Goal: Task Accomplishment & Management: Manage account settings

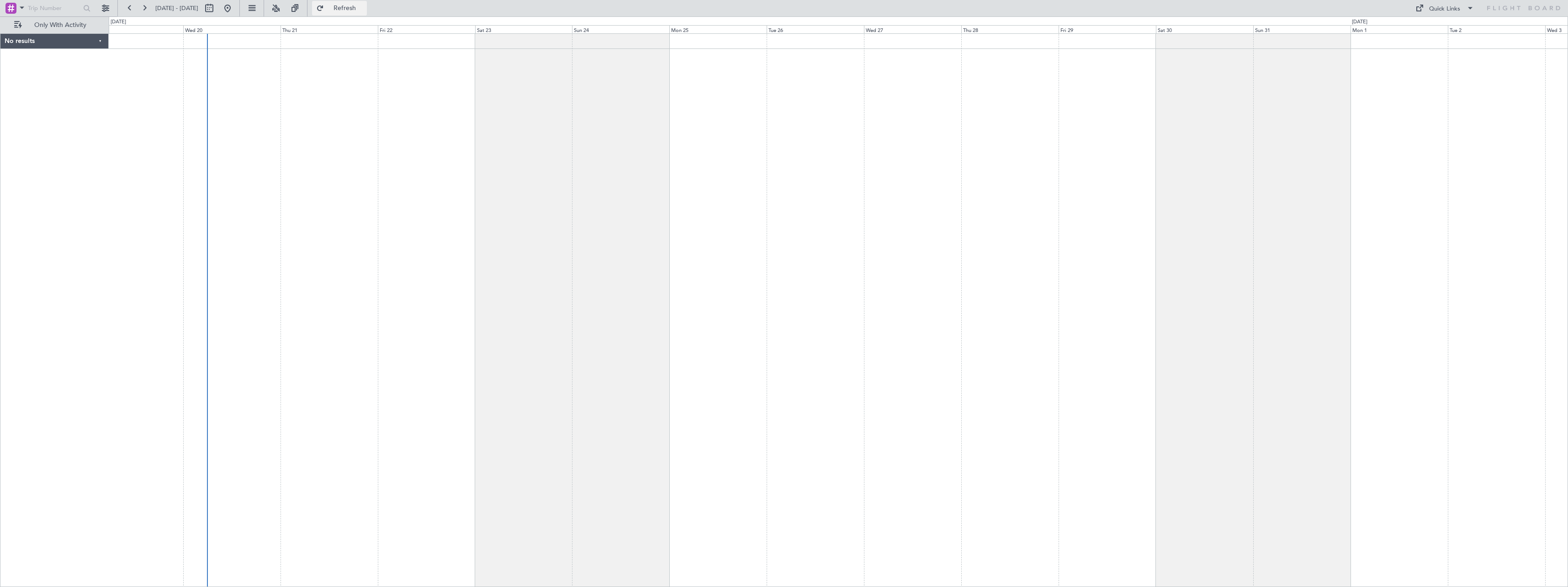
click at [364, 8] on span "Refresh" at bounding box center [345, 8] width 39 height 7
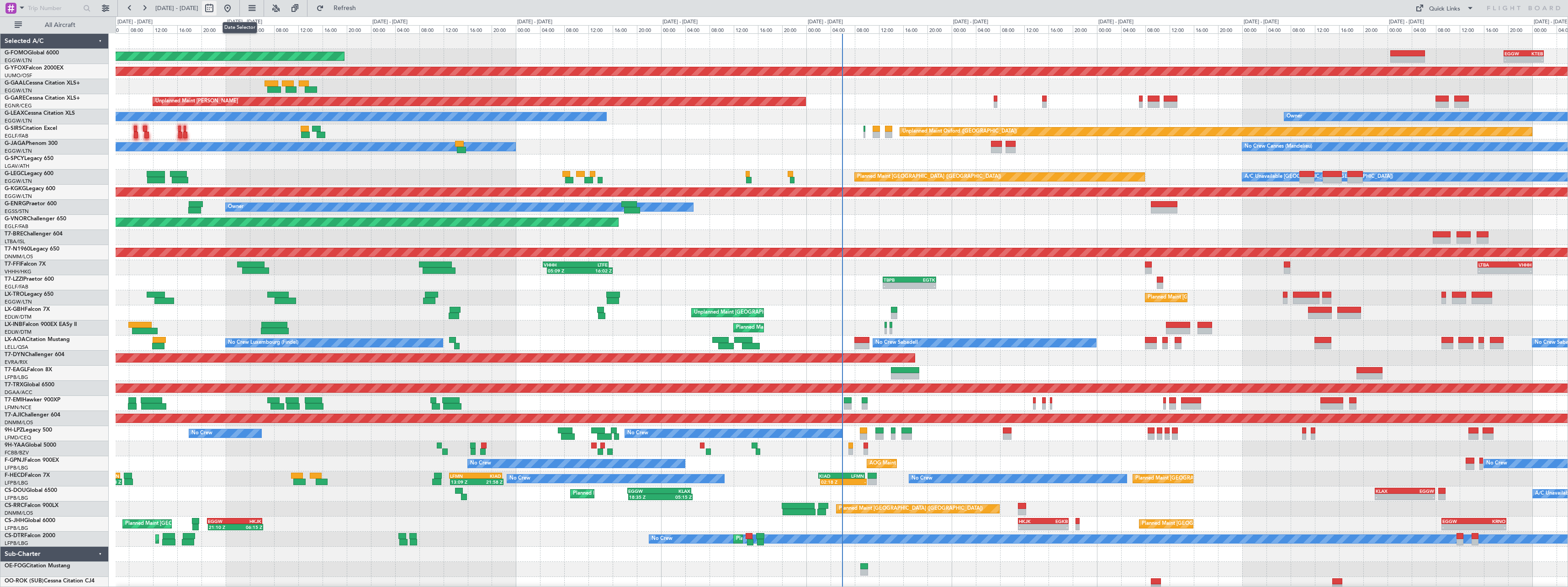
click at [217, 8] on button at bounding box center [208, 8] width 14 height 14
select select "8"
select select "2025"
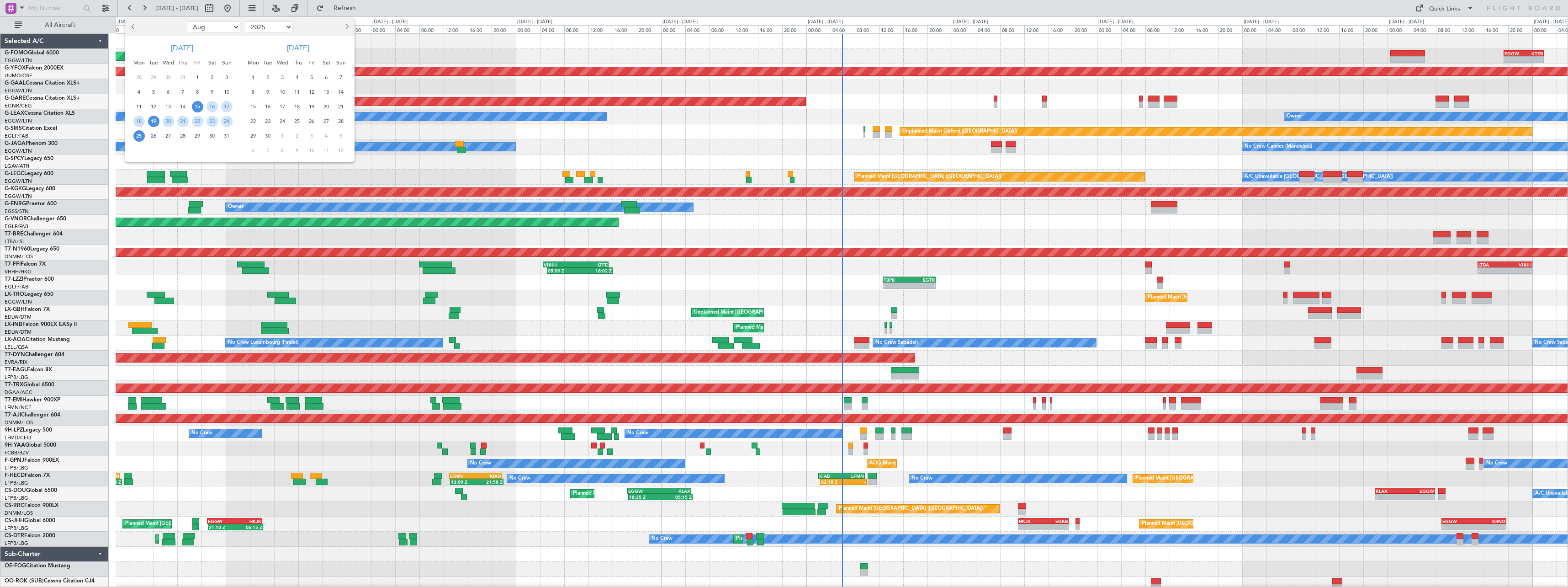
click at [154, 122] on span "19" at bounding box center [154, 122] width 12 height 12
click at [265, 79] on span "2" at bounding box center [268, 77] width 12 height 12
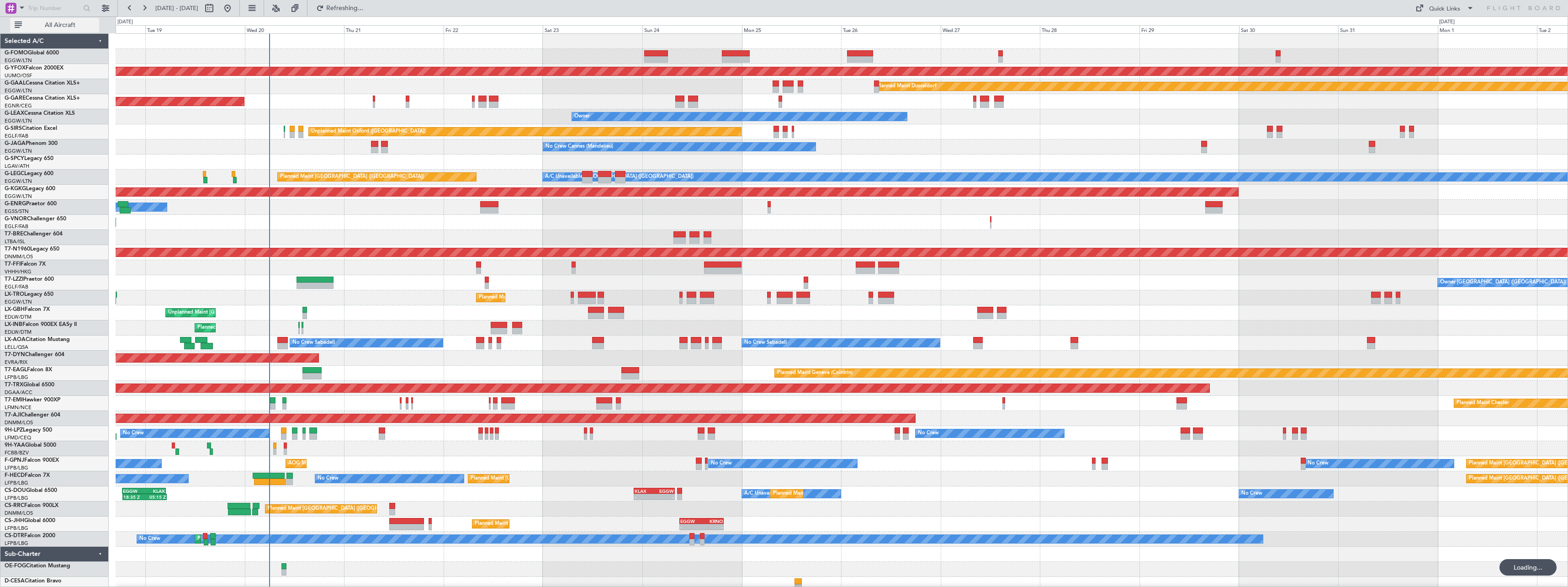
click at [69, 25] on span "All Aircraft" at bounding box center [60, 25] width 72 height 7
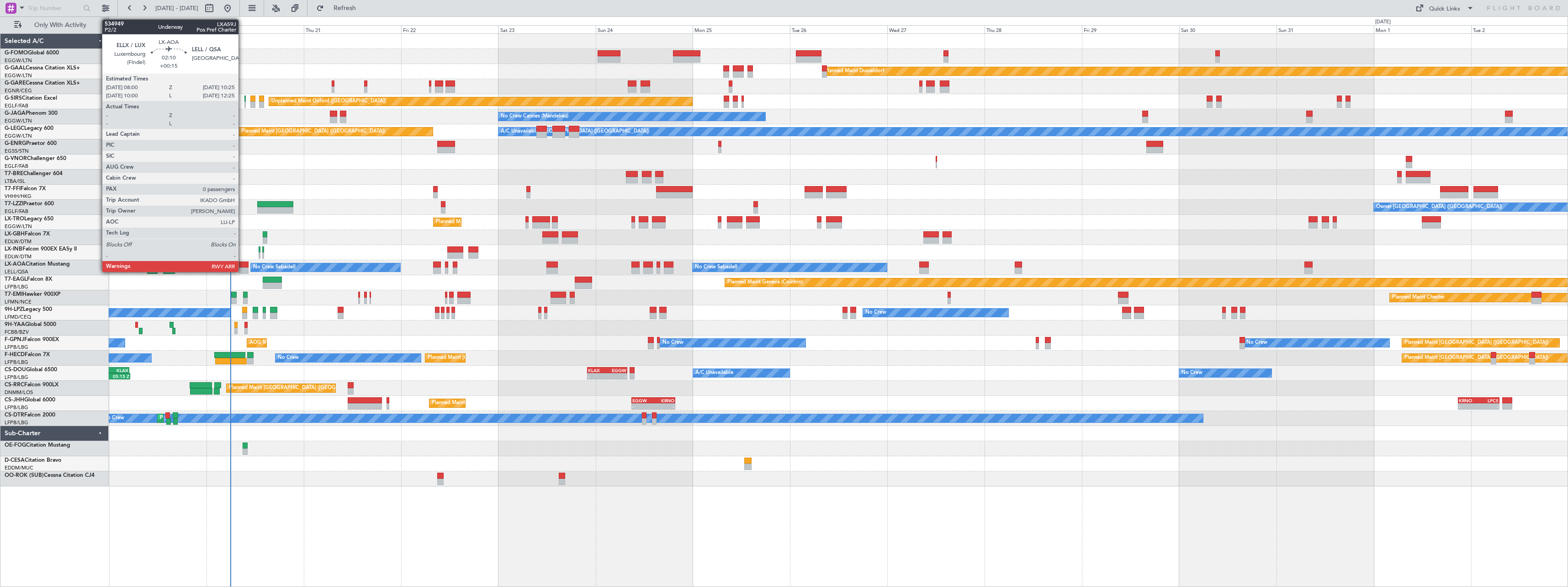
click at [243, 270] on div at bounding box center [244, 271] width 10 height 7
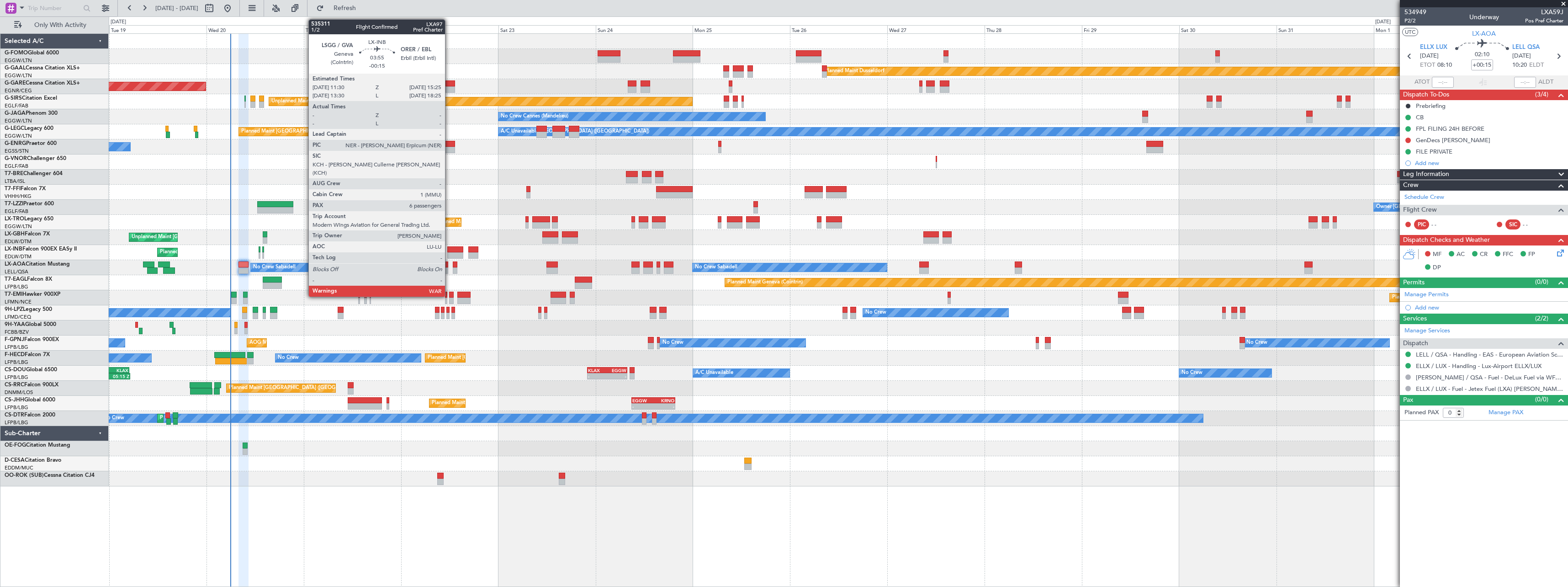
click at [449, 250] on div at bounding box center [455, 250] width 16 height 7
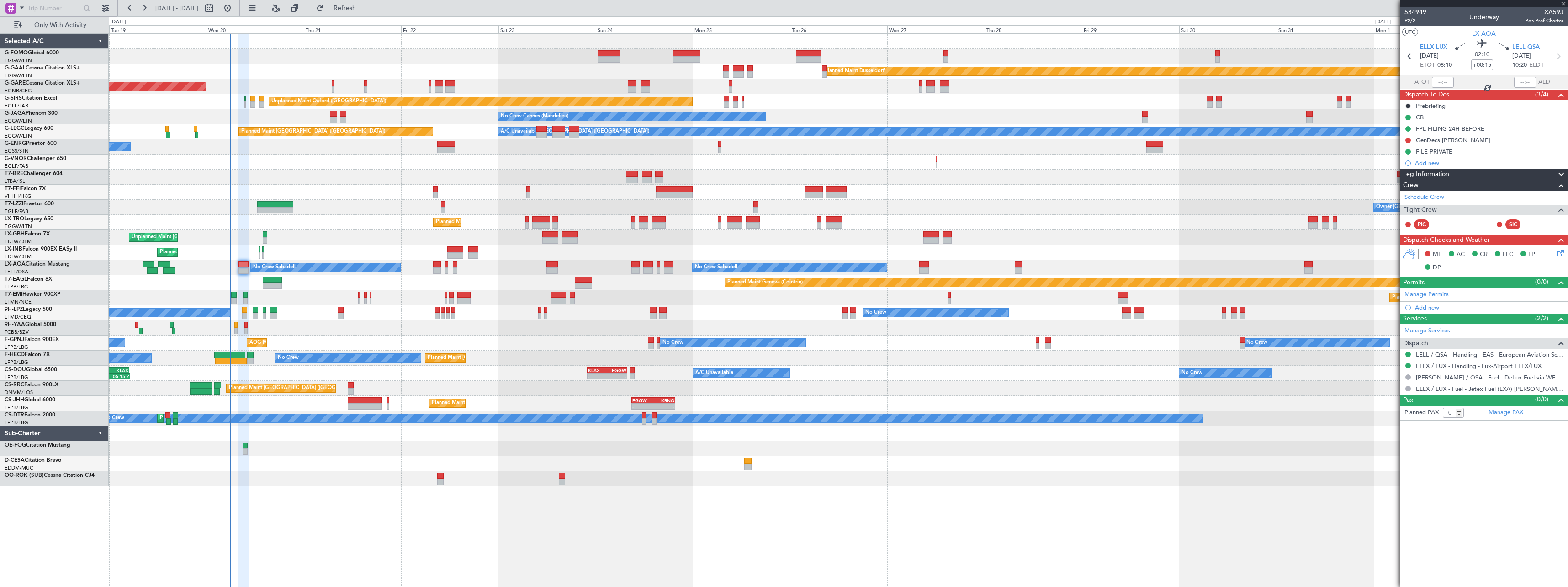
type input "-00:15"
type input "6"
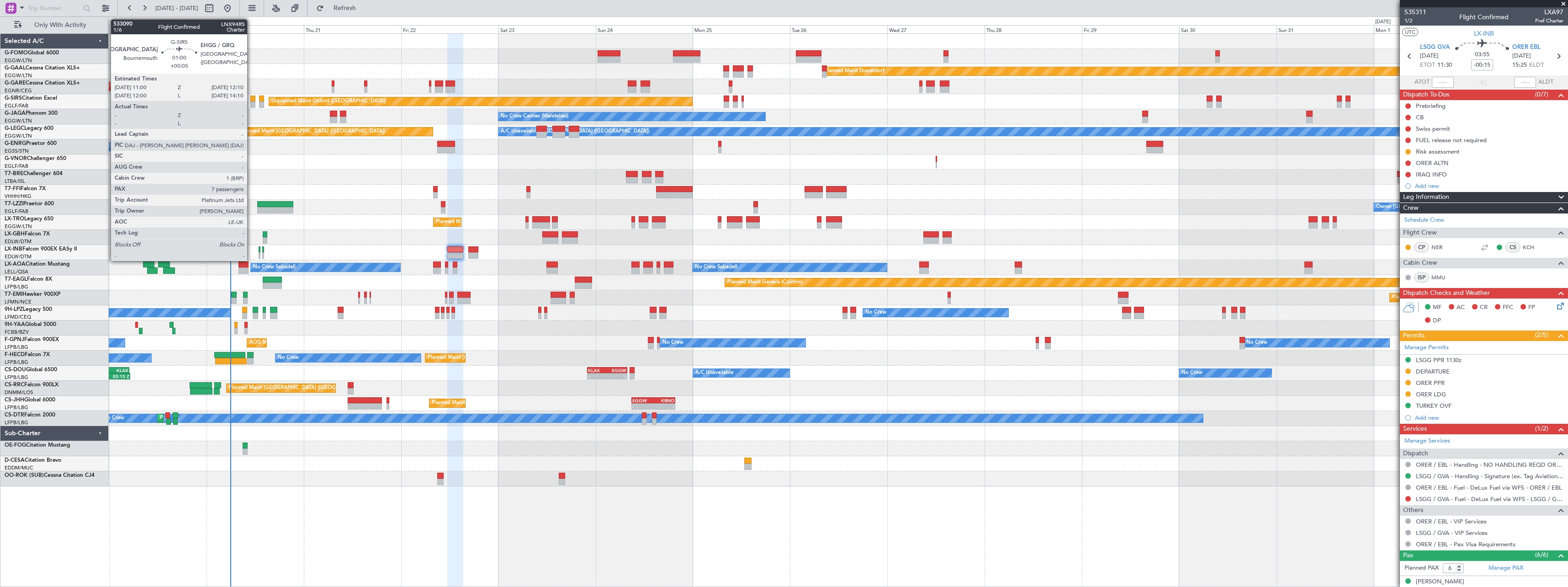
click at [251, 98] on div at bounding box center [253, 99] width 5 height 7
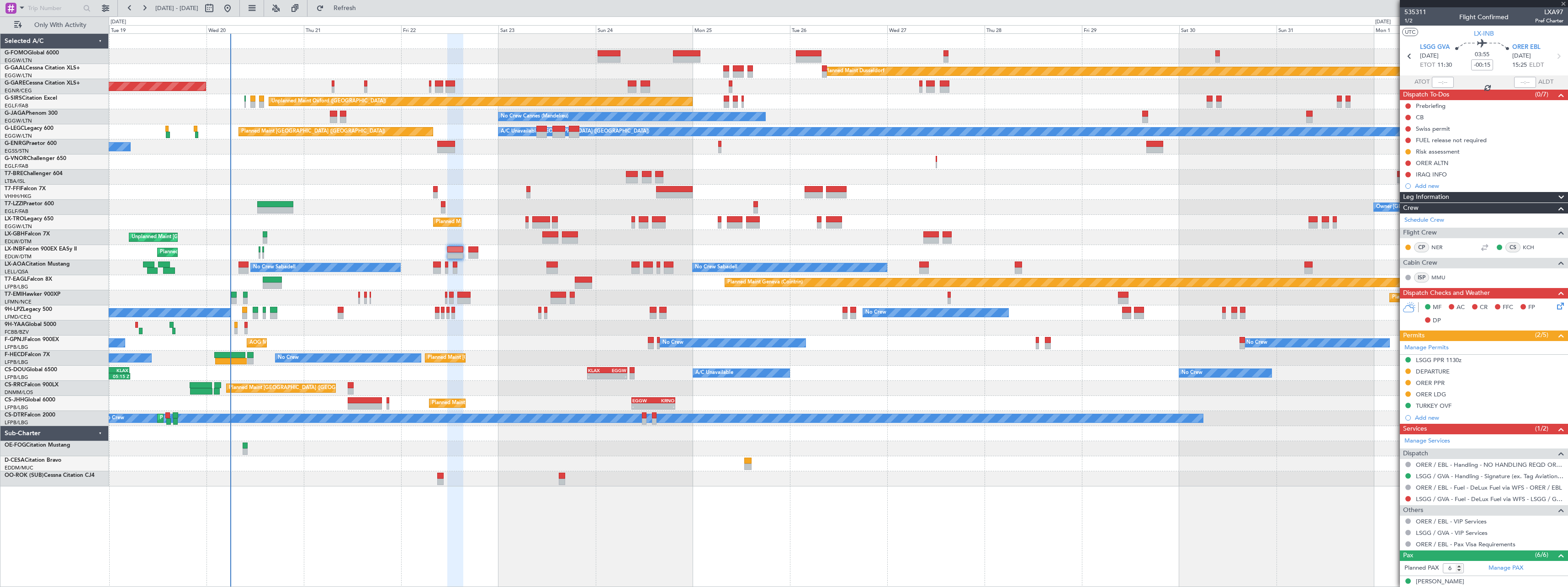
type input "+00:05"
type input "7"
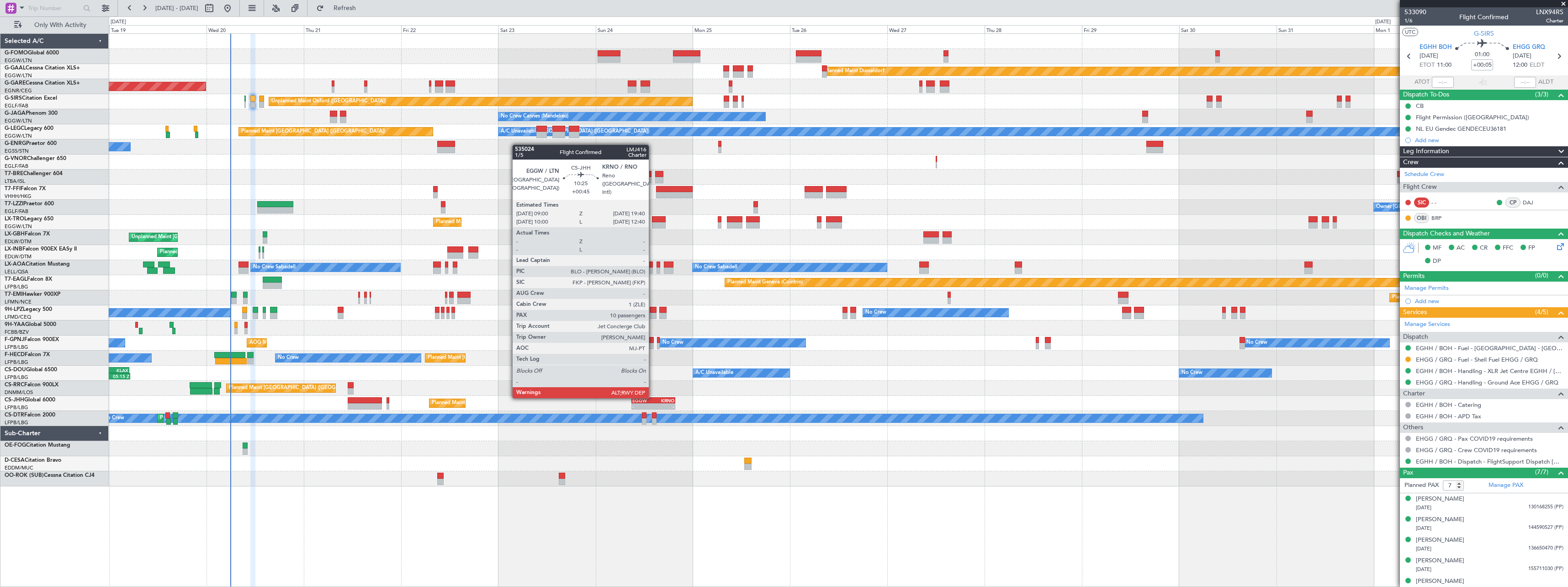
click at [653, 398] on div "KRNO" at bounding box center [663, 400] width 21 height 6
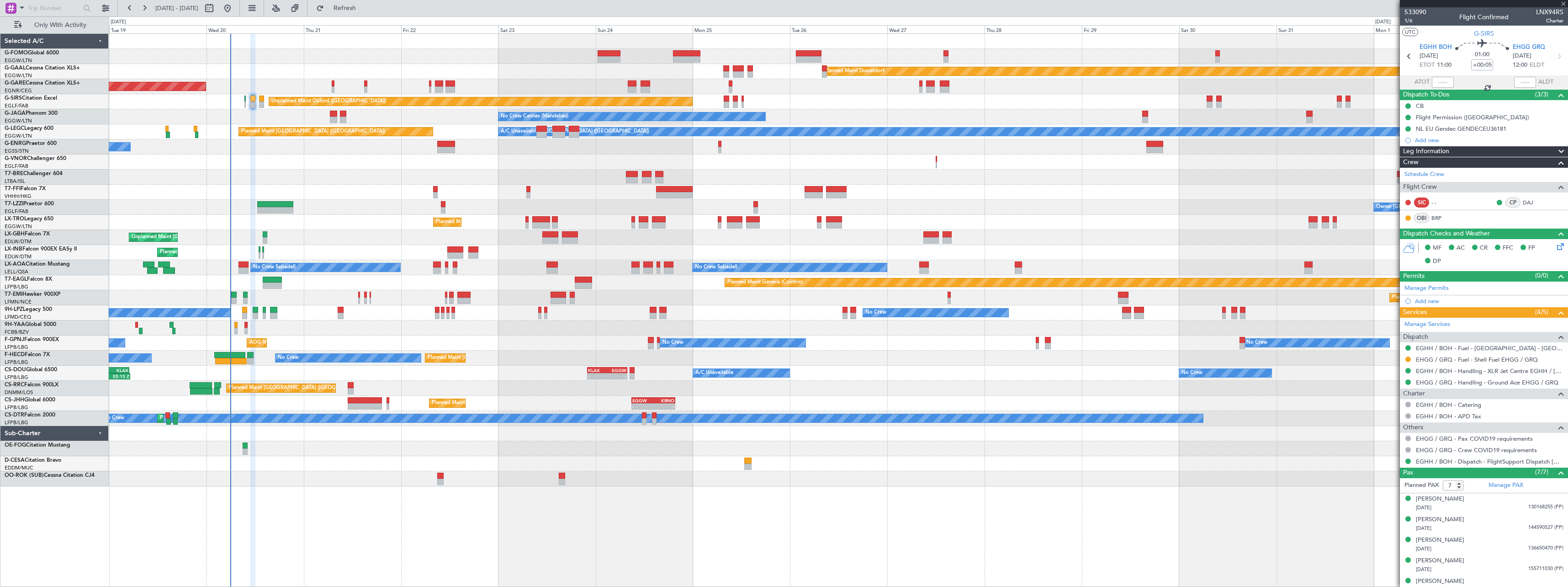
type input "+00:45"
type input "10"
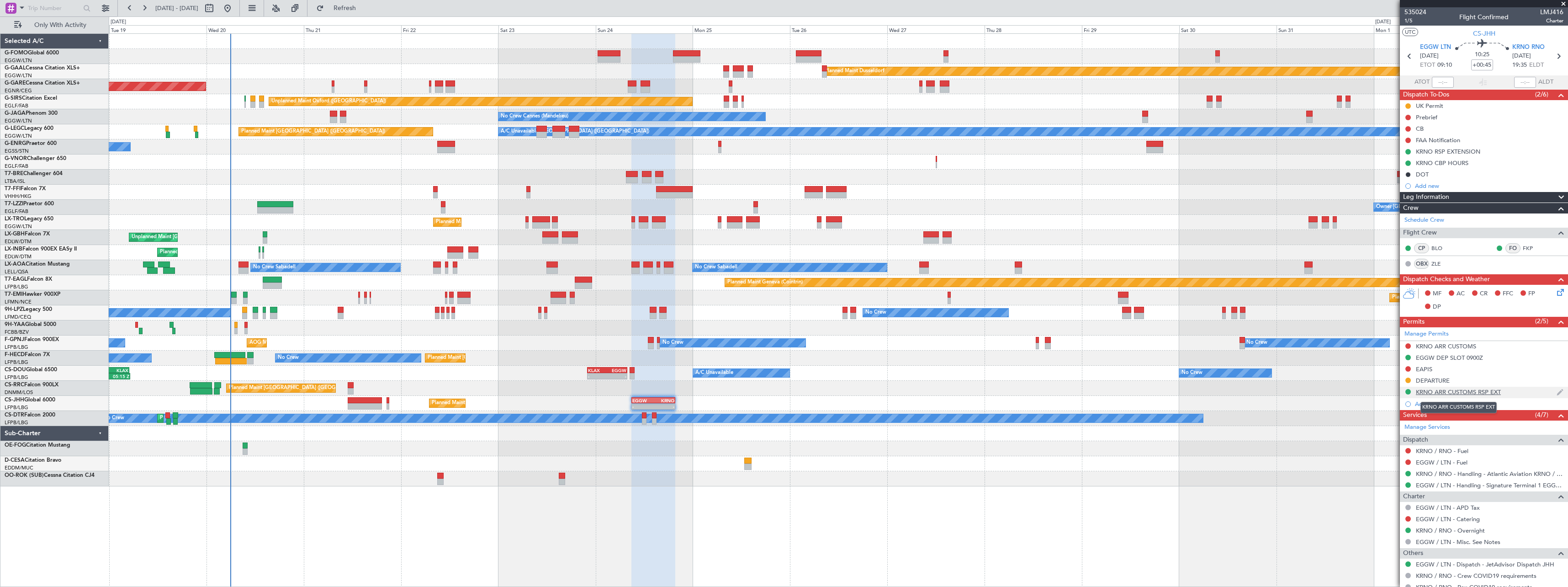
click at [1471, 394] on div "KRNO ARR CUSTOMS RSP EXT" at bounding box center [1458, 392] width 85 height 8
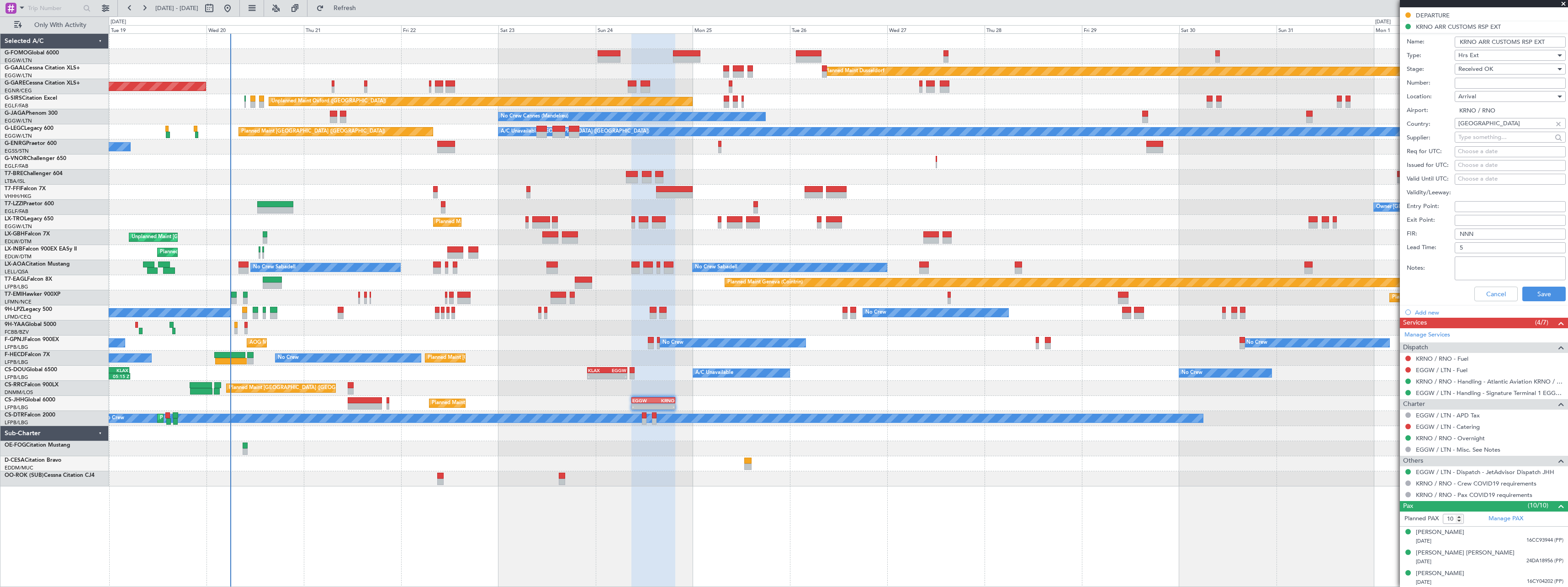
scroll to position [366, 0]
click at [1493, 291] on button "Cancel" at bounding box center [1496, 293] width 44 height 14
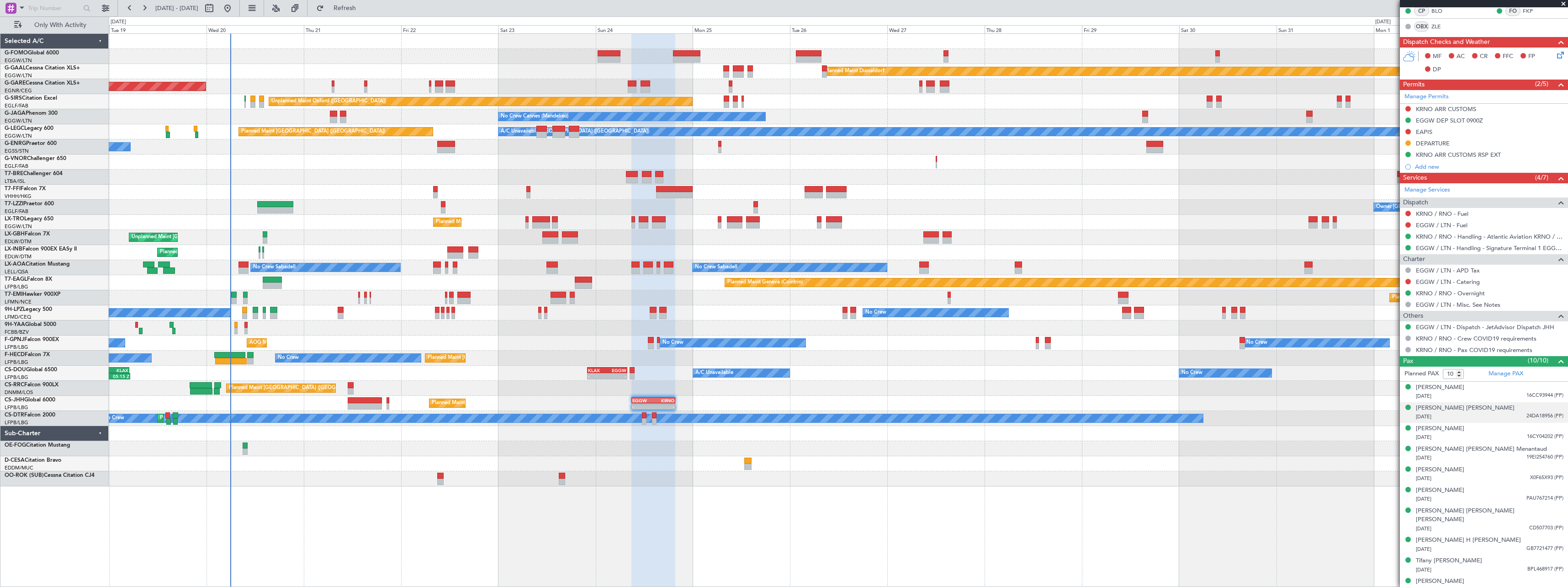
scroll to position [0, 0]
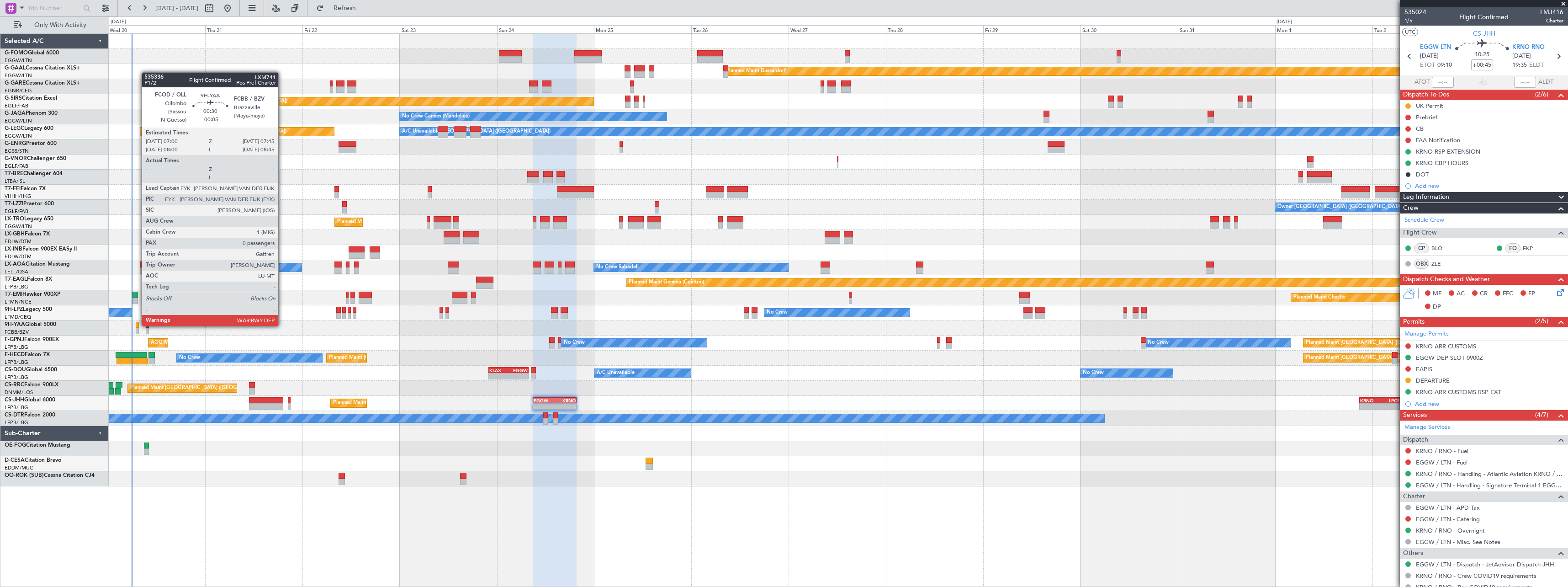
click at [137, 325] on div at bounding box center [137, 325] width 3 height 7
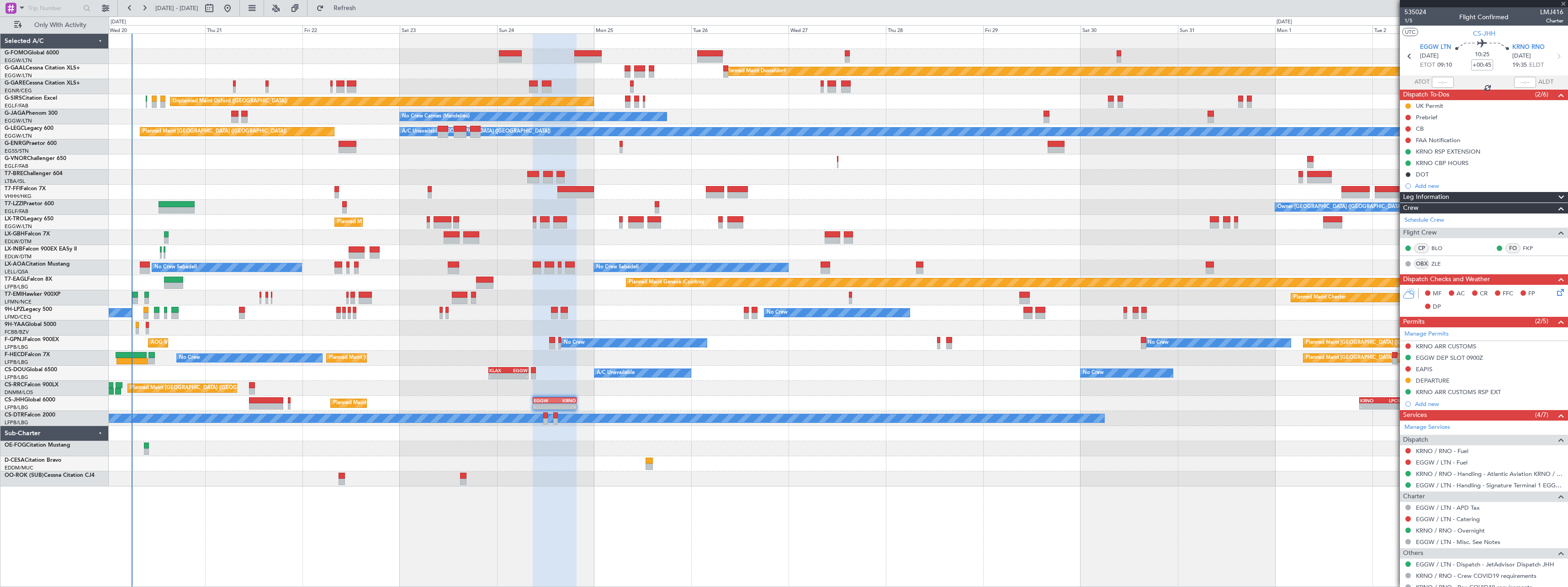
type input "-00:05"
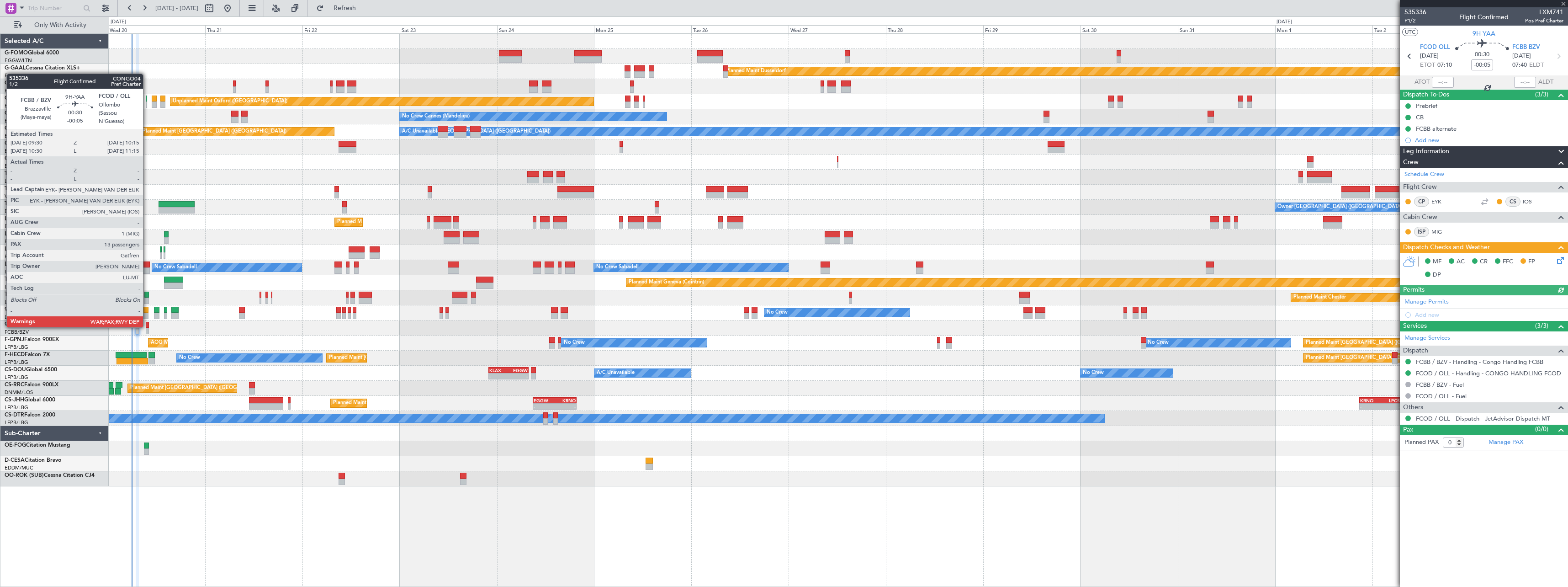
click at [147, 326] on div at bounding box center [147, 325] width 3 height 7
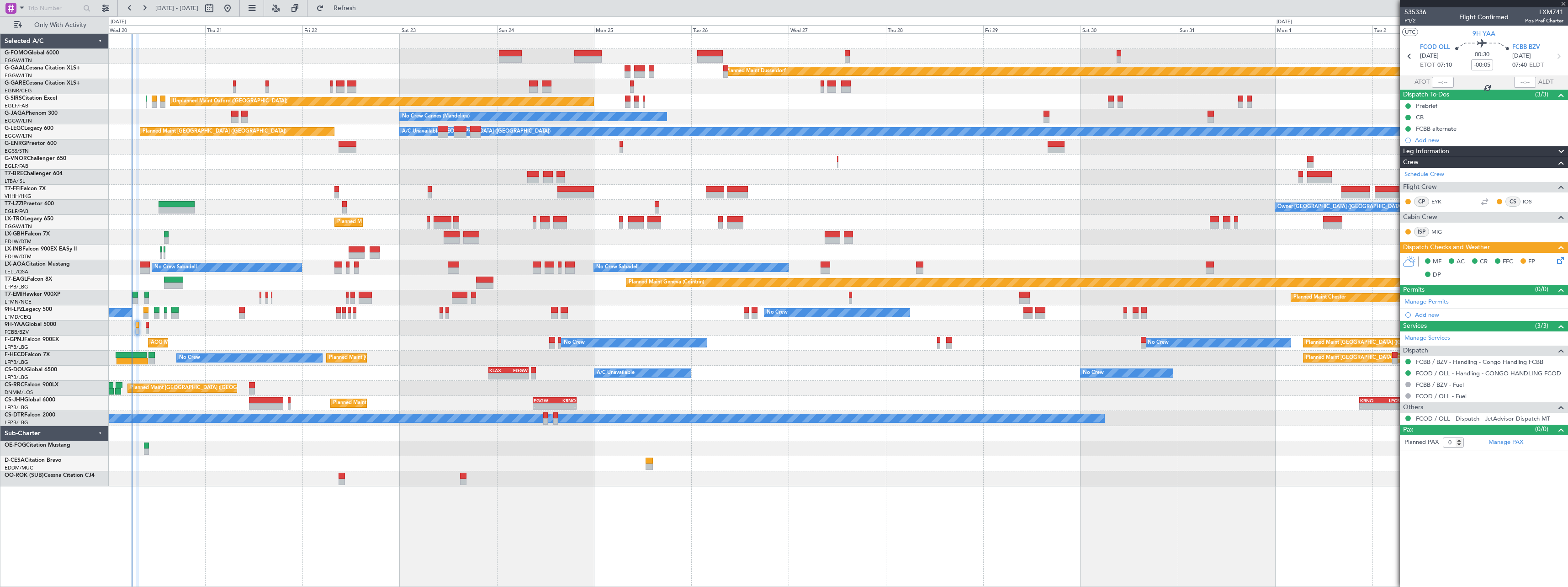
type input "13"
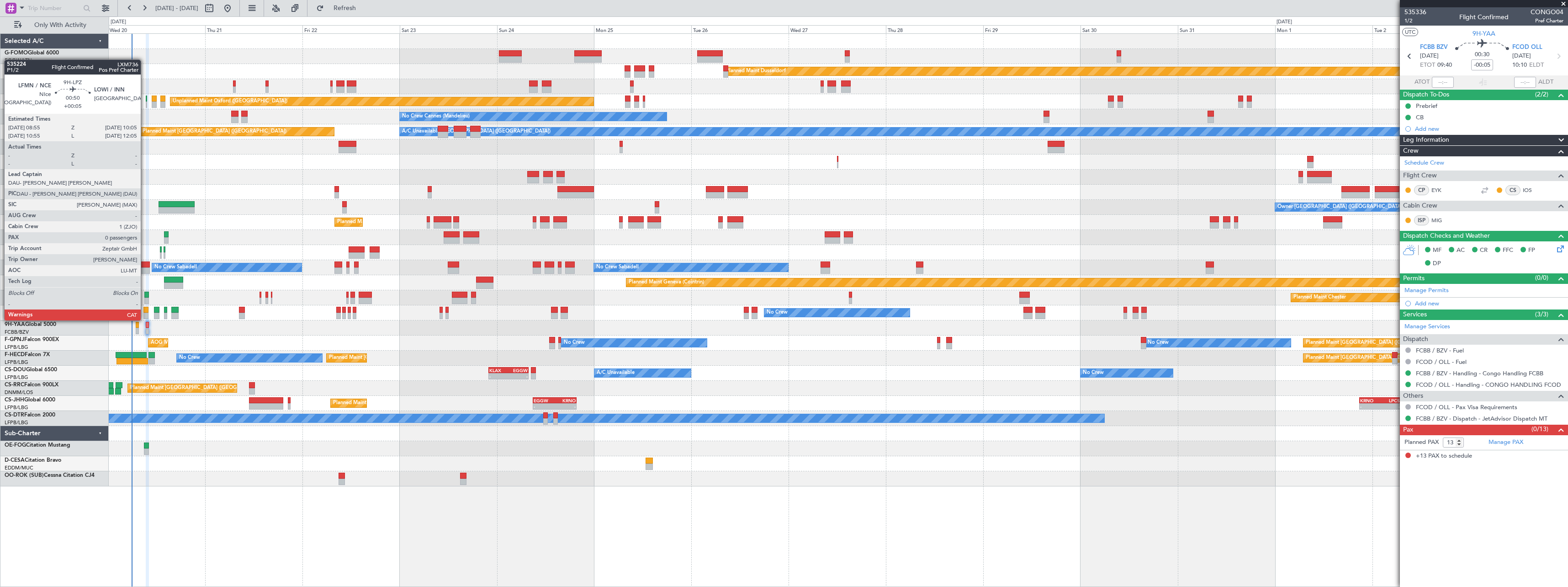
click at [145, 311] on div at bounding box center [146, 310] width 5 height 7
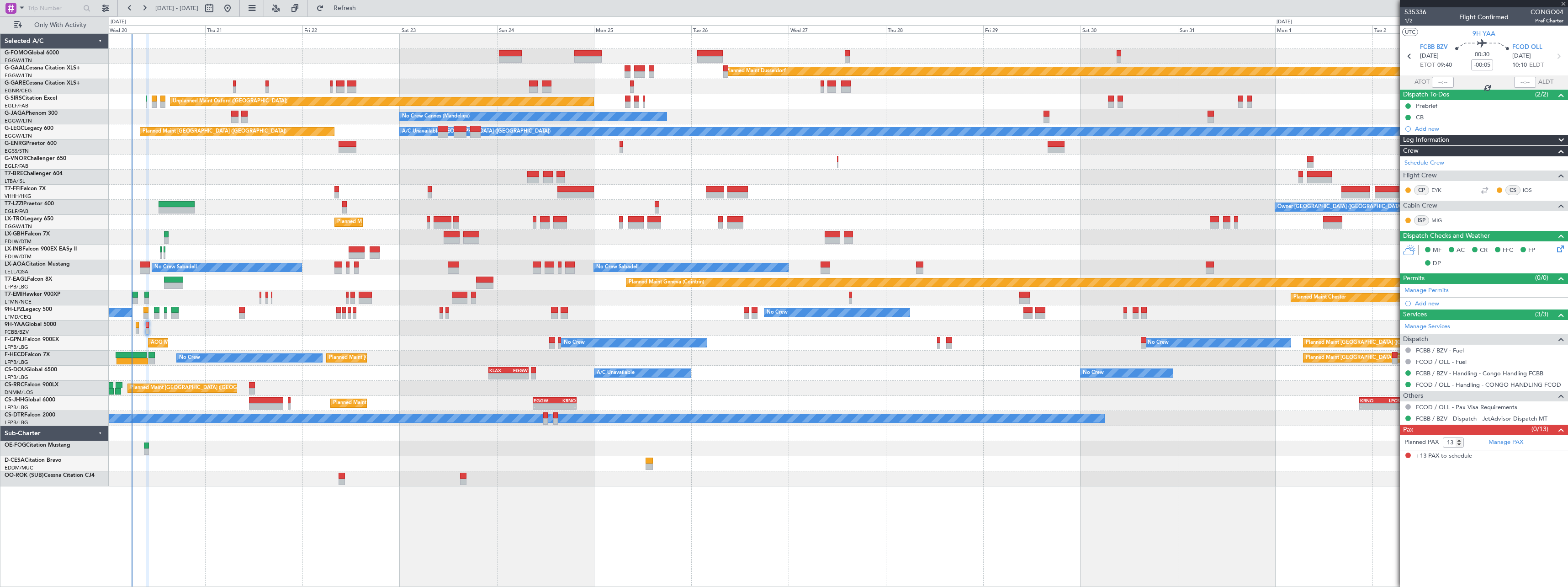
type input "+00:05"
type input "0"
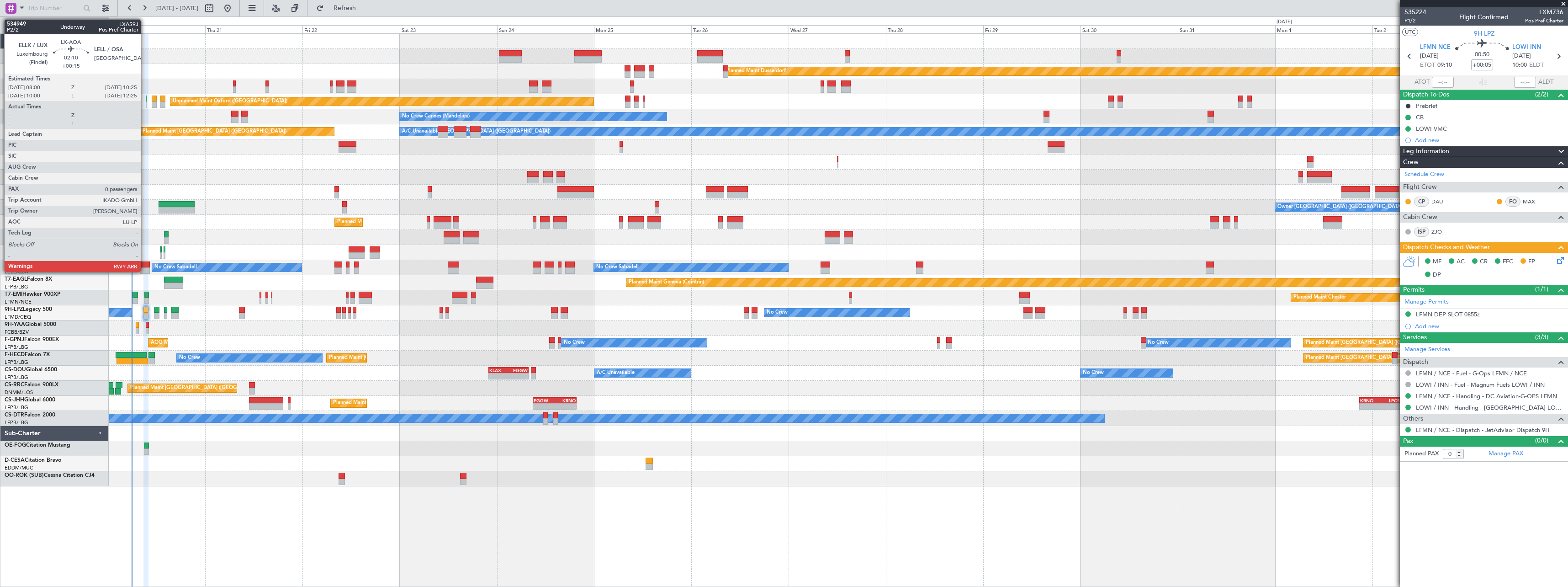
click at [145, 266] on div at bounding box center [145, 265] width 10 height 7
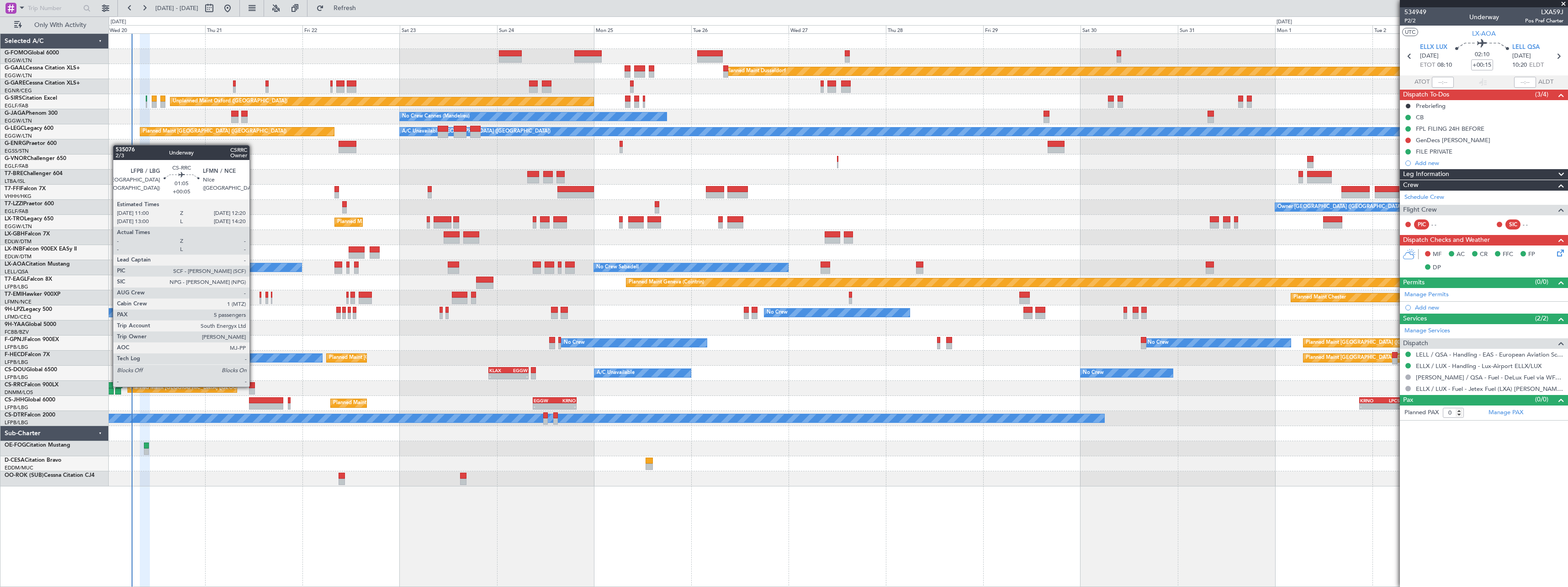
click at [254, 386] on div at bounding box center [251, 386] width 6 height 7
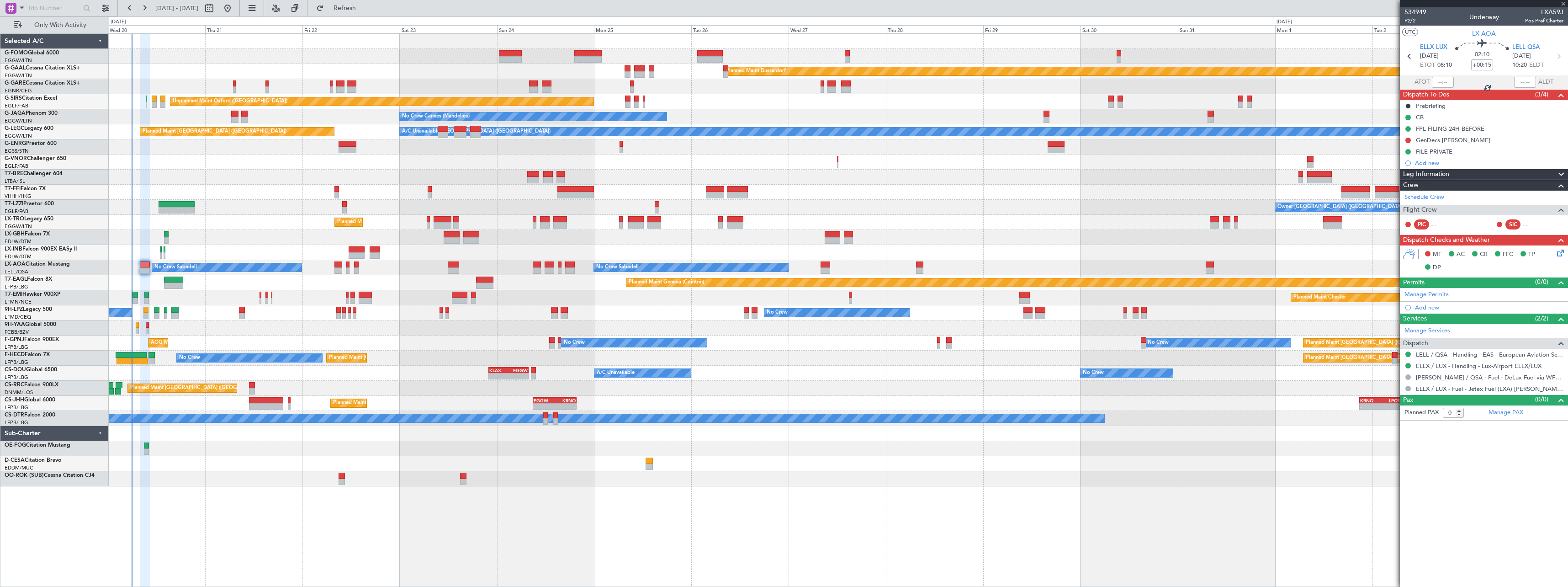
type input "+00:05"
type input "5"
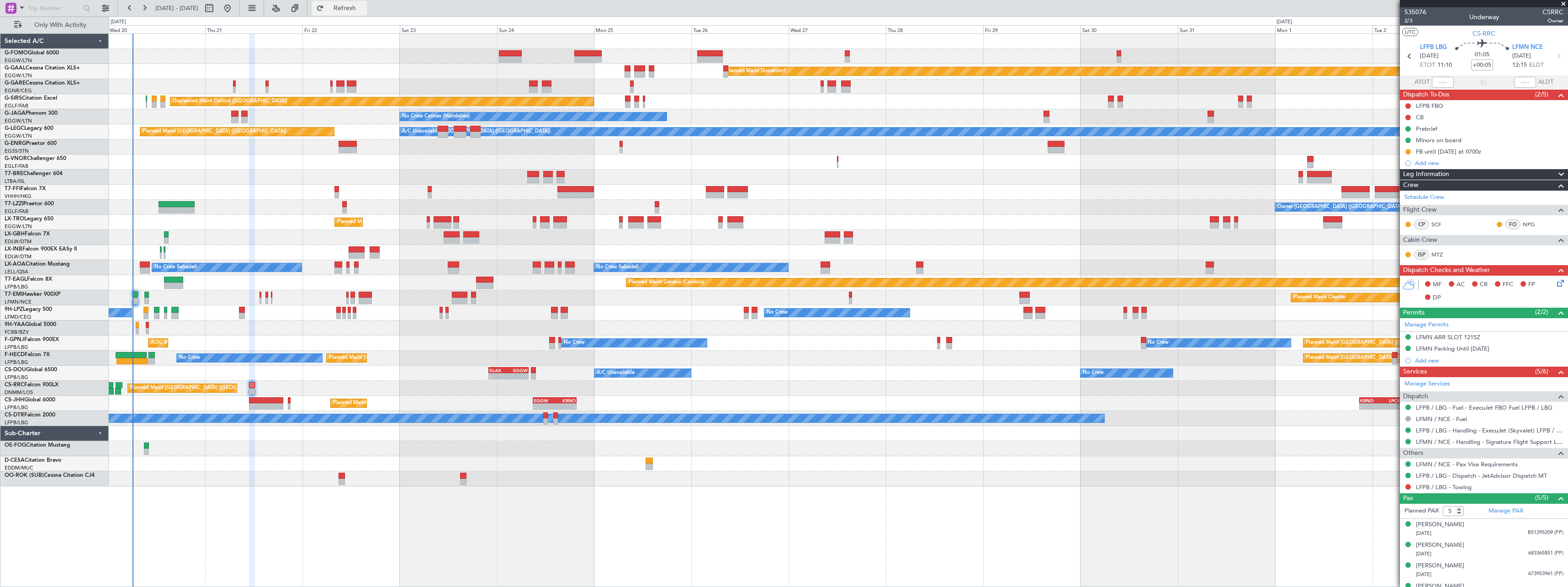
click at [364, 8] on span "Refresh" at bounding box center [345, 8] width 39 height 7
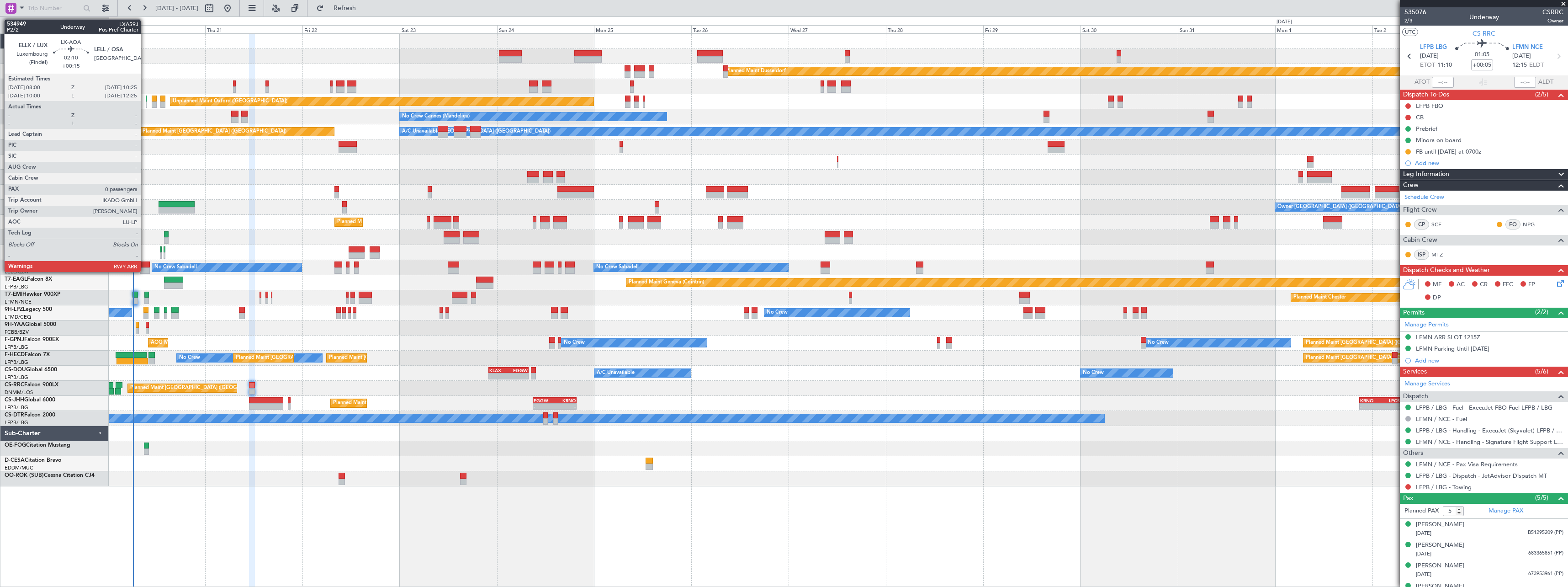
click at [145, 266] on div at bounding box center [145, 265] width 10 height 7
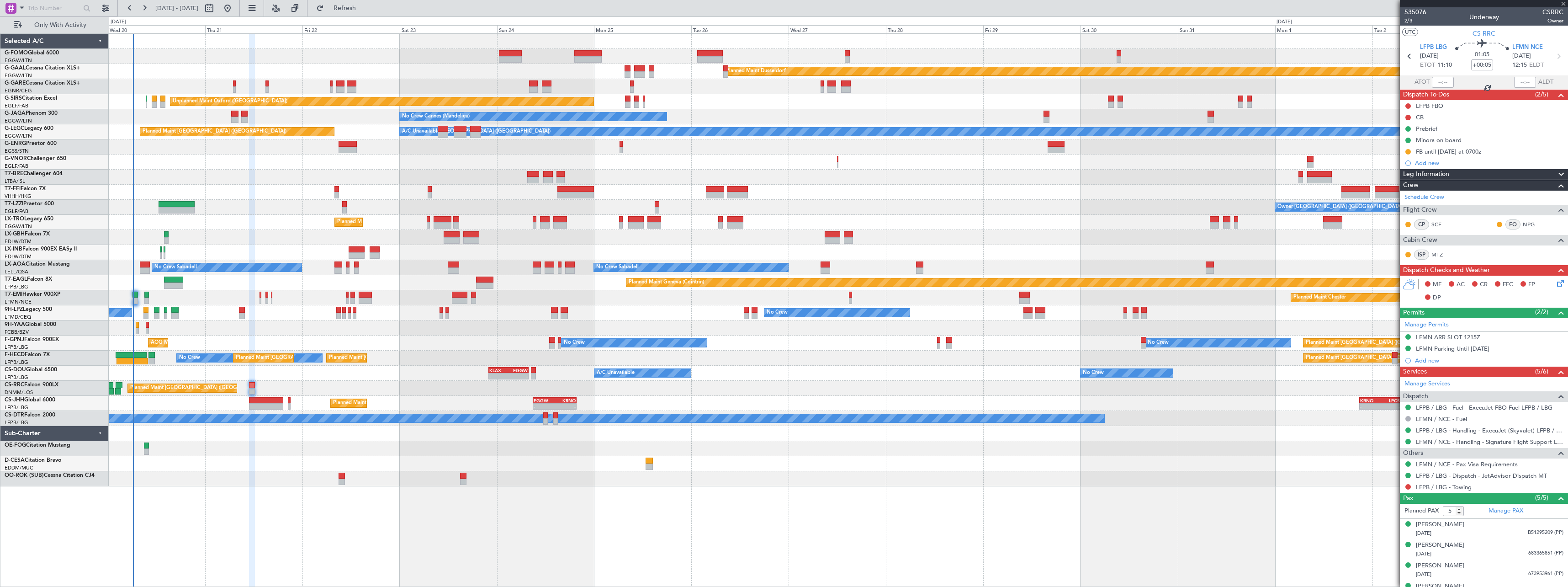
type input "+00:15"
type input "0"
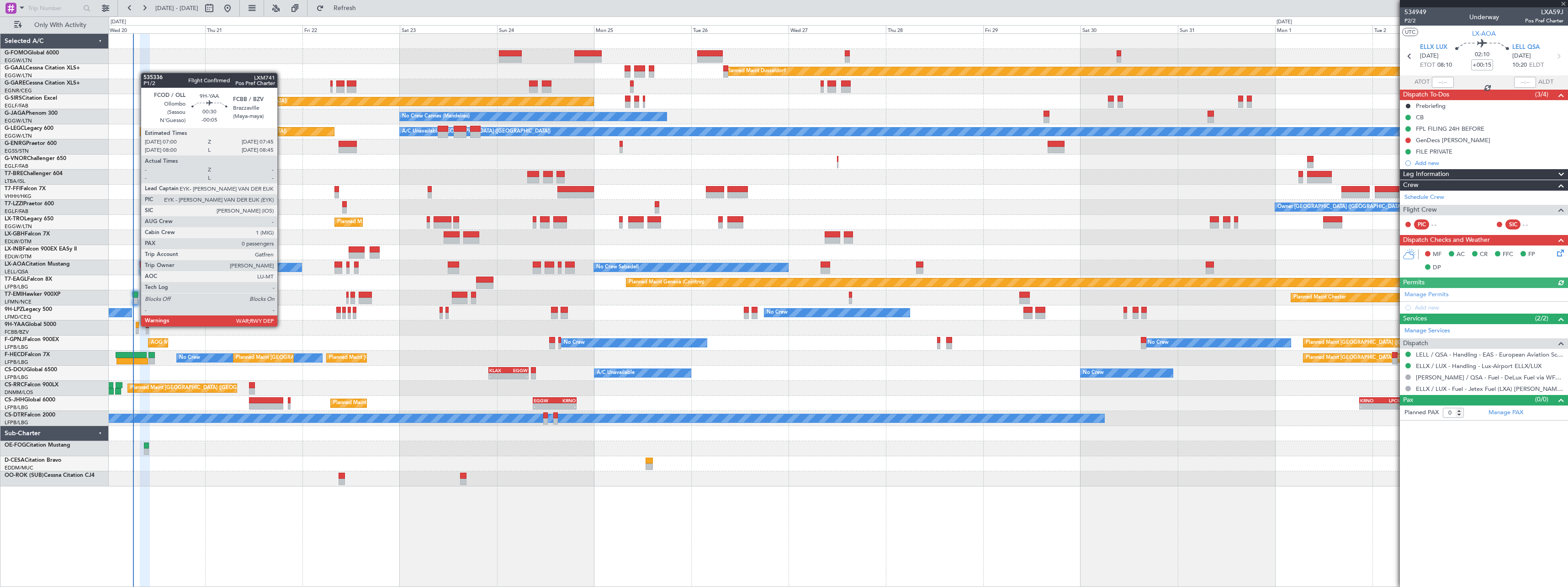
click at [136, 325] on div at bounding box center [137, 325] width 3 height 7
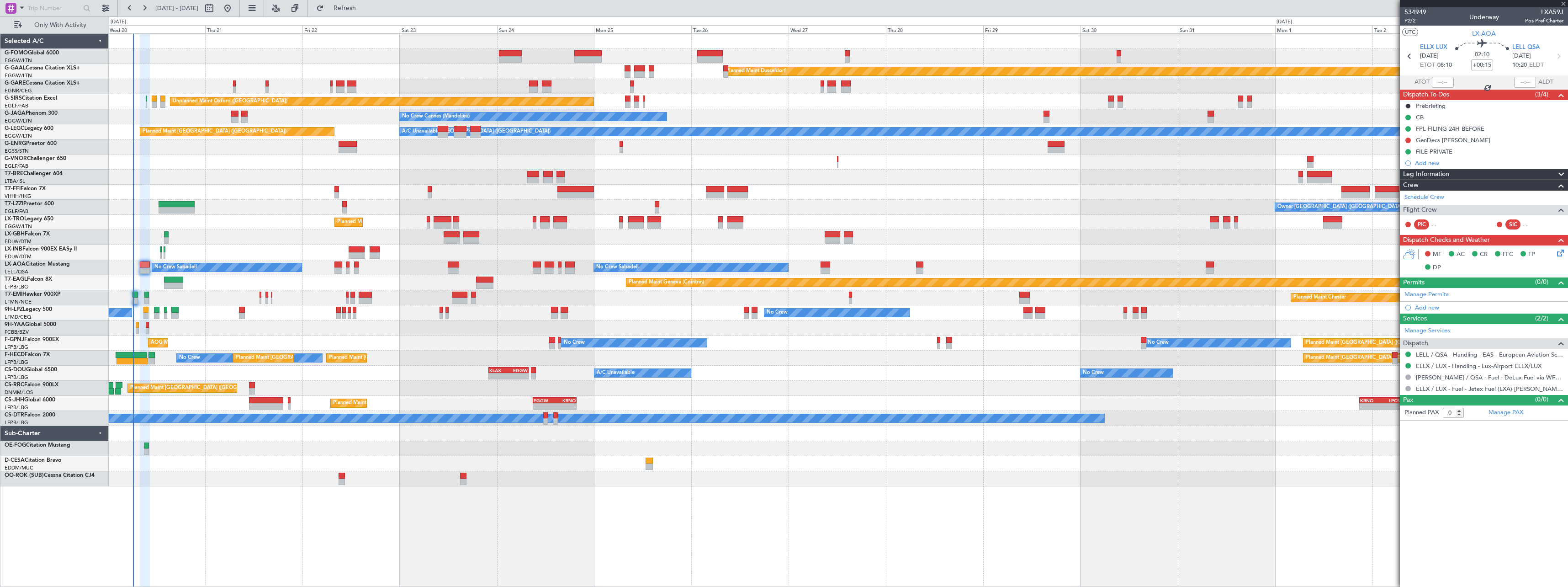
type input "-00:05"
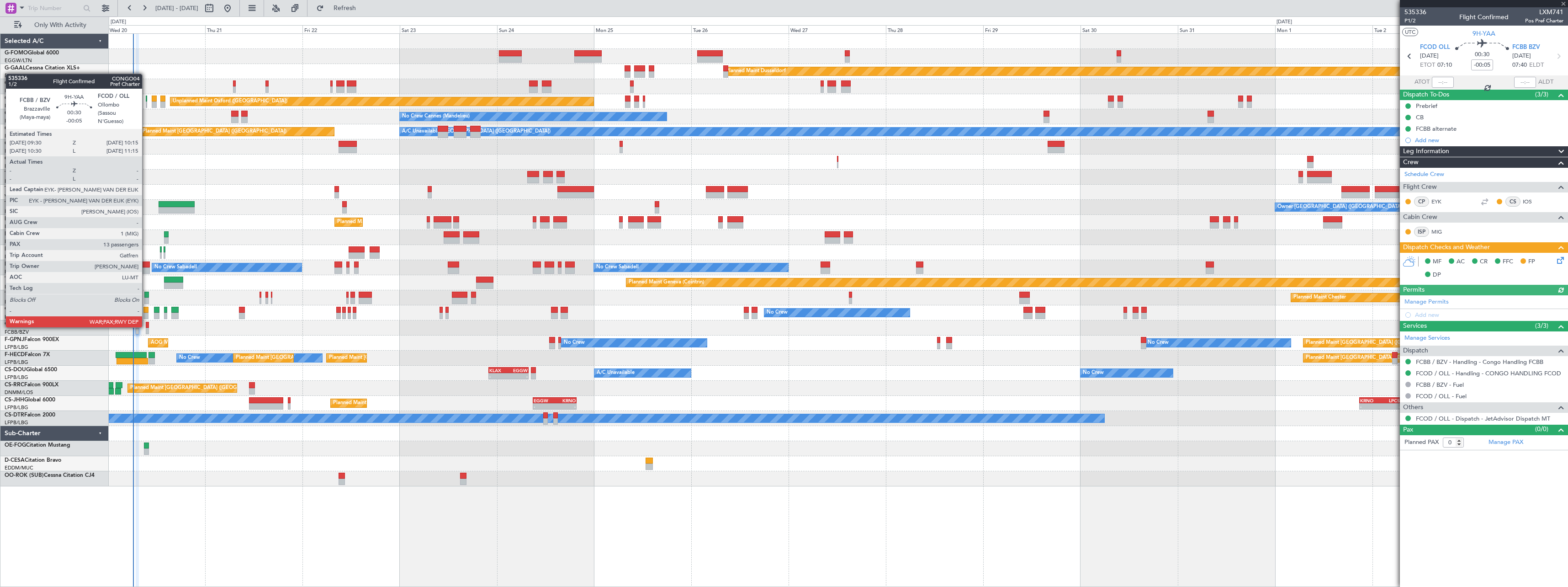
click at [146, 326] on div at bounding box center [147, 325] width 3 height 7
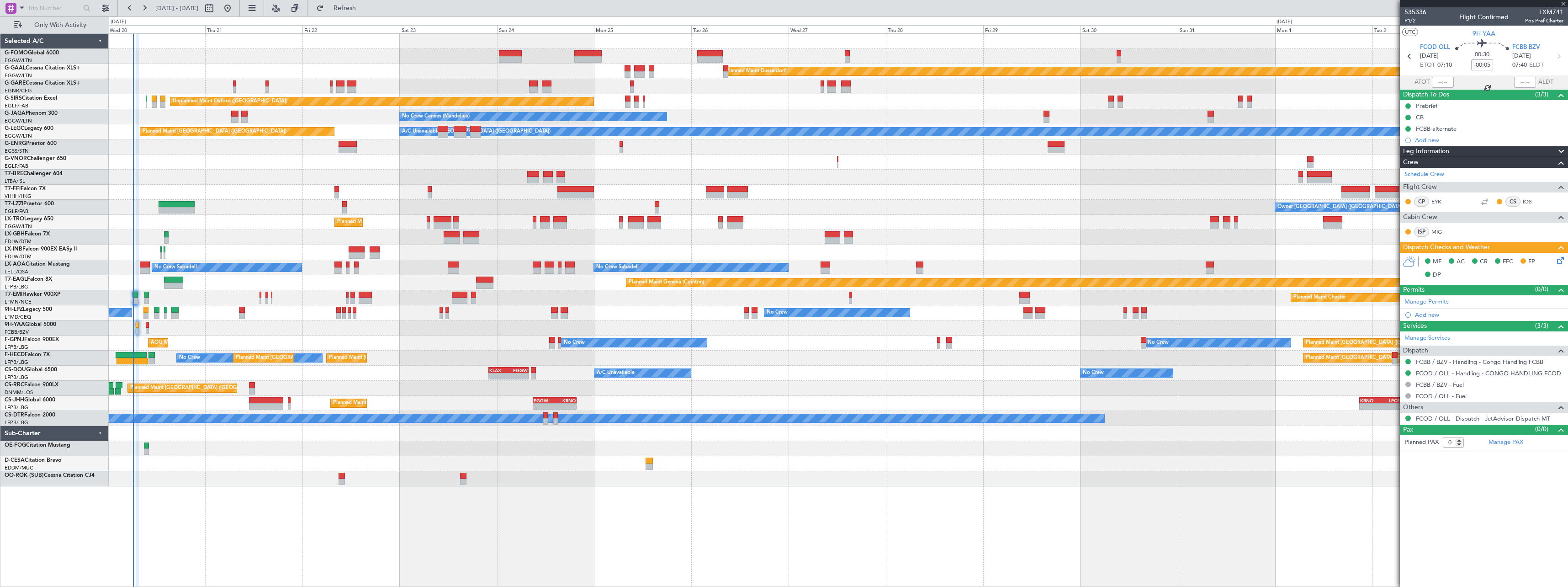
type input "13"
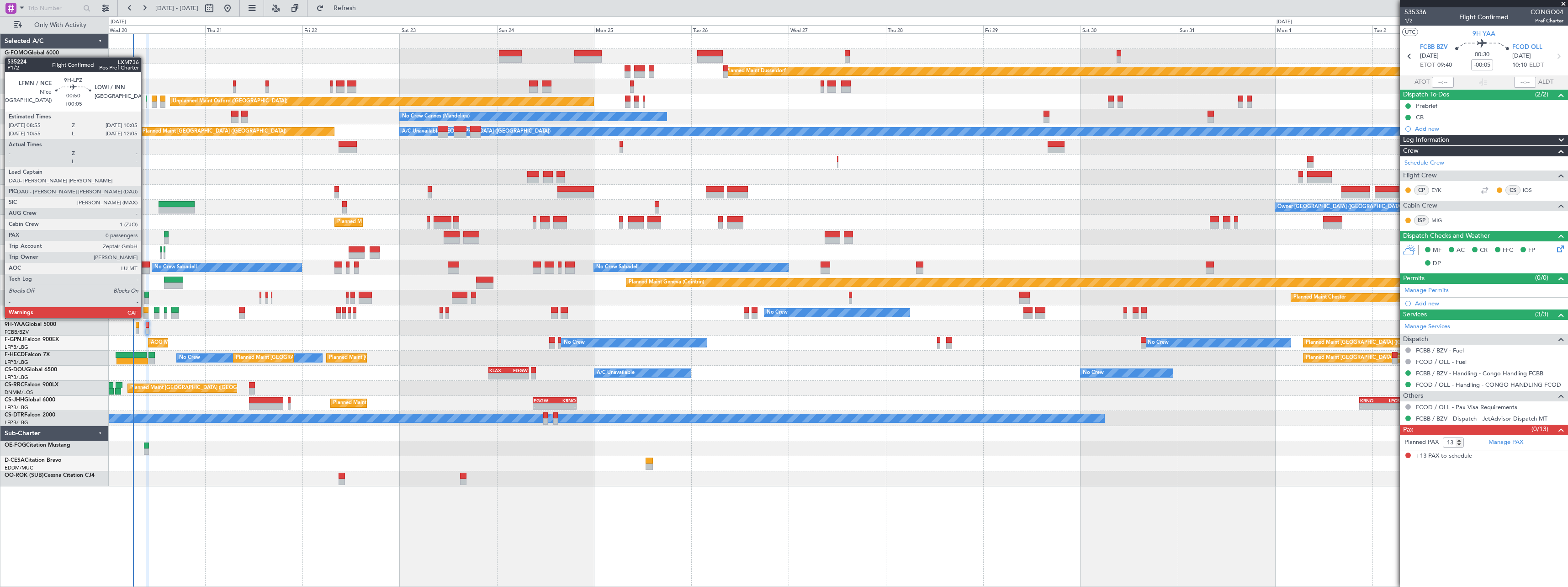
click at [145, 309] on div at bounding box center [146, 310] width 5 height 7
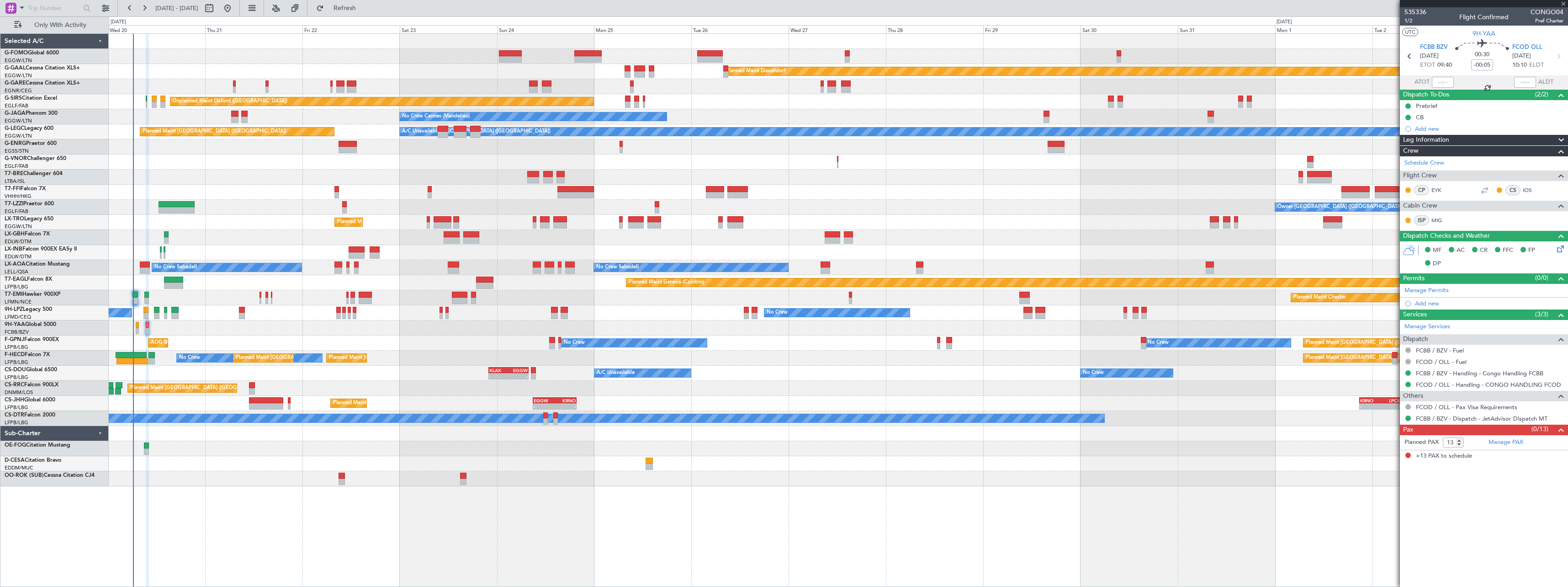
type input "+00:05"
type input "0"
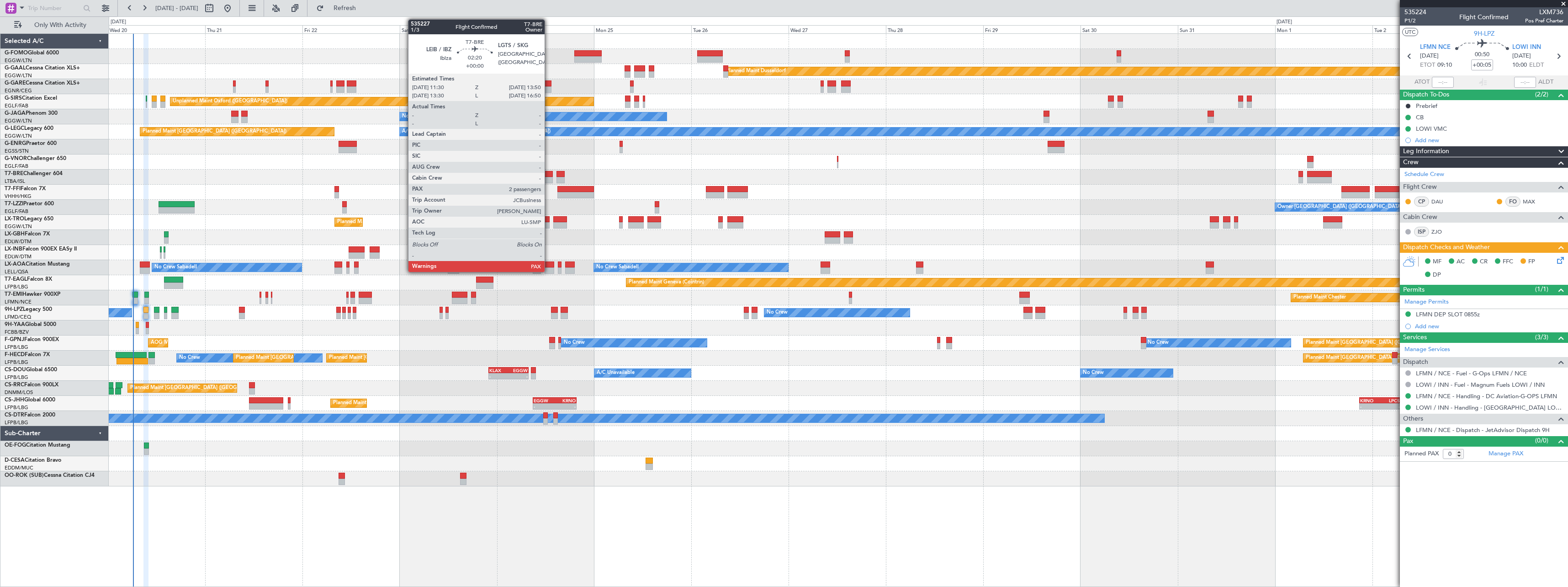
click at [549, 173] on div at bounding box center [547, 174] width 9 height 7
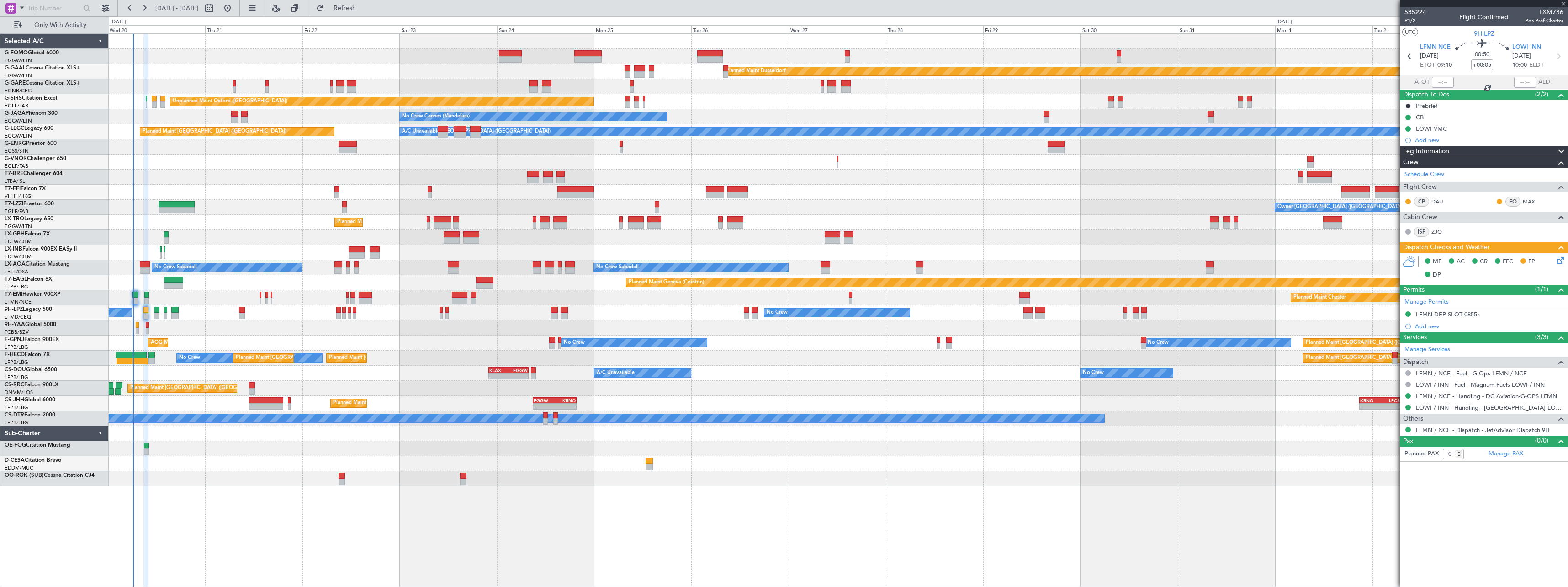
type input "2"
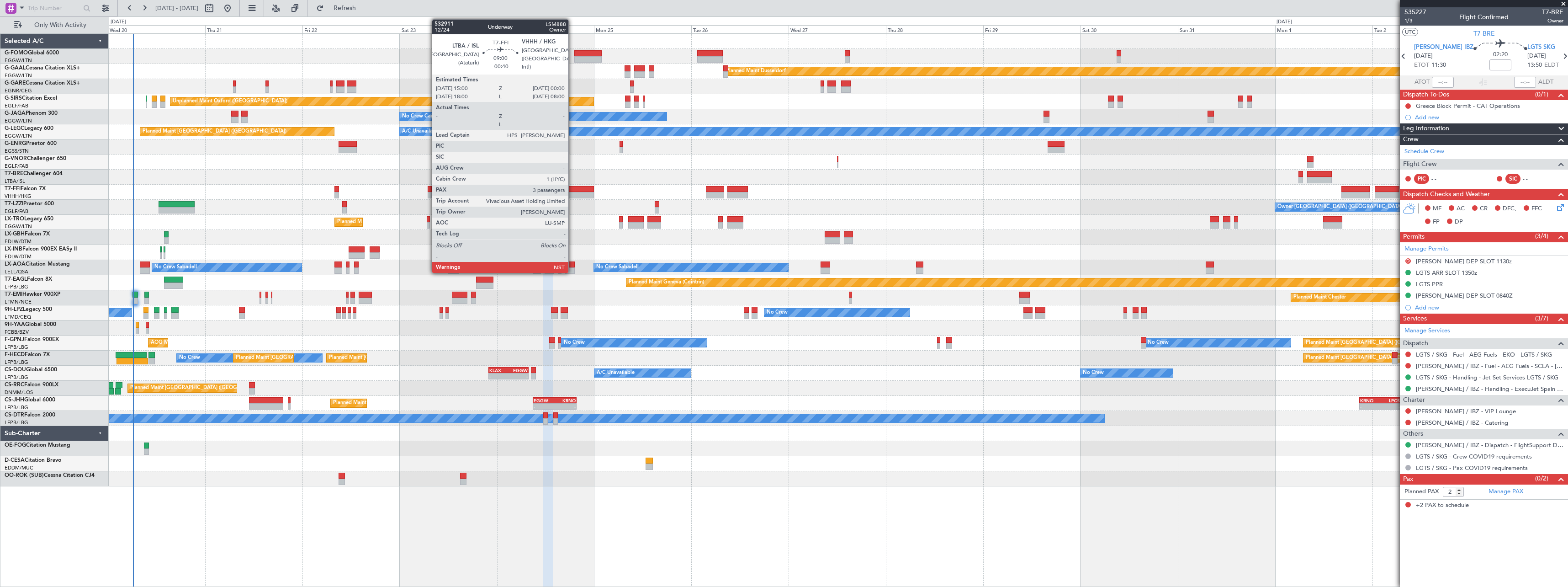
click at [572, 189] on div at bounding box center [575, 189] width 36 height 7
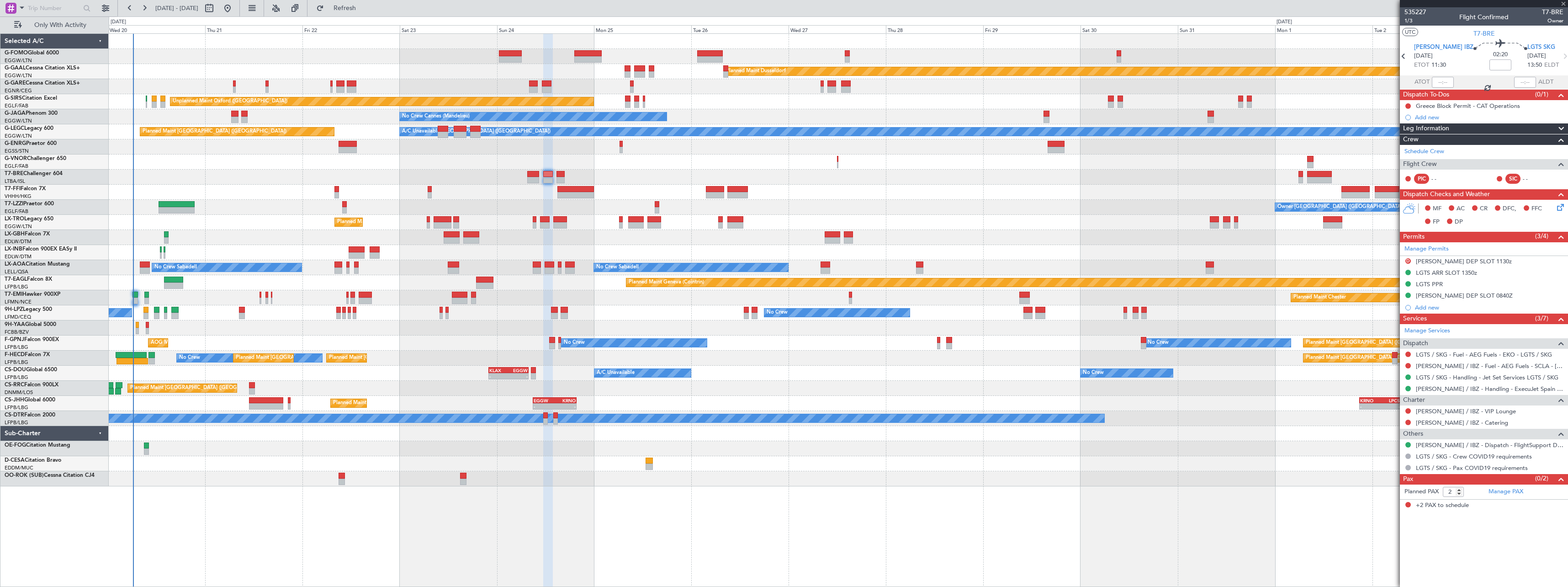
type input "-00:40"
type input "3"
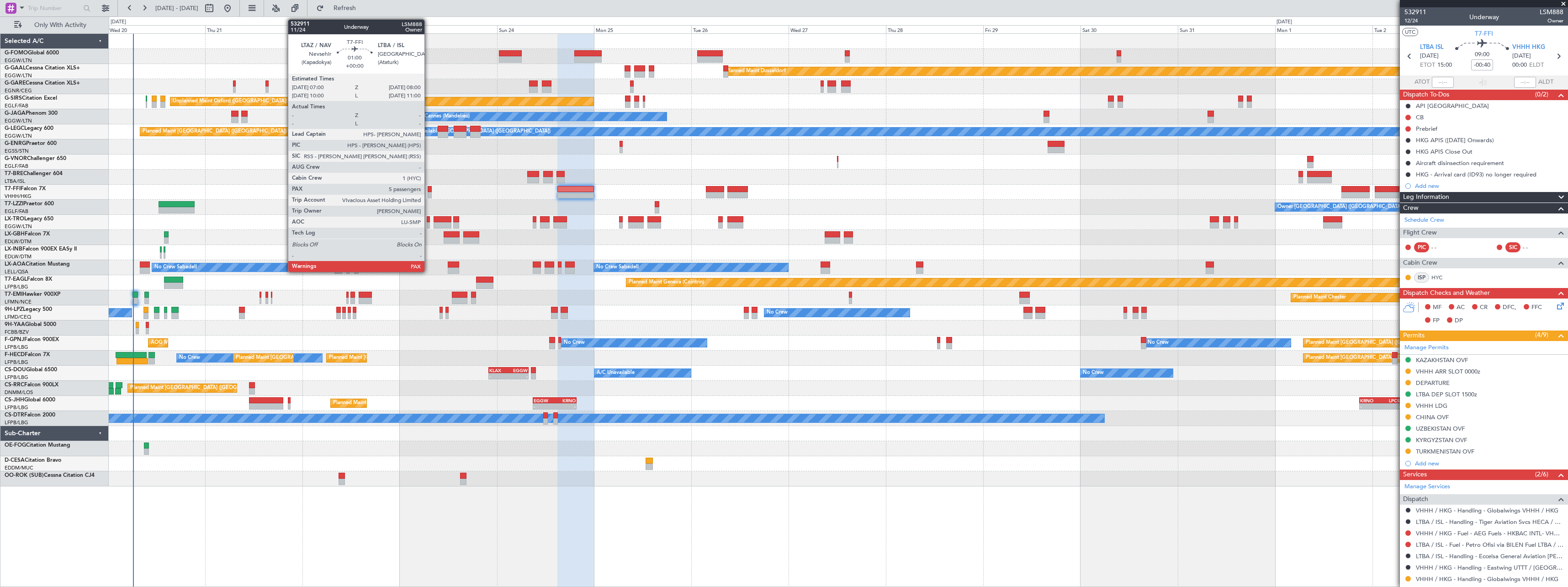
click at [429, 191] on div at bounding box center [429, 189] width 4 height 7
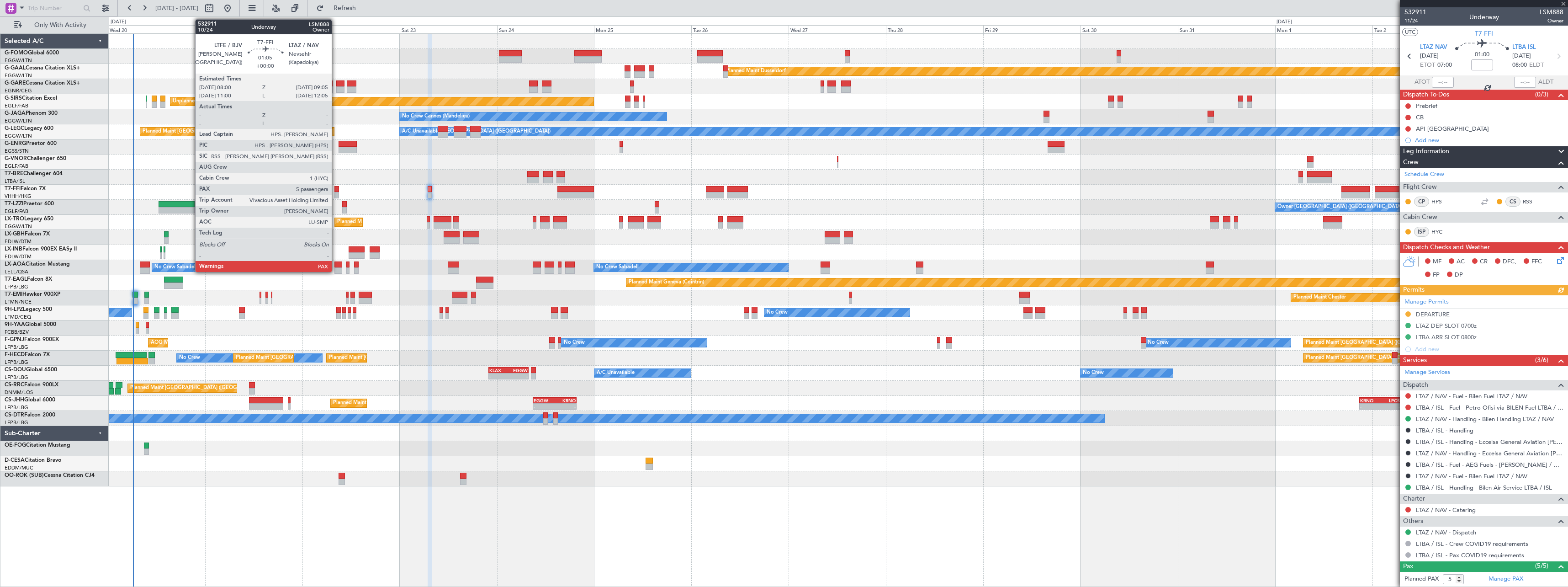
click at [336, 191] on div at bounding box center [336, 189] width 4 height 7
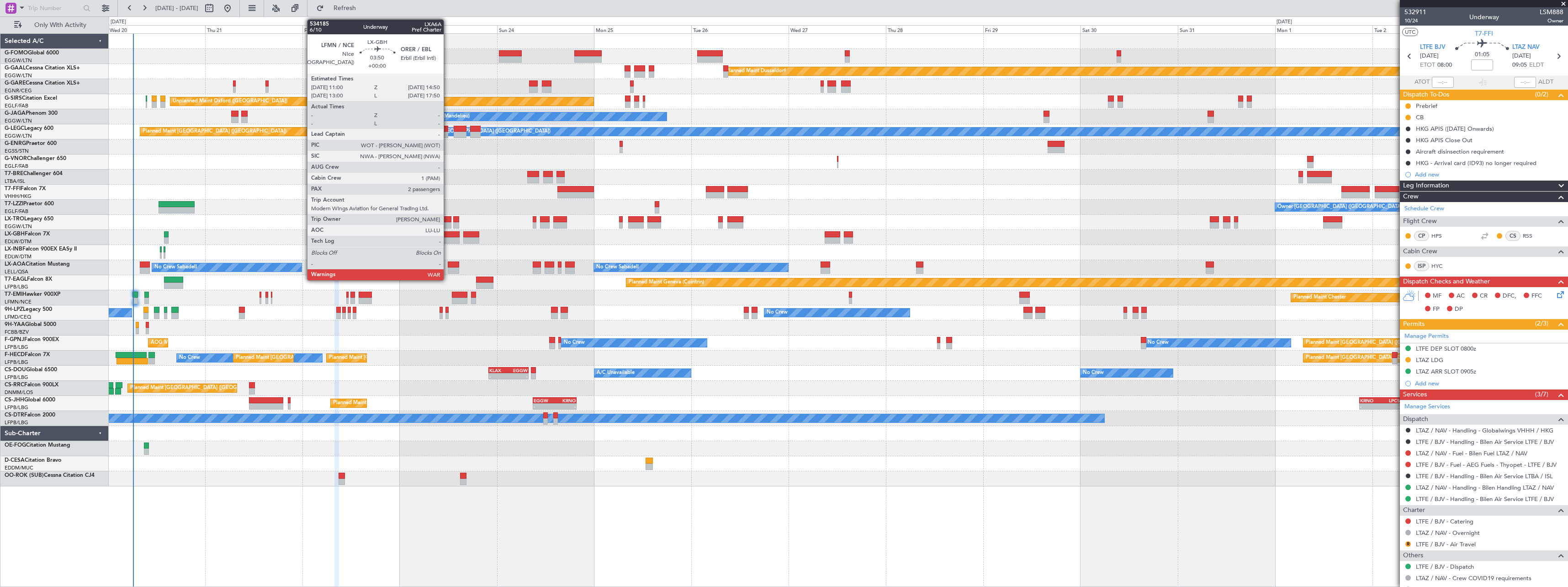
click at [448, 237] on div at bounding box center [451, 241] width 16 height 7
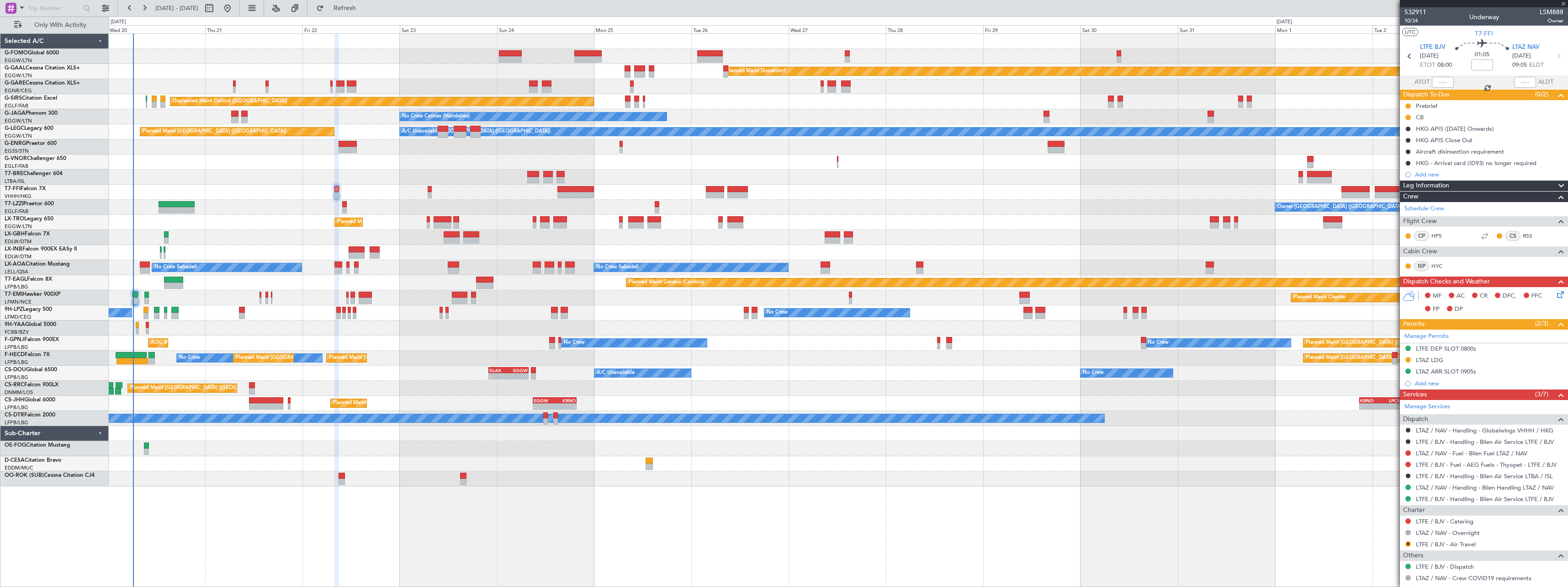
type input "2"
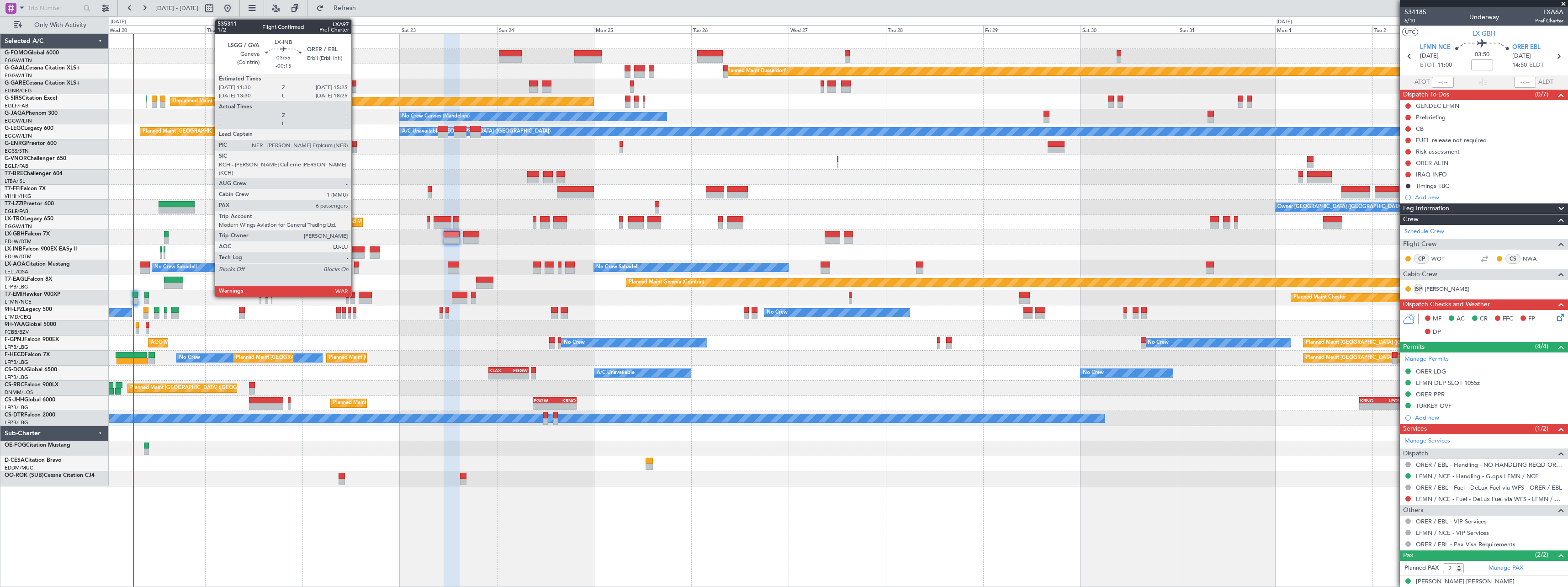
click at [355, 252] on div at bounding box center [356, 256] width 16 height 7
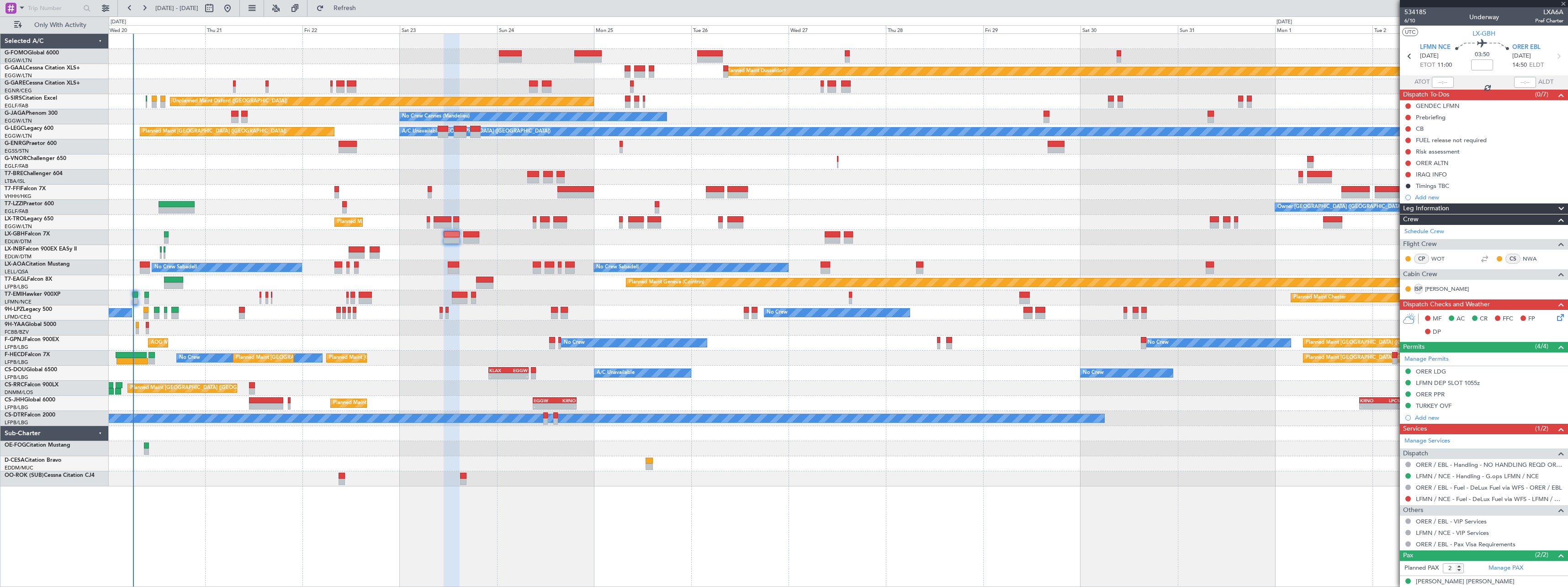
type input "-00:15"
type input "6"
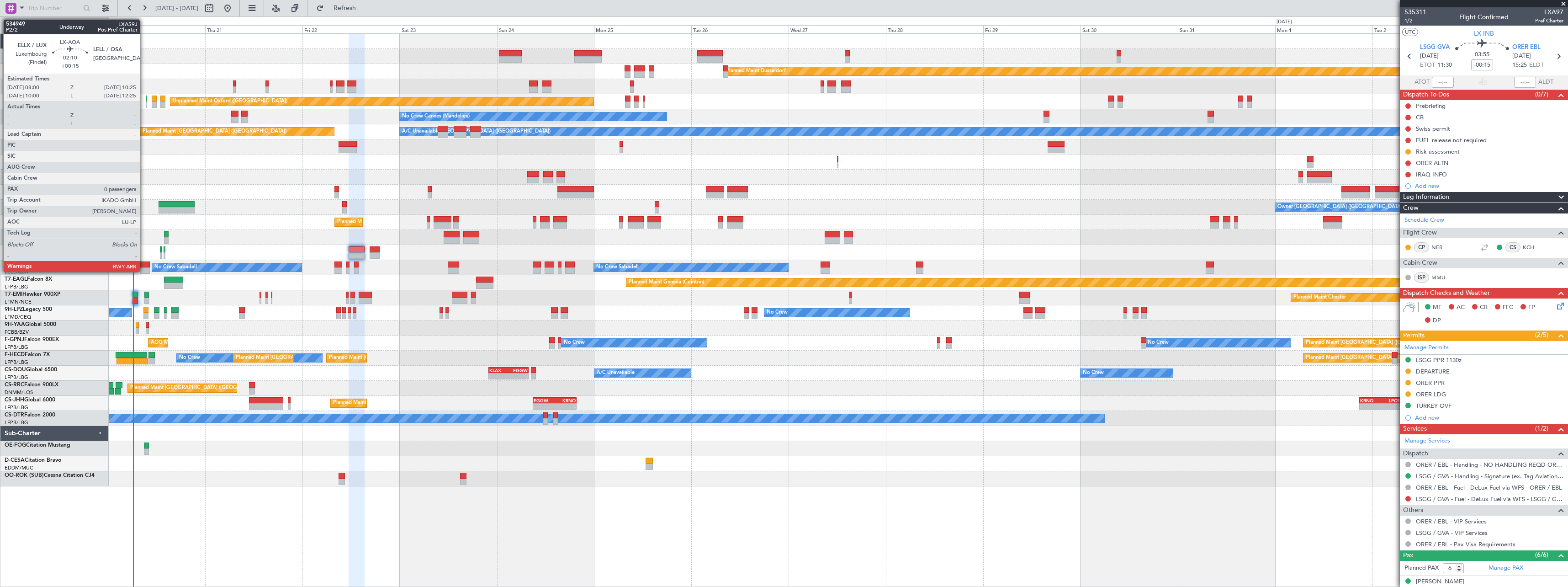
click at [144, 264] on div at bounding box center [145, 265] width 10 height 7
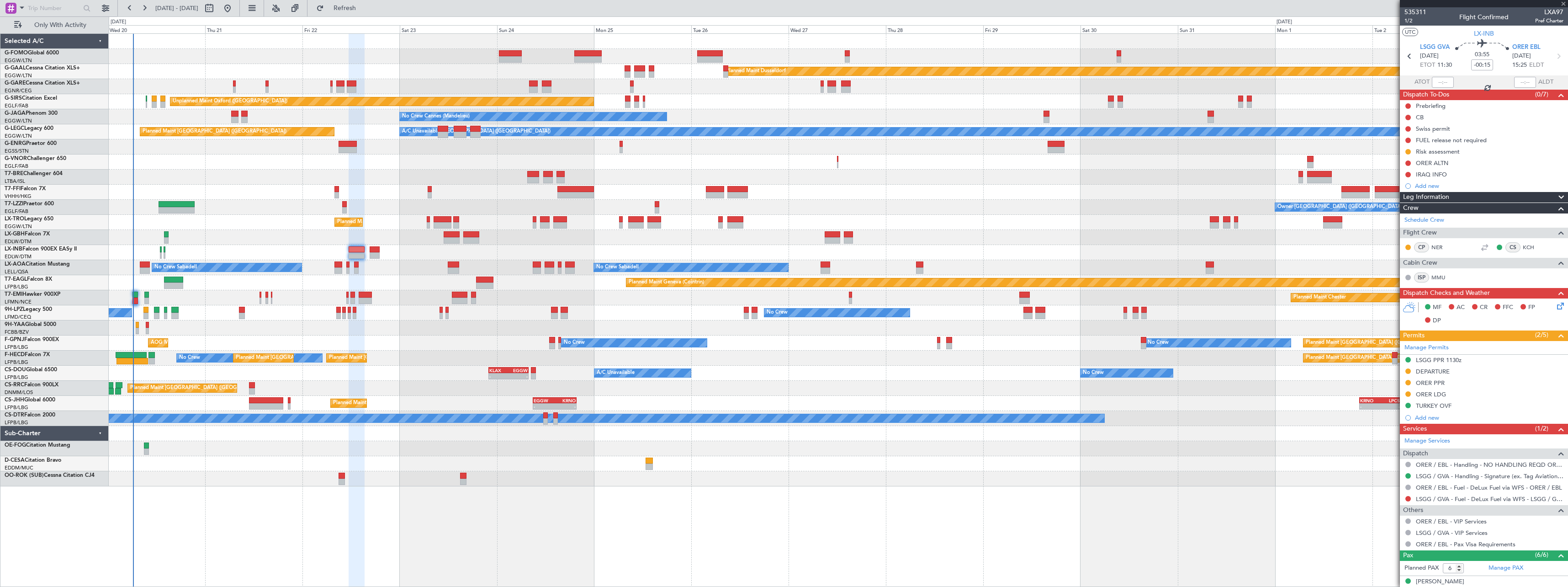
type input "+00:15"
type input "0"
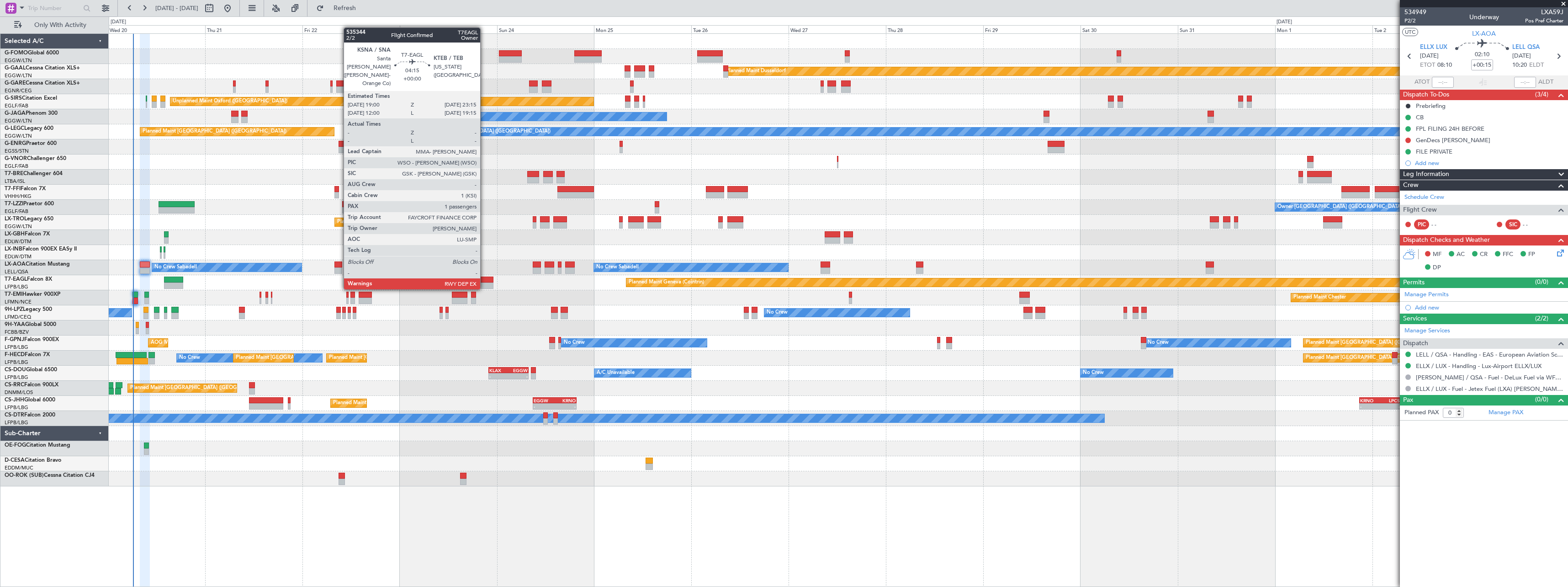
click at [484, 280] on div at bounding box center [485, 280] width 18 height 7
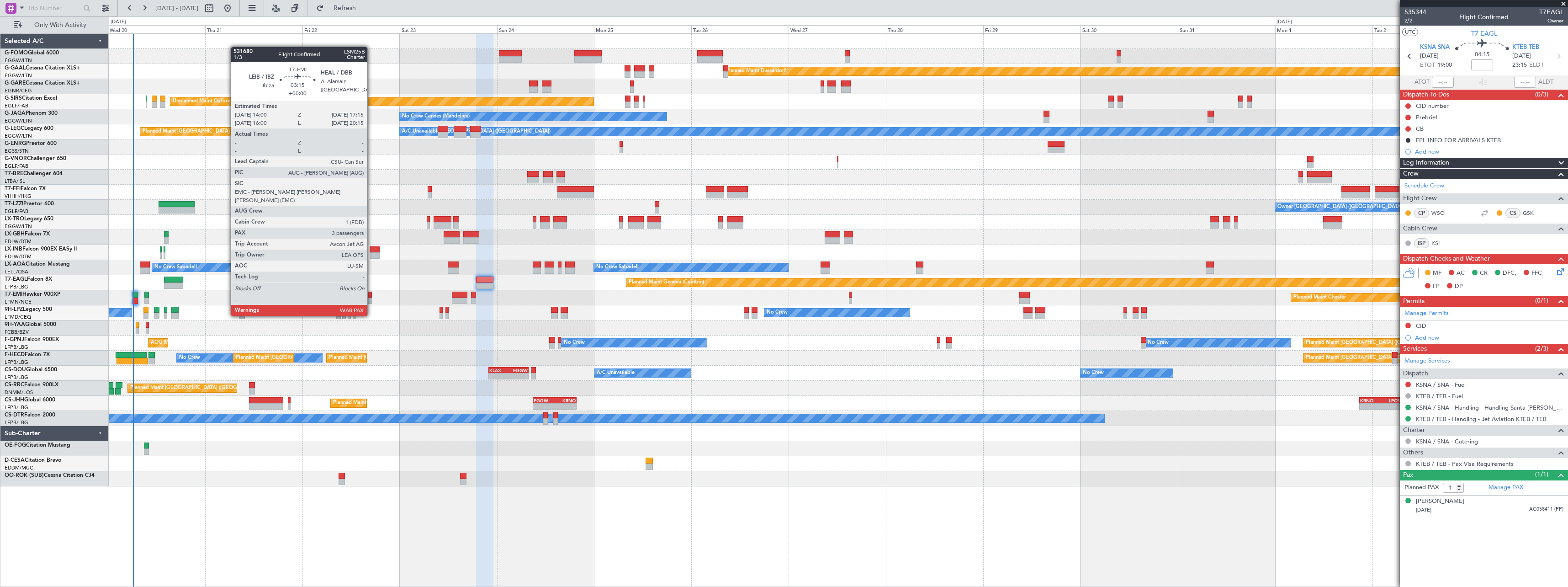
click at [371, 299] on div at bounding box center [366, 301] width 13 height 7
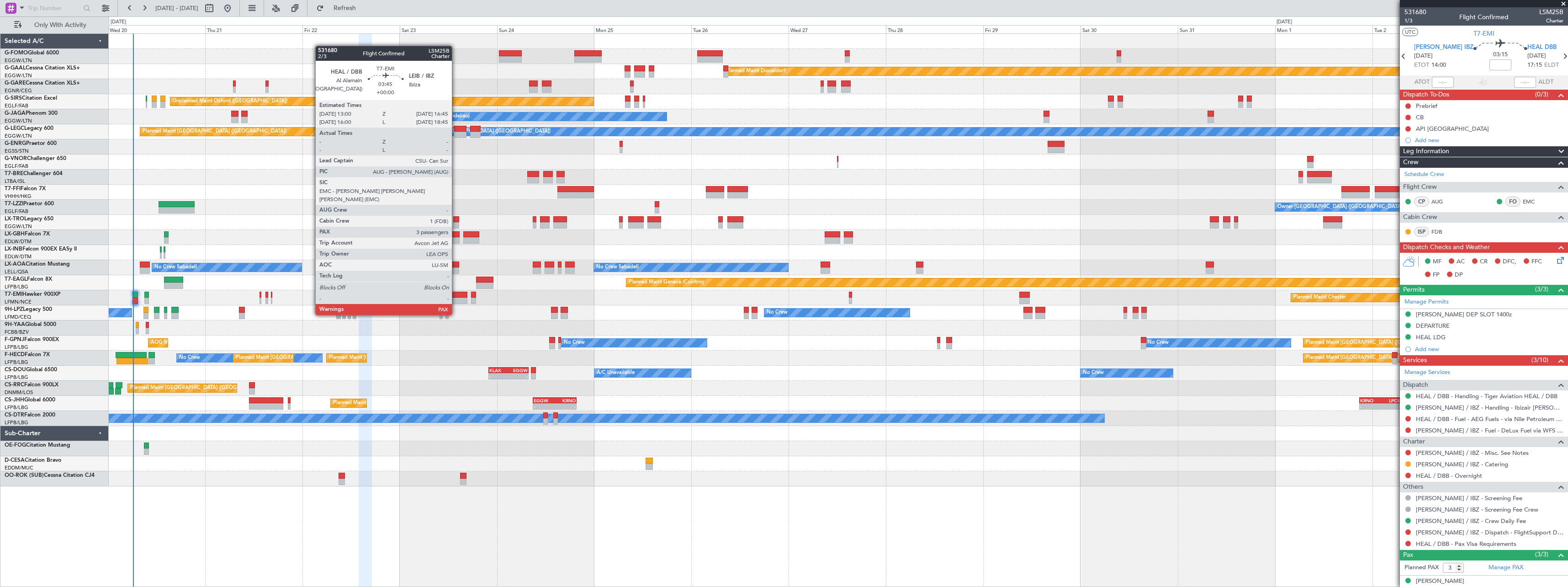
click at [456, 298] on div at bounding box center [460, 301] width 15 height 7
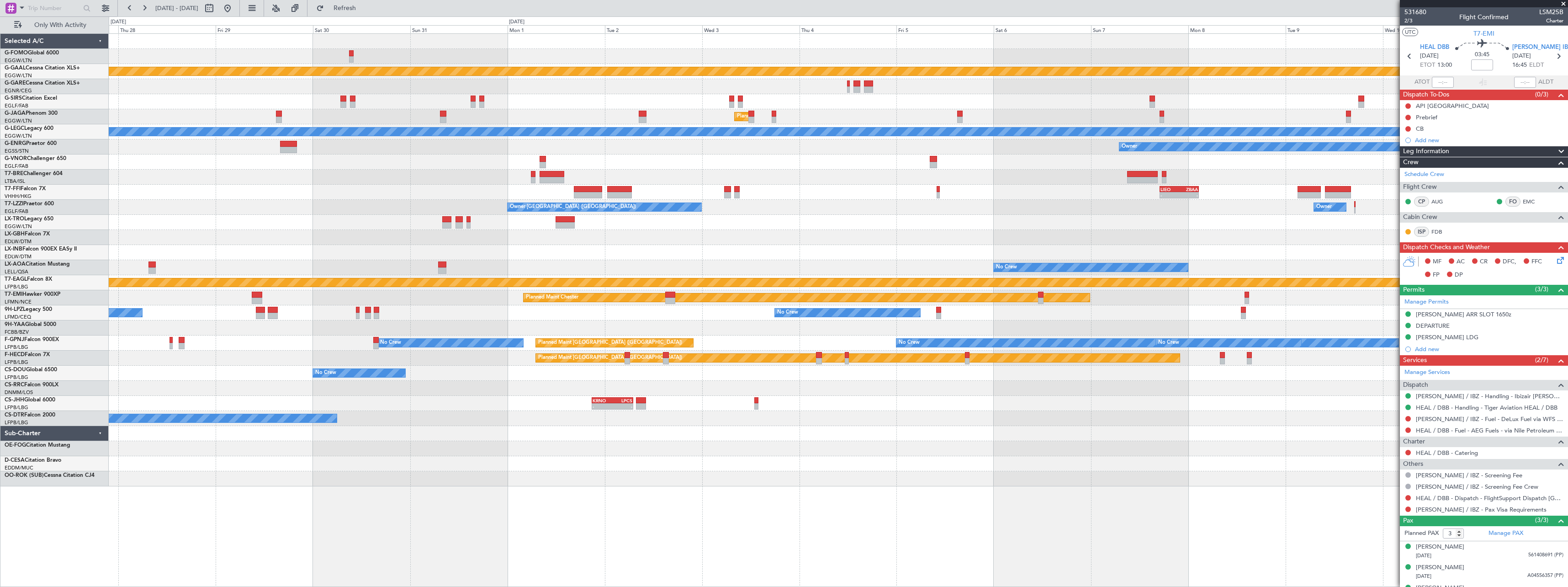
click at [318, 214] on div "Owner London (Farnborough) Owner Owner" at bounding box center [838, 208] width 1459 height 15
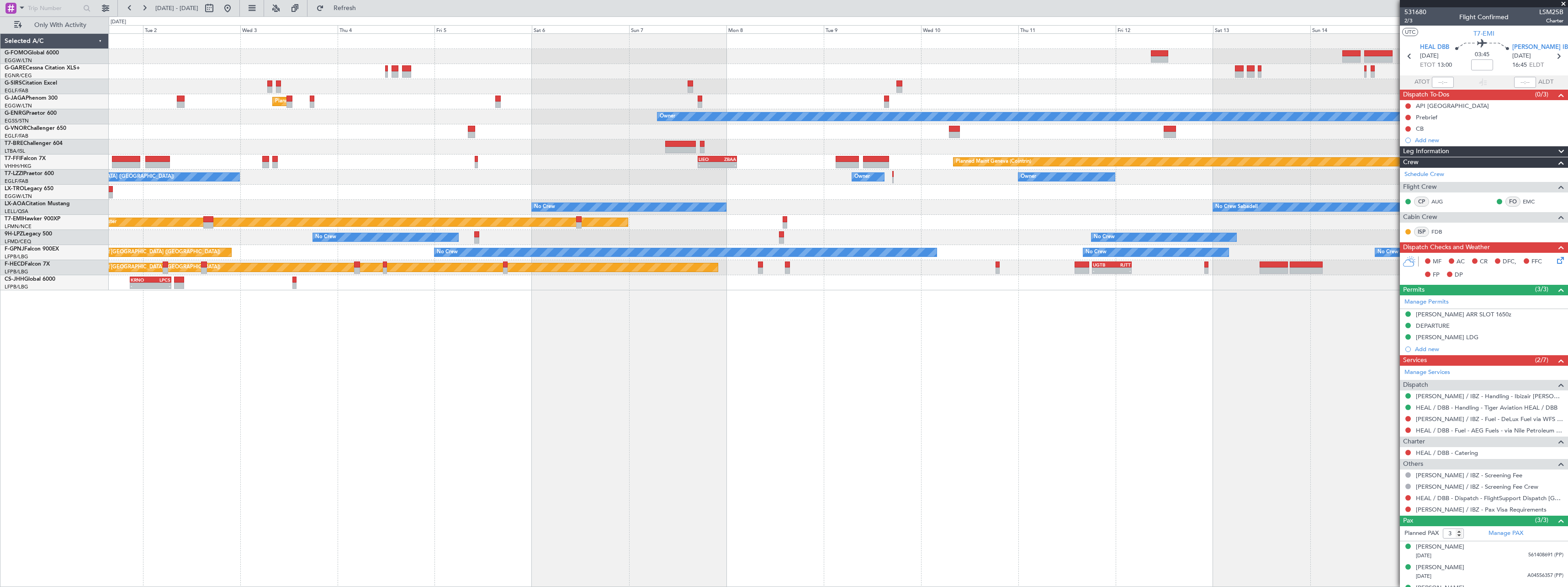
click at [653, 176] on div "Owner London (Farnborough) Owner Owner Owner" at bounding box center [838, 177] width 1459 height 15
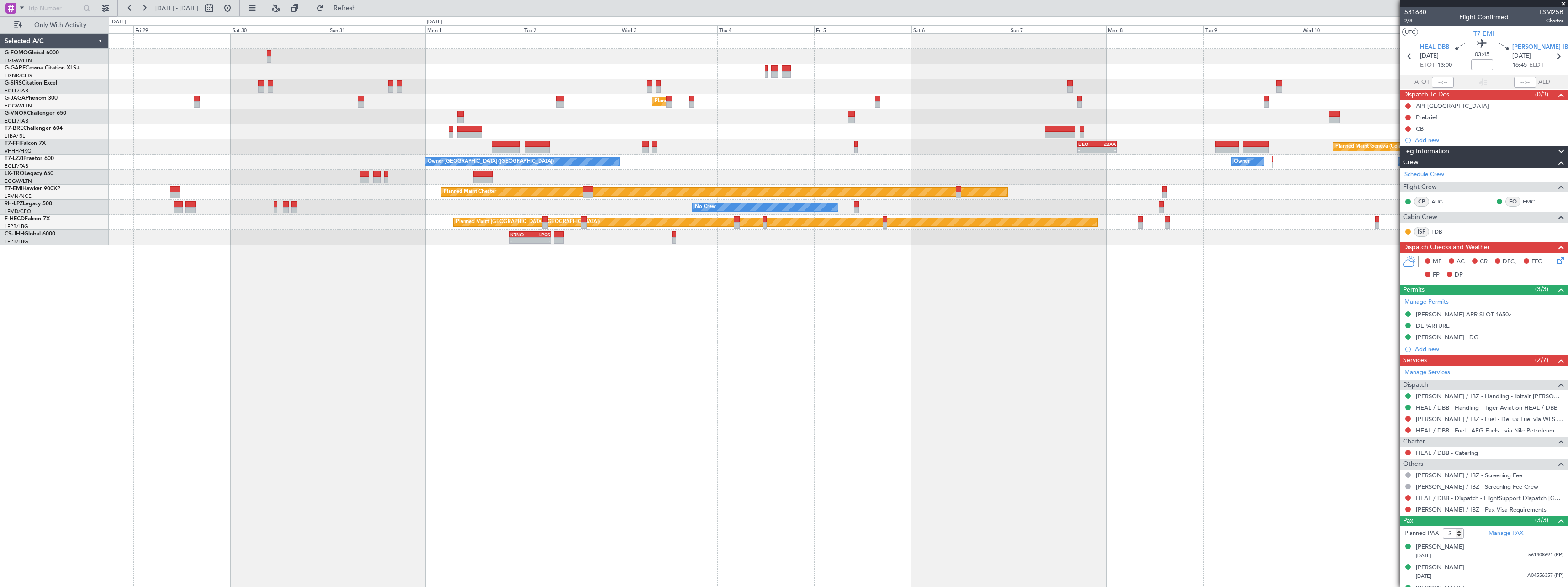
click at [736, 328] on div "Planned Maint London (Luton) No Crew Cannes (Mandelieu) Planned Maint Geneva (C…" at bounding box center [838, 310] width 1459 height 553
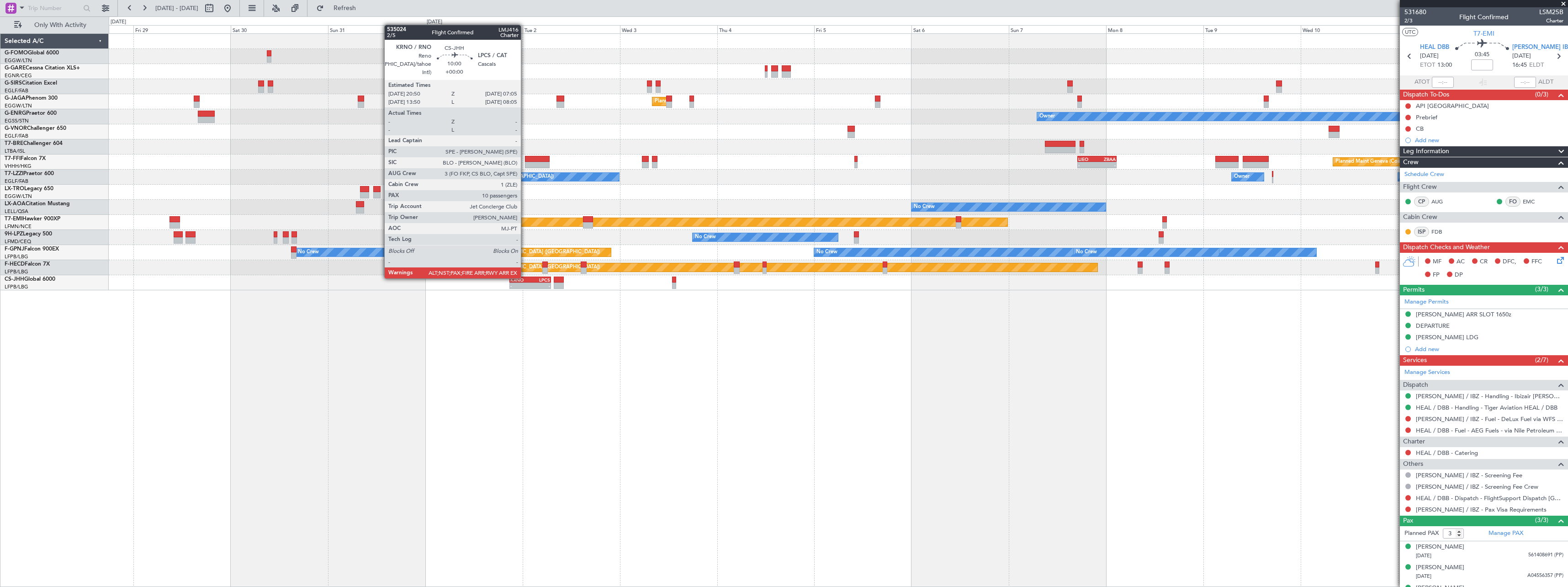
click at [525, 278] on div "KRNO" at bounding box center [520, 279] width 20 height 6
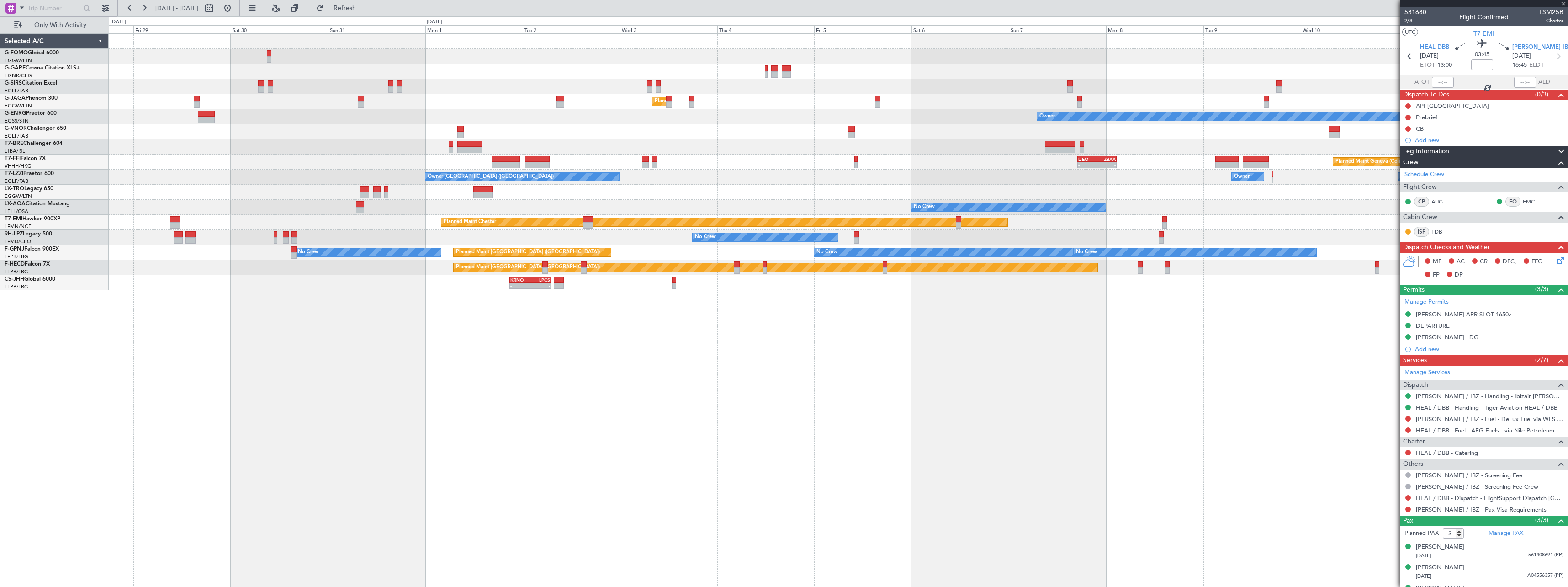
type input "10"
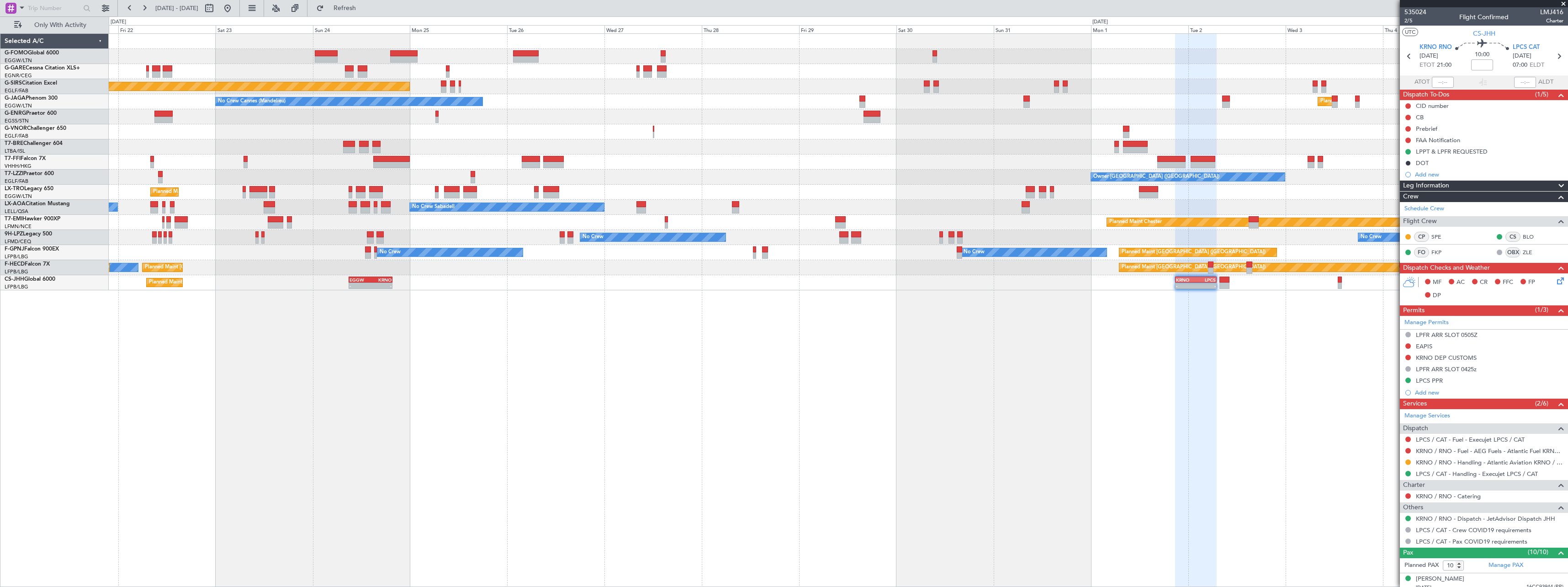
click at [1163, 378] on div "Unplanned Maint Chester Unplanned Maint Oxford (Kidlington) Planned Maint Londo…" at bounding box center [838, 310] width 1459 height 553
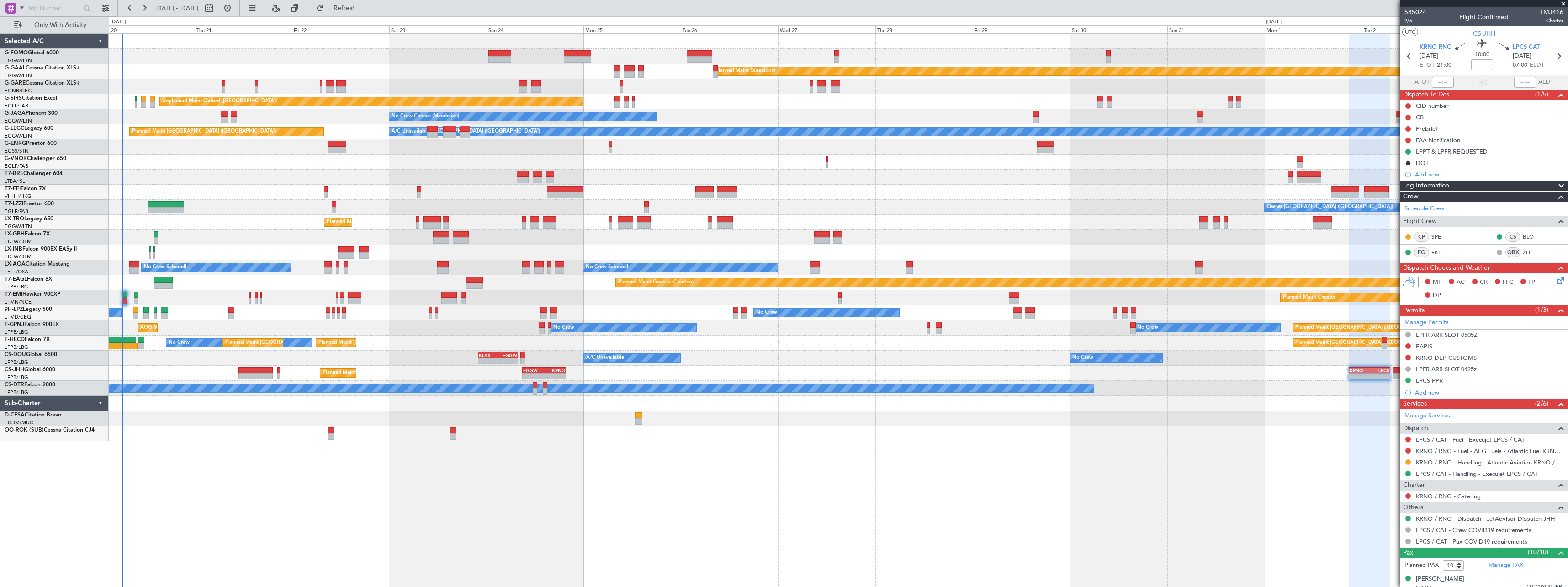
click at [755, 405] on div at bounding box center [838, 404] width 1459 height 15
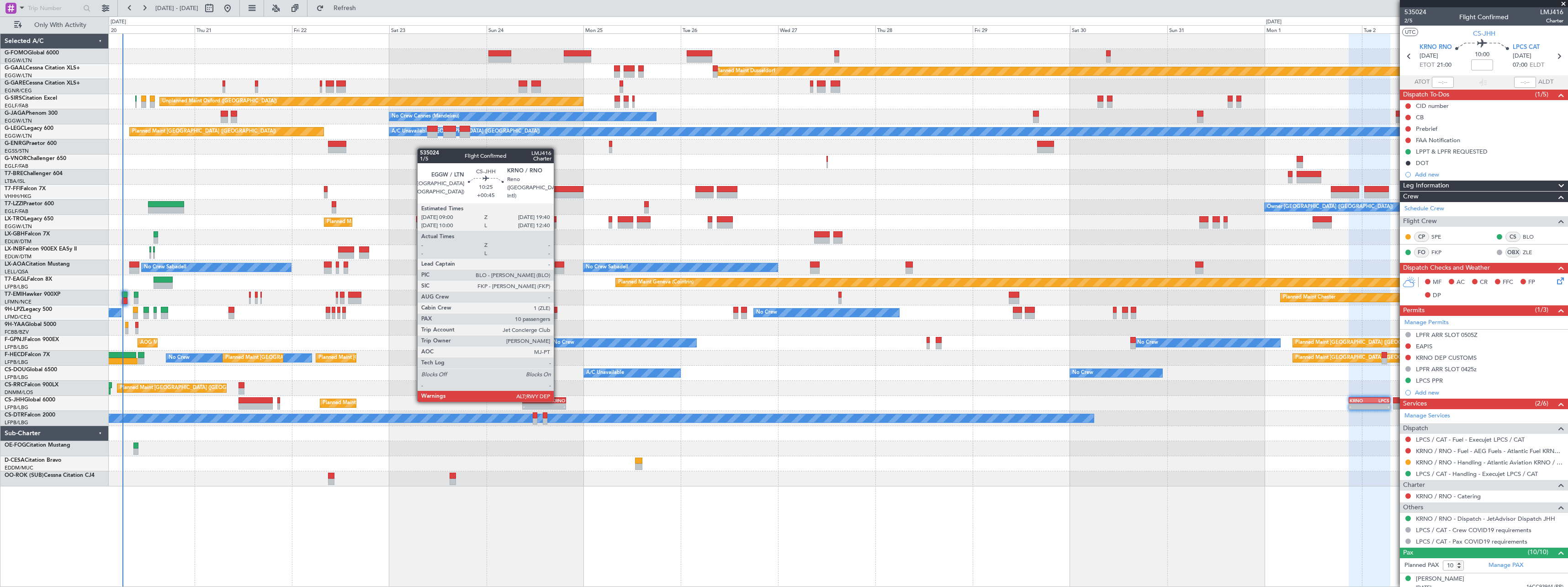
click at [558, 401] on div "KRNO" at bounding box center [555, 400] width 21 height 6
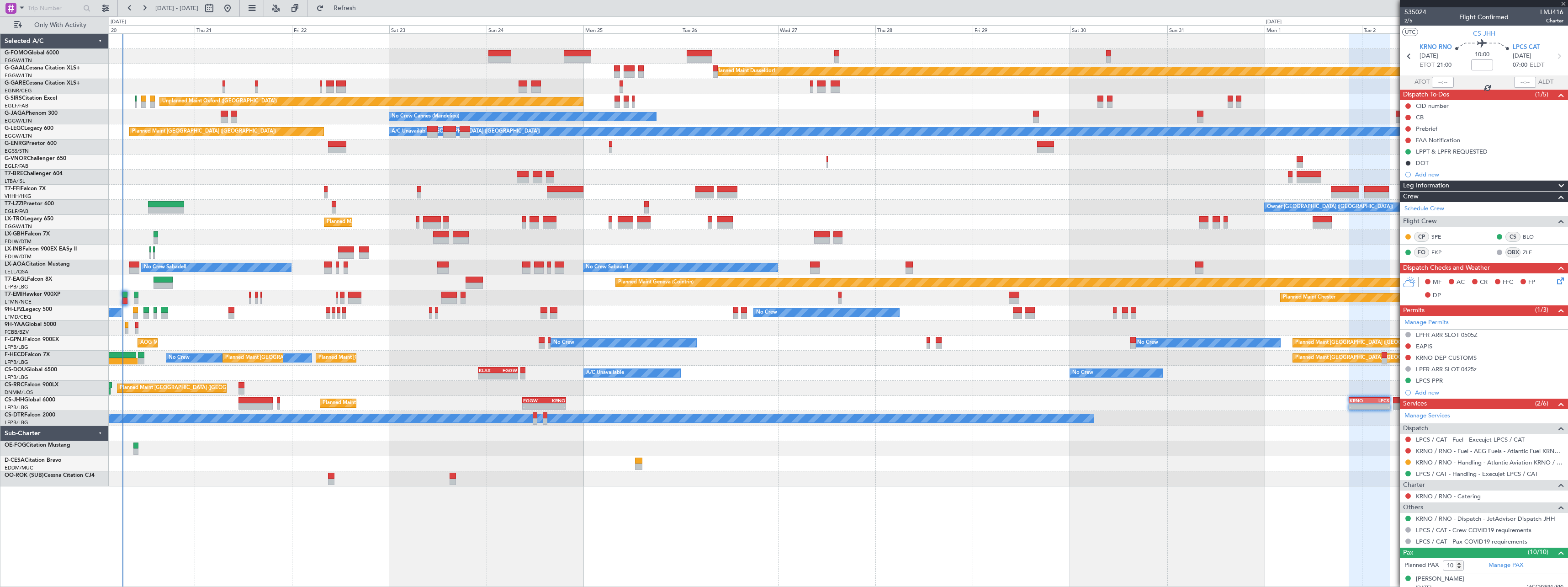
type input "+00:45"
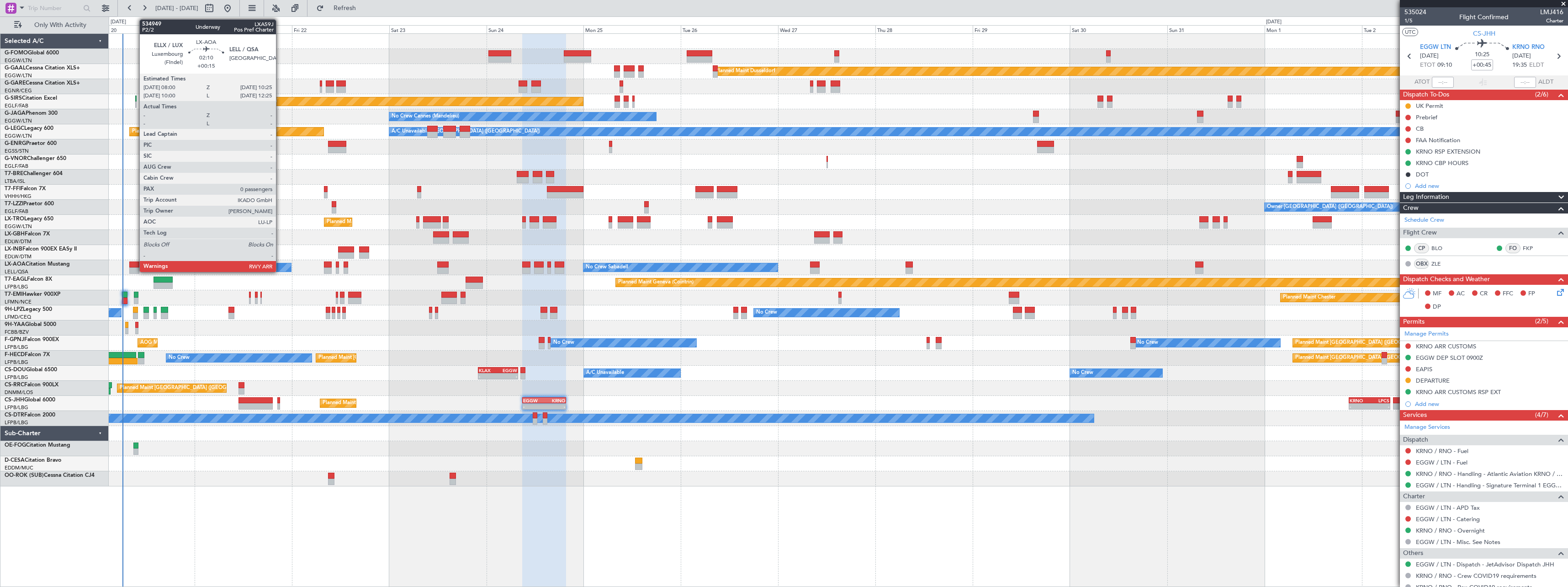
click at [134, 264] on div at bounding box center [134, 265] width 10 height 7
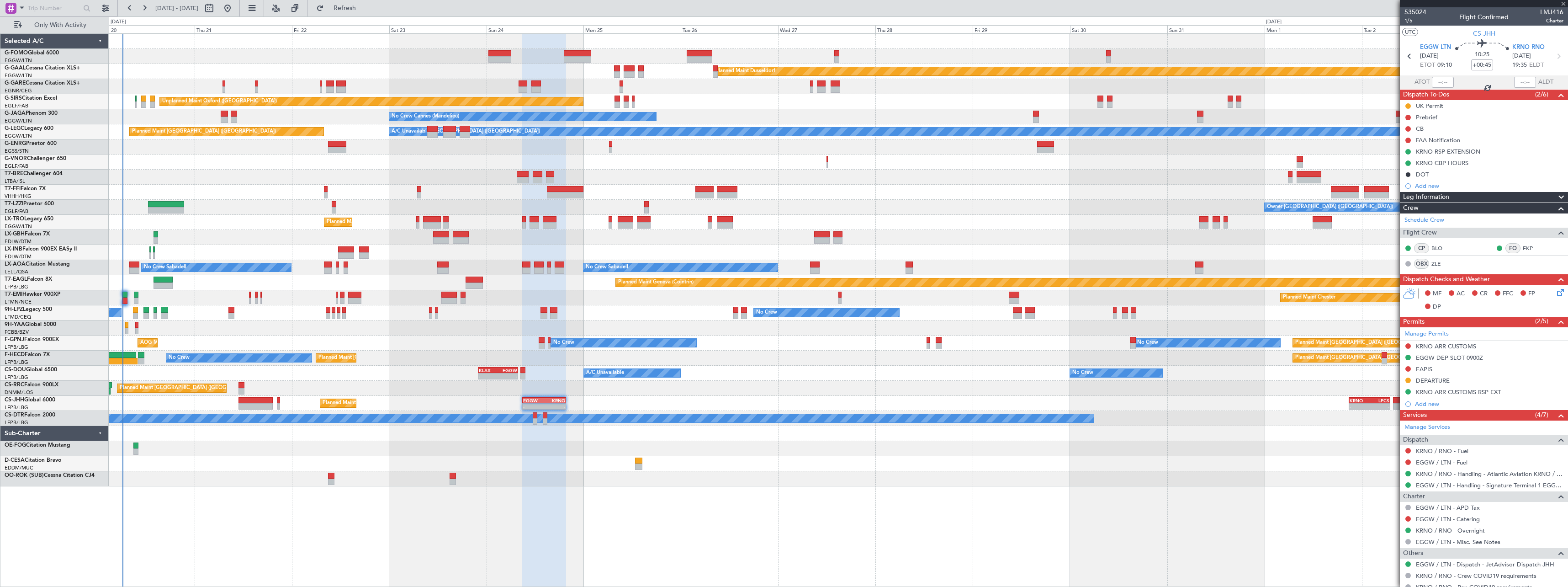
type input "+00:15"
type input "0"
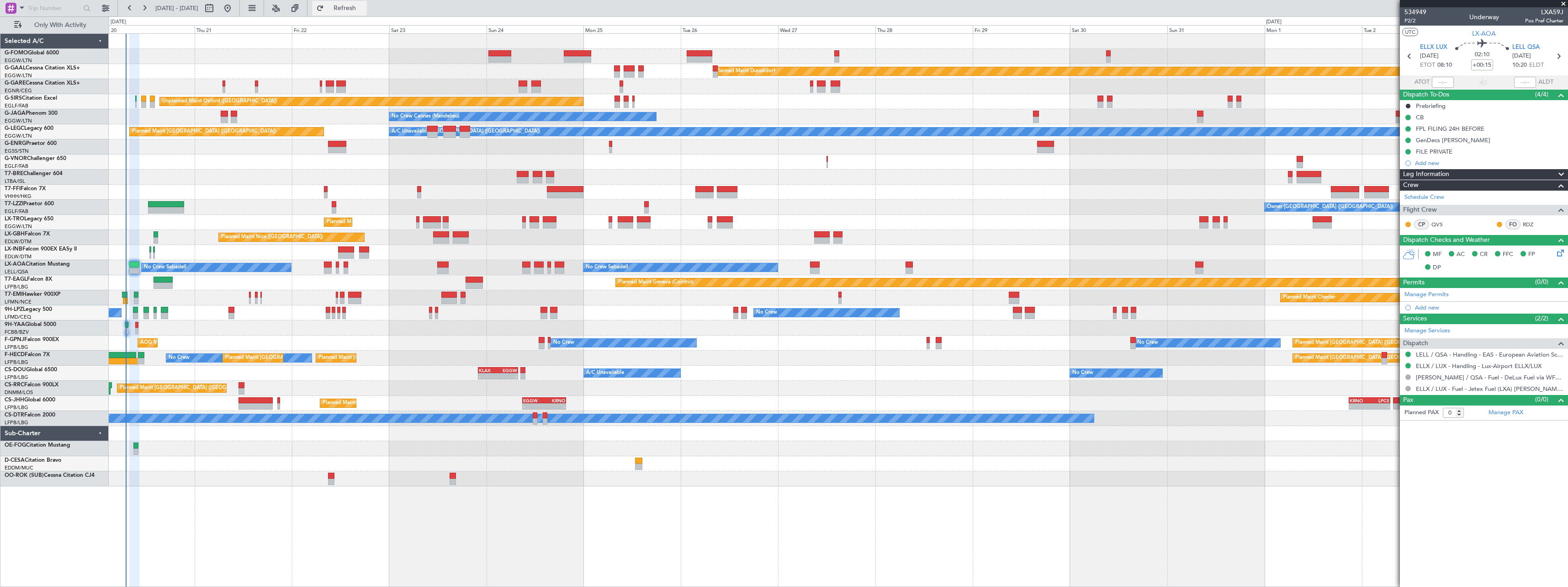
click at [364, 6] on span "Refresh" at bounding box center [345, 8] width 39 height 7
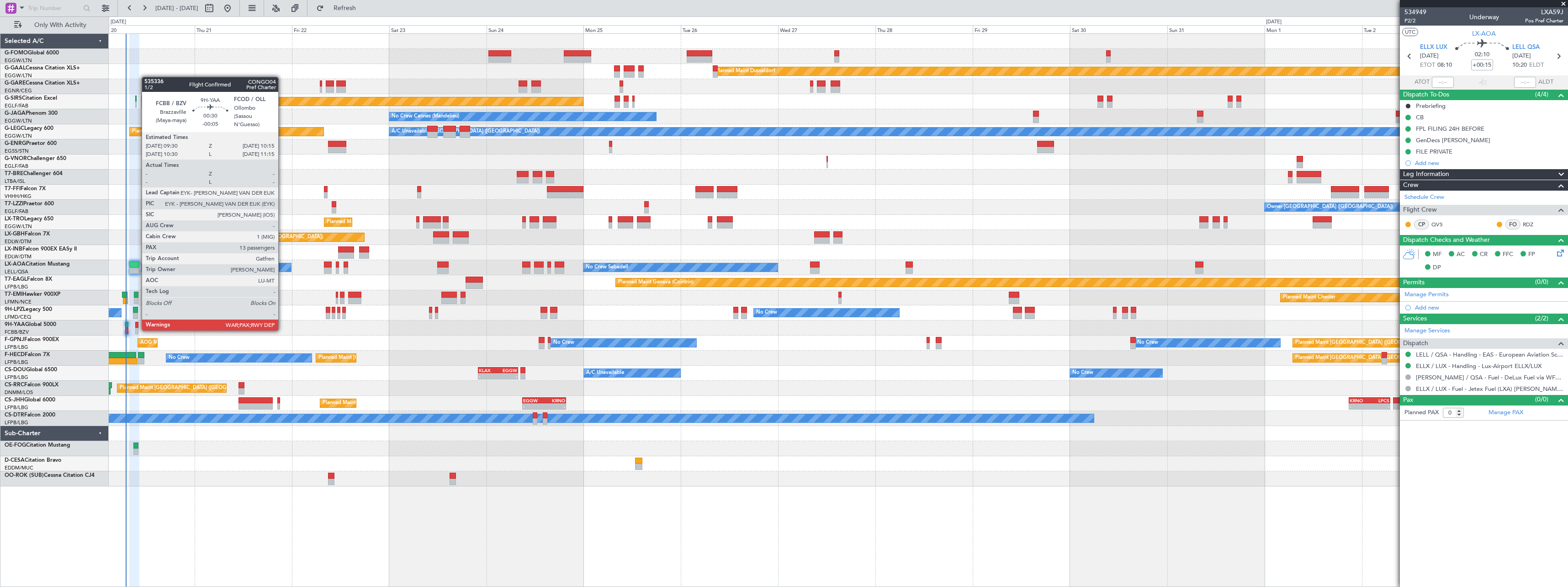
click at [137, 330] on div at bounding box center [137, 331] width 3 height 7
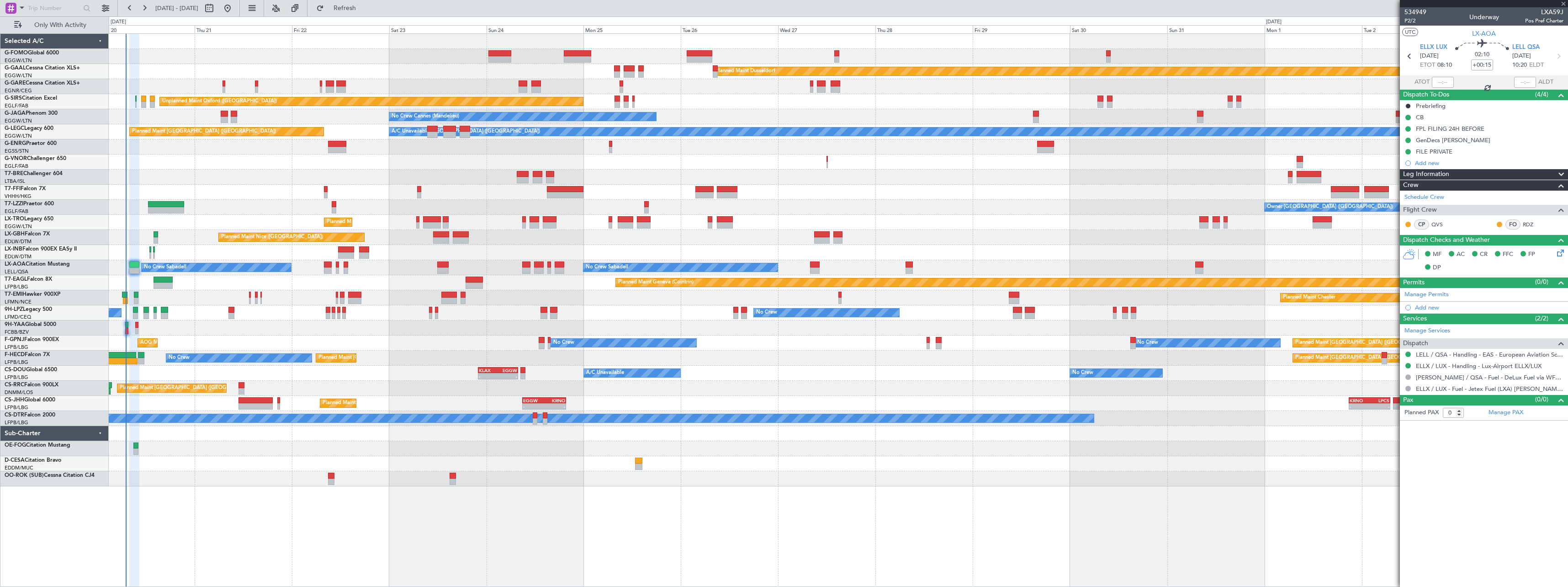
type input "-00:05"
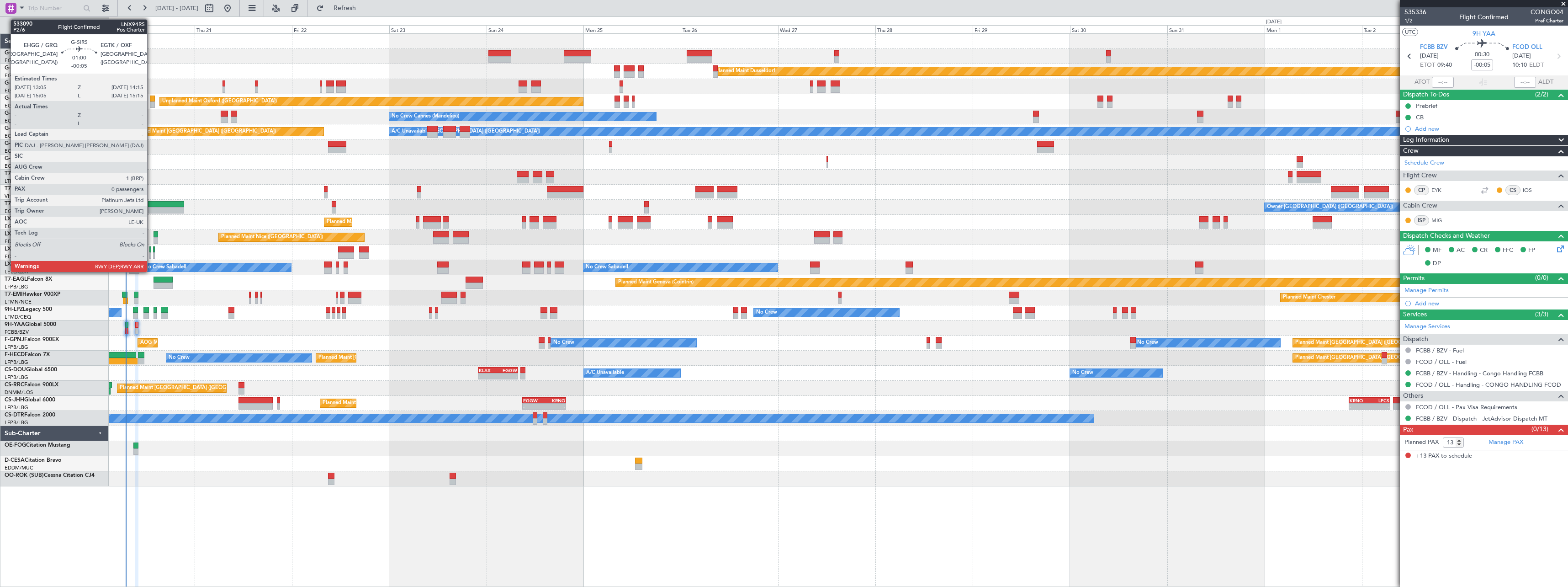
click at [151, 101] on div at bounding box center [152, 99] width 5 height 7
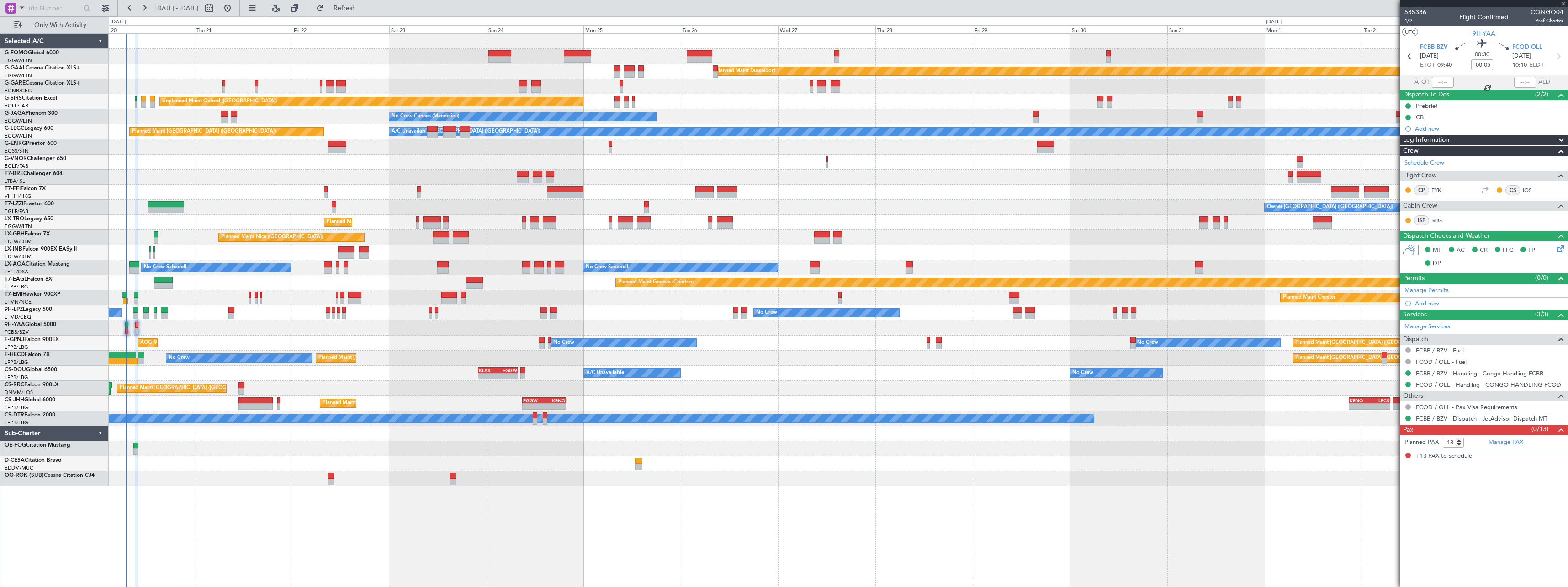
type input "0"
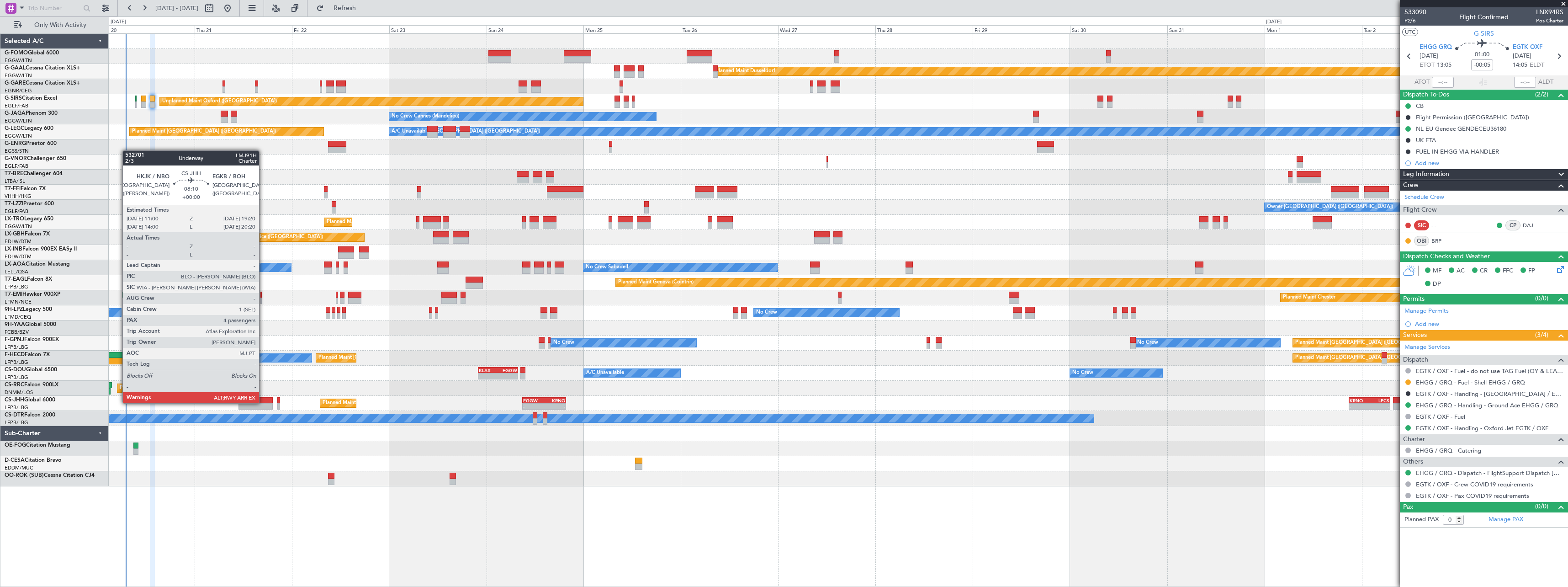
click at [263, 402] on div at bounding box center [255, 400] width 34 height 7
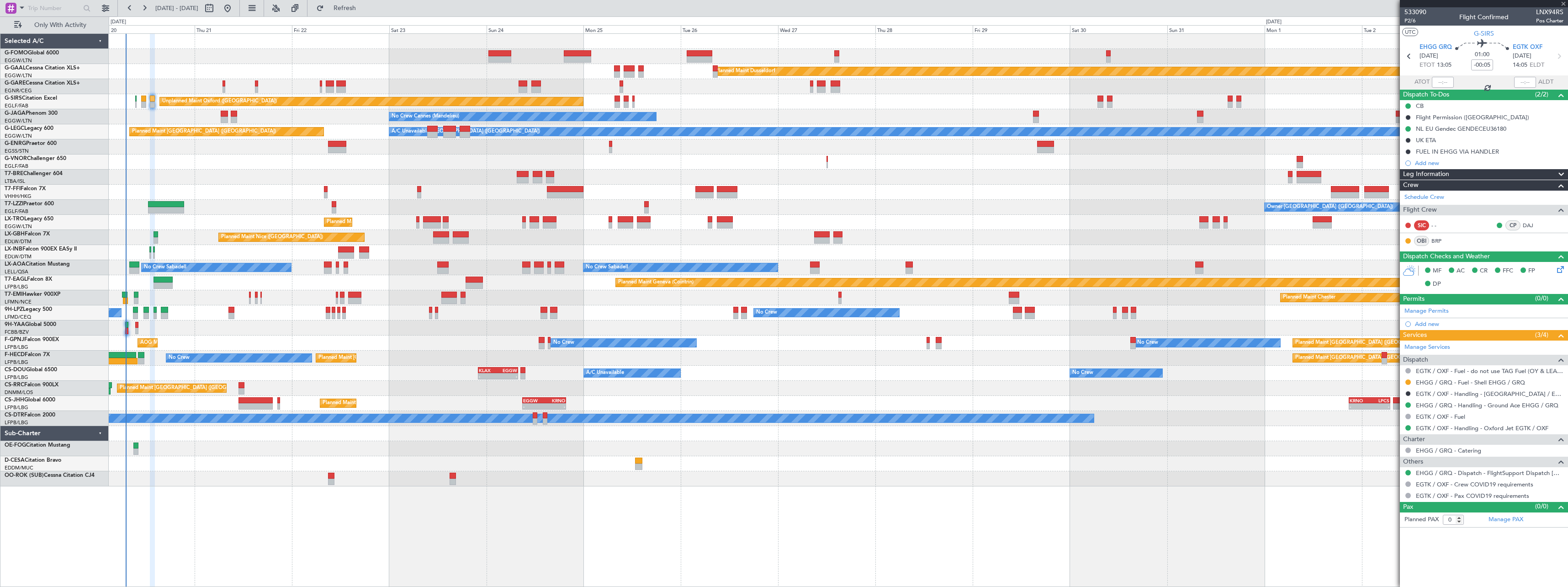
type input "4"
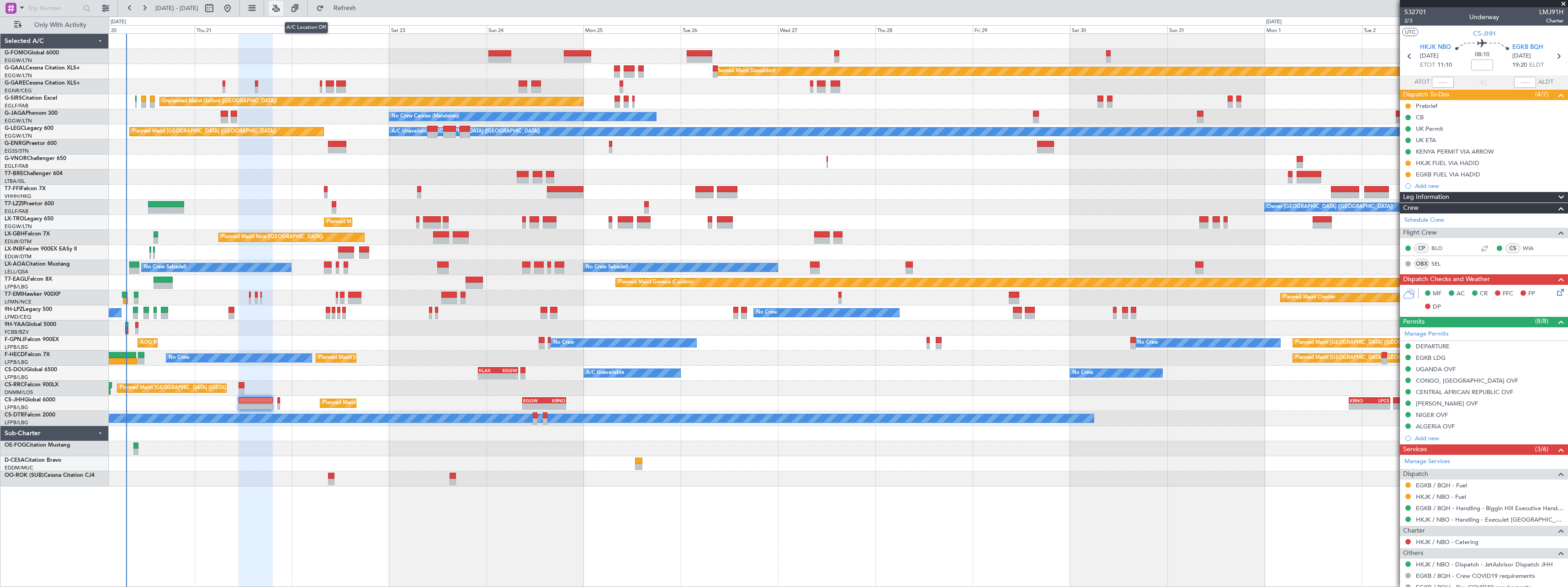
click at [283, 8] on button at bounding box center [276, 8] width 14 height 14
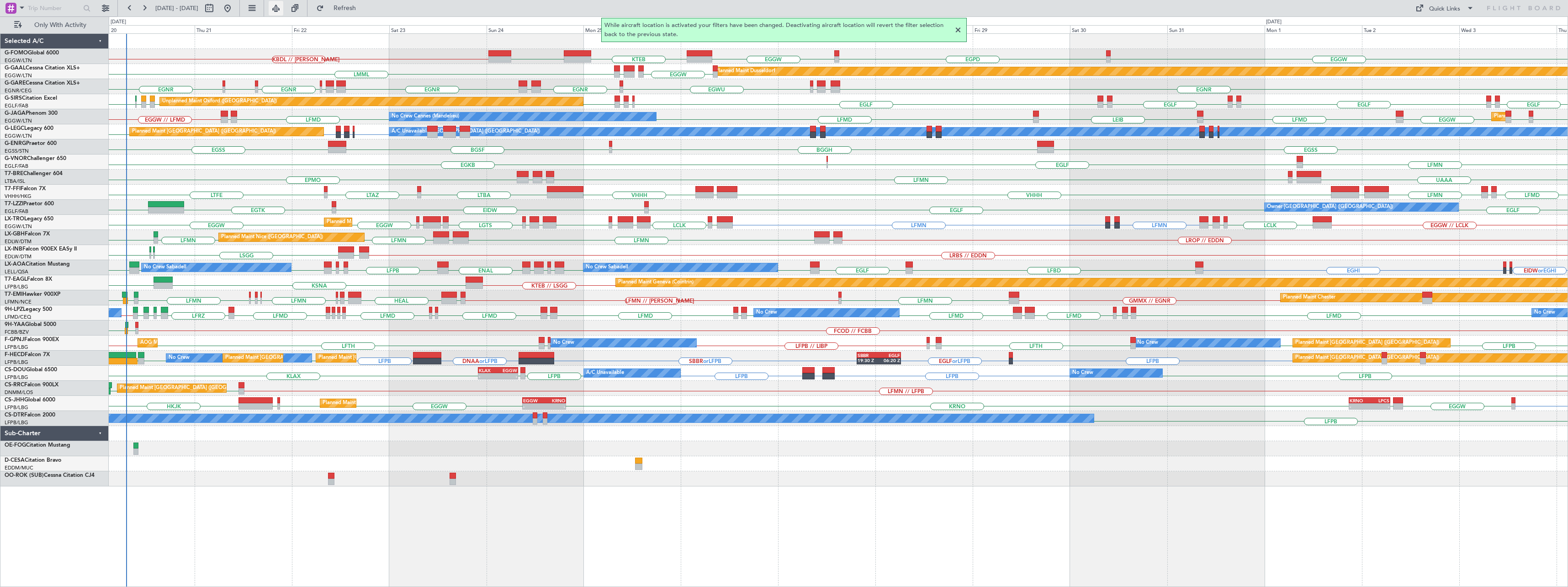
click at [283, 8] on button at bounding box center [276, 8] width 14 height 14
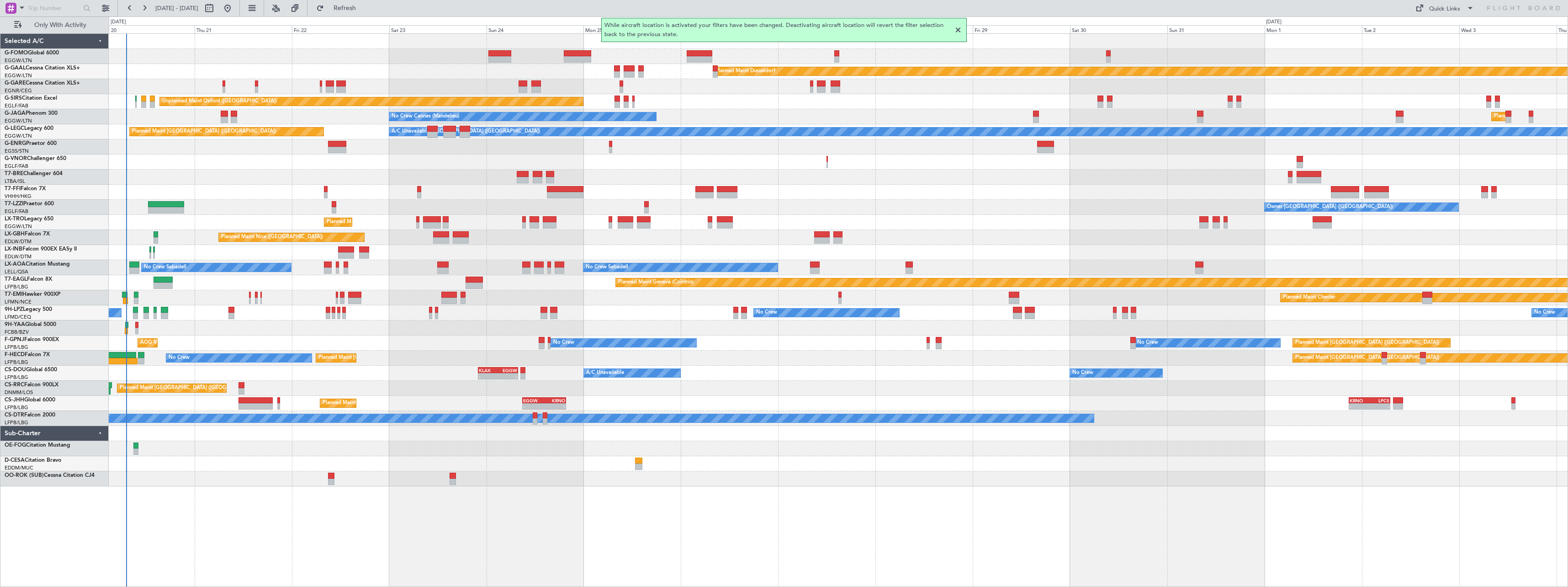
drag, startPoint x: 960, startPoint y: 30, endPoint x: 929, endPoint y: 34, distance: 31.3
click at [959, 30] on div at bounding box center [958, 29] width 11 height 11
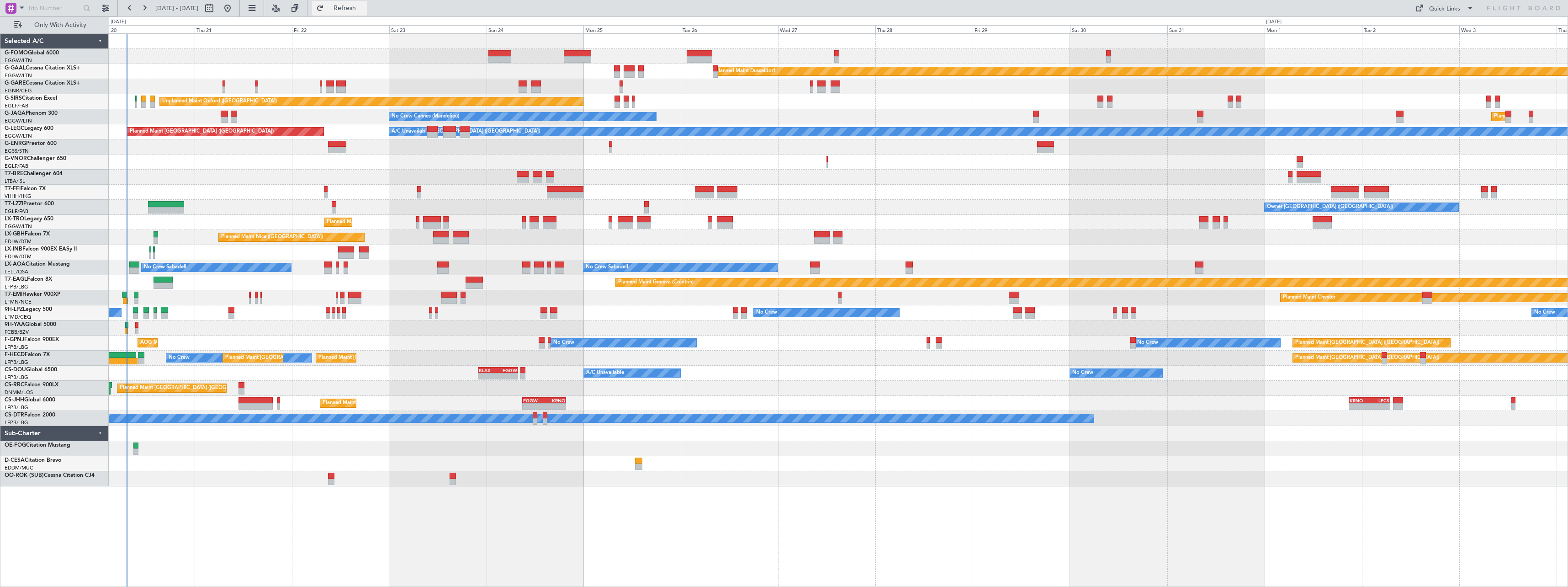
click at [364, 5] on span "Refresh" at bounding box center [345, 8] width 39 height 7
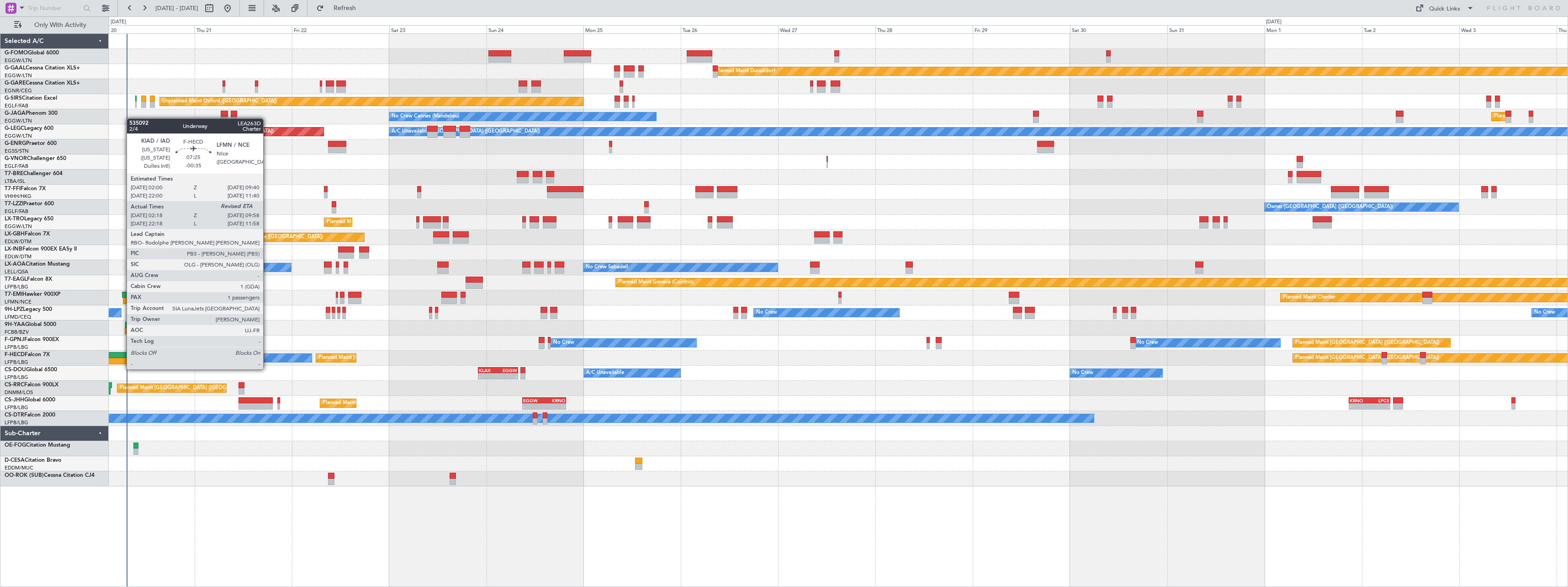
click at [122, 360] on div at bounding box center [122, 362] width 32 height 7
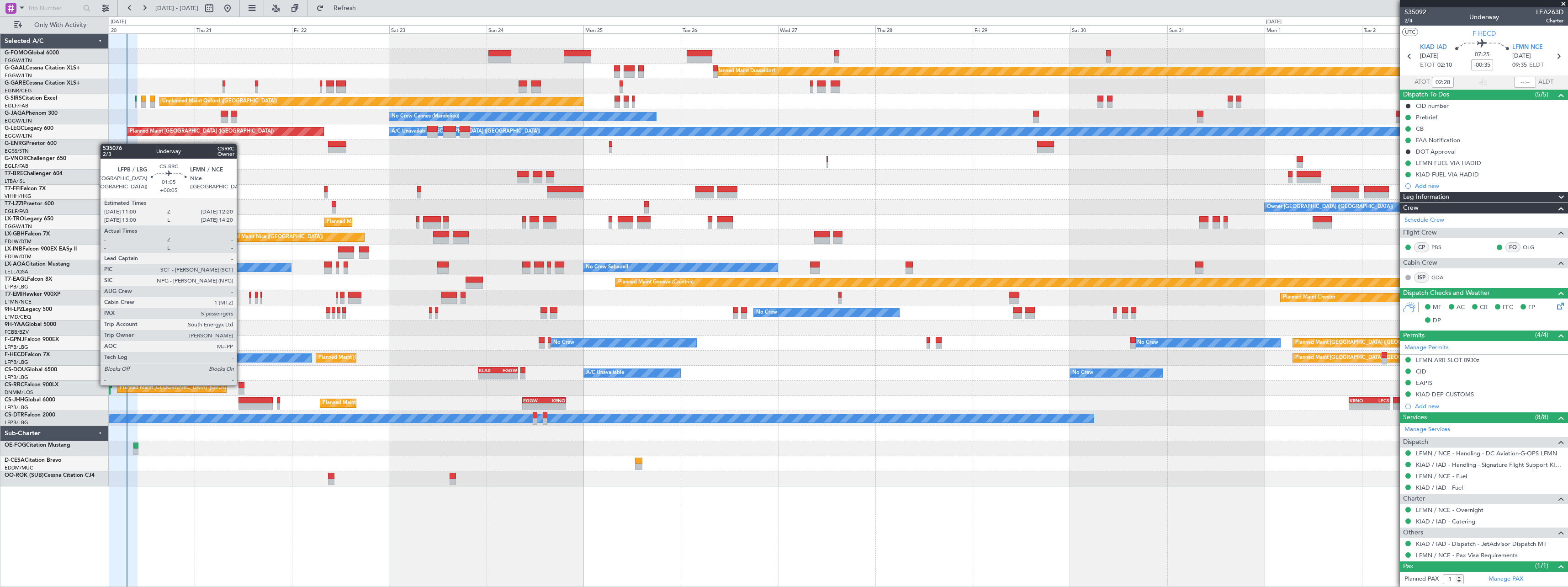
click at [241, 384] on div at bounding box center [241, 386] width 6 height 7
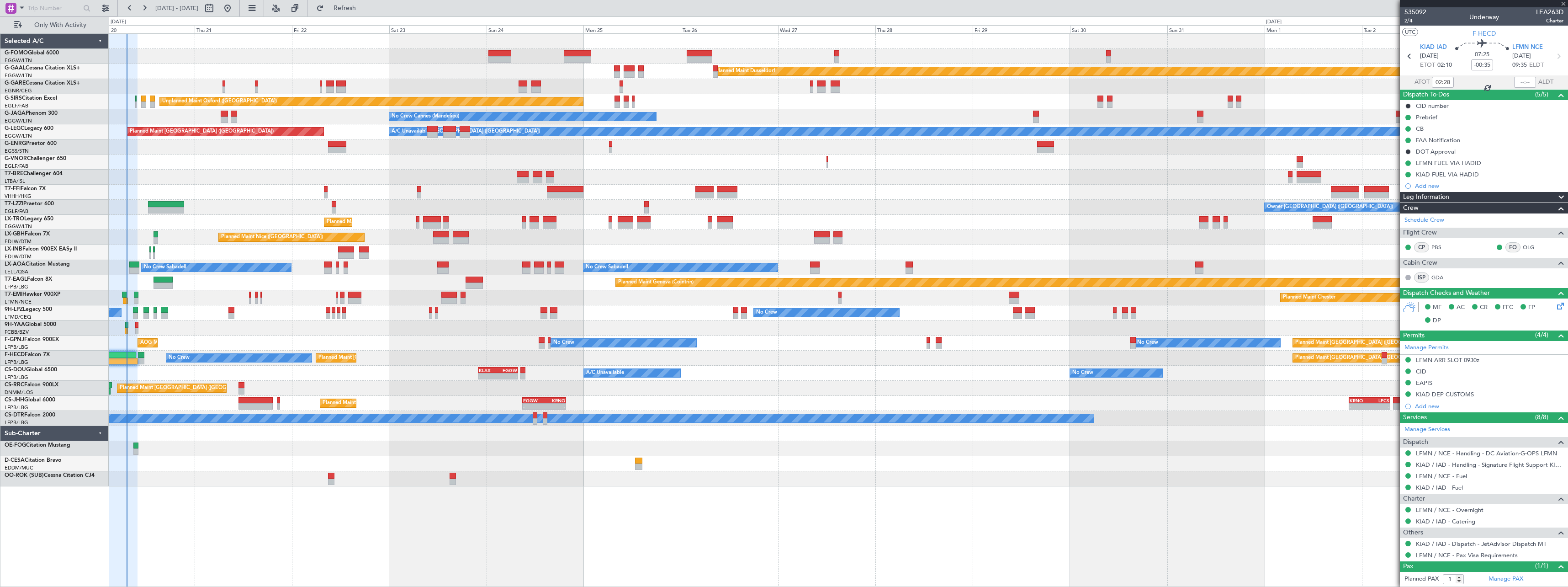
type input "+00:05"
type input "5"
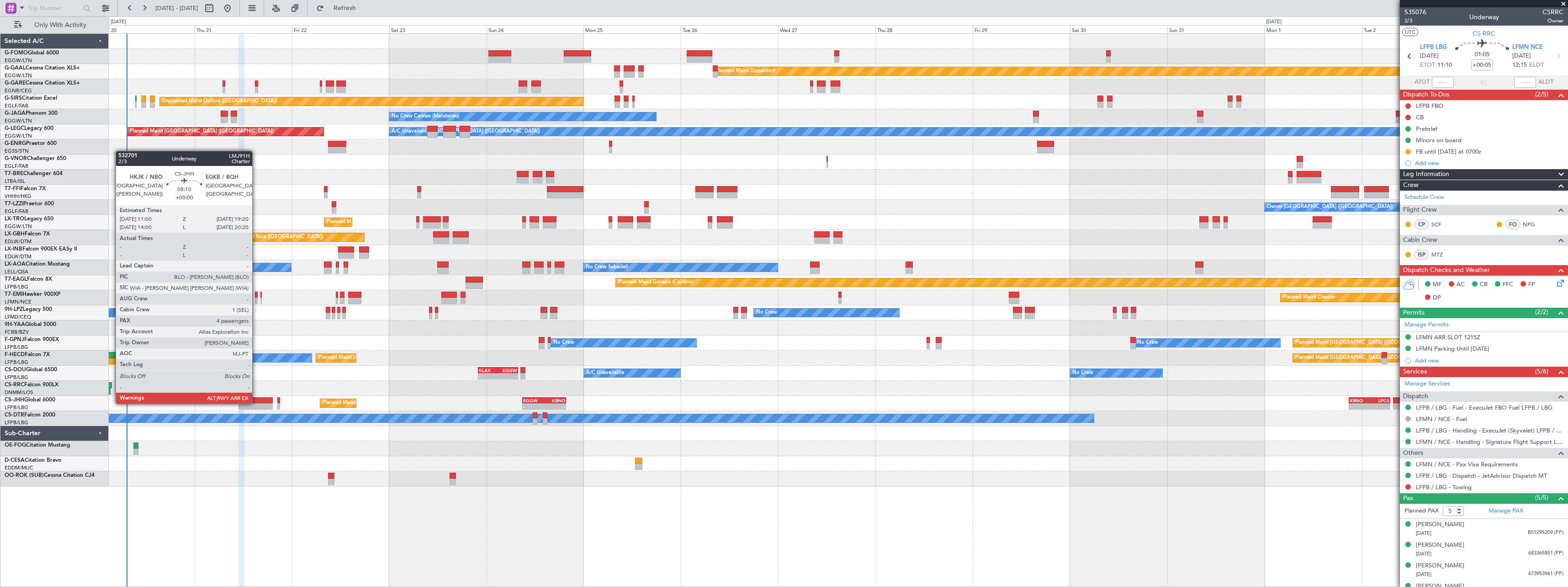
click at [256, 403] on div at bounding box center [255, 400] width 34 height 7
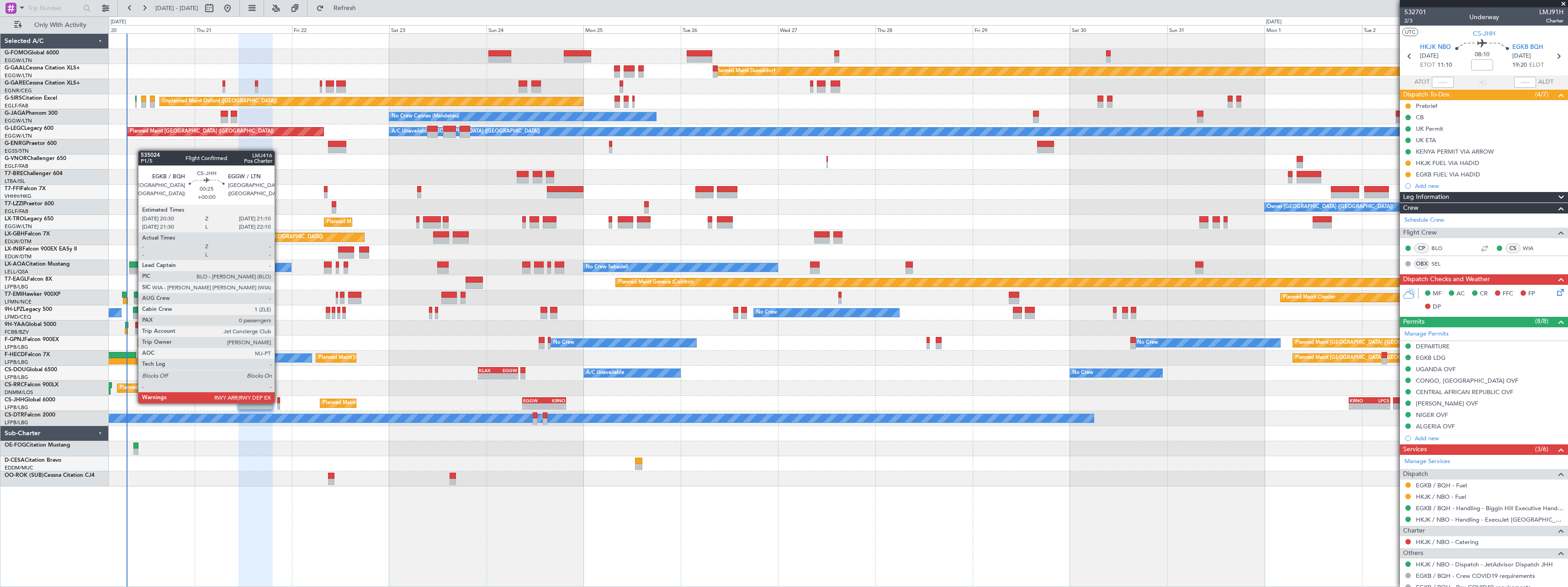
click at [279, 402] on div at bounding box center [278, 400] width 3 height 7
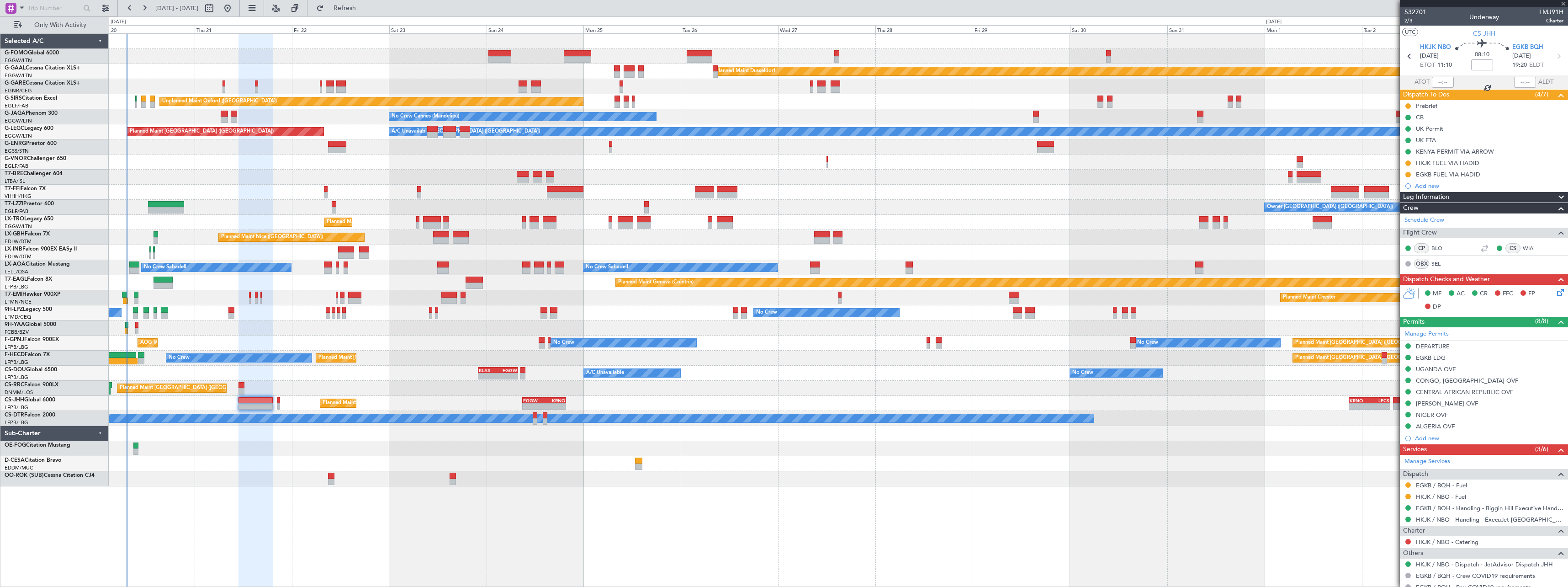
type input "0"
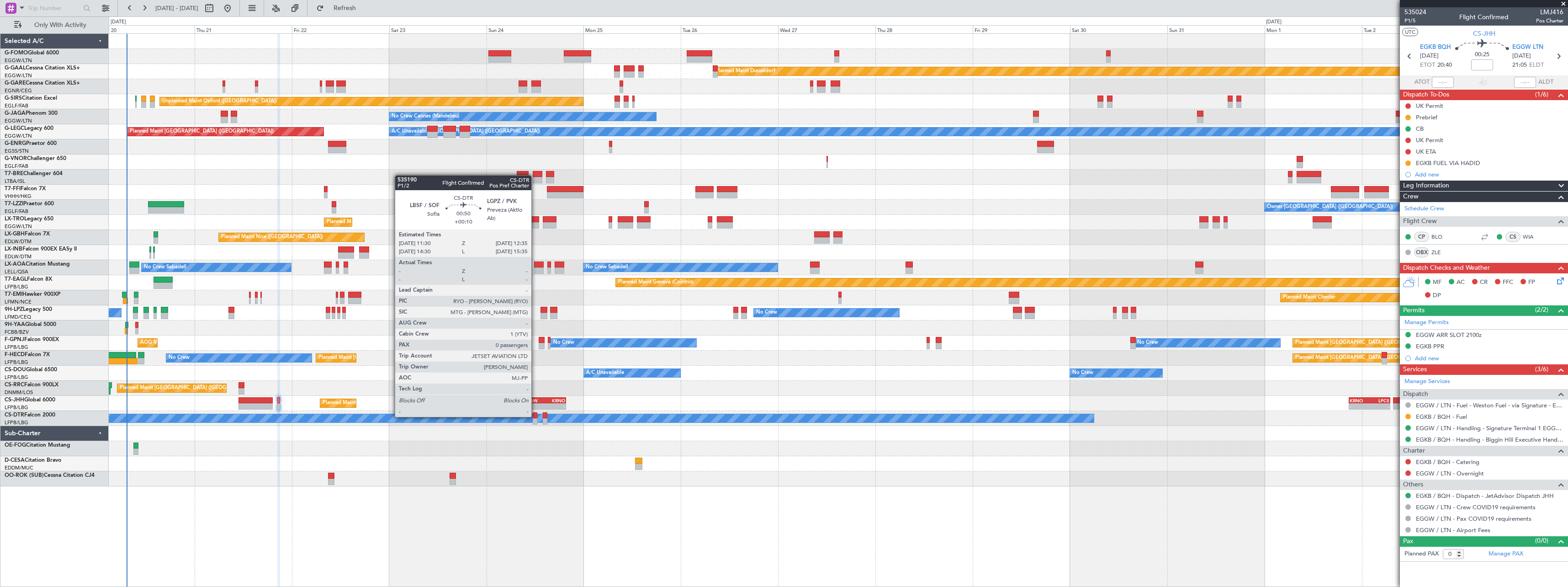
click at [535, 416] on div at bounding box center [534, 415] width 4 height 7
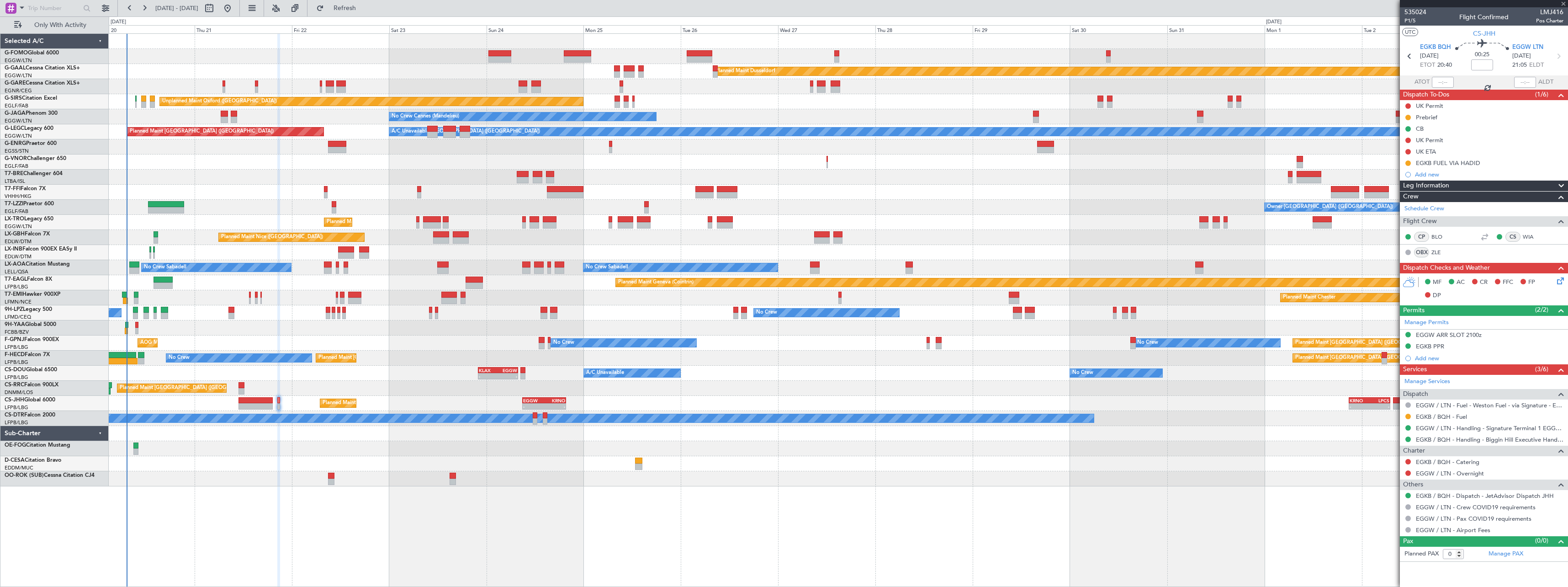
type input "+00:10"
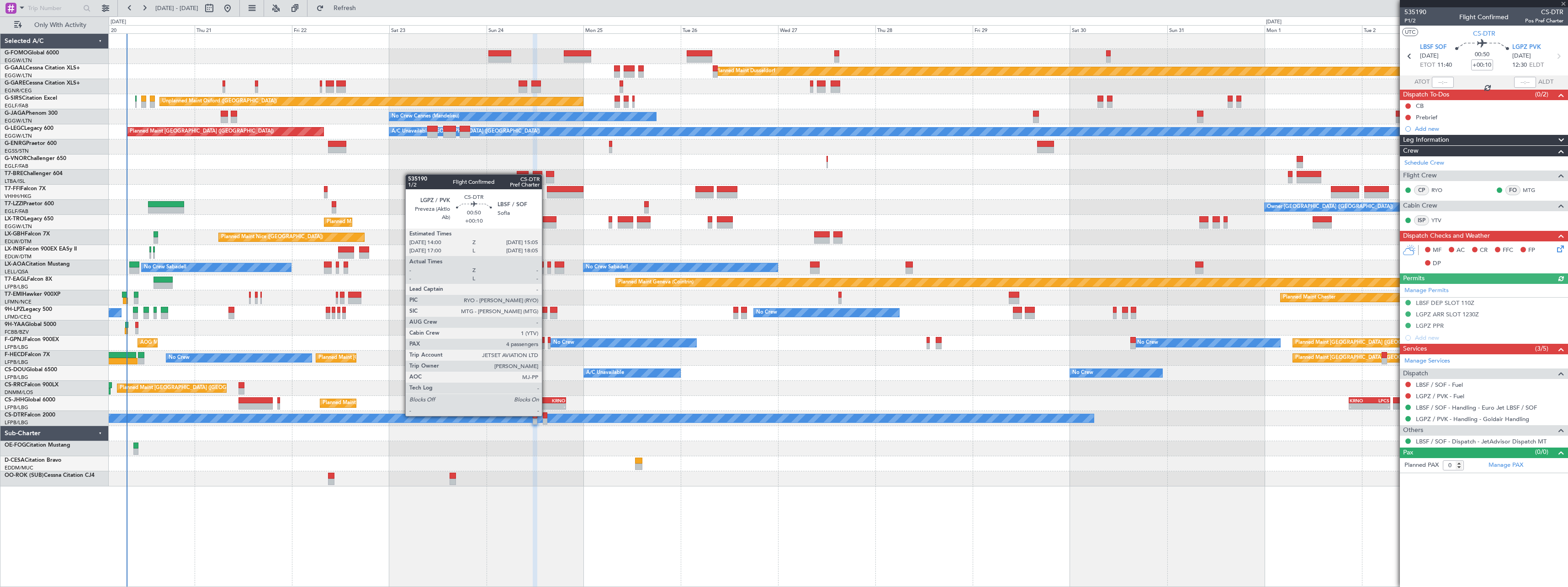
click at [546, 415] on div at bounding box center [545, 415] width 4 height 7
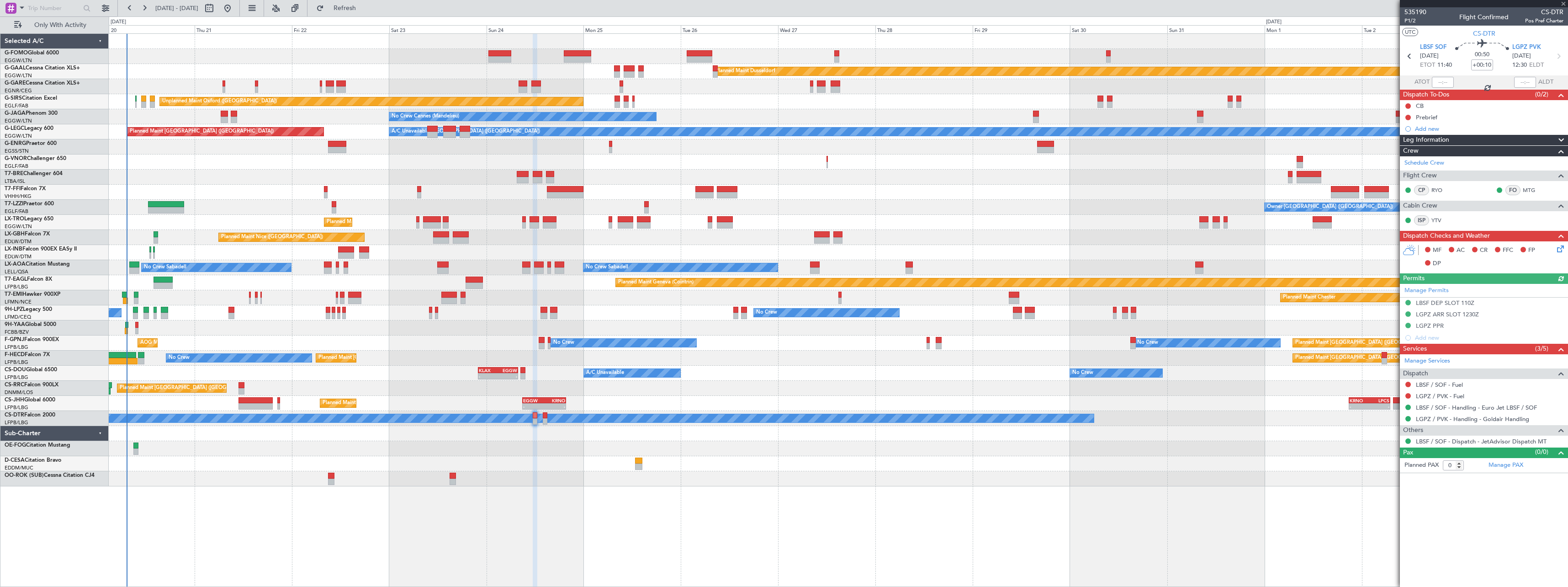
type input "4"
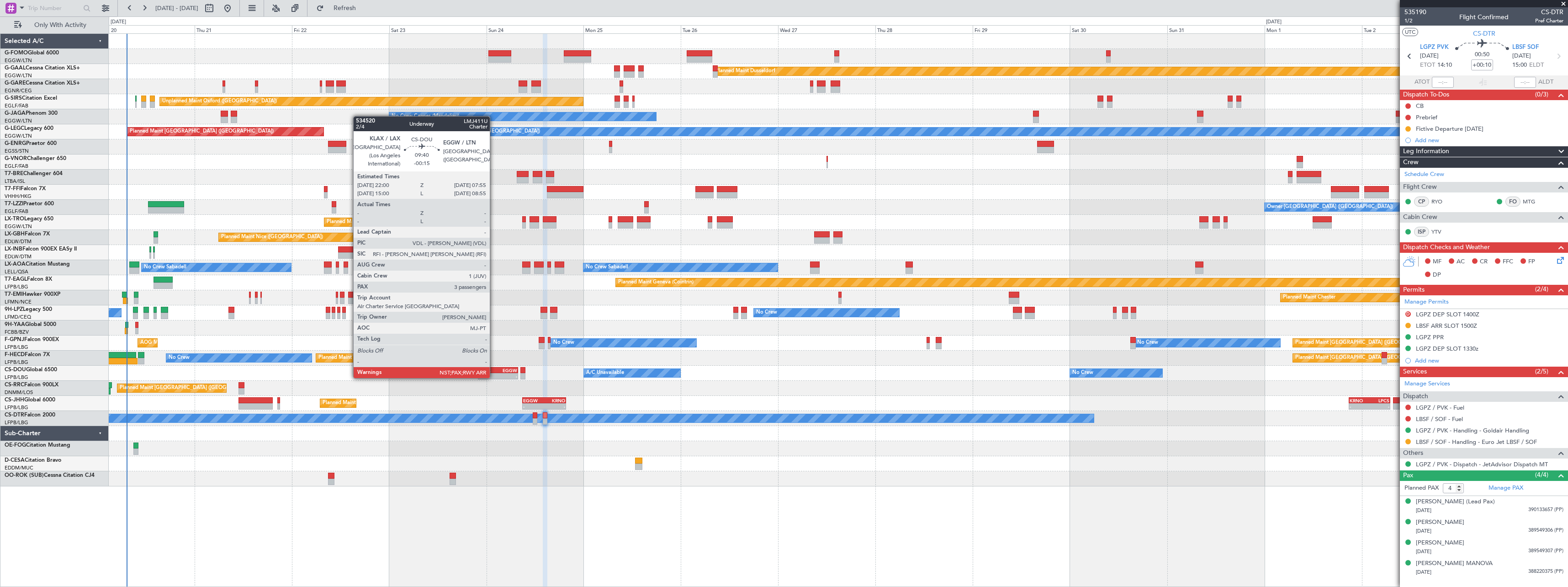
click at [494, 369] on div "KLAX" at bounding box center [488, 370] width 19 height 6
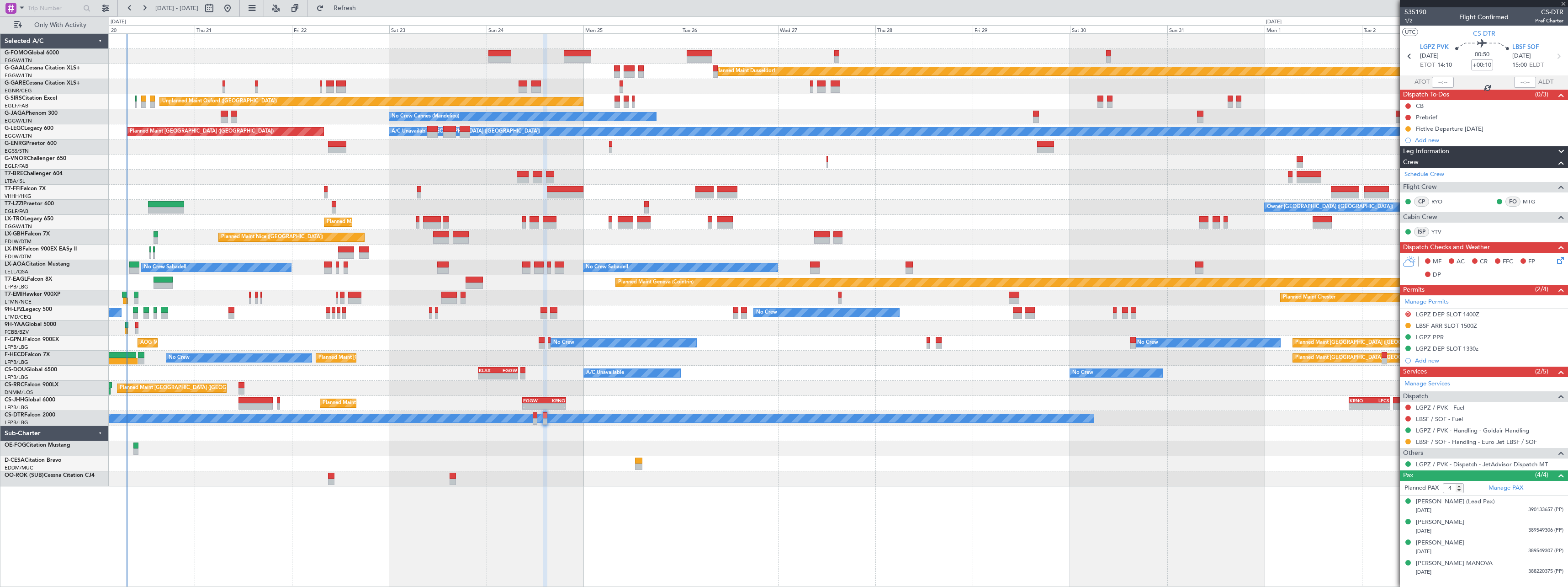
type input "-00:15"
type input "3"
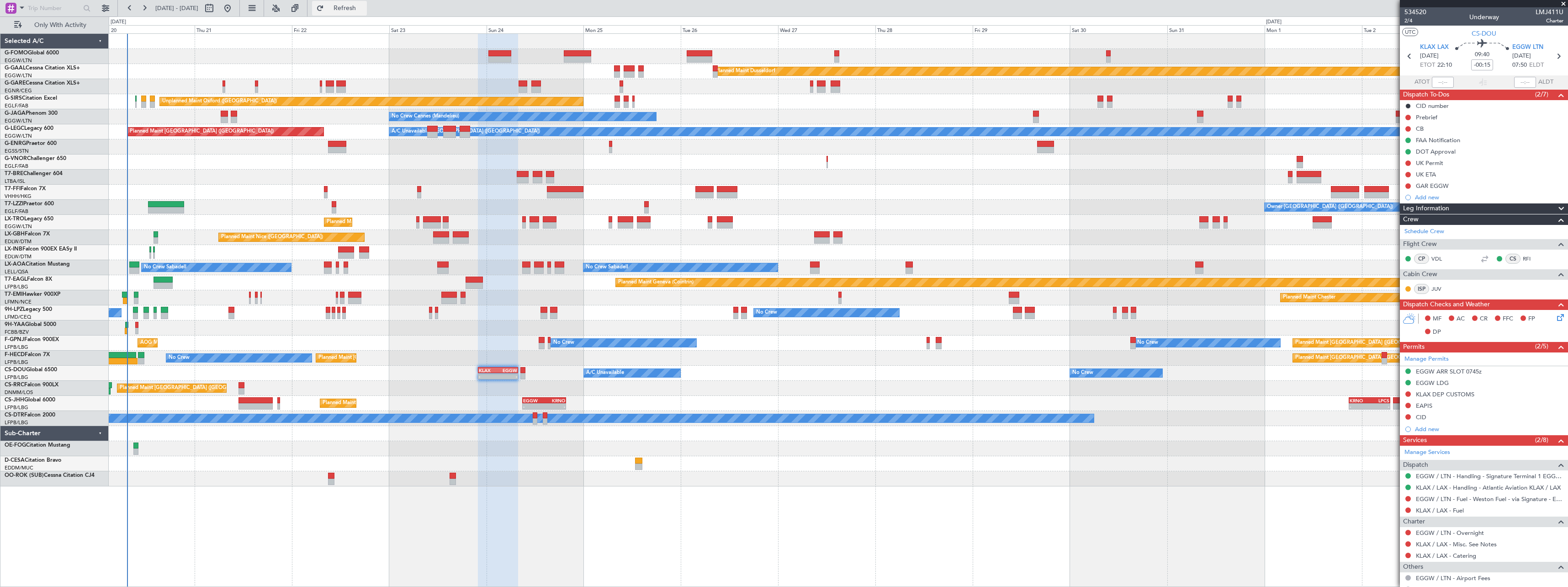
click at [364, 7] on span "Refresh" at bounding box center [345, 8] width 39 height 7
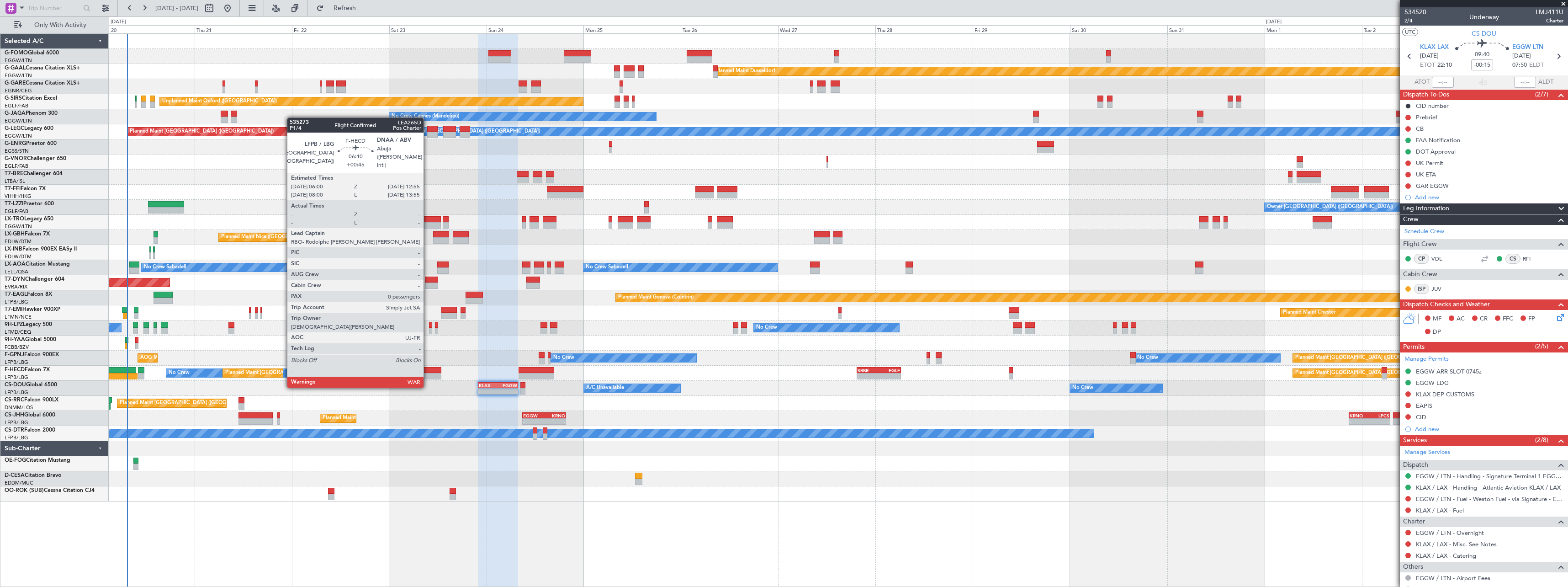
click at [428, 369] on div at bounding box center [427, 371] width 29 height 7
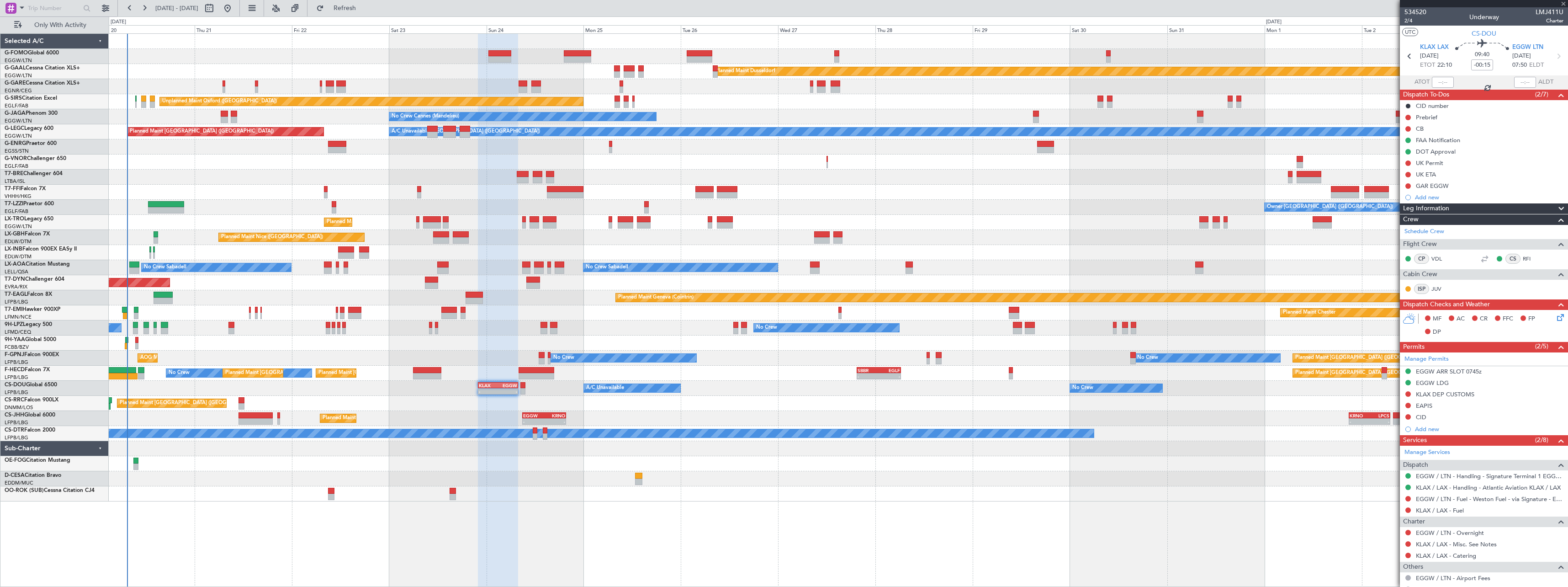
type input "+00:45"
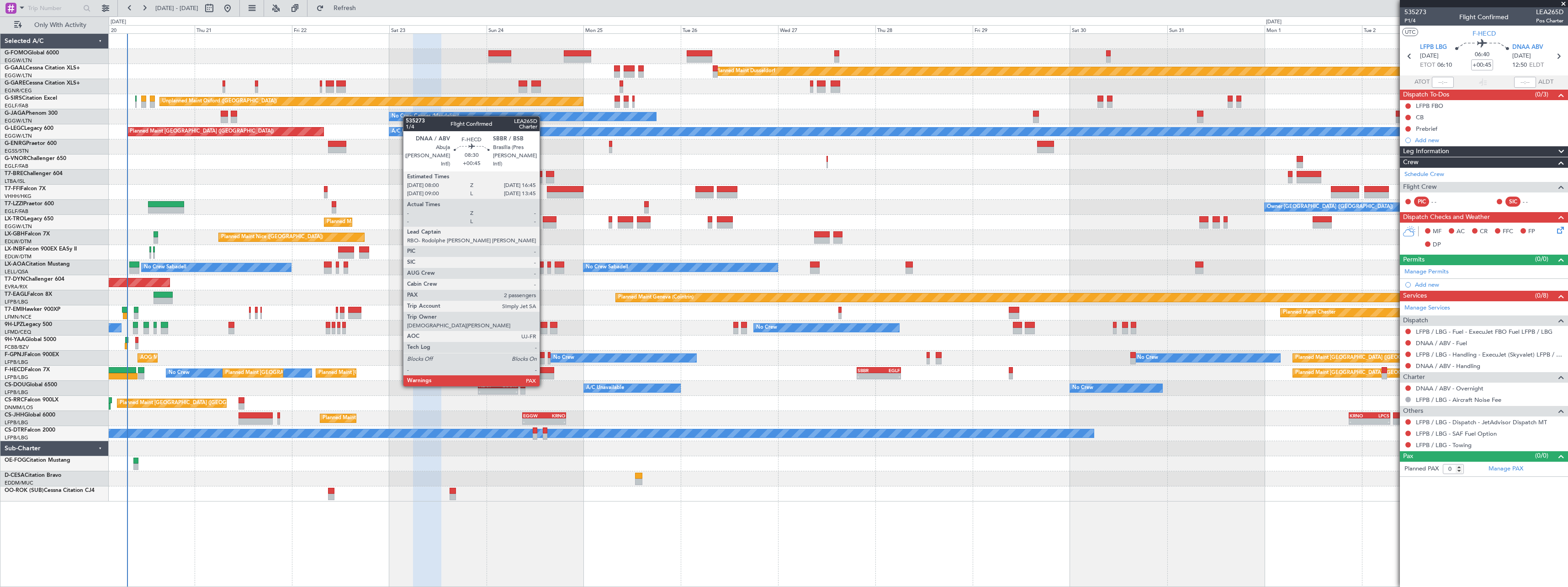
click at [544, 369] on div at bounding box center [536, 371] width 35 height 7
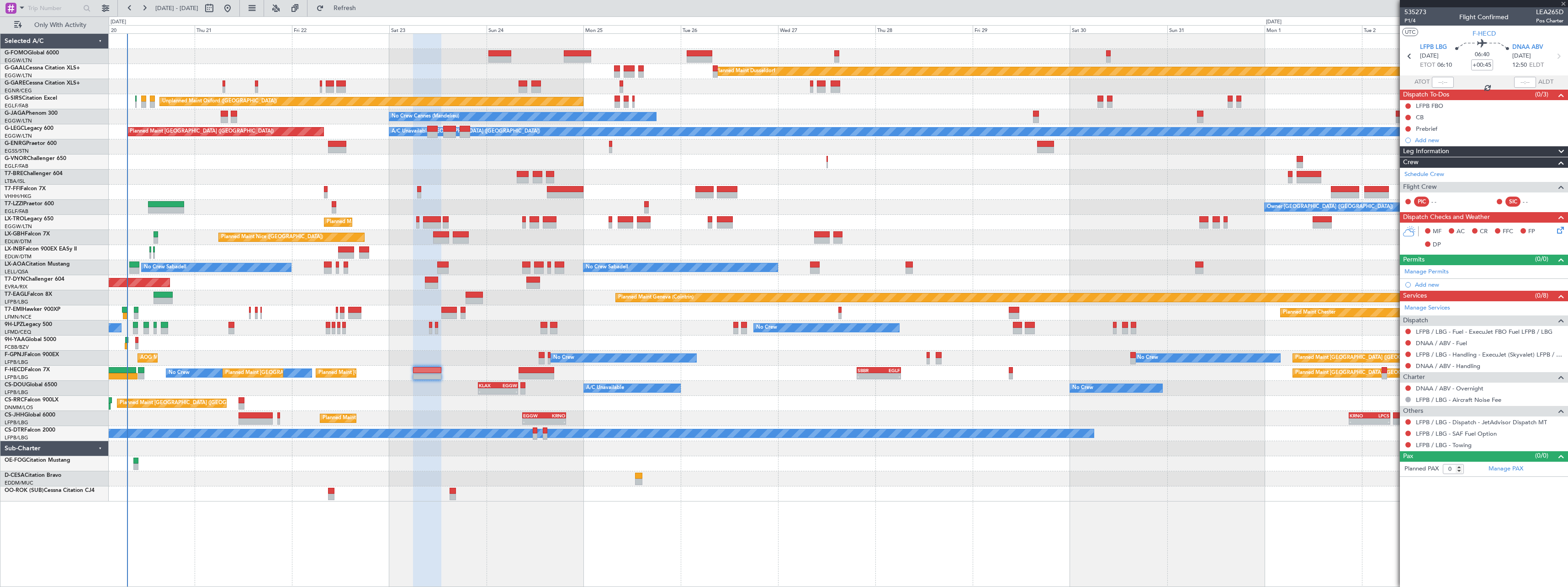
type input "2"
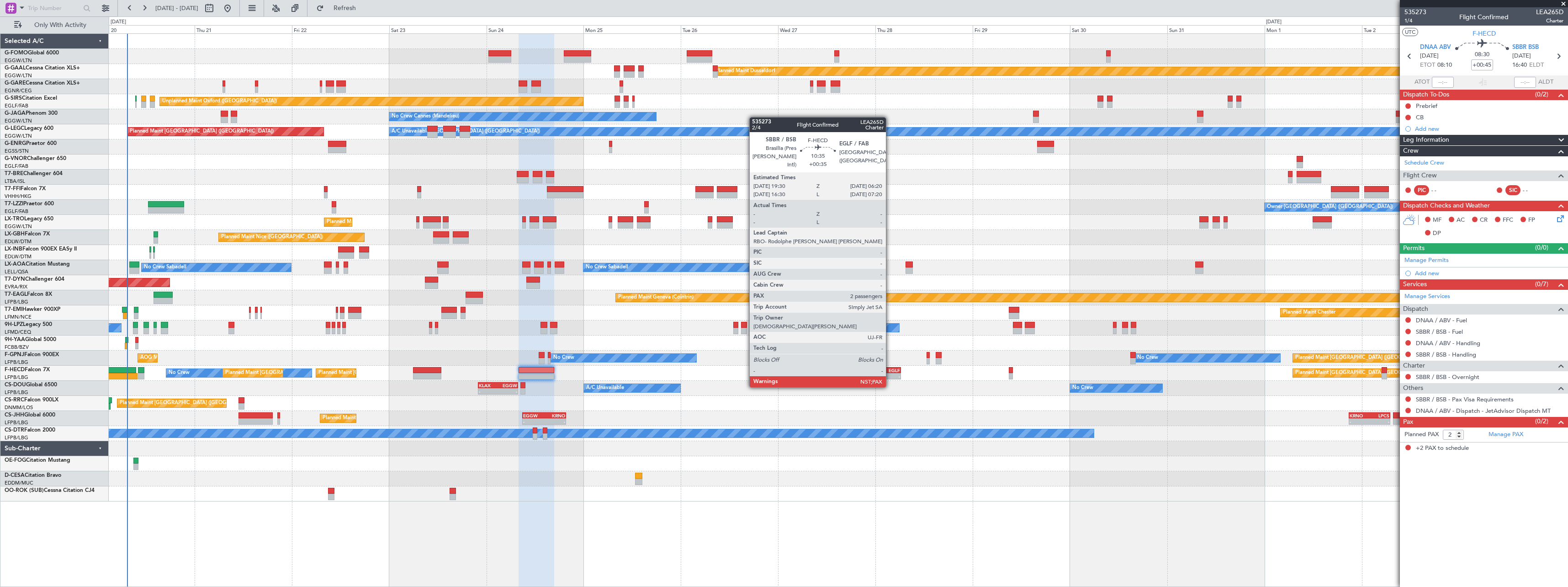
click at [890, 370] on div "EGLF" at bounding box center [889, 370] width 21 height 6
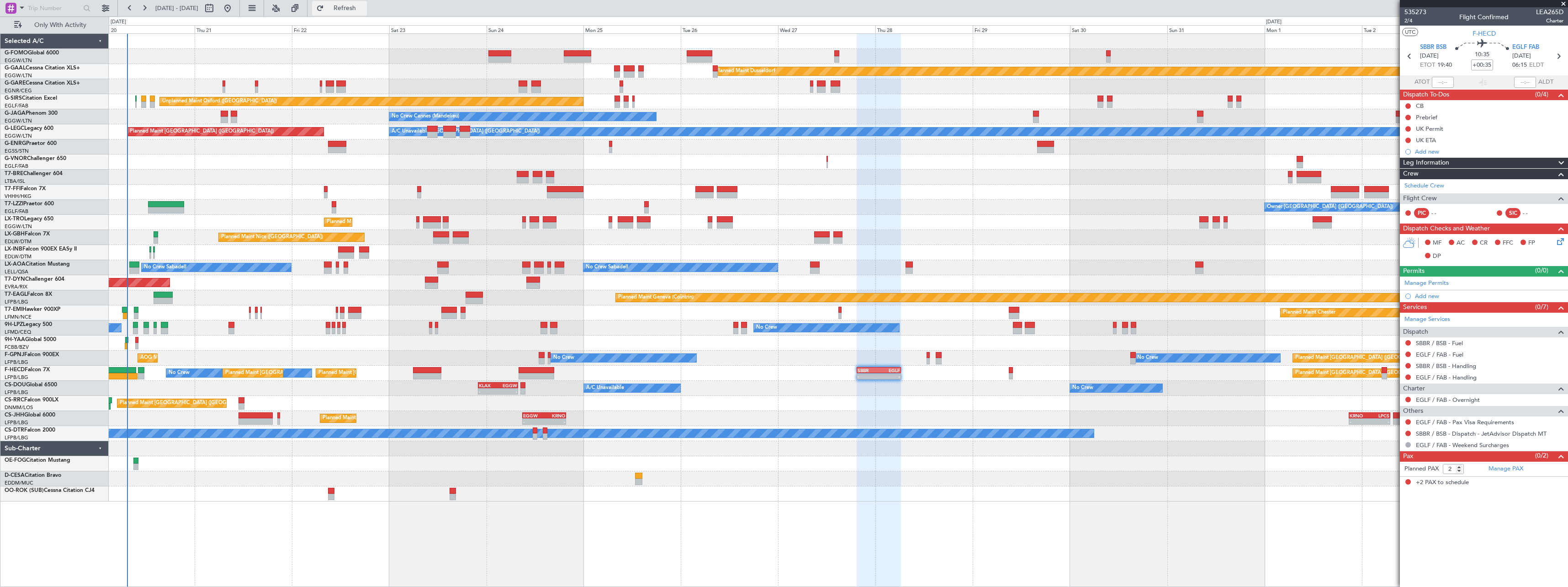
click at [364, 6] on span "Refresh" at bounding box center [345, 8] width 39 height 7
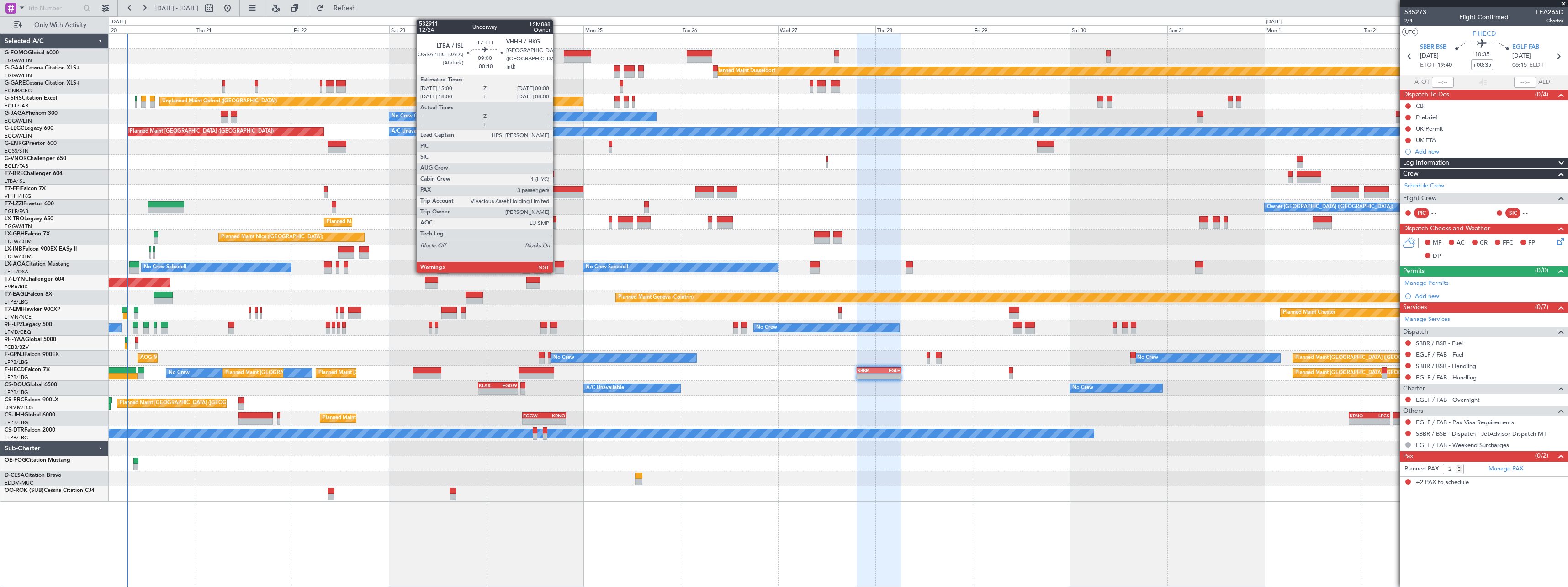
click at [557, 189] on div at bounding box center [565, 189] width 36 height 7
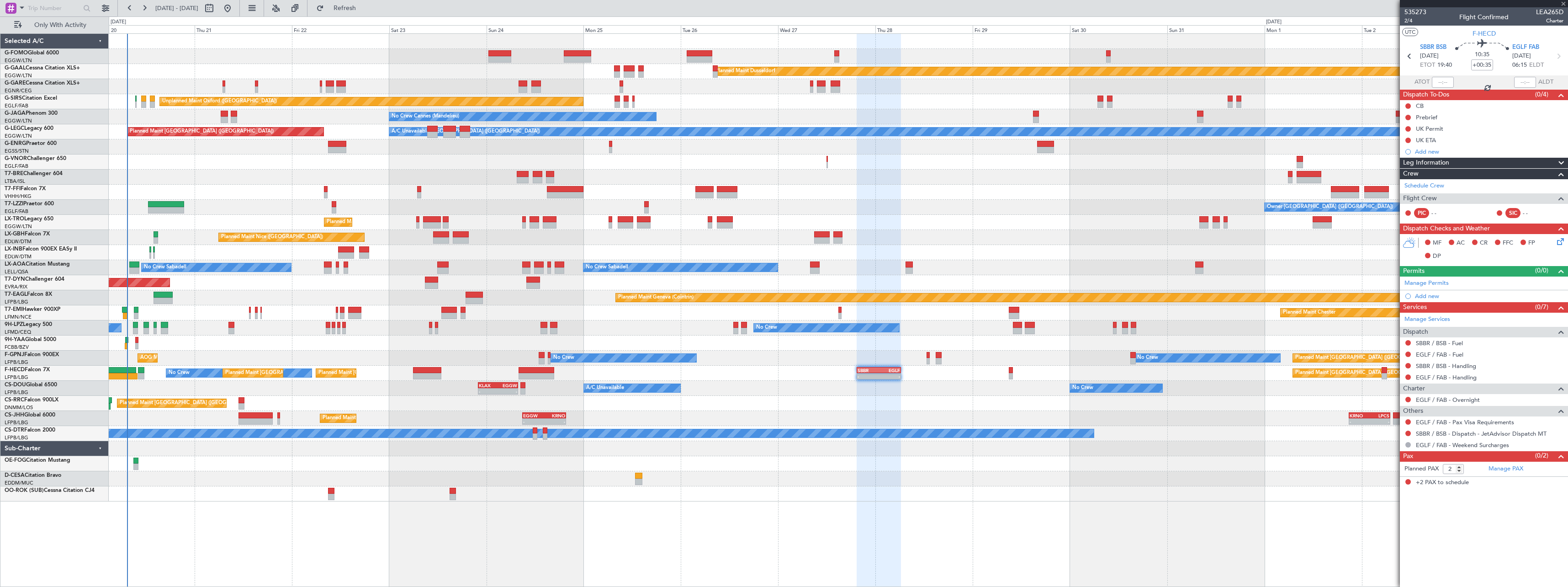
type input "-00:40"
type input "3"
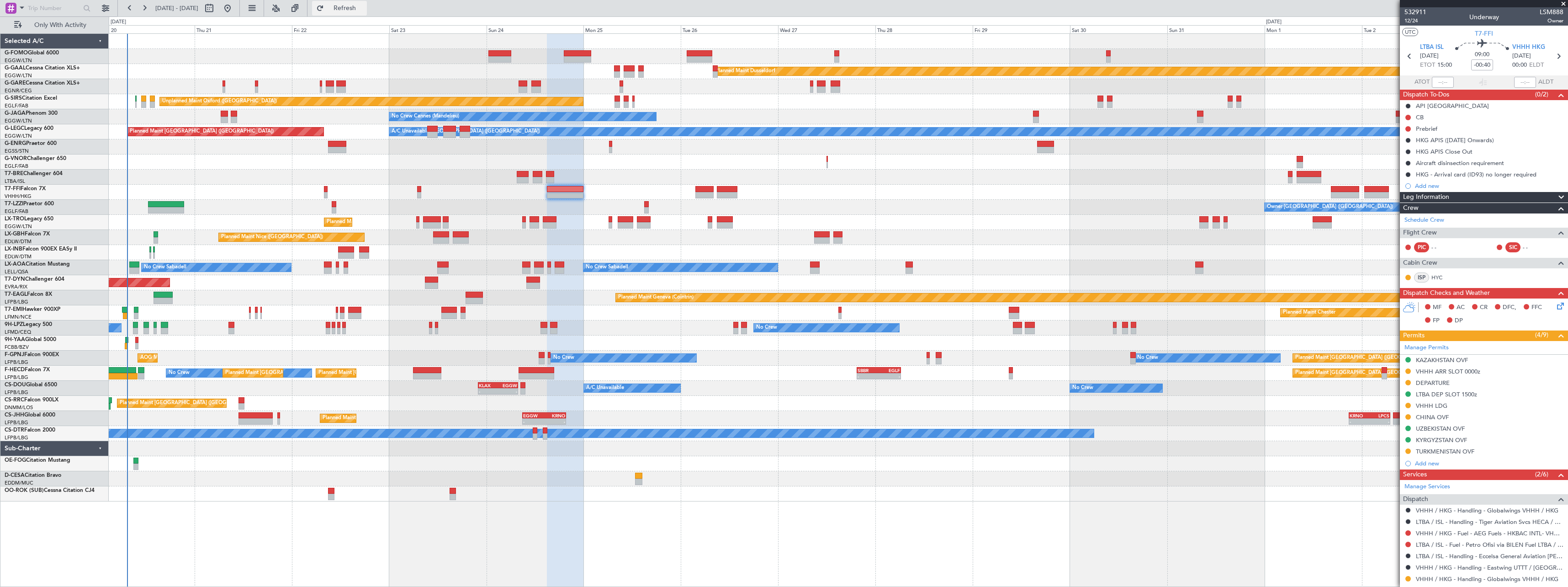
click at [364, 7] on span "Refresh" at bounding box center [345, 8] width 39 height 7
click at [364, 9] on span "Refresh" at bounding box center [345, 8] width 39 height 7
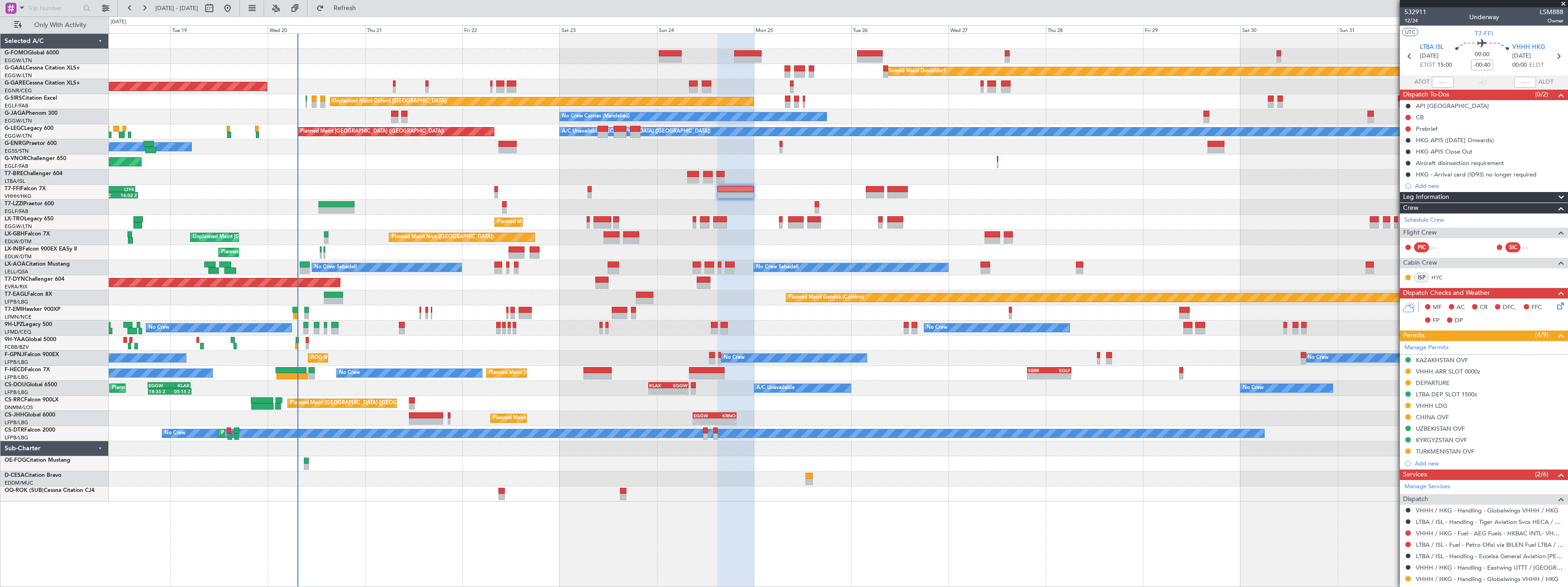
click at [373, 287] on div "Planned Maint [GEOGRAPHIC_DATA]-[GEOGRAPHIC_DATA]" at bounding box center [838, 283] width 1459 height 15
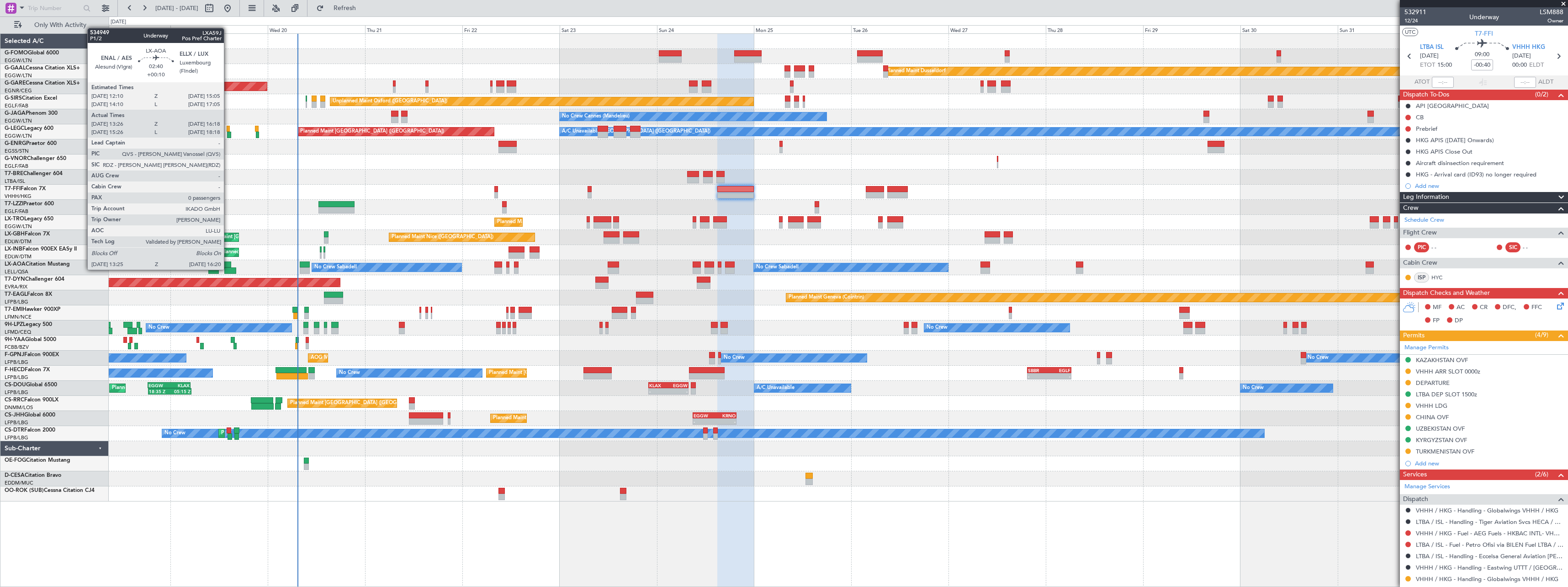
click at [228, 269] on div at bounding box center [230, 271] width 12 height 7
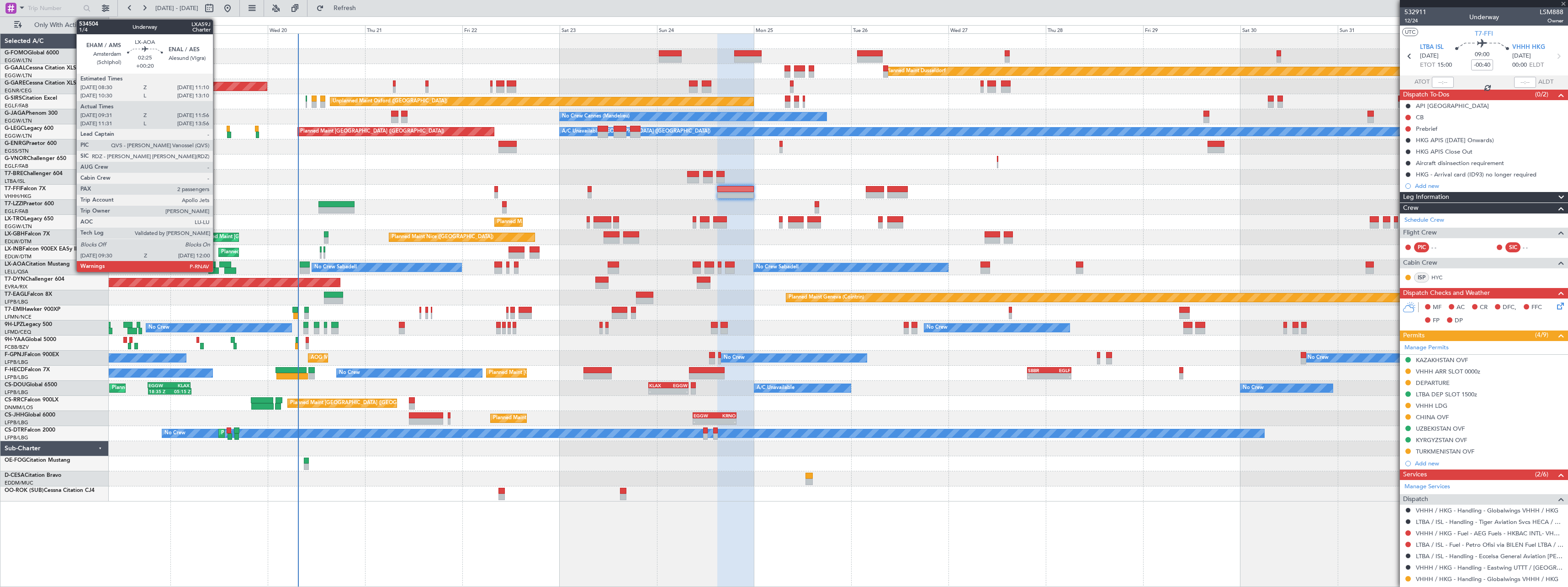
type input "+00:10"
type input "13:36"
type input "16:13"
type input "0"
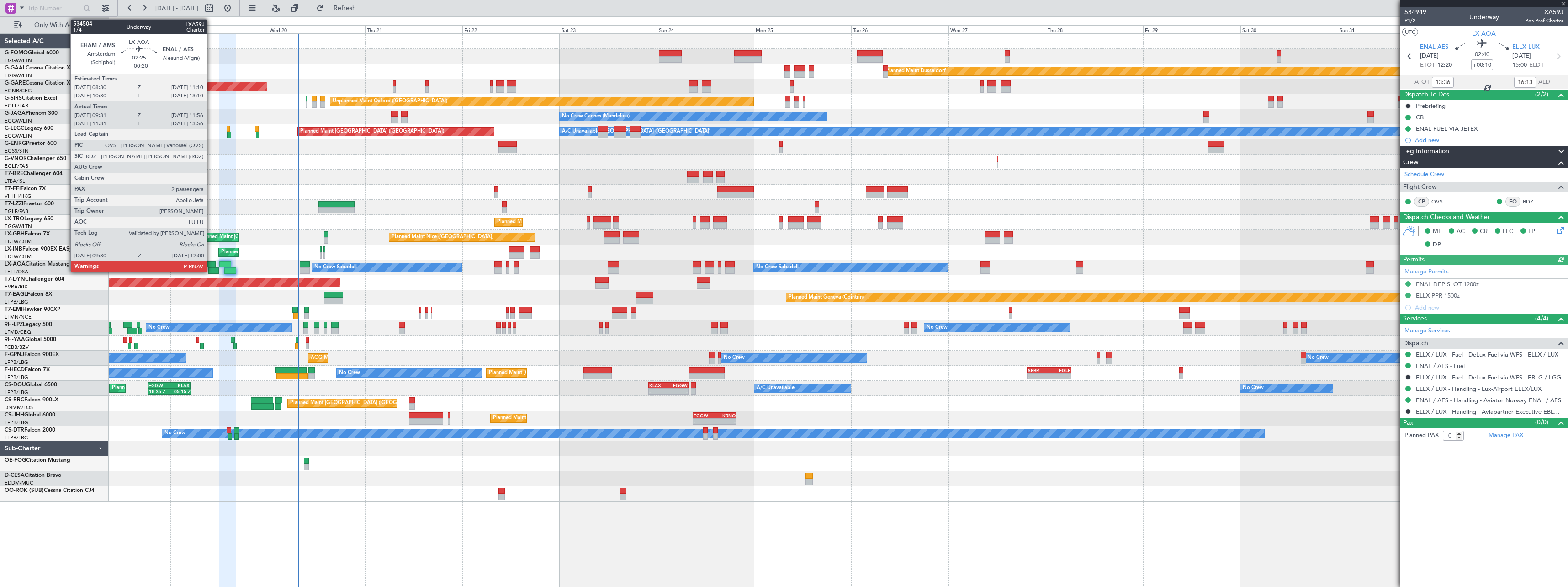
click at [211, 269] on div at bounding box center [213, 271] width 11 height 7
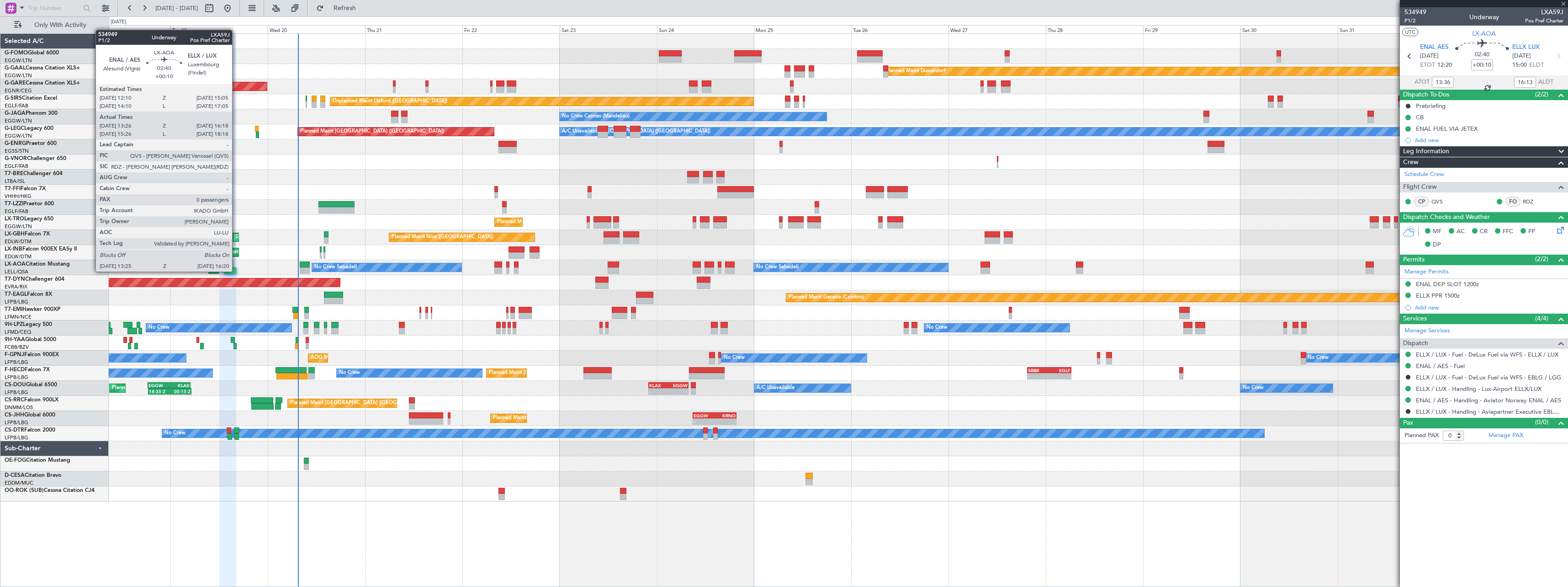
type input "+00:20"
type input "09:41"
type input "11:51"
type input "2"
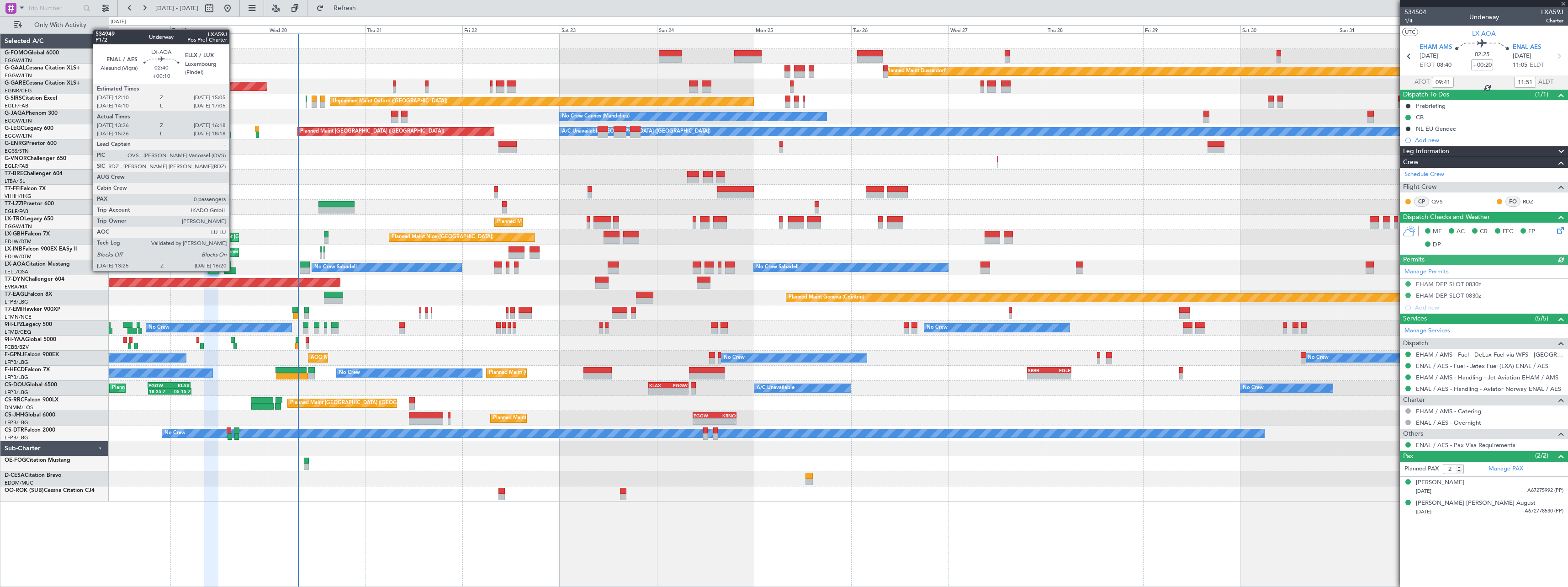
click at [234, 270] on div at bounding box center [230, 271] width 12 height 7
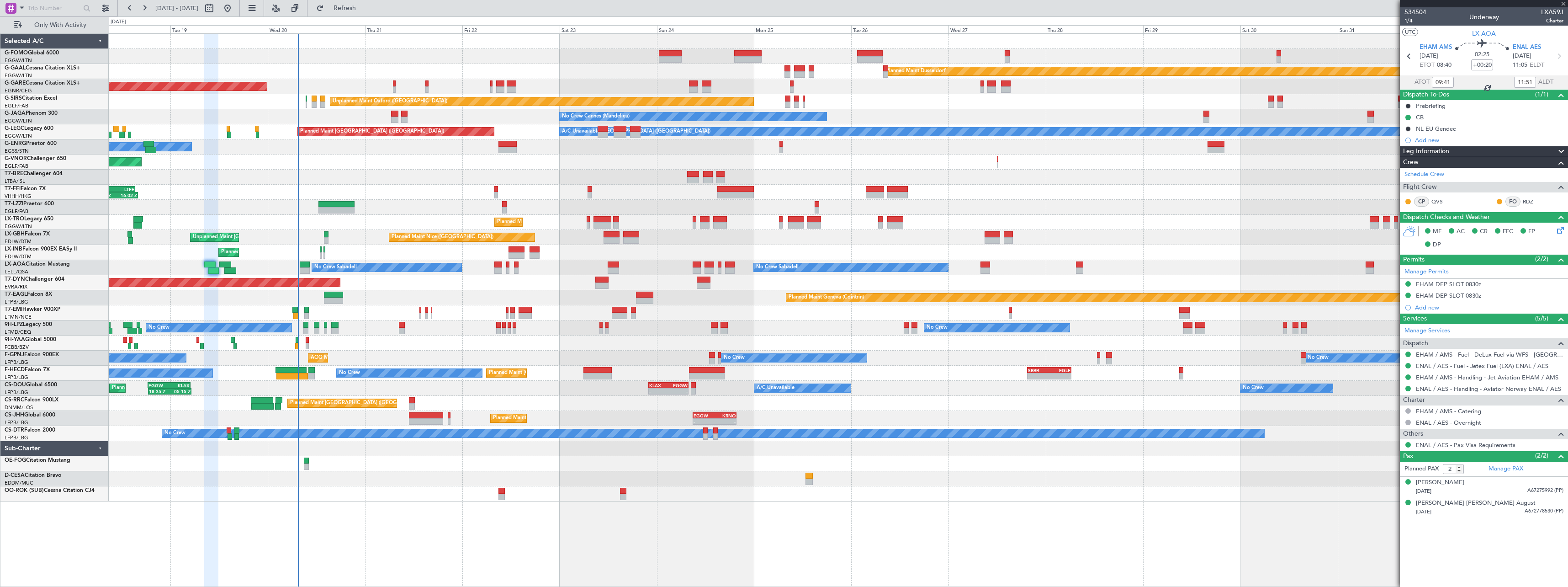
type input "+00:10"
type input "13:36"
type input "16:13"
type input "0"
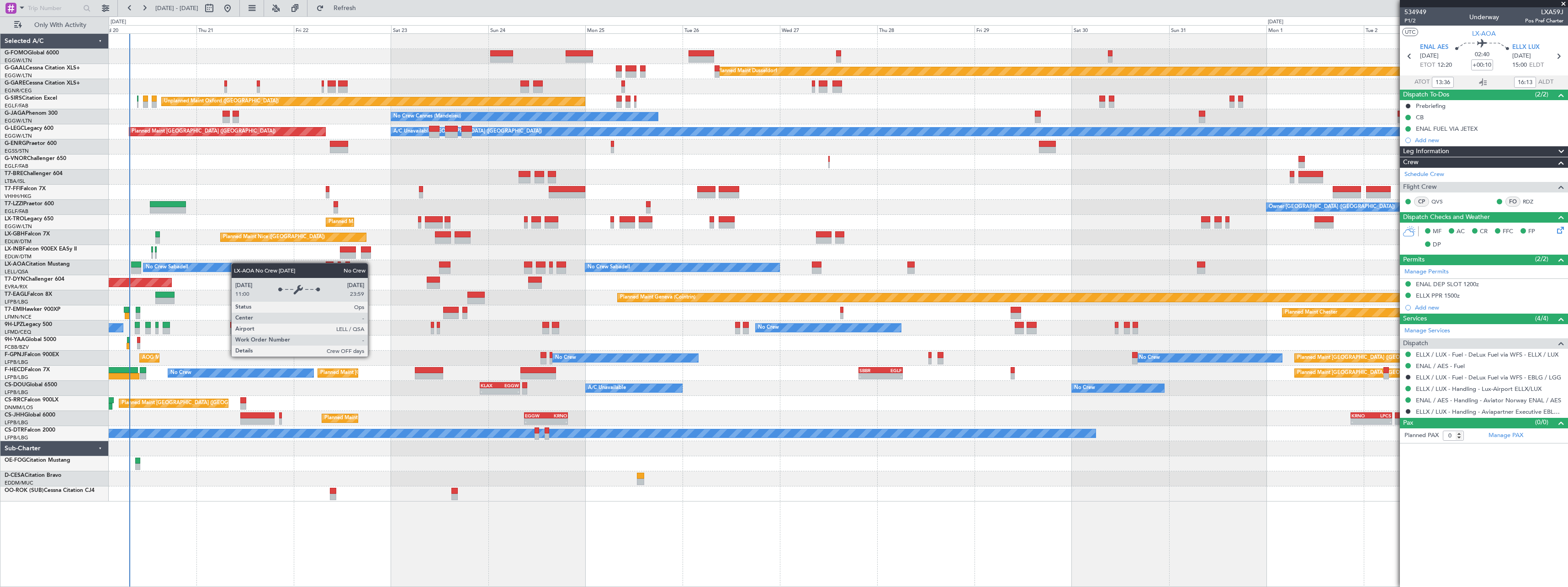
click at [213, 265] on div "Planned Maint Windsor Locks (Bradley Intl) Planned Maint Dusseldorf Unplanned M…" at bounding box center [838, 267] width 1459 height 468
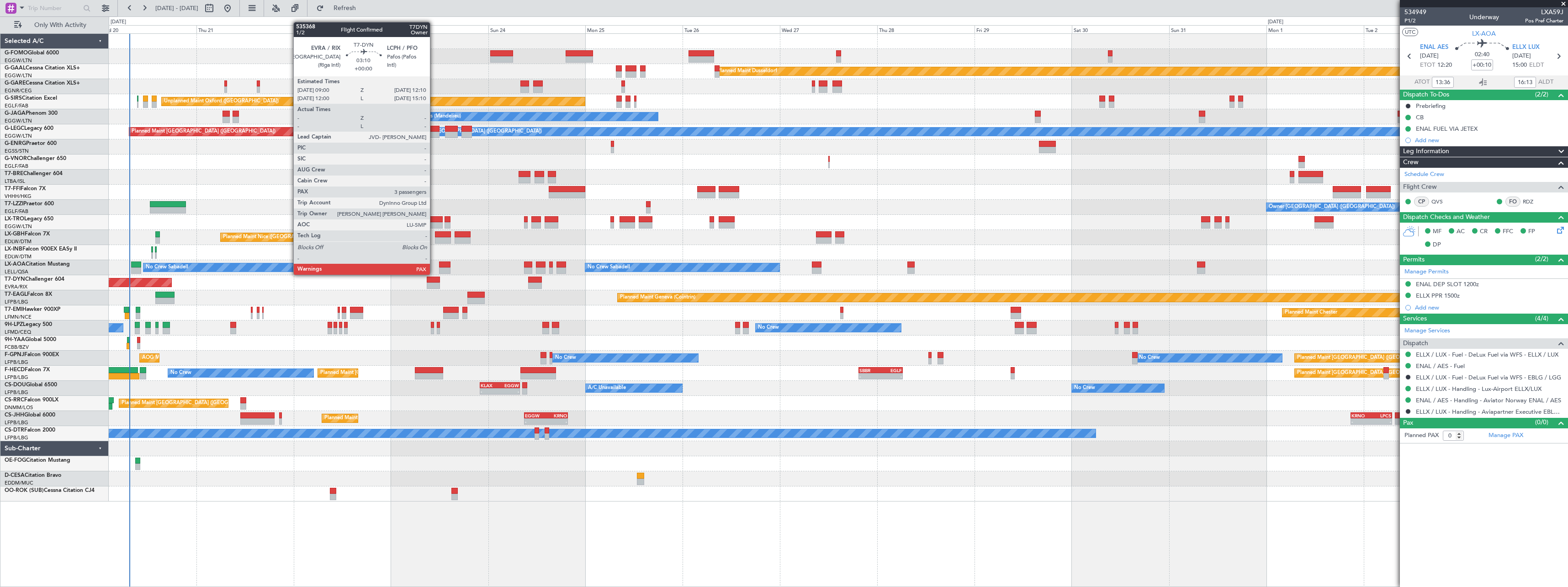
click at [434, 282] on div at bounding box center [434, 280] width 13 height 7
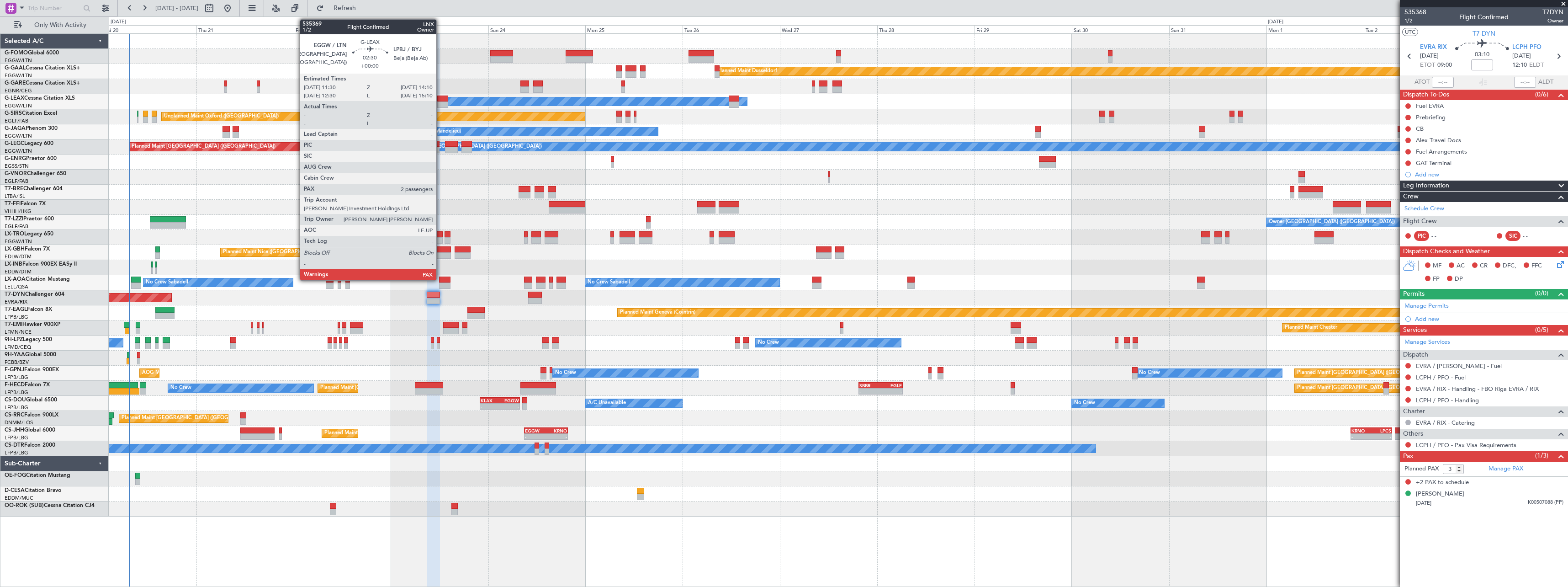
click at [440, 98] on div at bounding box center [442, 99] width 11 height 7
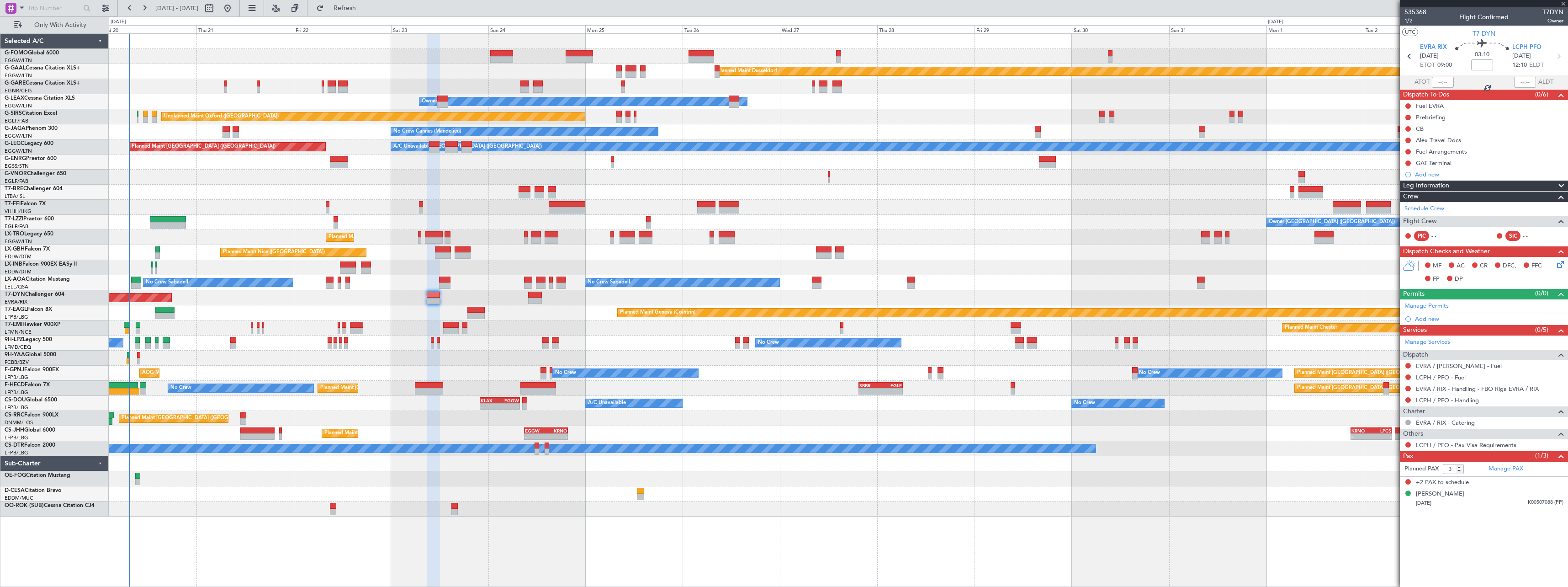
type input "2"
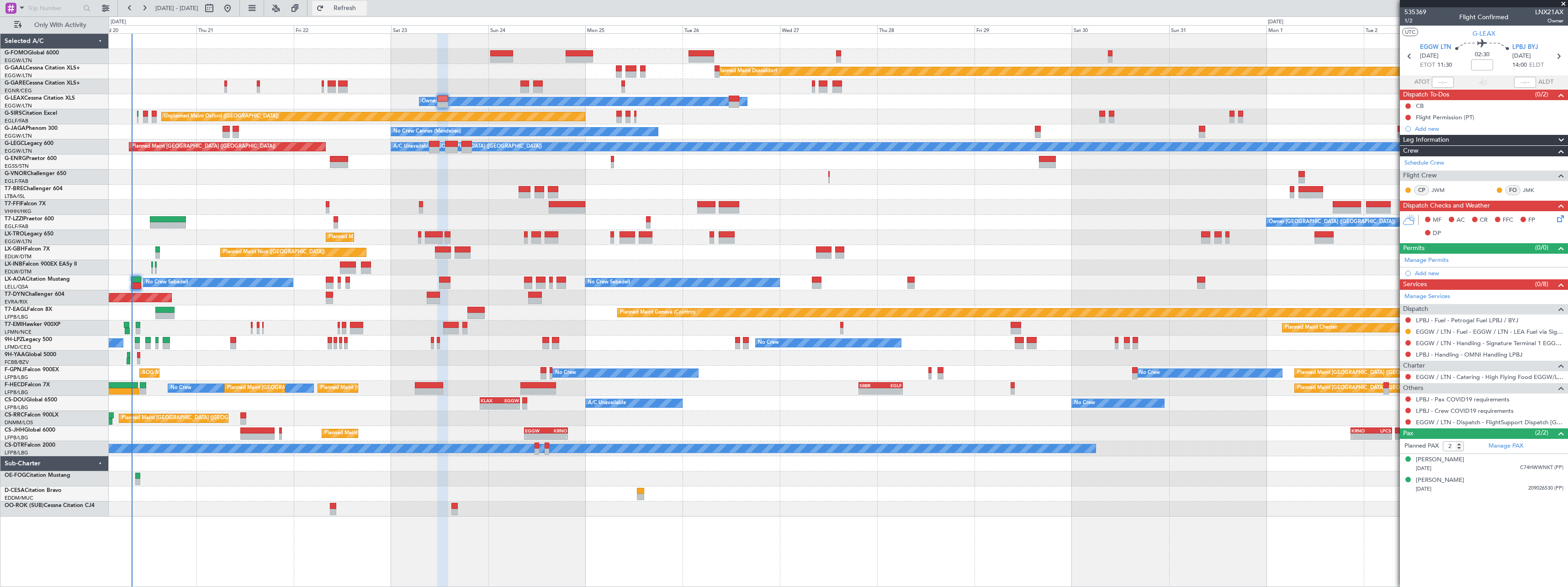
click at [364, 6] on span "Refresh" at bounding box center [345, 8] width 39 height 7
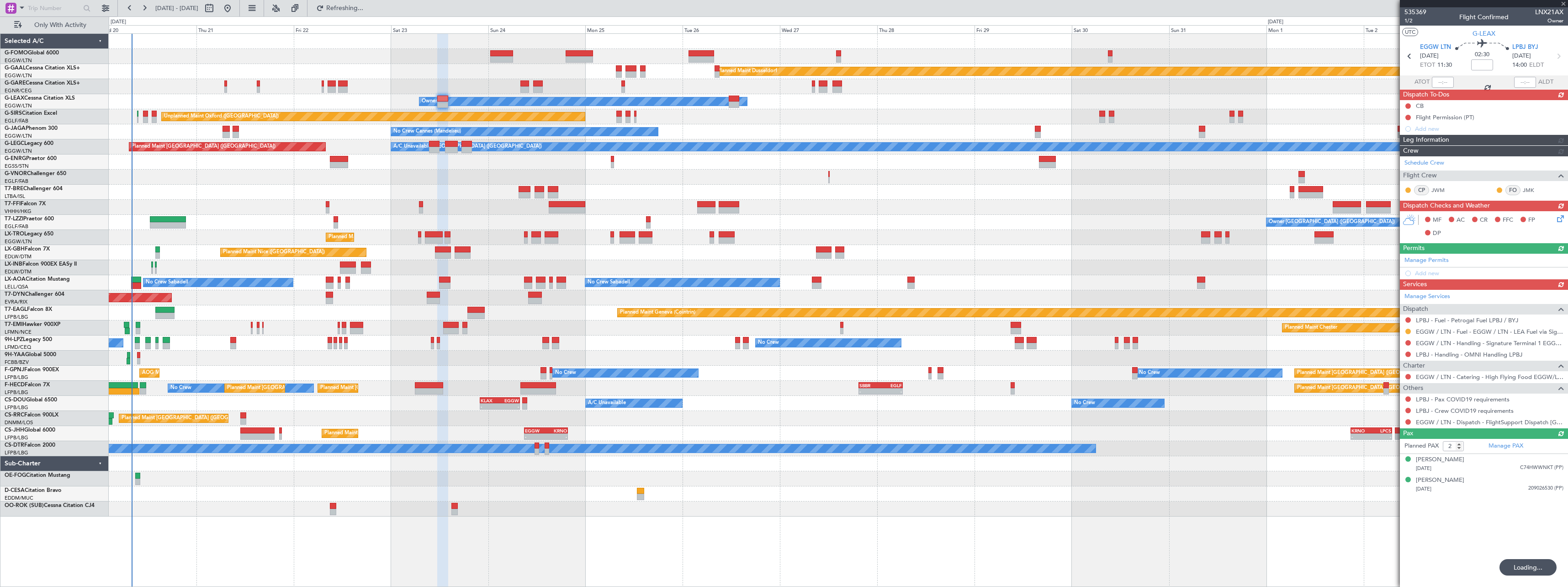
click at [145, 114] on div at bounding box center [145, 114] width 5 height 7
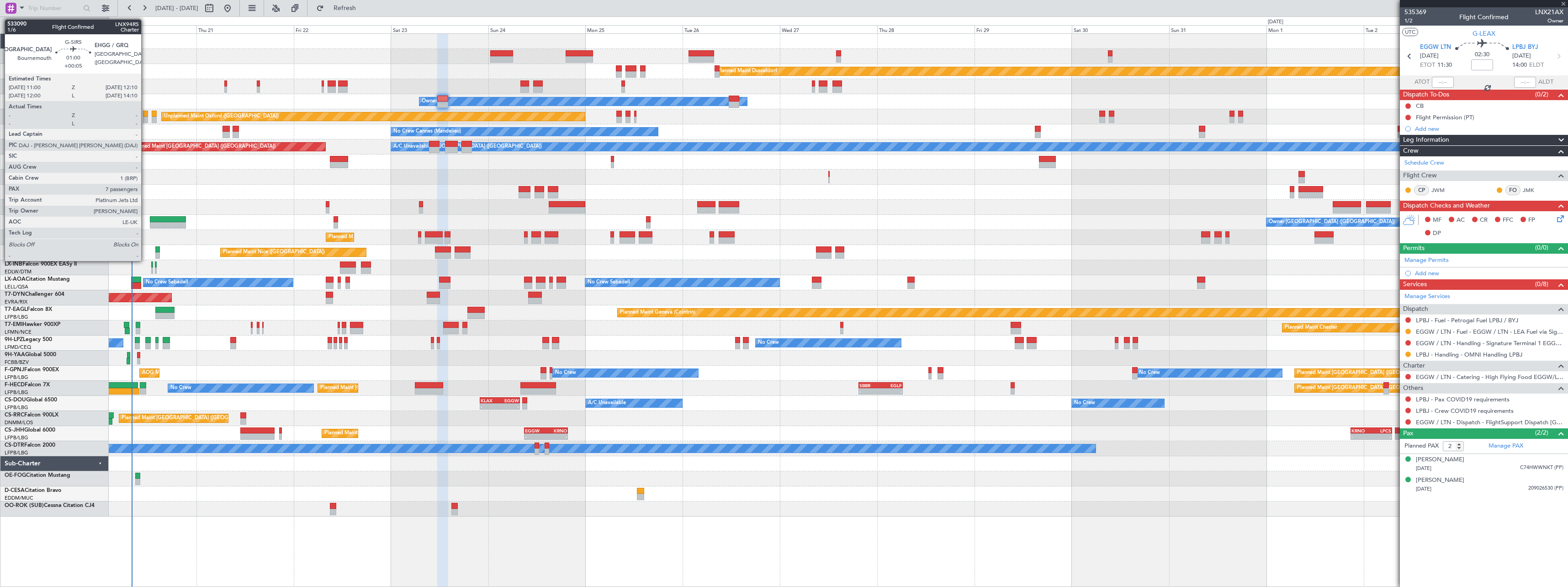
type input "+00:05"
type input "7"
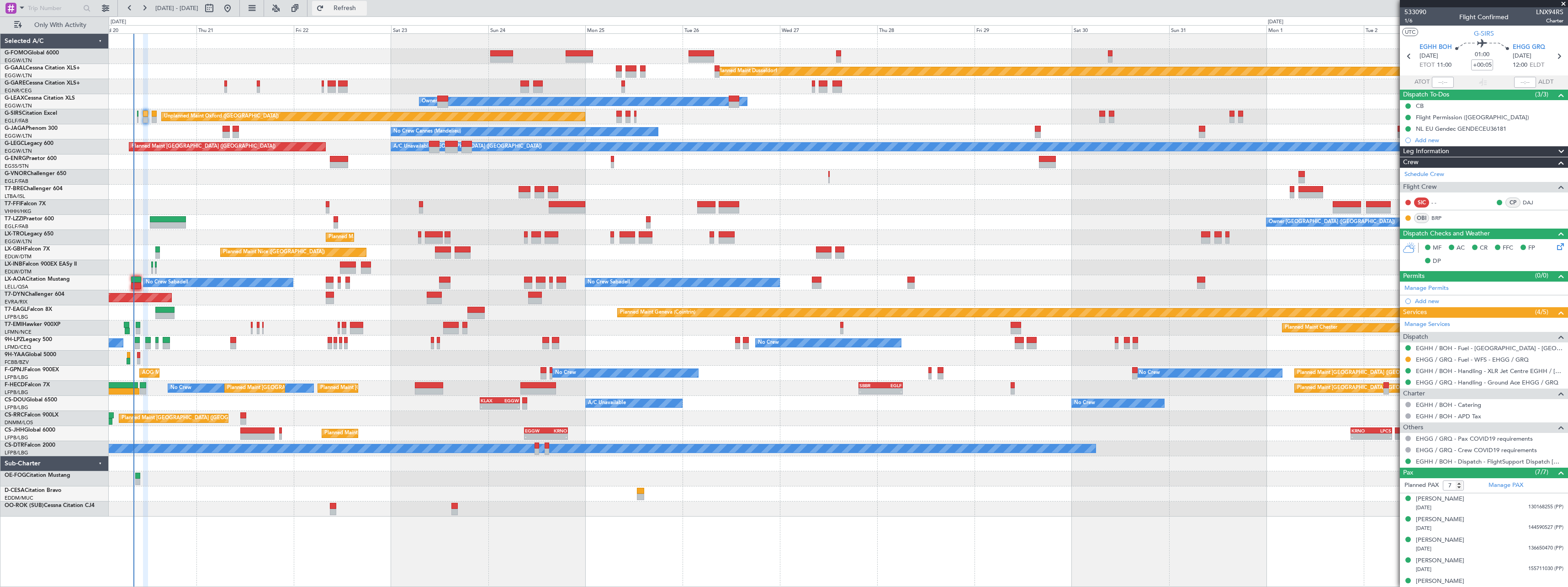
click at [364, 9] on span "Refresh" at bounding box center [345, 8] width 39 height 7
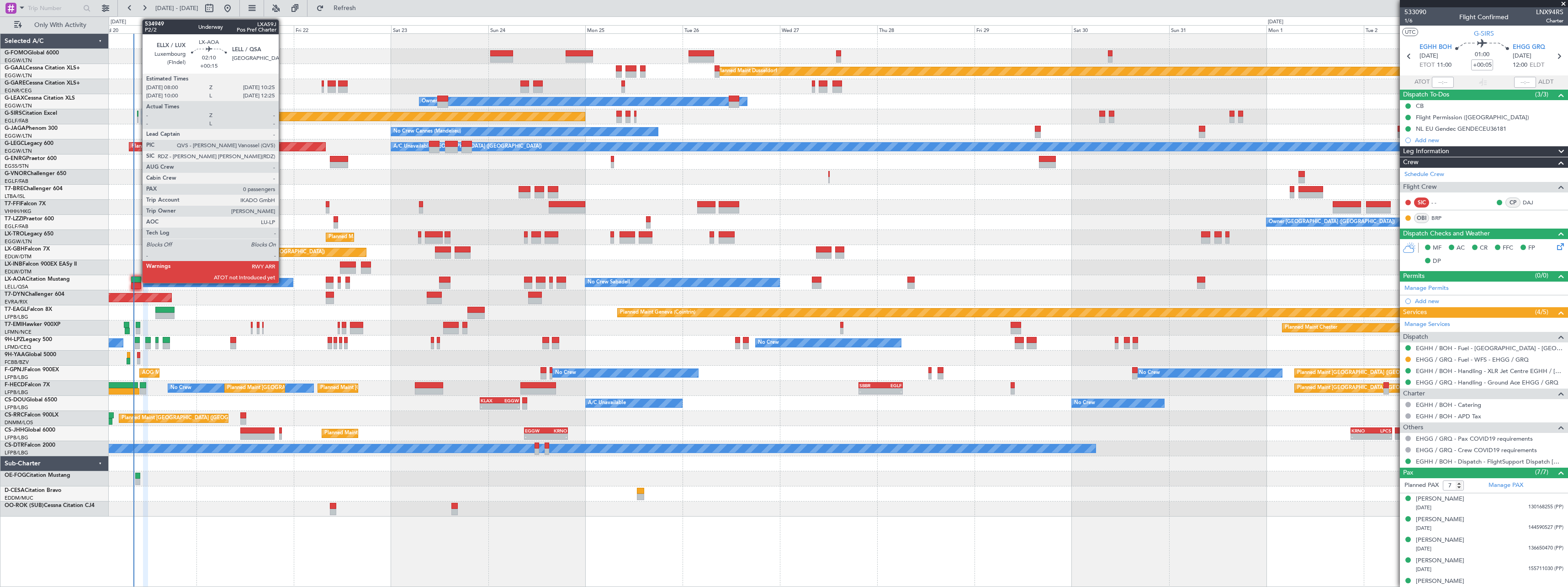
click at [138, 280] on div at bounding box center [136, 280] width 10 height 7
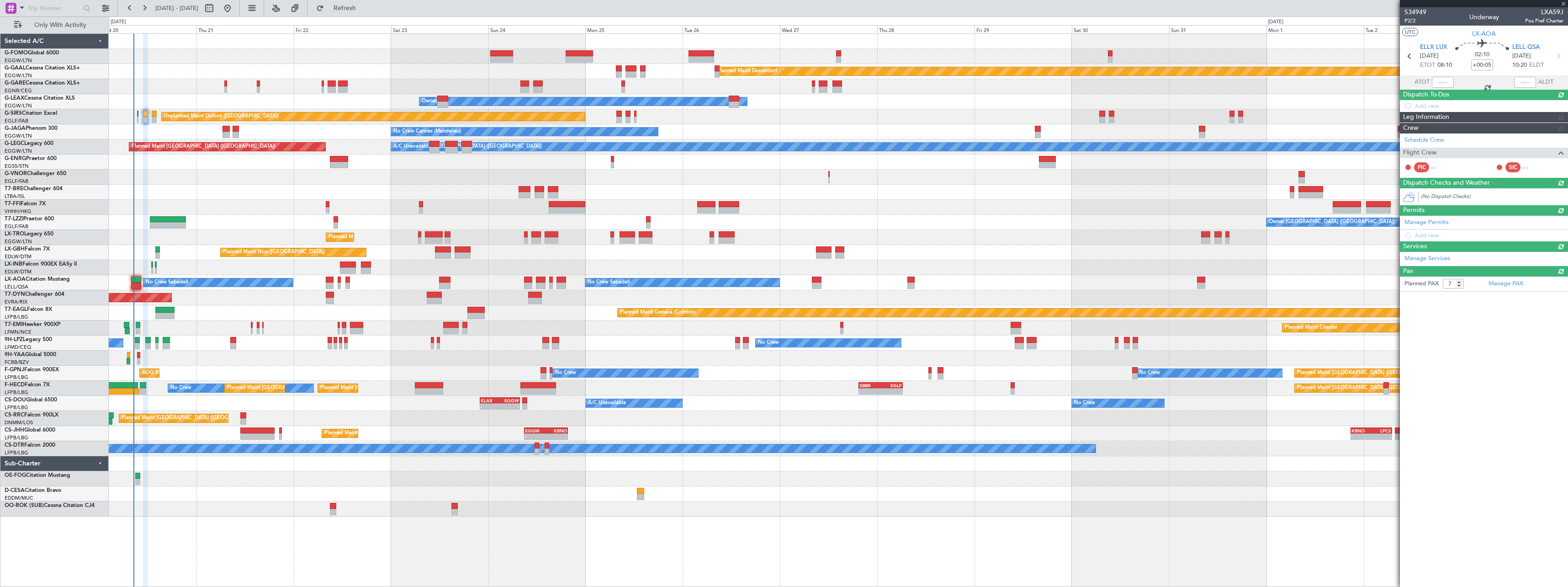
type input "+00:15"
type input "0"
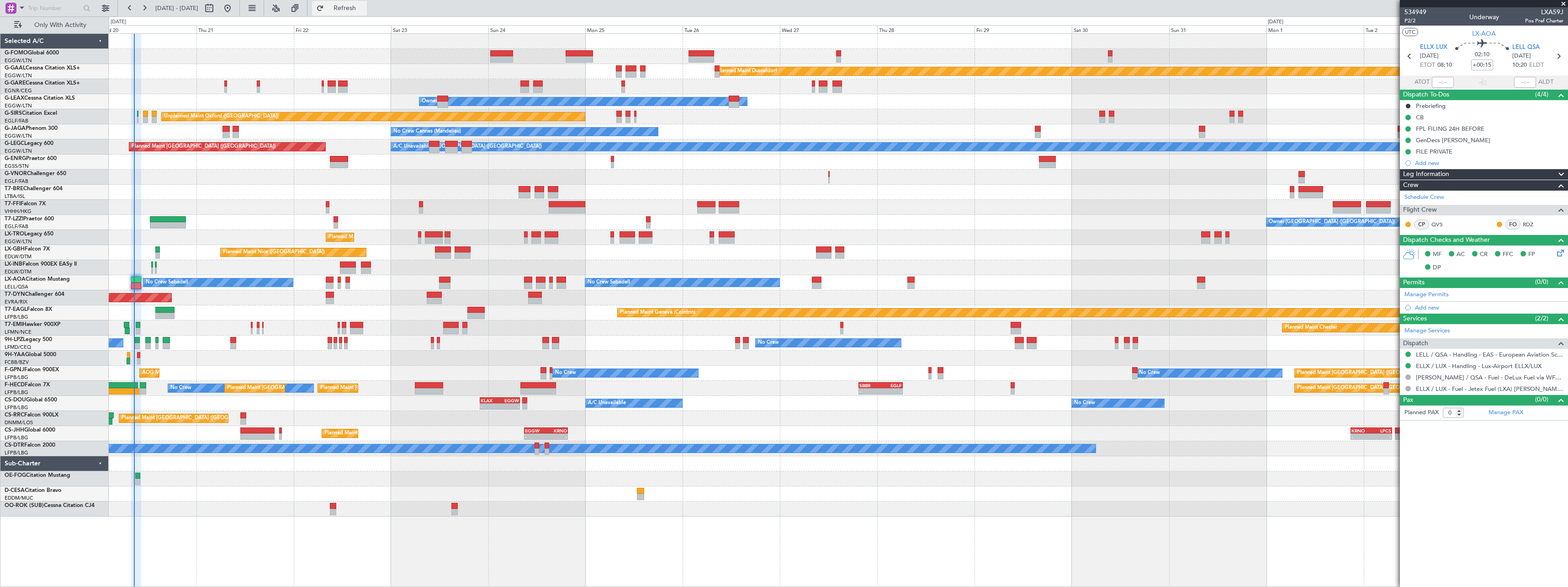
click at [364, 9] on span "Refresh" at bounding box center [345, 8] width 39 height 7
click at [364, 5] on span "Refresh" at bounding box center [345, 8] width 39 height 7
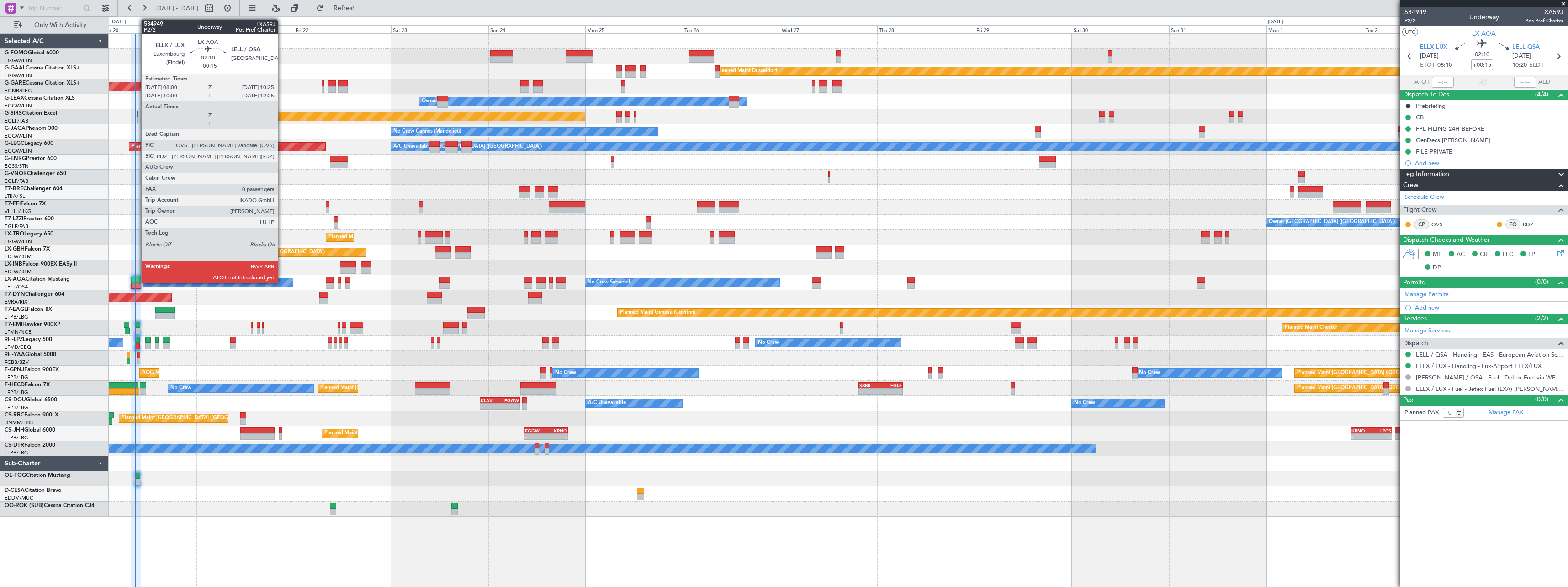
click at [137, 279] on div at bounding box center [136, 280] width 10 height 7
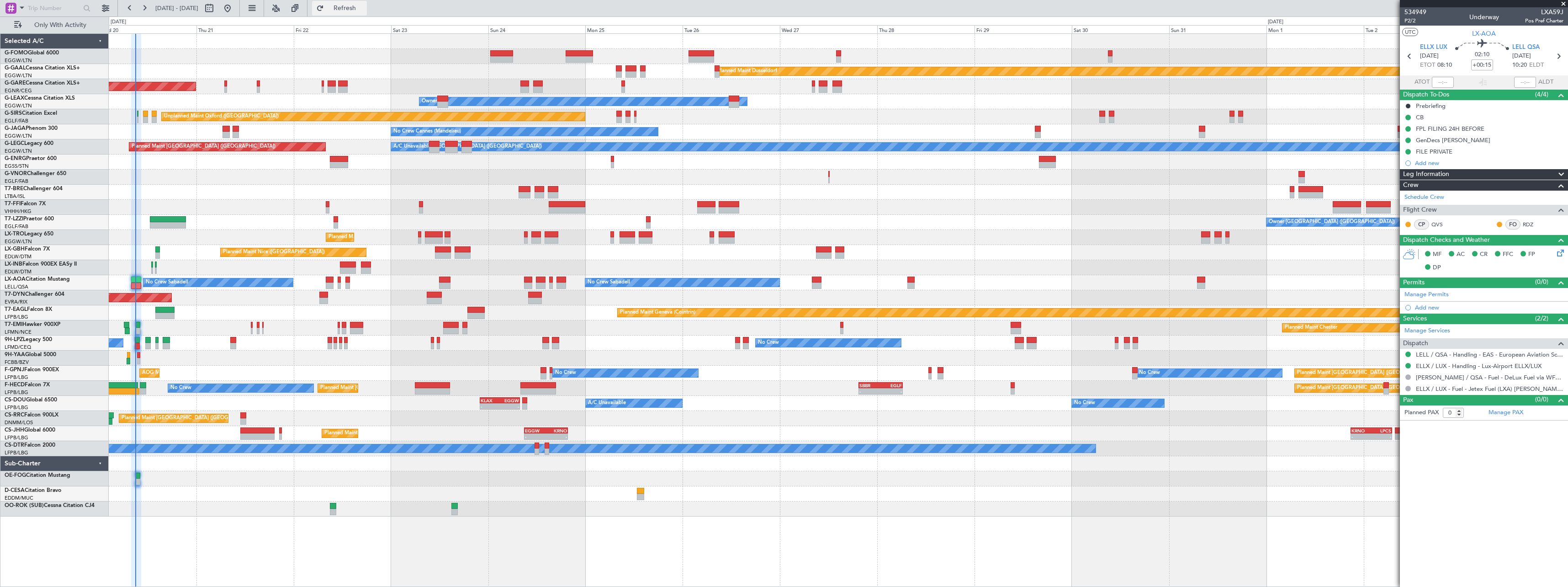
click at [364, 5] on span "Refresh" at bounding box center [345, 8] width 39 height 7
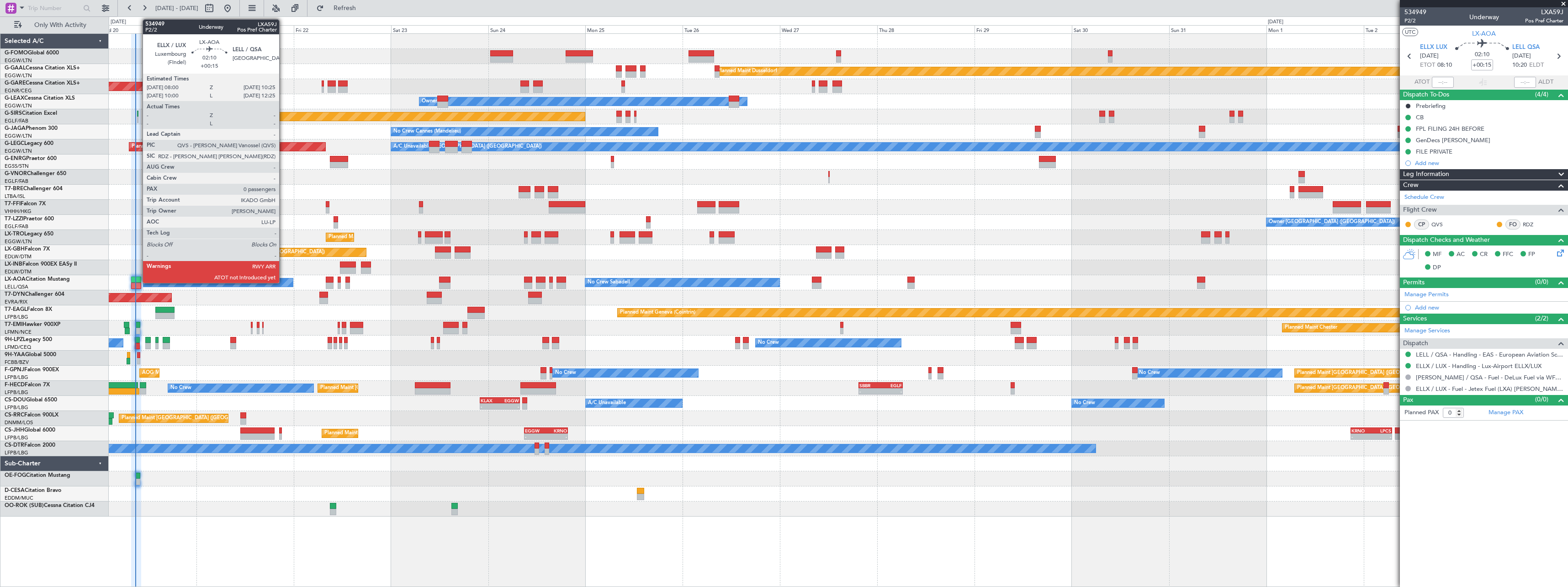
click at [138, 278] on div at bounding box center [136, 280] width 10 height 7
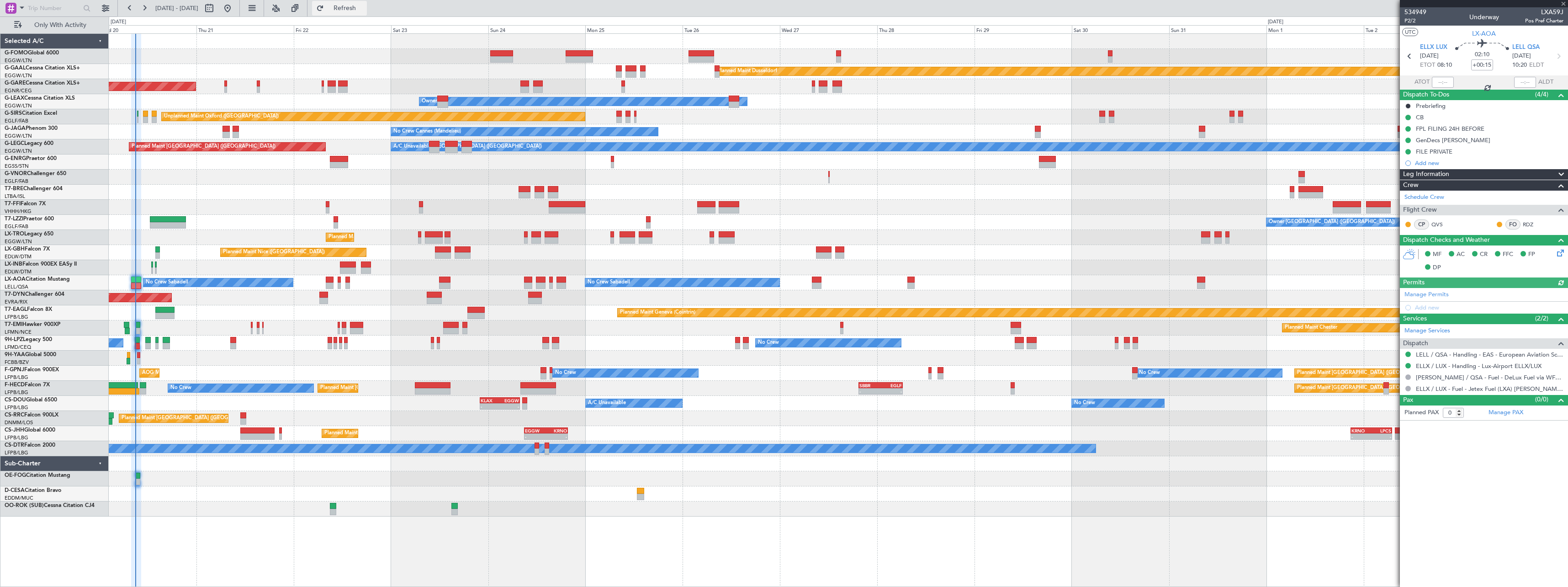
click at [364, 10] on span "Refresh" at bounding box center [345, 8] width 39 height 7
click at [1443, 81] on input "text" at bounding box center [1443, 82] width 22 height 11
type input "08:48"
click at [364, 8] on span "Refresh" at bounding box center [345, 8] width 39 height 7
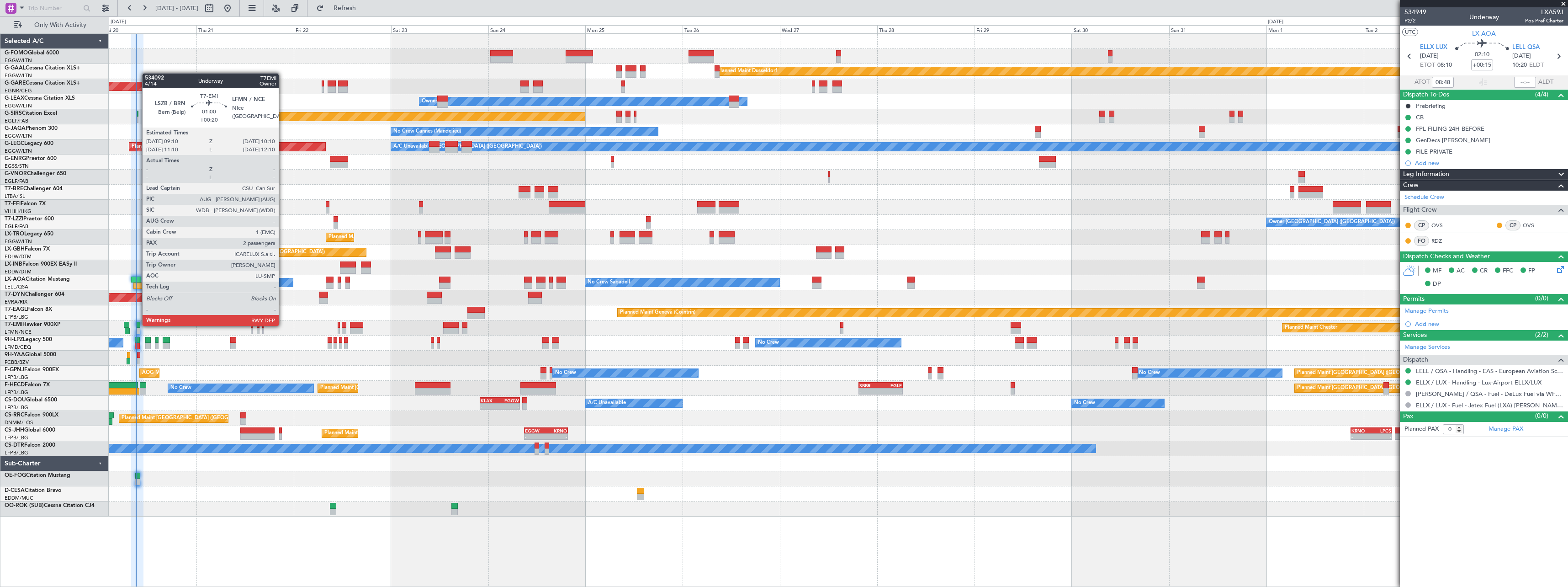
click at [138, 325] on div at bounding box center [137, 325] width 4 height 7
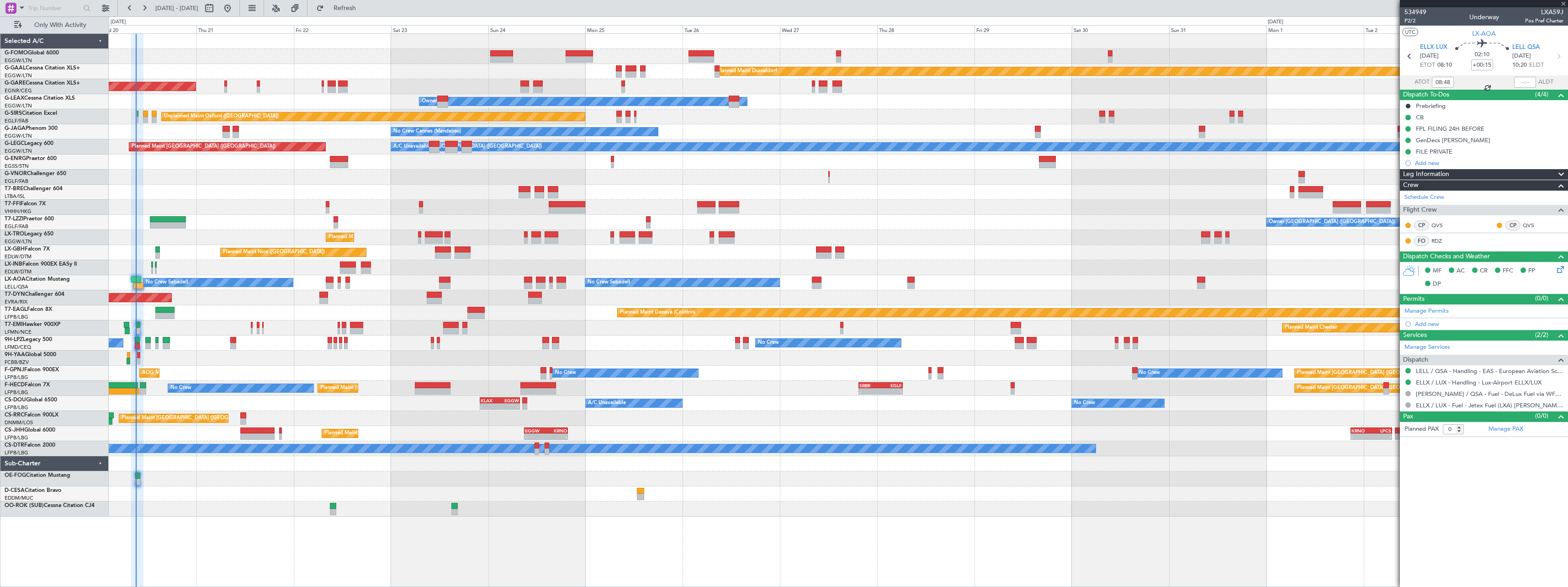
type input "+00:20"
type input "2"
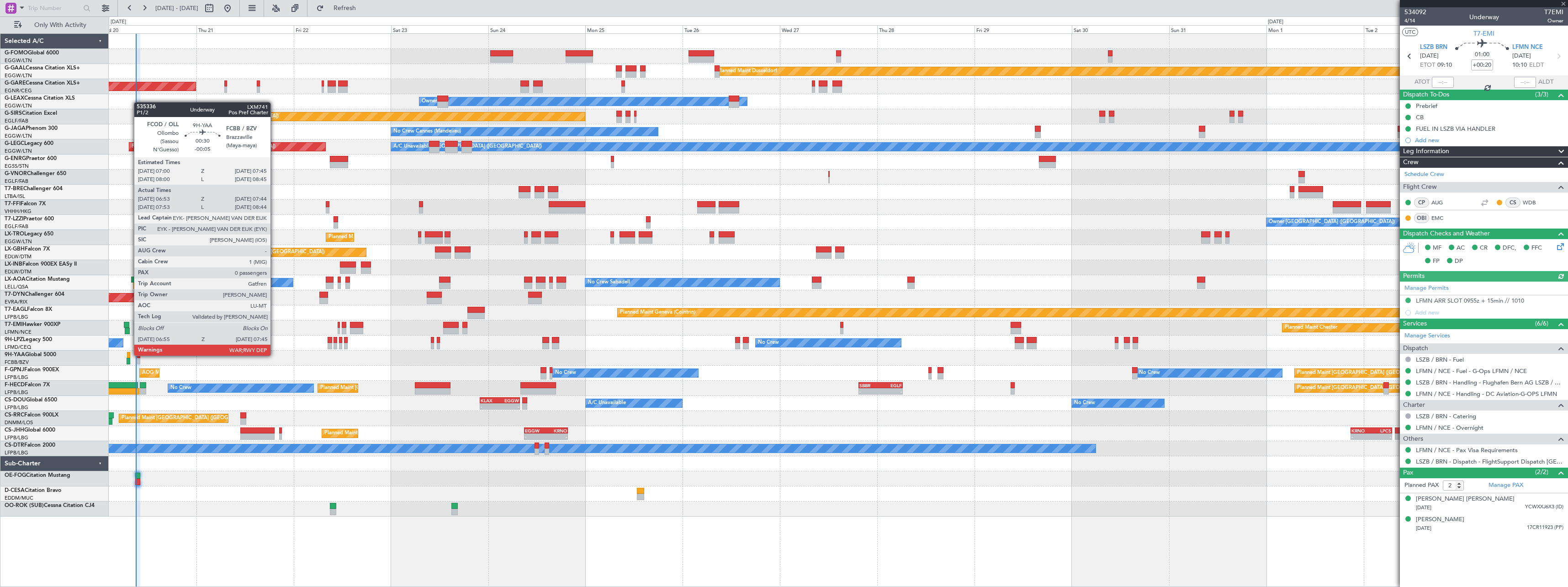
click at [129, 355] on div at bounding box center [129, 356] width 3 height 7
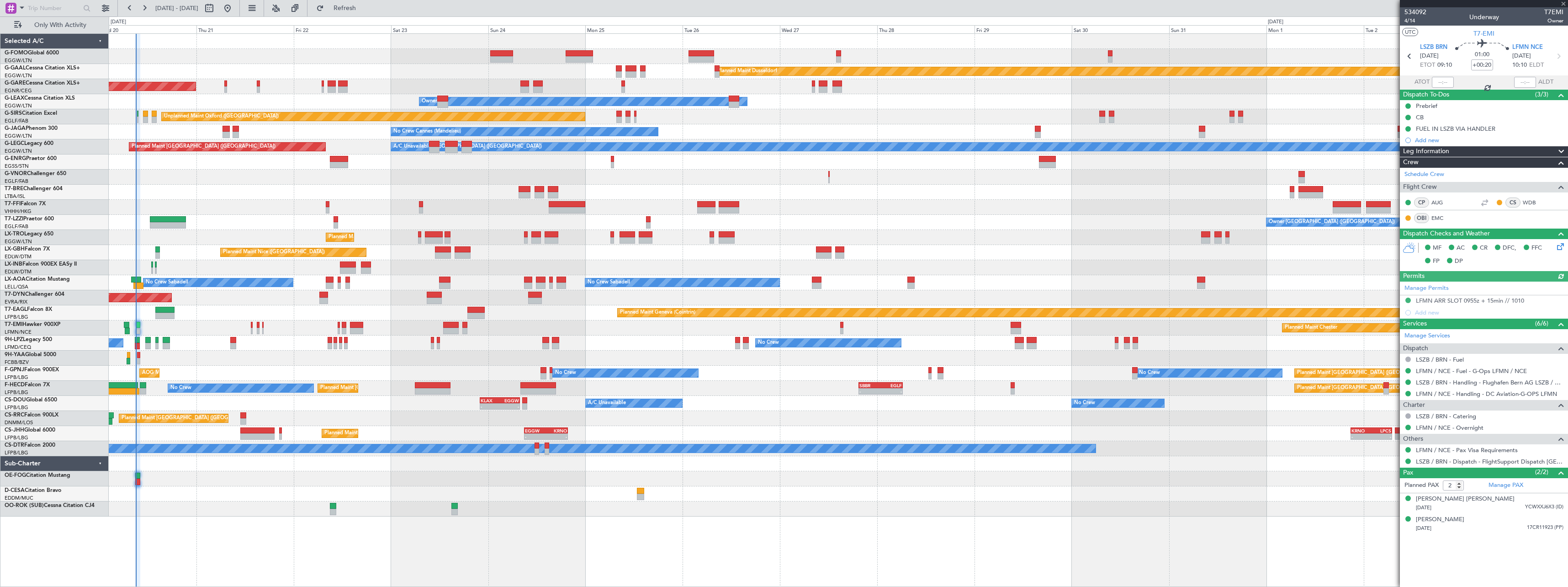
type input "-00:05"
type input "07:03"
type input "07:39"
type input "0"
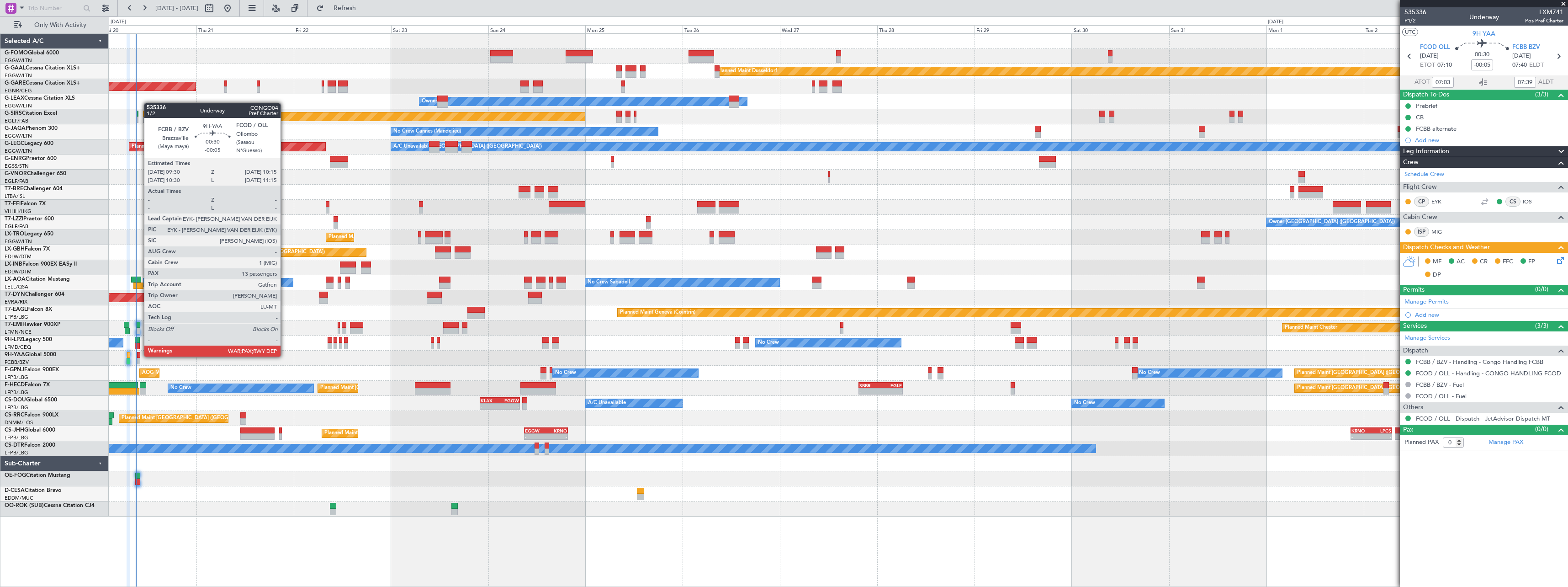
click at [139, 356] on div at bounding box center [139, 356] width 3 height 7
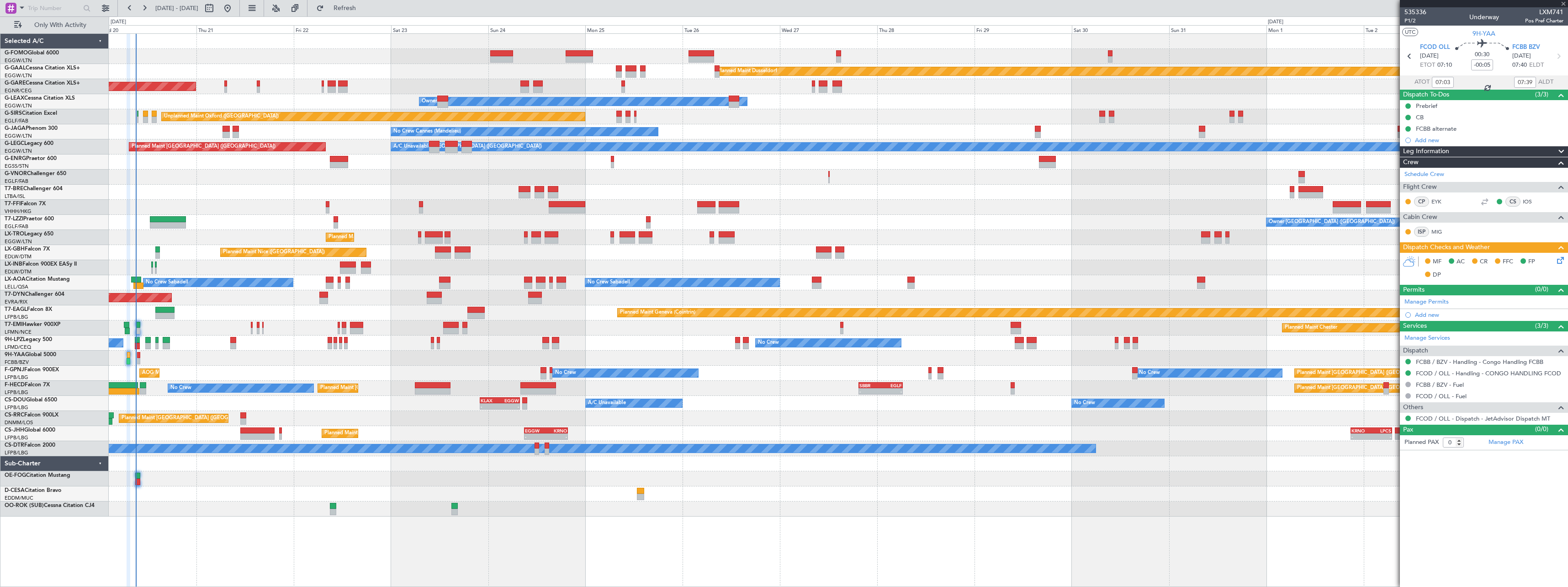
type input "13"
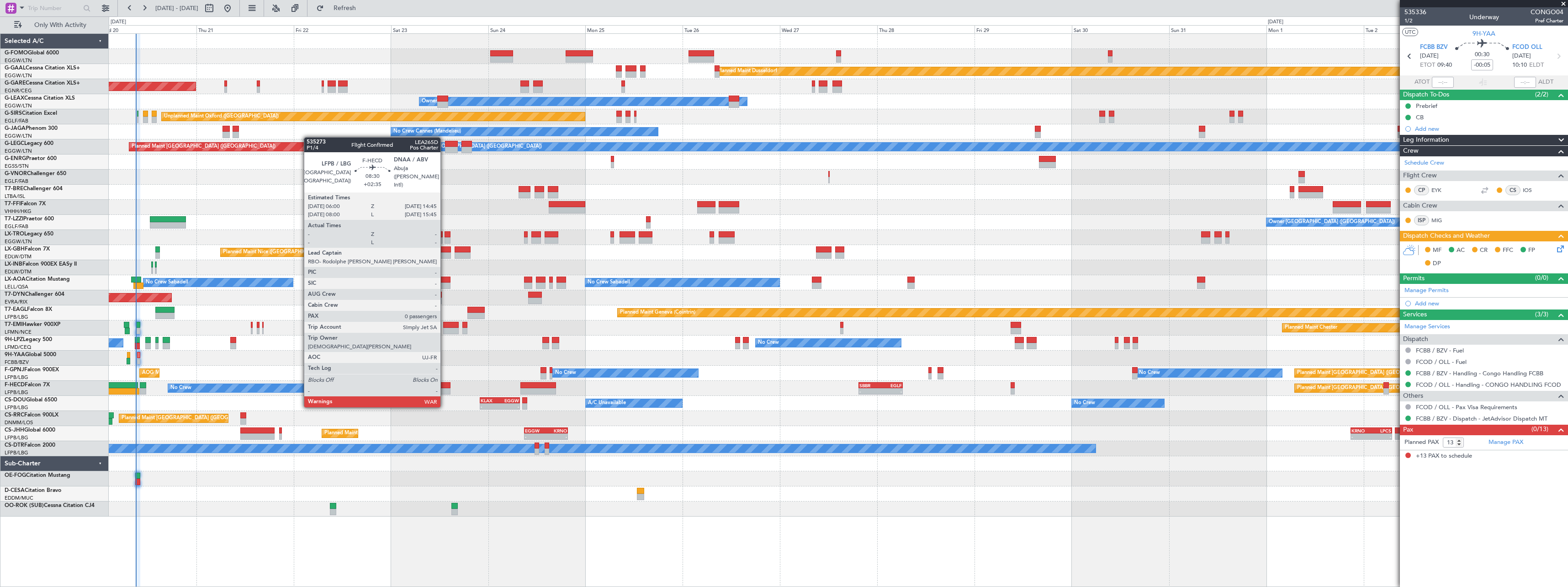
click at [445, 389] on div at bounding box center [433, 392] width 35 height 7
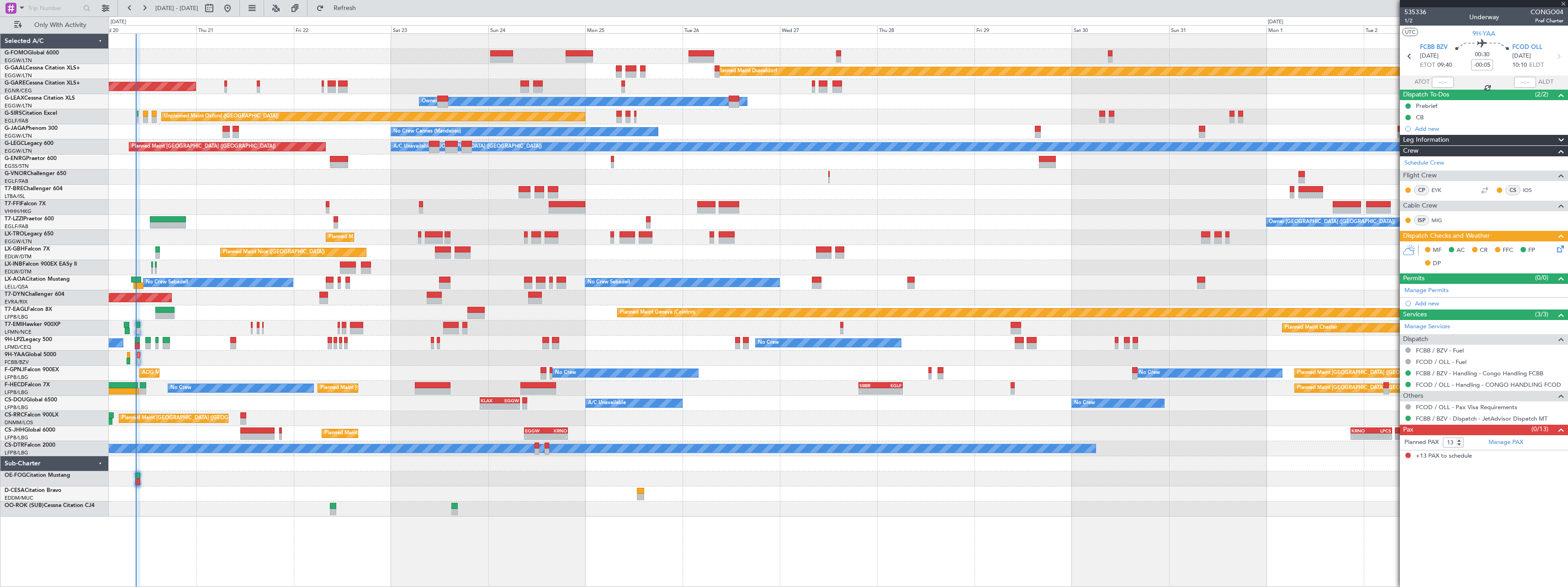
type input "+02:35"
type input "0"
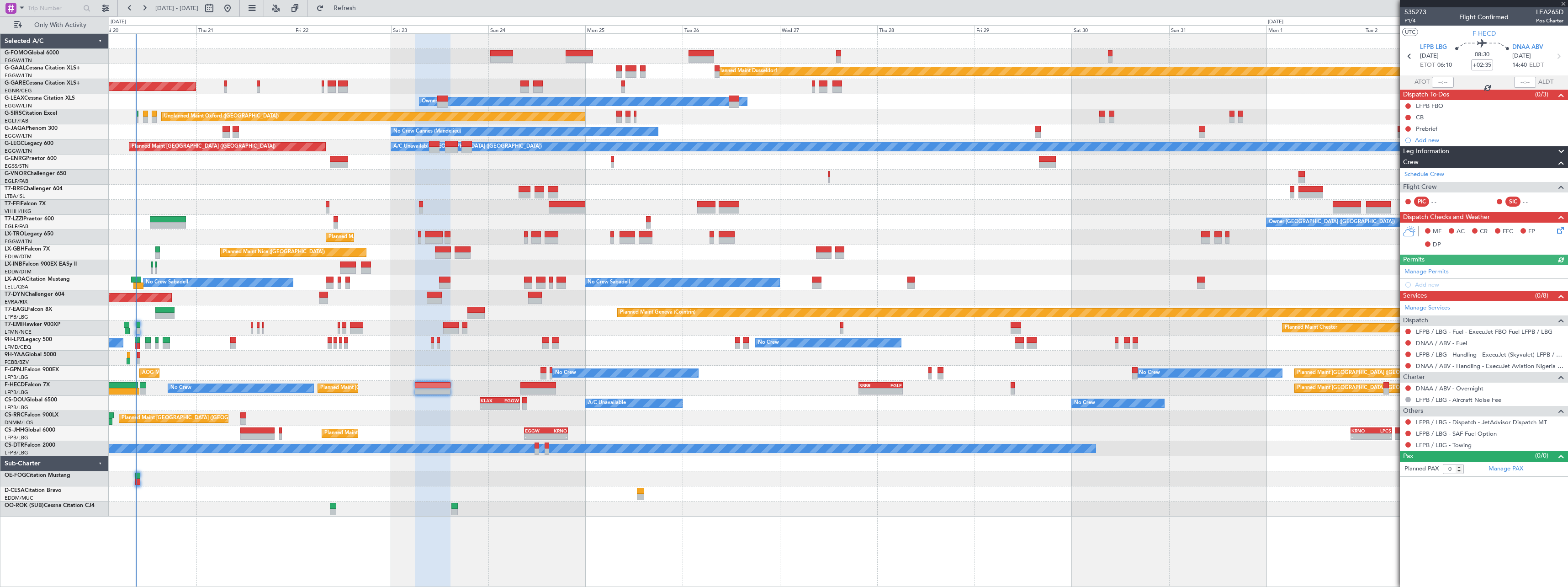
click at [556, 386] on div "Planned Maint Paris (Le Bourget) Planned Maint Paris (Le Bourget) No Crew Plann…" at bounding box center [838, 389] width 1459 height 15
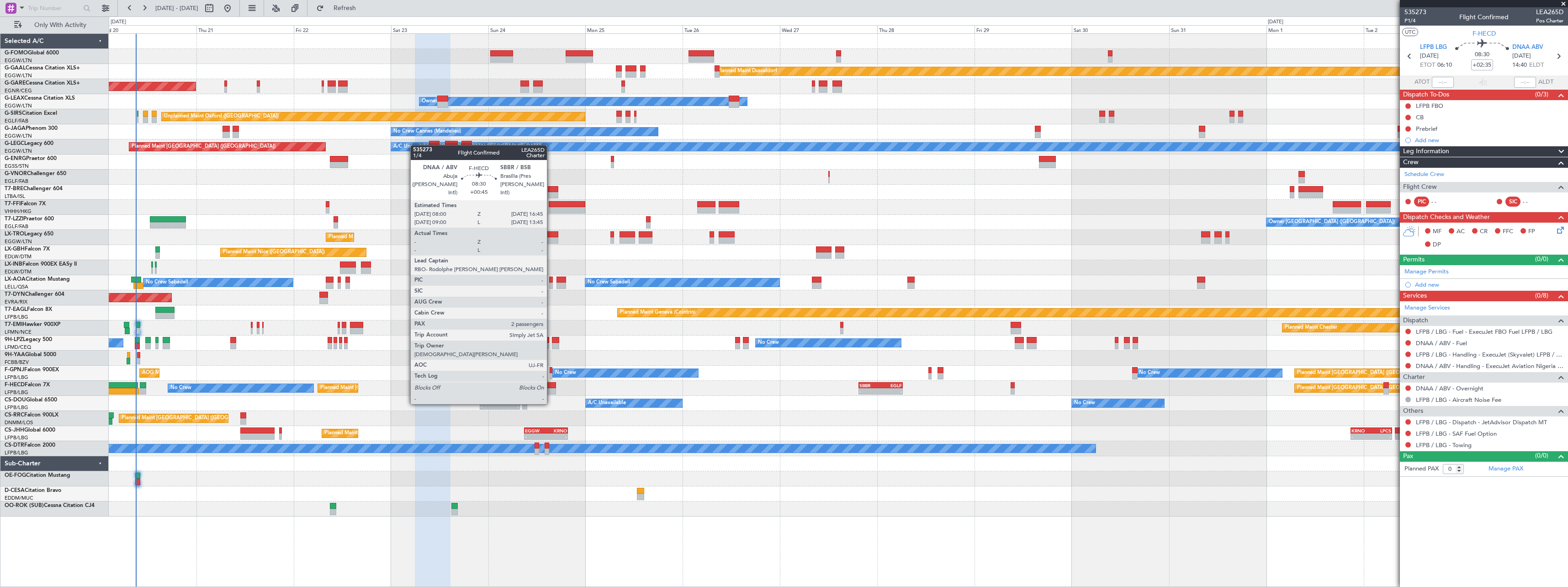
click at [551, 387] on div at bounding box center [538, 386] width 35 height 7
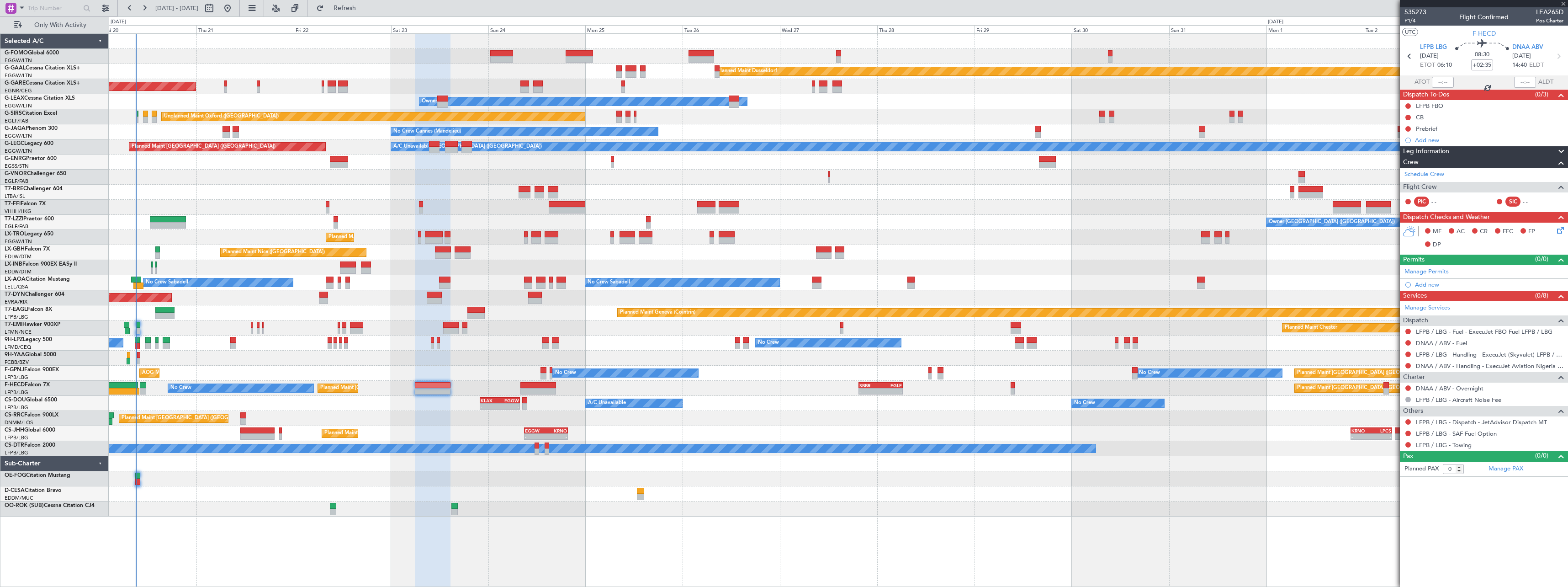
type input "+00:45"
type input "2"
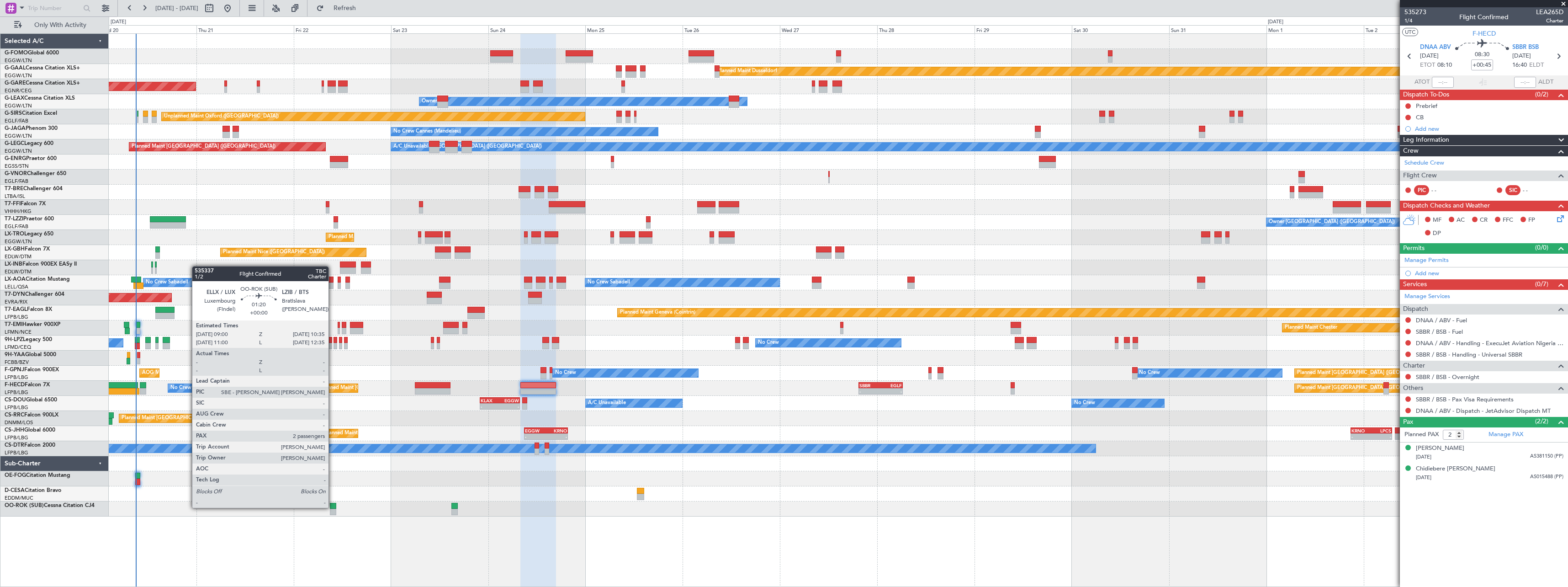
click at [333, 507] on div at bounding box center [334, 506] width 7 height 7
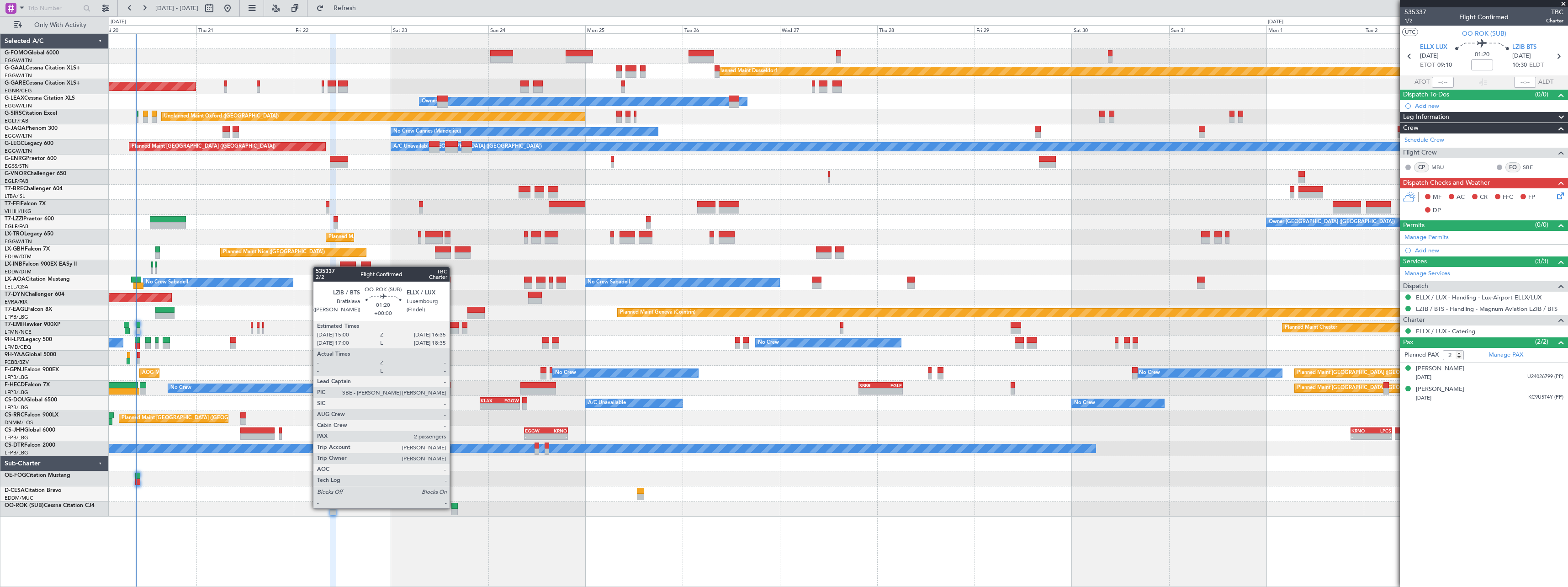
click at [454, 507] on div at bounding box center [455, 506] width 7 height 7
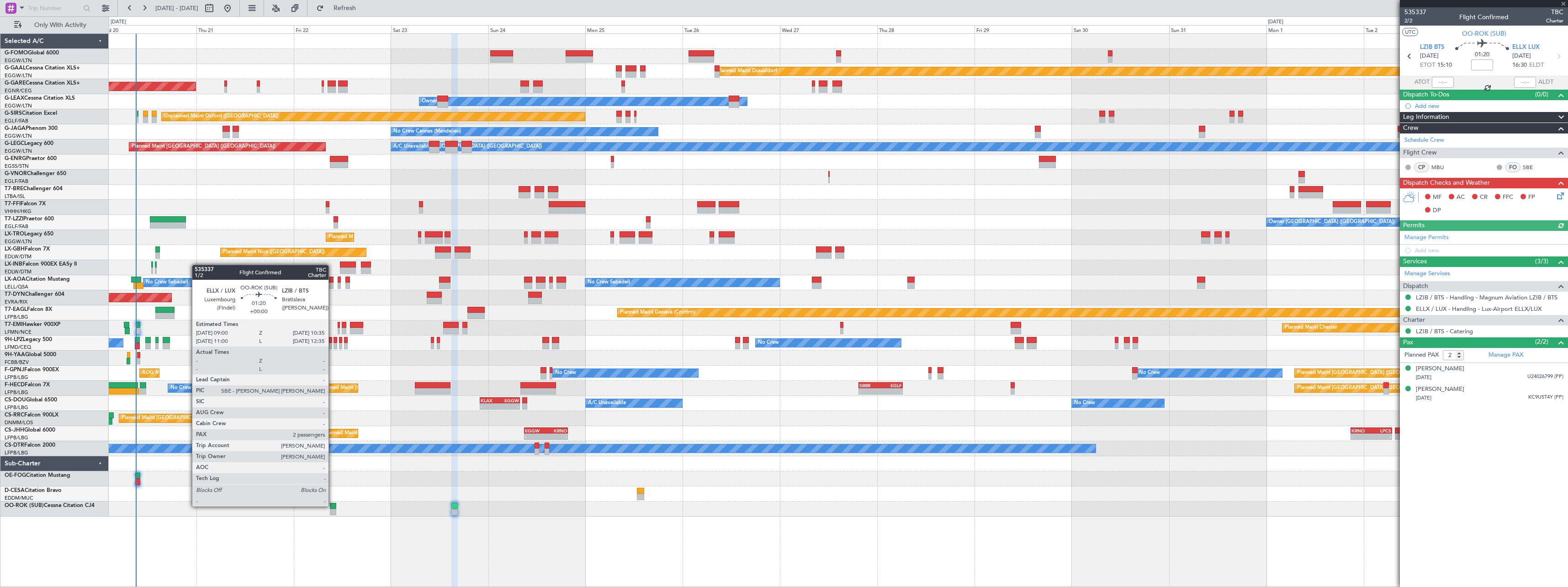
click at [333, 505] on div at bounding box center [334, 506] width 7 height 7
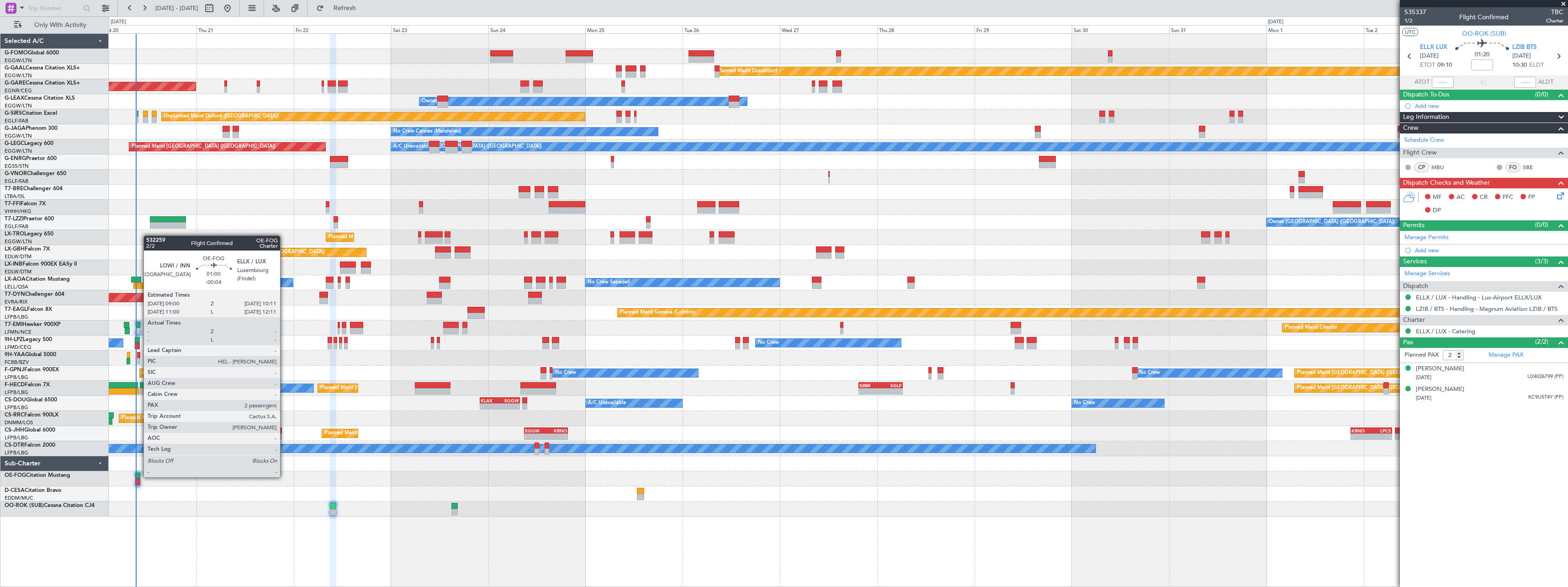
click at [139, 477] on div at bounding box center [138, 476] width 5 height 7
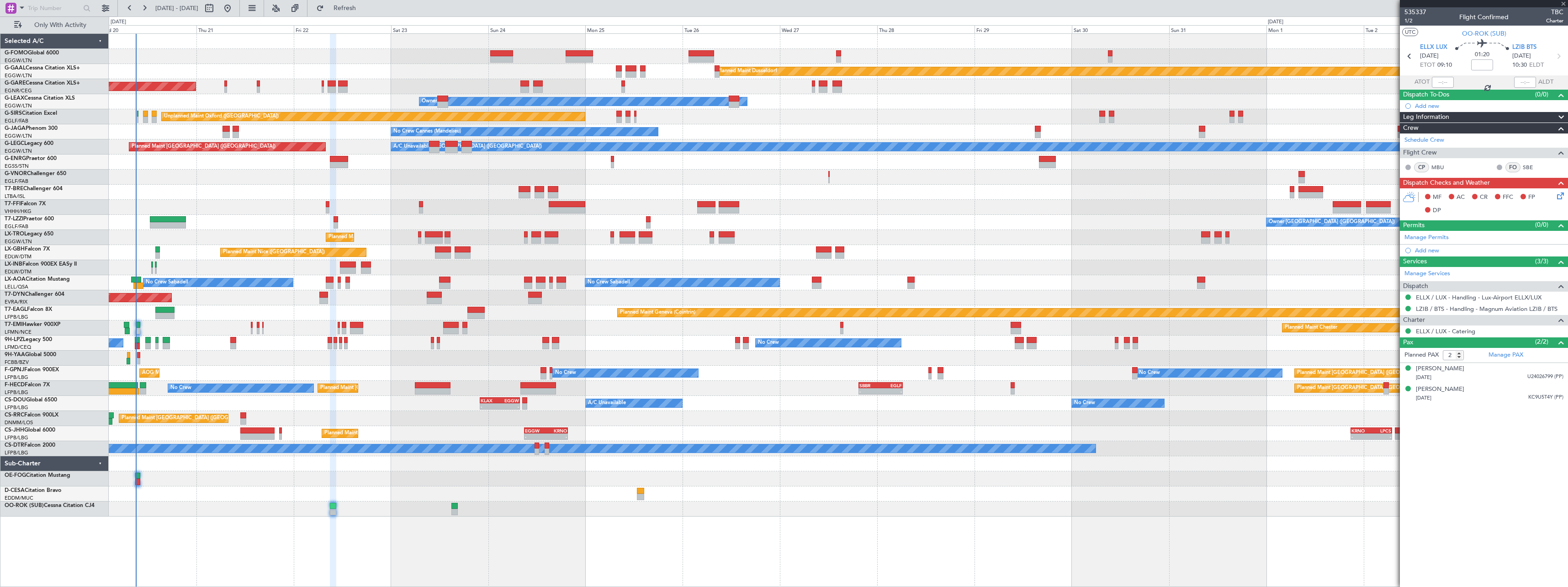
type input "-00:04"
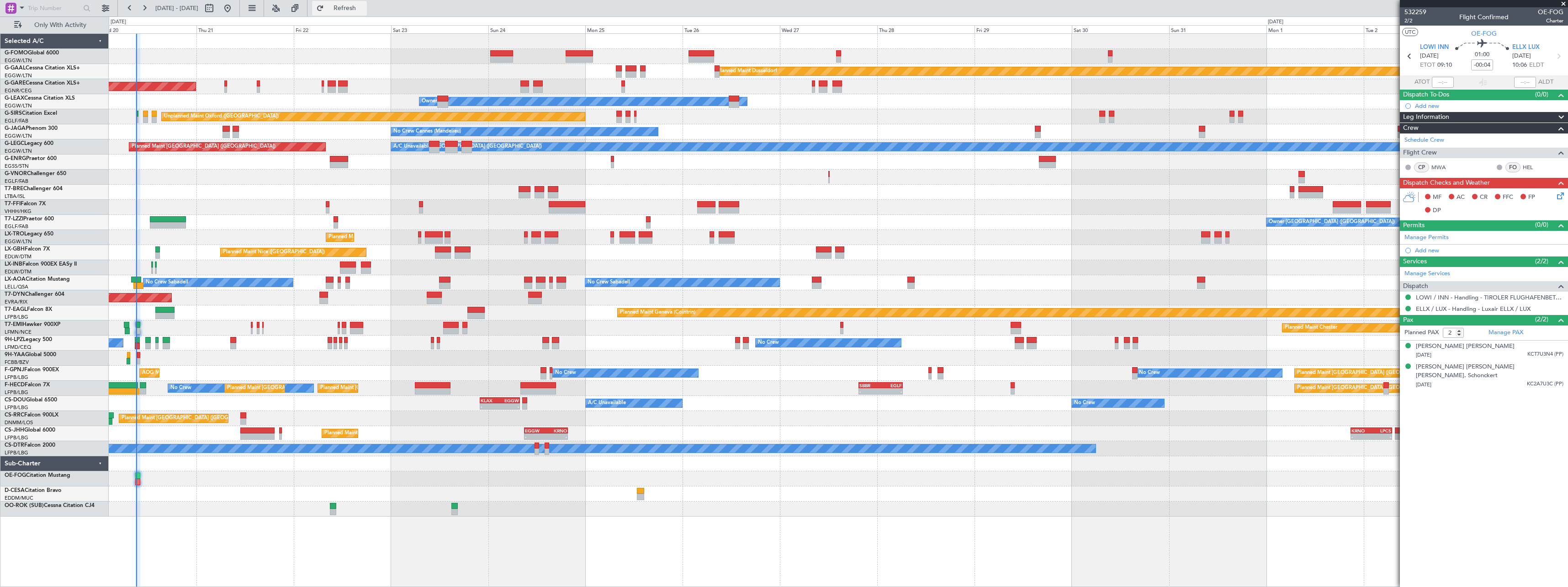
click at [364, 11] on span "Refresh" at bounding box center [345, 8] width 39 height 7
click at [364, 7] on span "Refresh" at bounding box center [345, 8] width 39 height 7
click at [364, 8] on span "Refresh" at bounding box center [345, 8] width 39 height 7
click at [364, 6] on span "Refresh" at bounding box center [345, 8] width 39 height 7
click at [364, 8] on span "Refresh" at bounding box center [345, 8] width 39 height 7
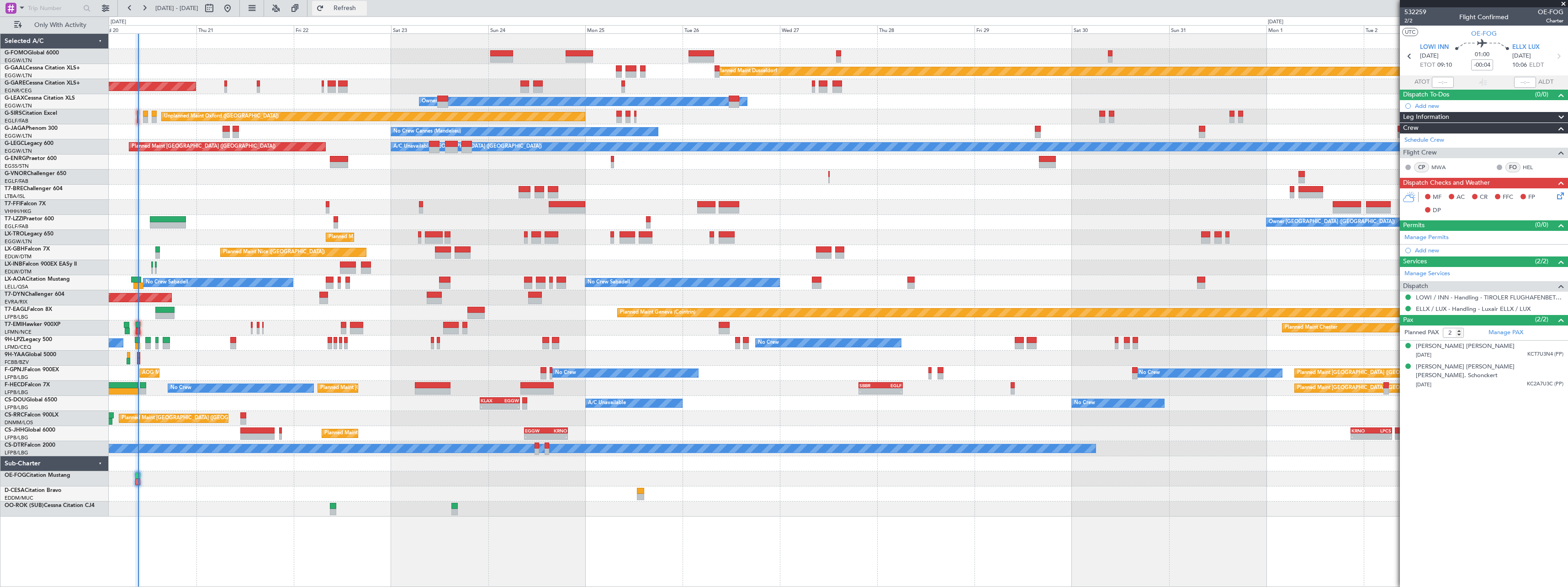
click at [361, 8] on span "Refresh" at bounding box center [345, 8] width 39 height 7
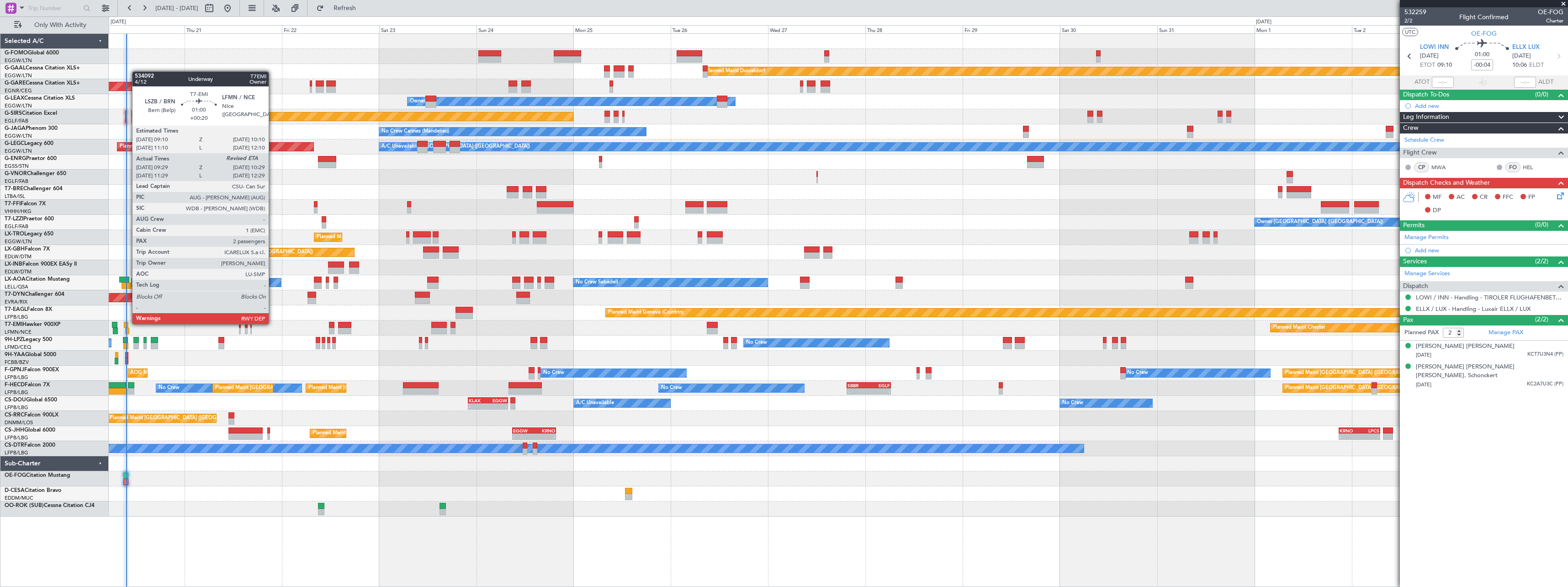
click at [128, 323] on div at bounding box center [125, 325] width 4 height 7
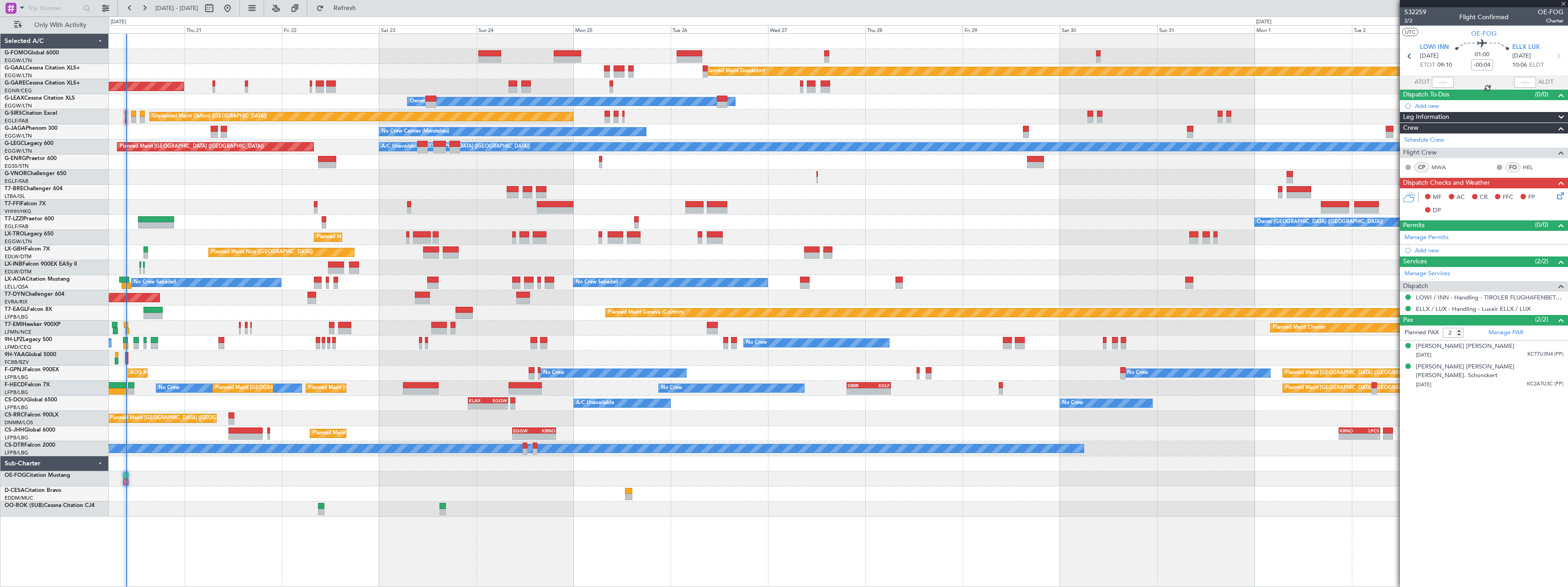
type input "+00:20"
type input "09:29"
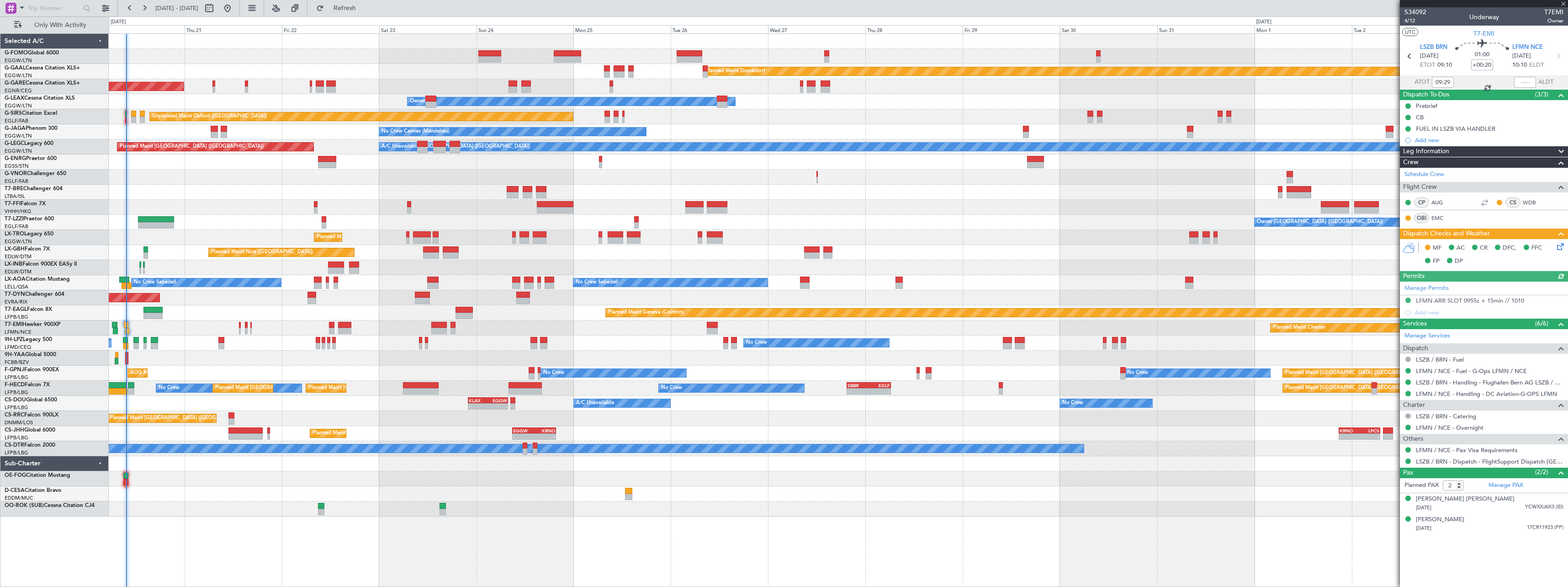
click at [1560, 248] on icon at bounding box center [1559, 245] width 8 height 8
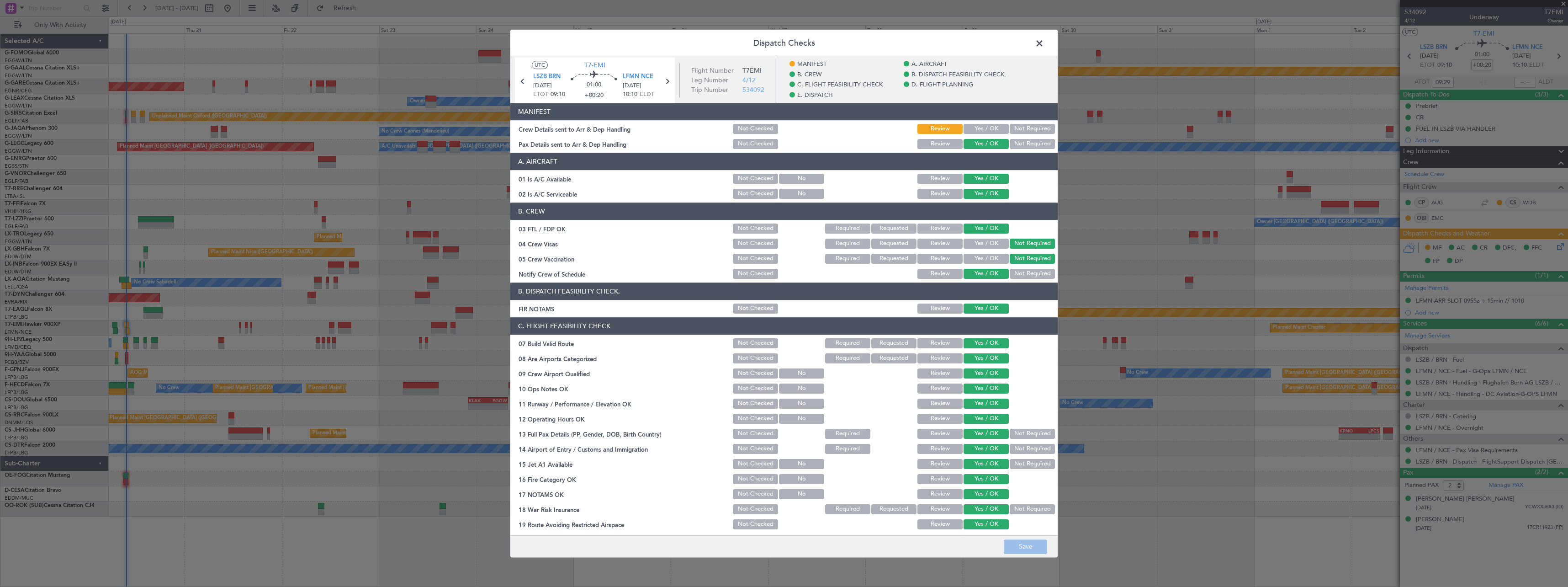
click at [981, 130] on button "Yes / OK" at bounding box center [987, 129] width 45 height 10
click at [1023, 546] on button "Save" at bounding box center [1025, 547] width 44 height 14
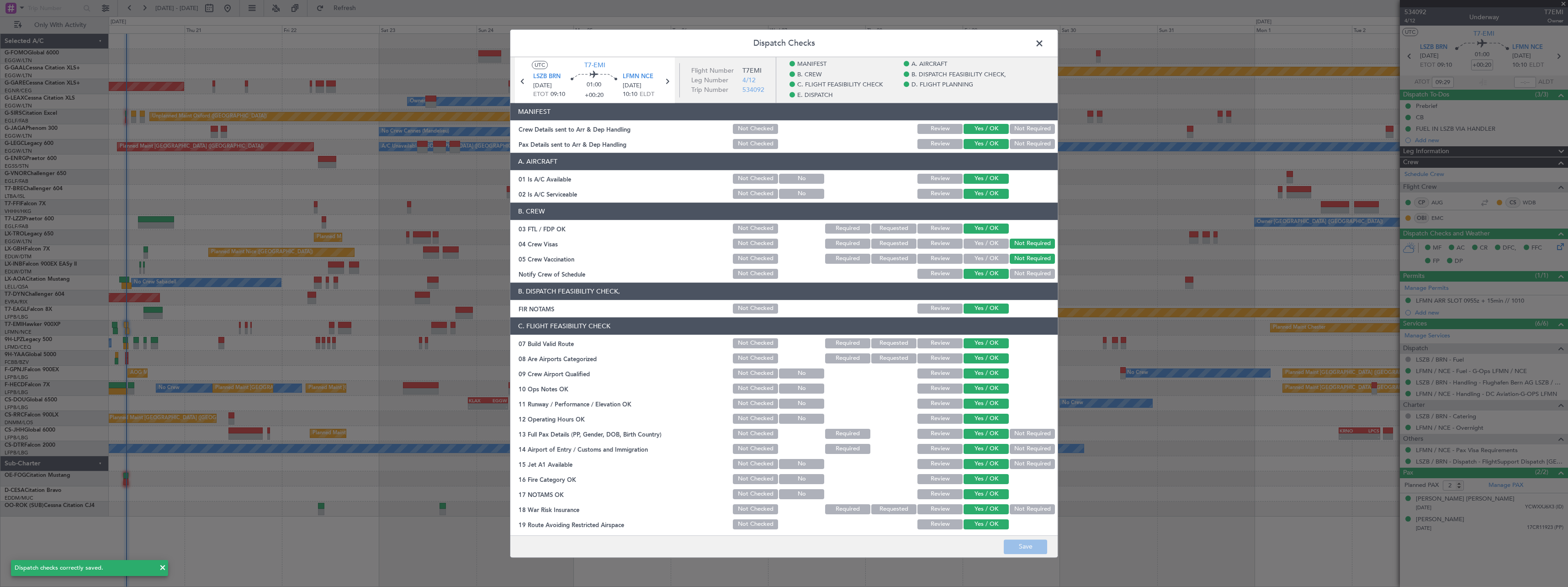
click at [1044, 43] on span at bounding box center [1044, 45] width 0 height 19
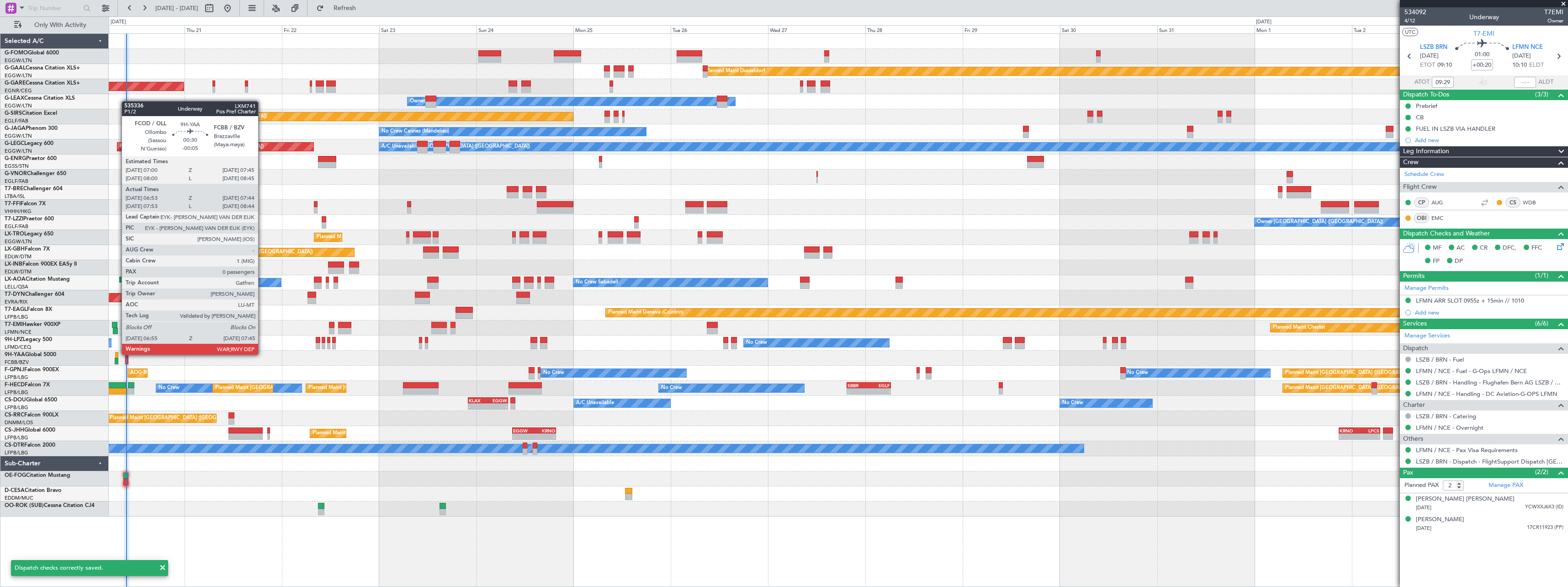
click at [117, 354] on div at bounding box center [117, 356] width 3 height 7
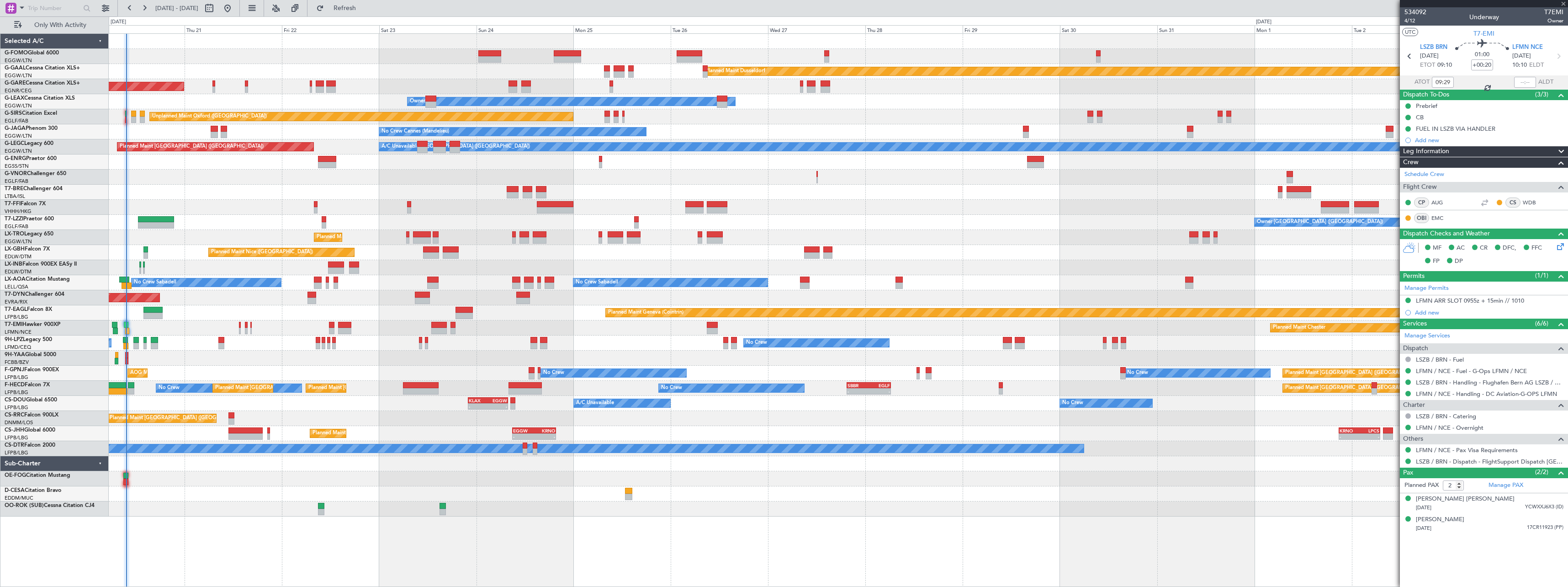
type input "-00:05"
type input "07:03"
type input "07:39"
type input "0"
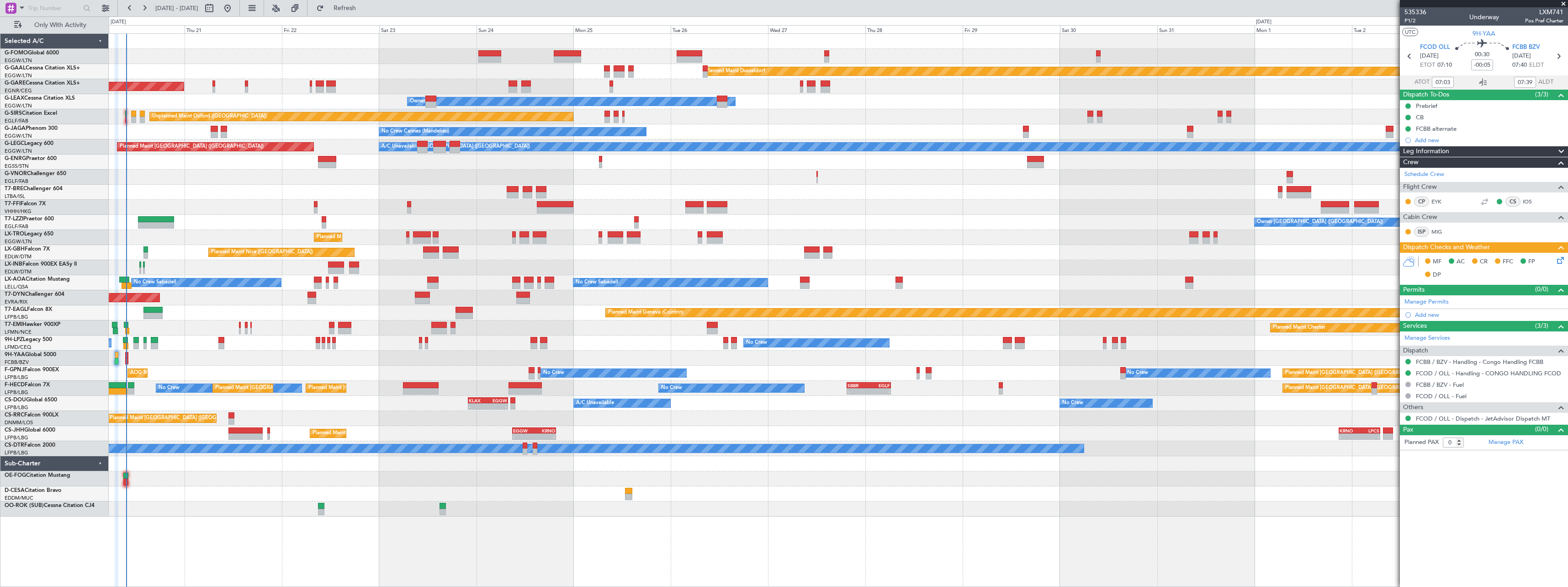
click at [1556, 259] on icon at bounding box center [1559, 258] width 8 height 8
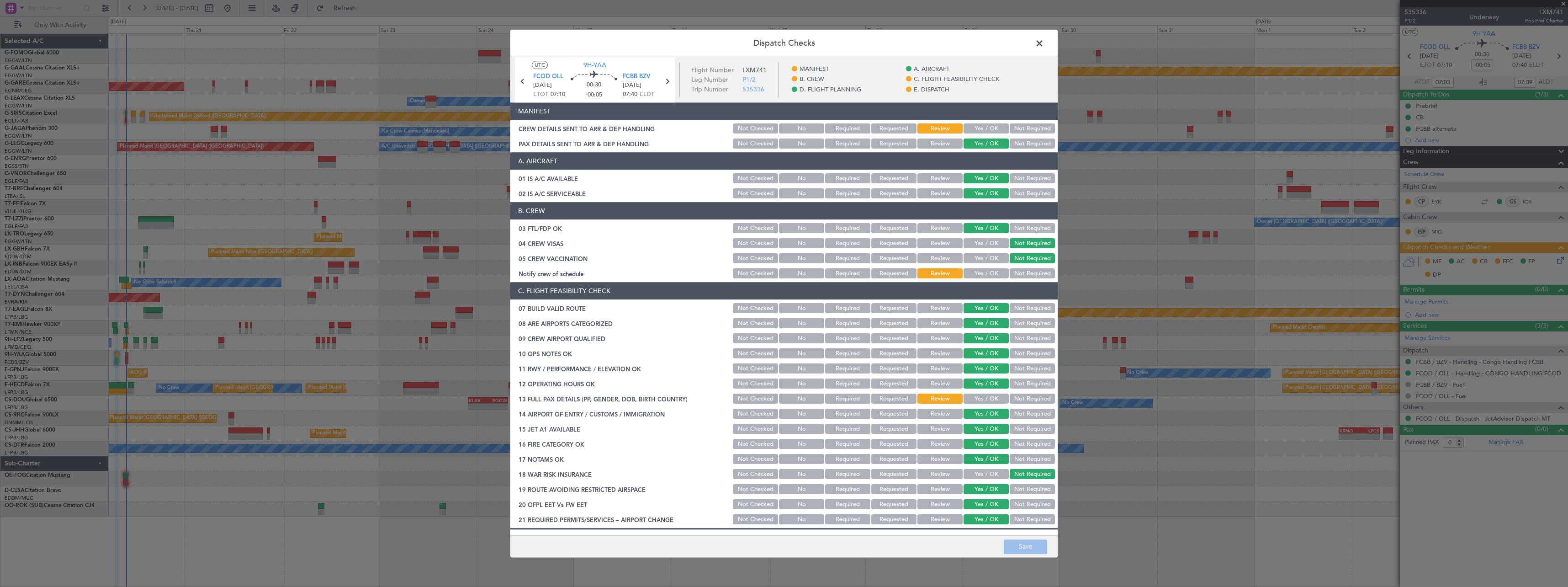
click at [981, 130] on button "Yes / OK" at bounding box center [987, 129] width 45 height 10
click at [971, 272] on button "Yes / OK" at bounding box center [987, 274] width 45 height 10
click at [1029, 399] on button "Not Required" at bounding box center [1033, 399] width 45 height 10
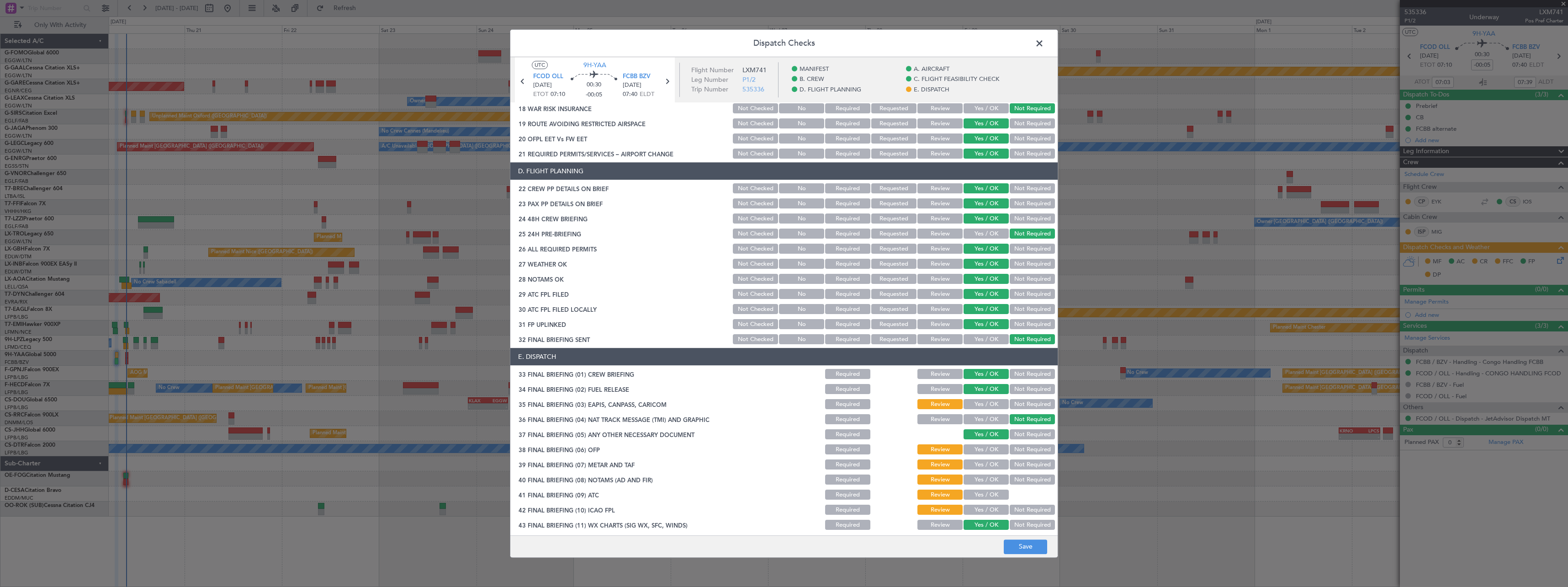
click at [1029, 402] on button "Not Required" at bounding box center [1033, 405] width 45 height 10
click at [984, 449] on button "Yes / OK" at bounding box center [987, 450] width 45 height 10
click at [978, 464] on button "Yes / OK" at bounding box center [987, 465] width 45 height 10
click at [977, 478] on button "Yes / OK" at bounding box center [987, 480] width 45 height 10
click at [976, 493] on button "Yes / OK" at bounding box center [987, 495] width 45 height 10
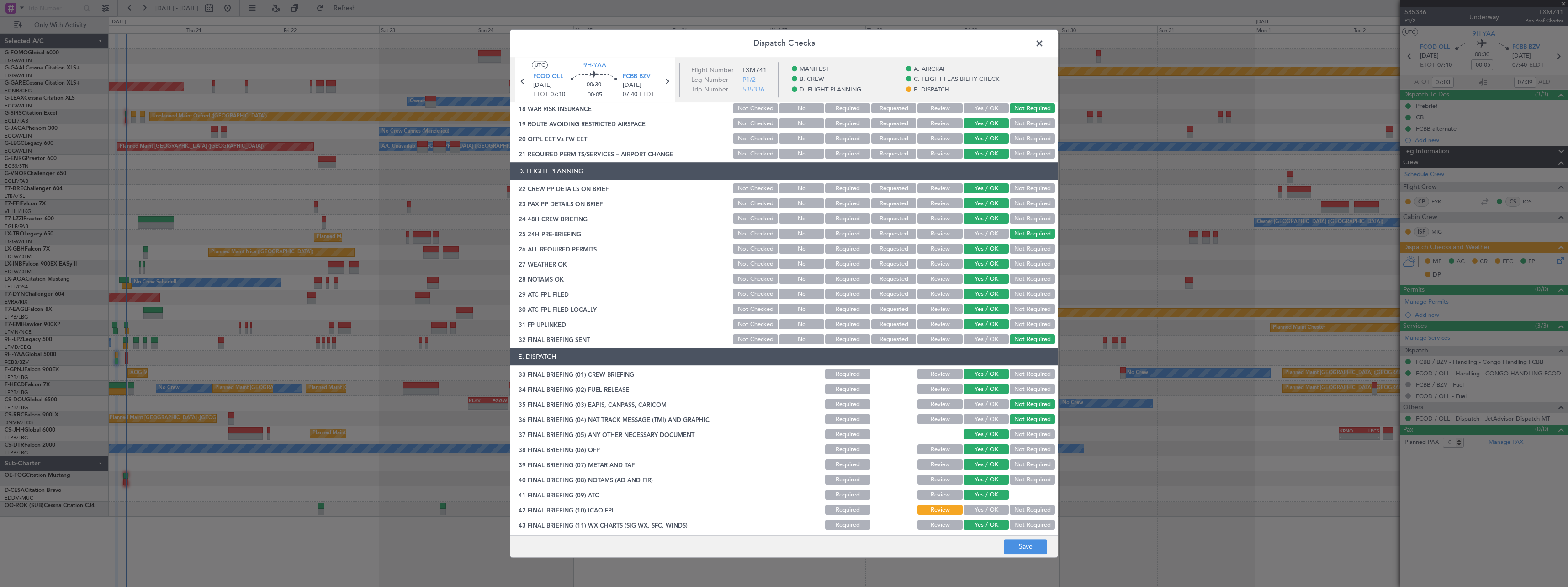
click at [980, 509] on button "Yes / OK" at bounding box center [987, 510] width 45 height 10
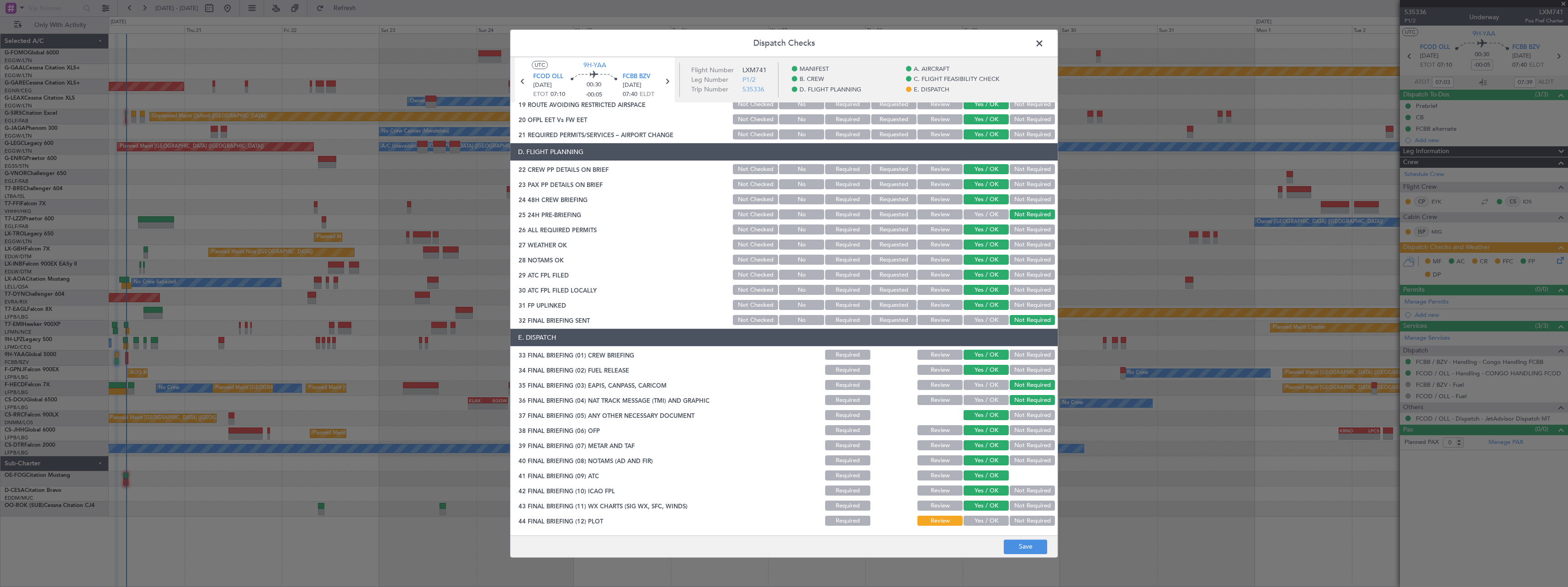
click at [985, 521] on button "Yes / OK" at bounding box center [987, 521] width 45 height 10
click at [1018, 547] on button "Save" at bounding box center [1025, 547] width 44 height 14
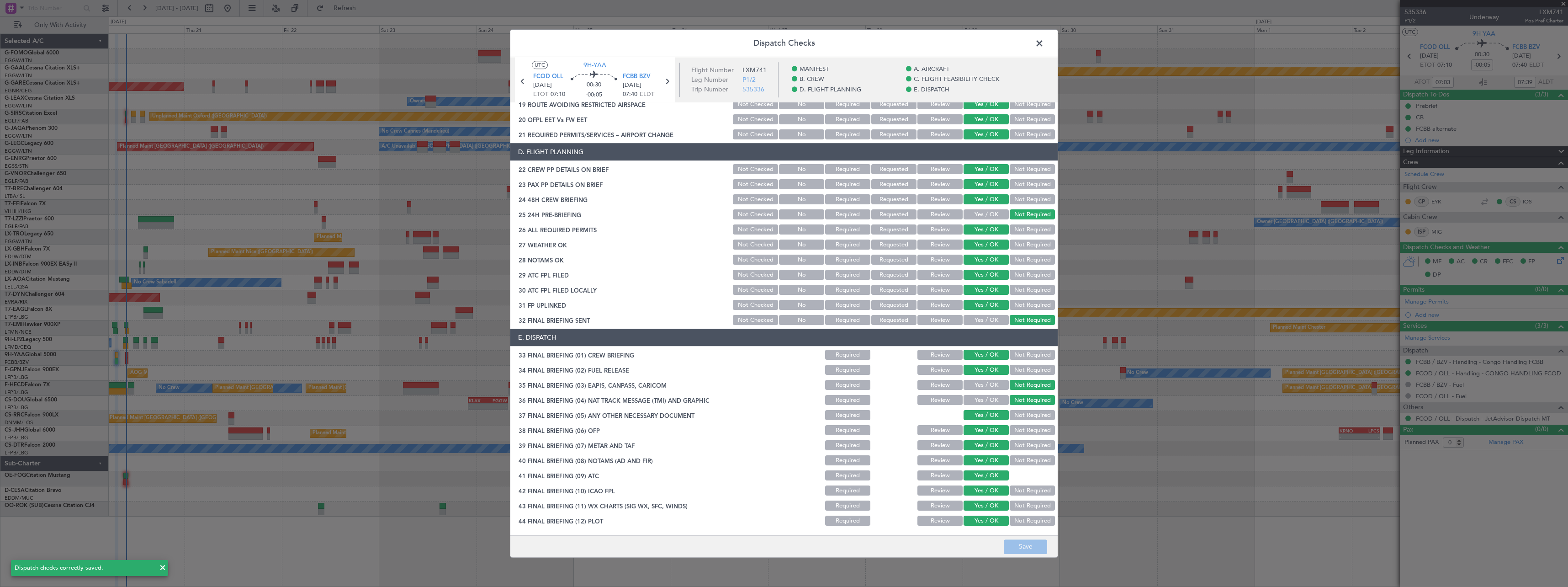
click at [1044, 45] on span at bounding box center [1044, 45] width 0 height 19
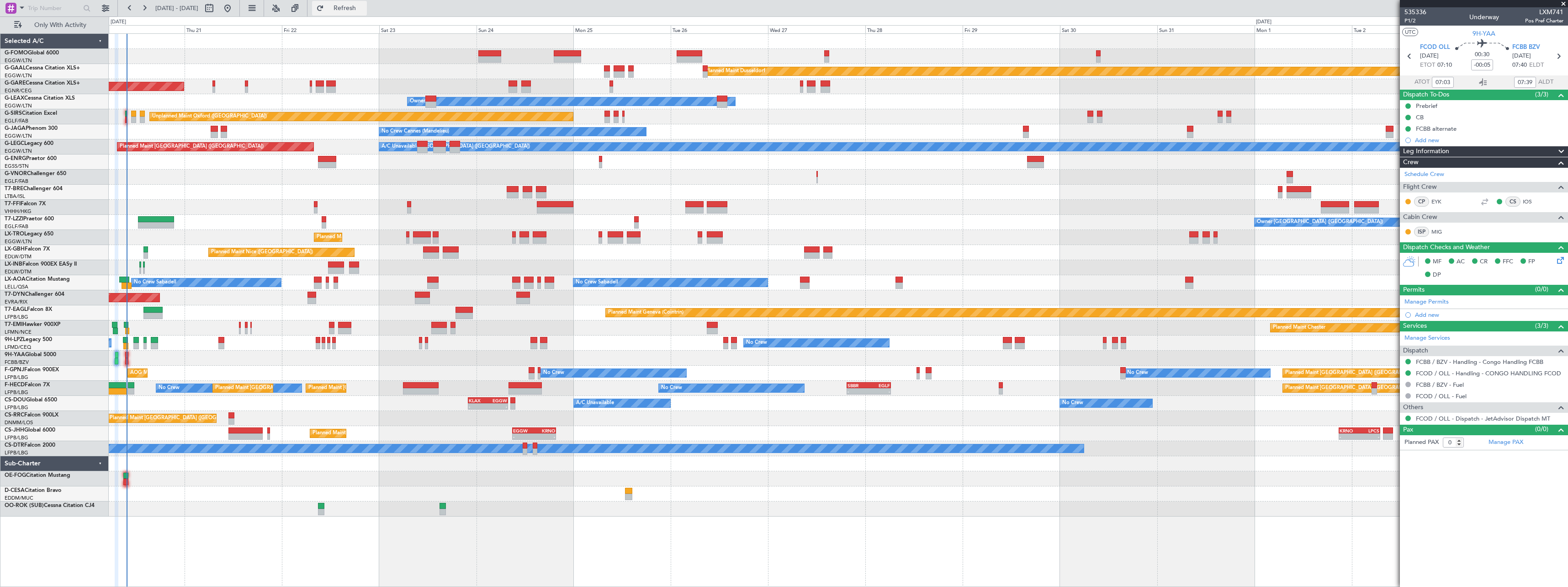
click at [364, 9] on span "Refresh" at bounding box center [345, 8] width 39 height 7
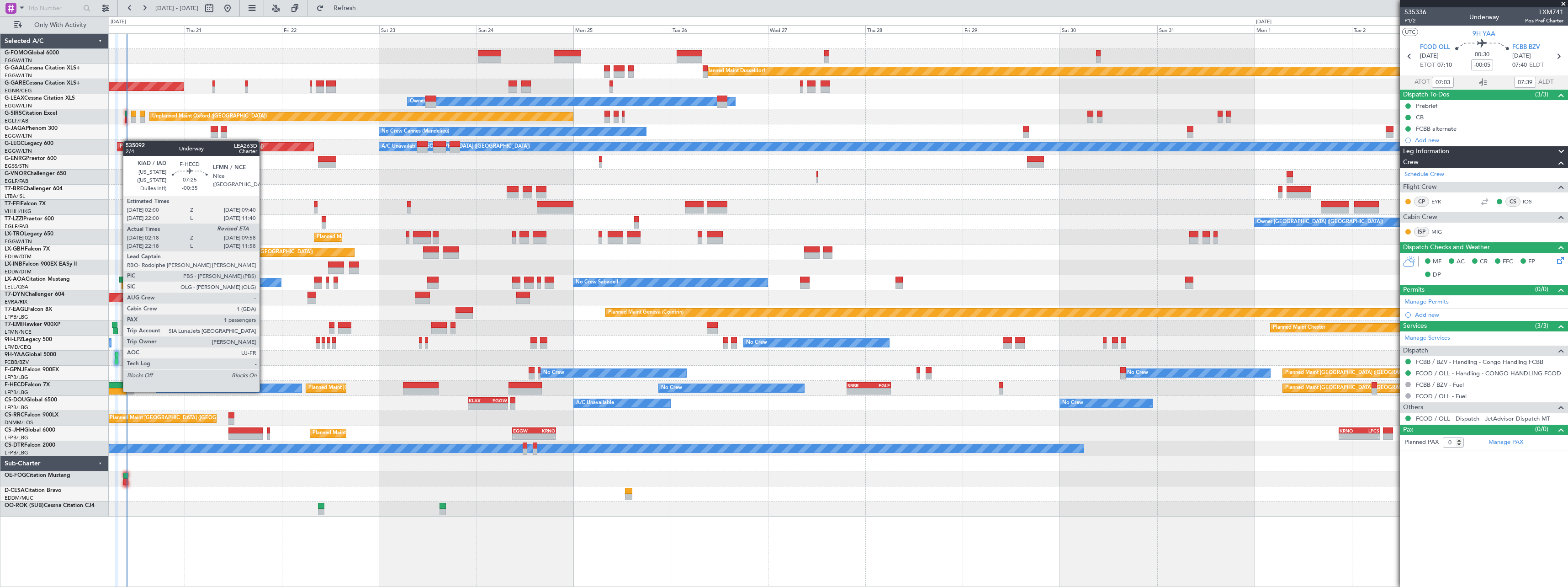
click at [118, 383] on div at bounding box center [111, 386] width 32 height 7
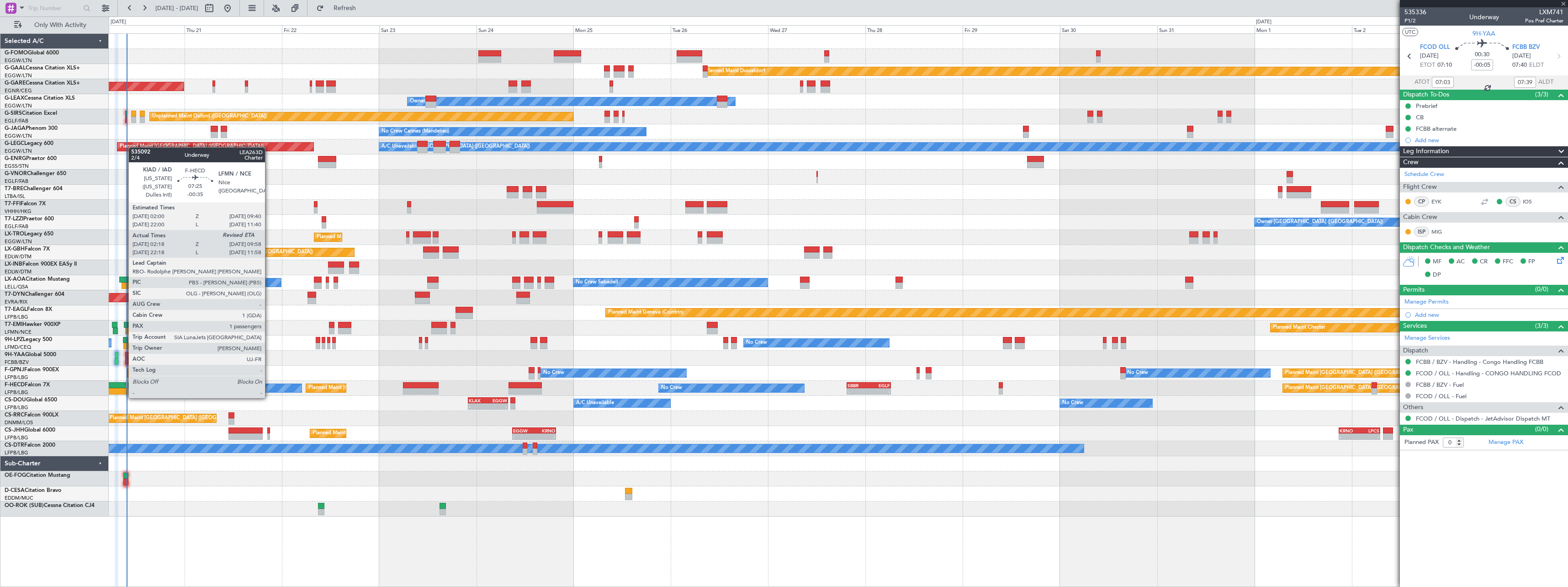
type input "-00:35"
type input "02:28"
type input "1"
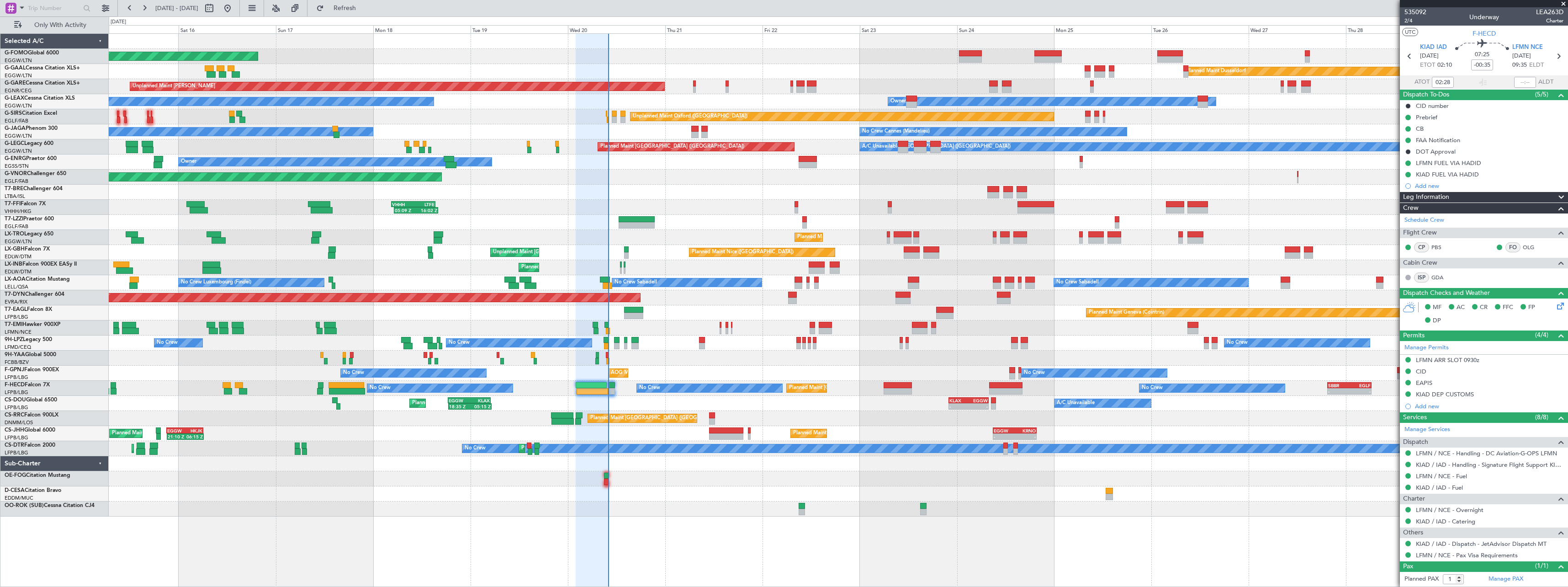
click at [708, 498] on div at bounding box center [838, 494] width 1459 height 15
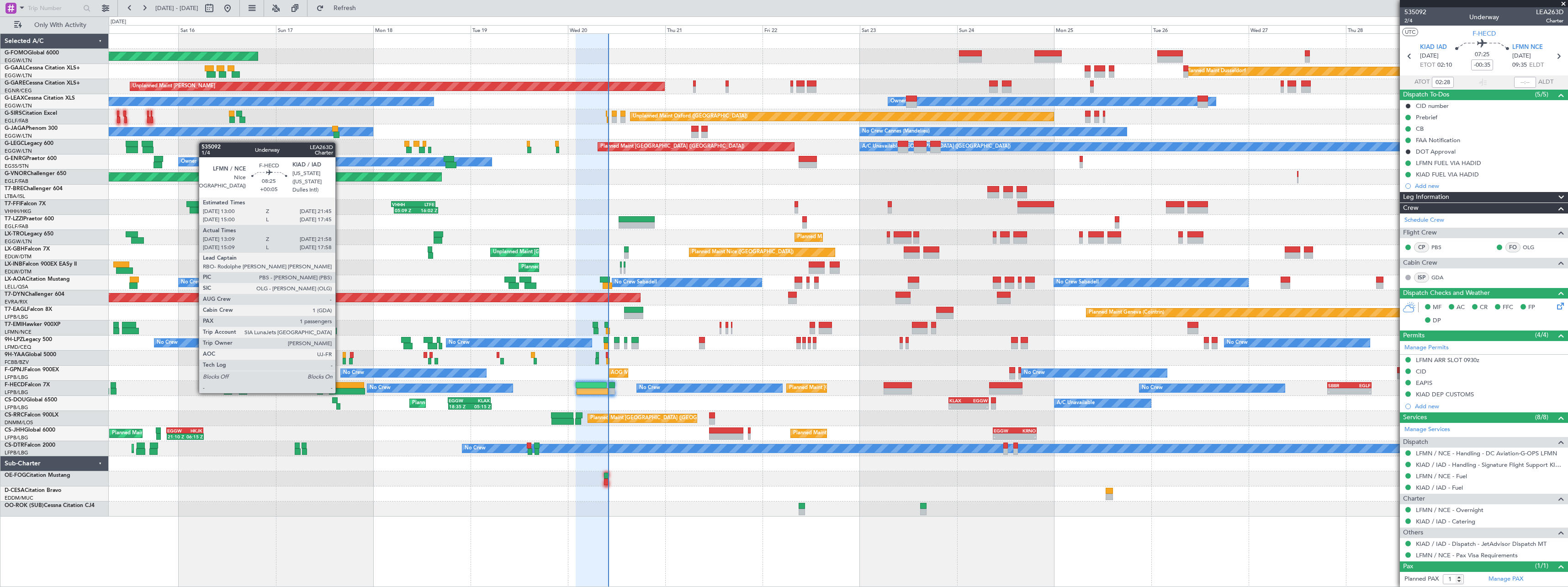
click at [339, 384] on div at bounding box center [346, 386] width 35 height 7
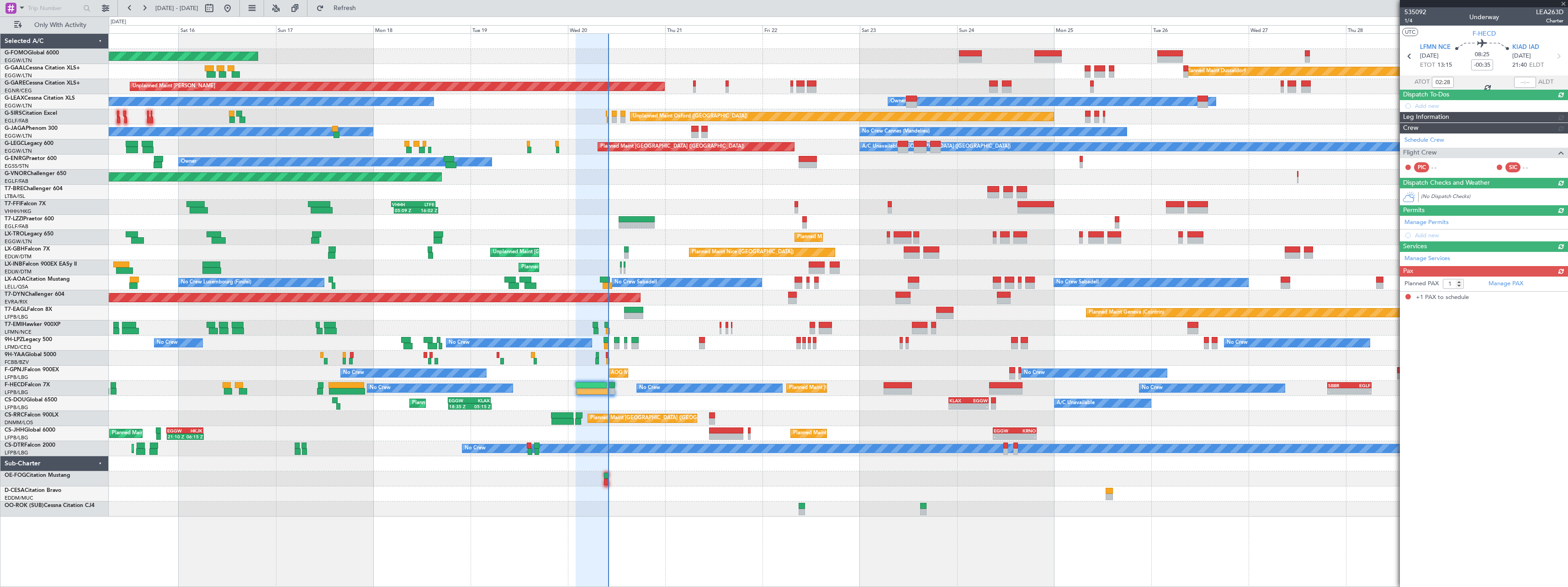
type input "+00:05"
type input "13:24"
type input "21:53"
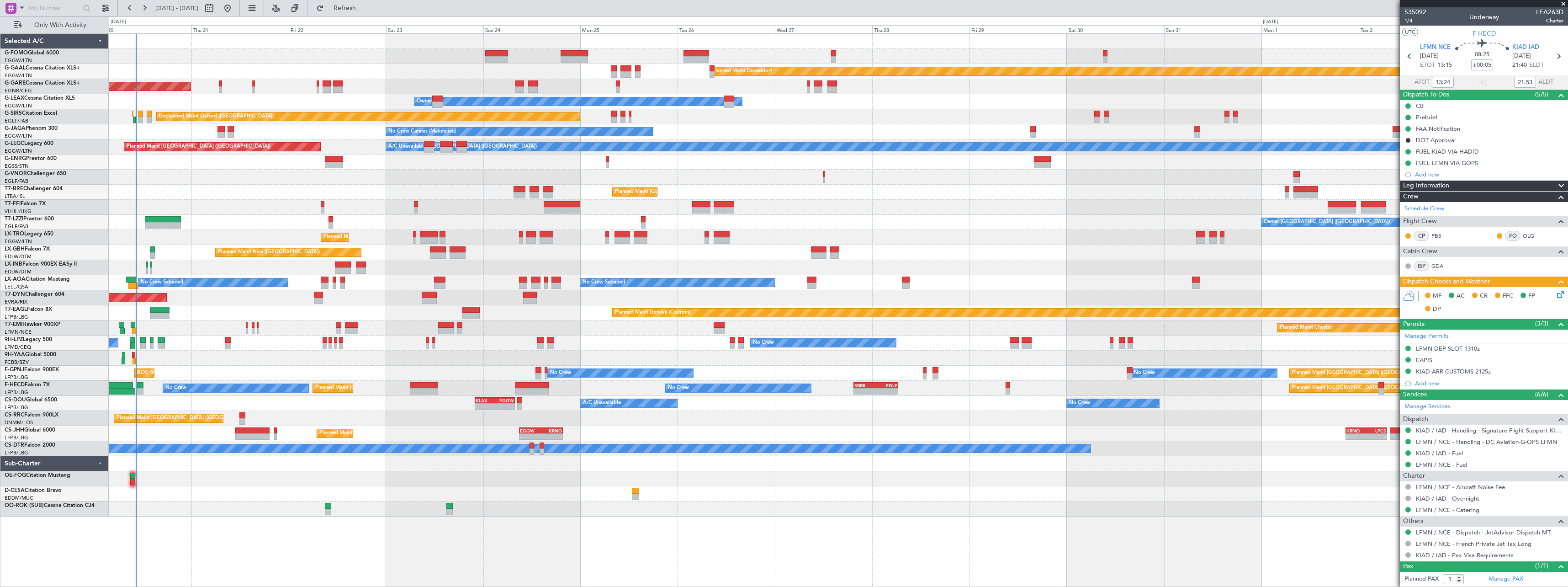
click at [270, 191] on div "Planned Maint Windsor Locks (Bradley Intl) Planned Maint Dusseldorf Unplanned M…" at bounding box center [838, 275] width 1459 height 483
click at [364, 5] on span "Refresh" at bounding box center [345, 8] width 39 height 7
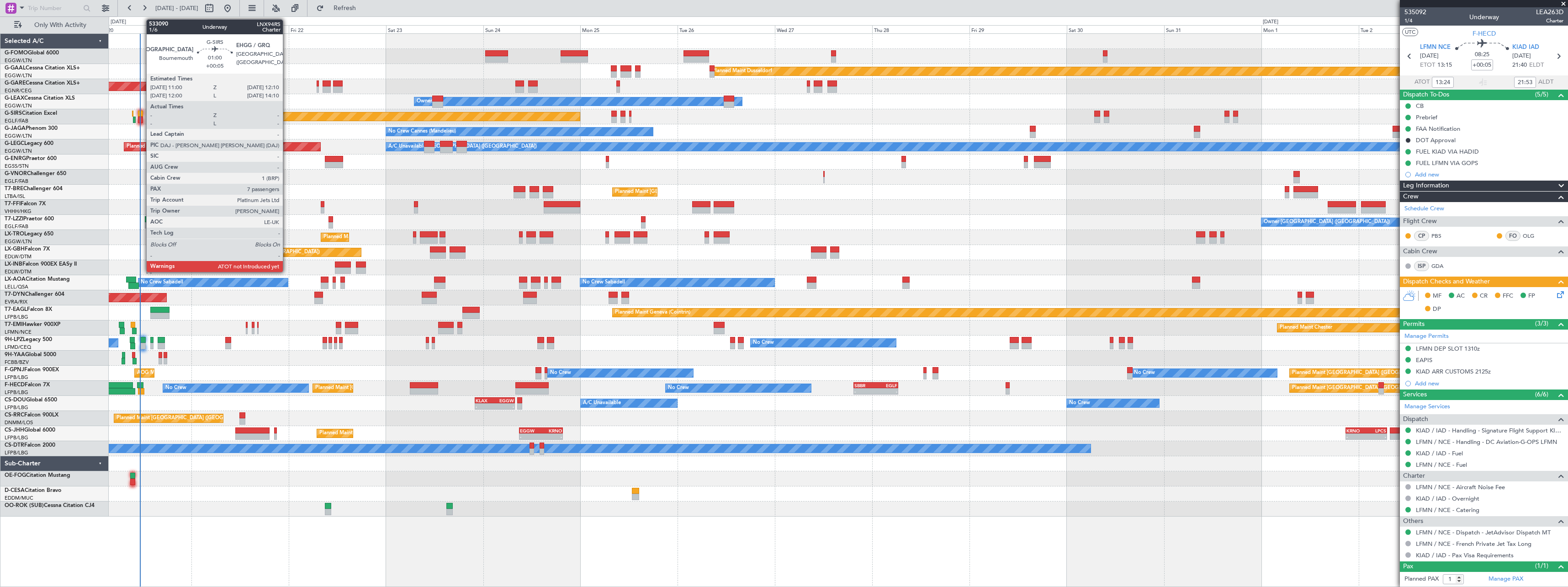
click at [142, 114] on div at bounding box center [140, 114] width 5 height 7
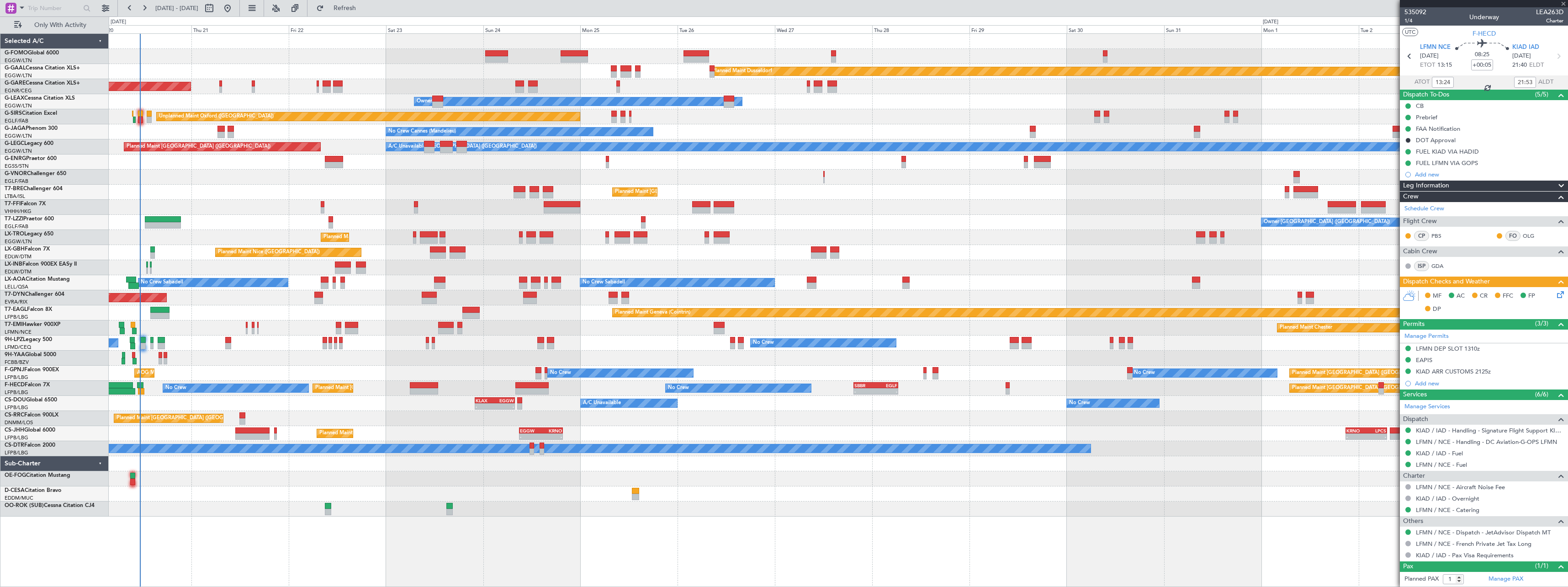
type input "7"
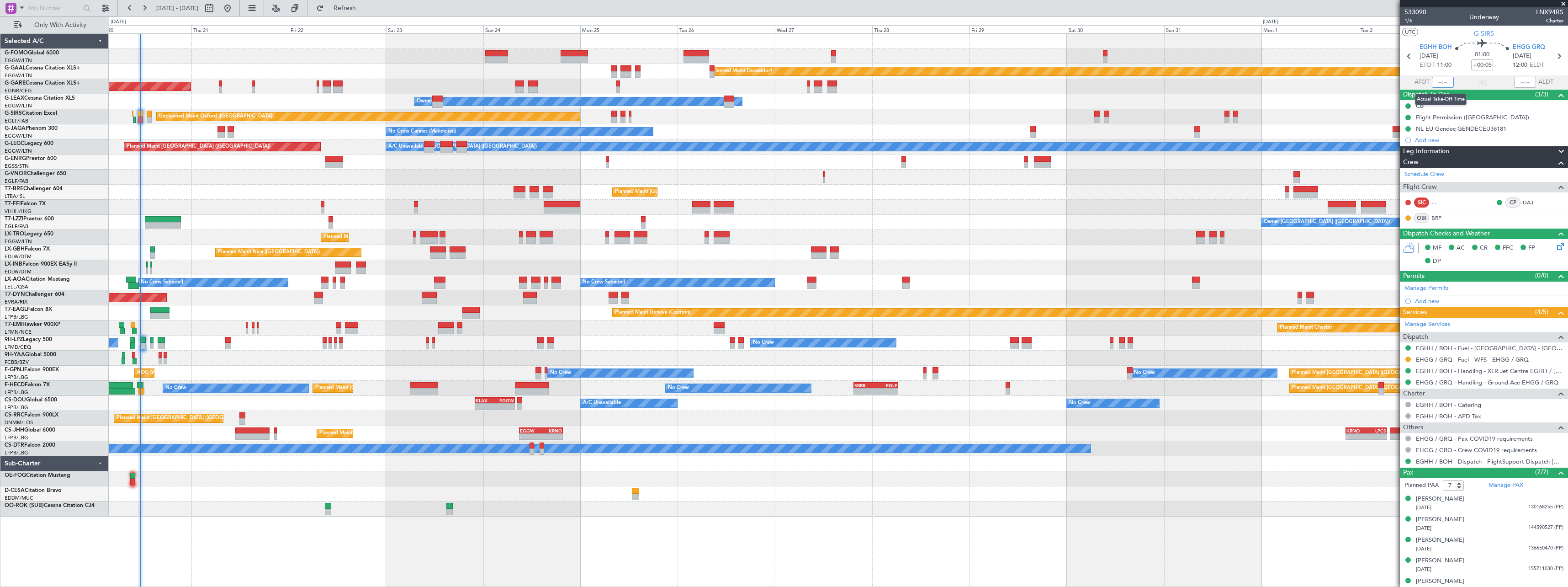
click at [1439, 82] on input "text" at bounding box center [1443, 82] width 22 height 11
type input "11:16"
click at [310, 230] on div "Planned Maint Windsor Locks (Bradley Intl) Planned Maint Dusseldorf Unplanned M…" at bounding box center [838, 275] width 1459 height 483
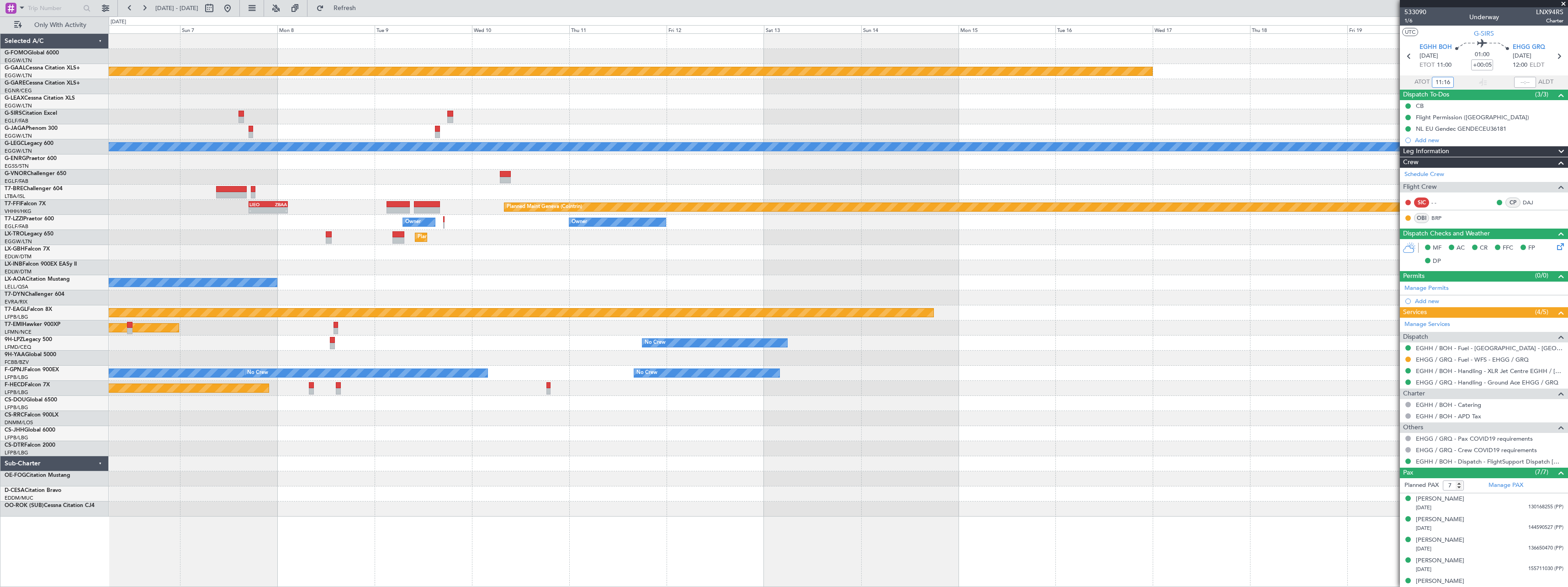
click at [401, 229] on div "Owner Owner Owner London (Farnborough)" at bounding box center [838, 223] width 1459 height 15
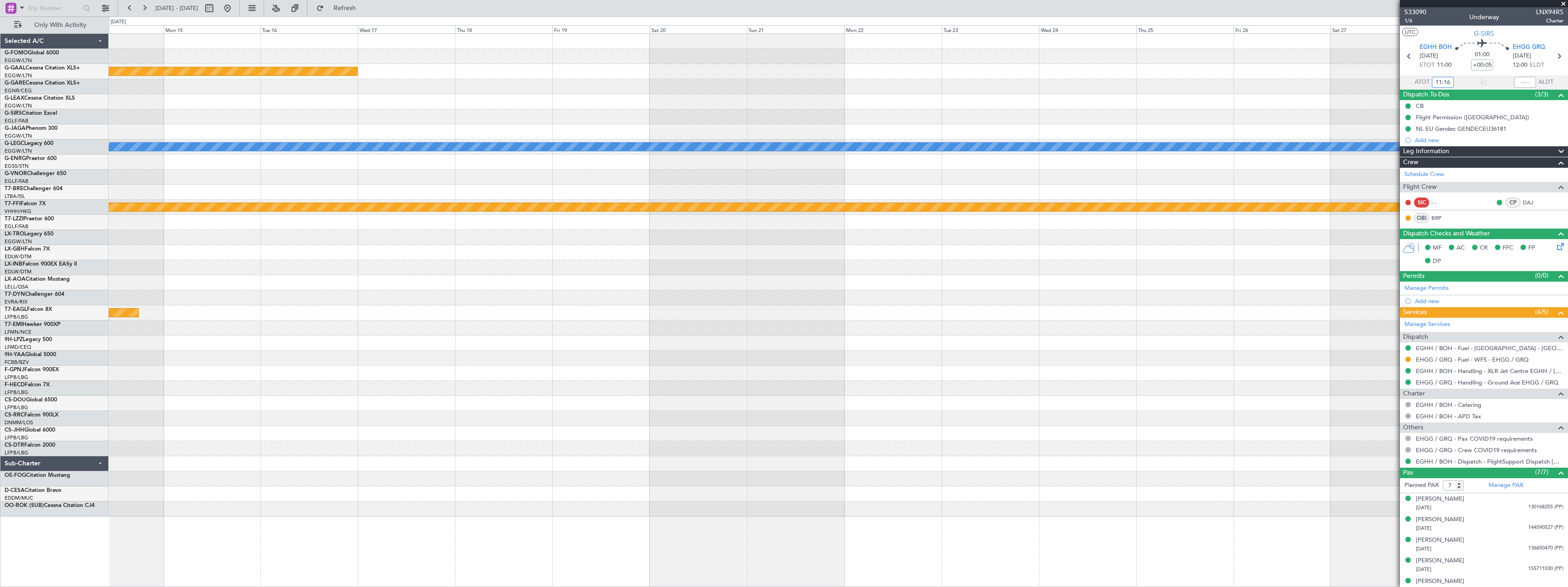
click at [344, 247] on div "Planned Maint Dusseldorf A/C Unavailable London (Luton) Planned Maint Geneva (C…" at bounding box center [838, 275] width 1459 height 483
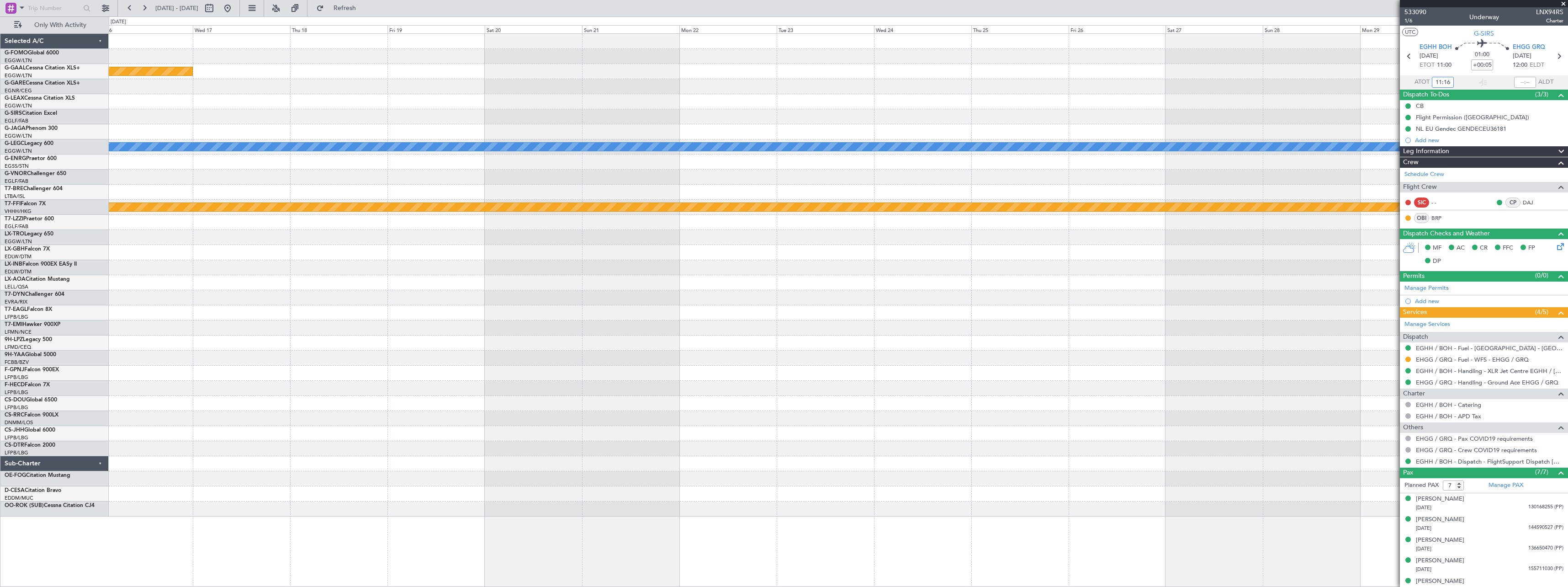
click at [208, 262] on div at bounding box center [838, 267] width 1459 height 15
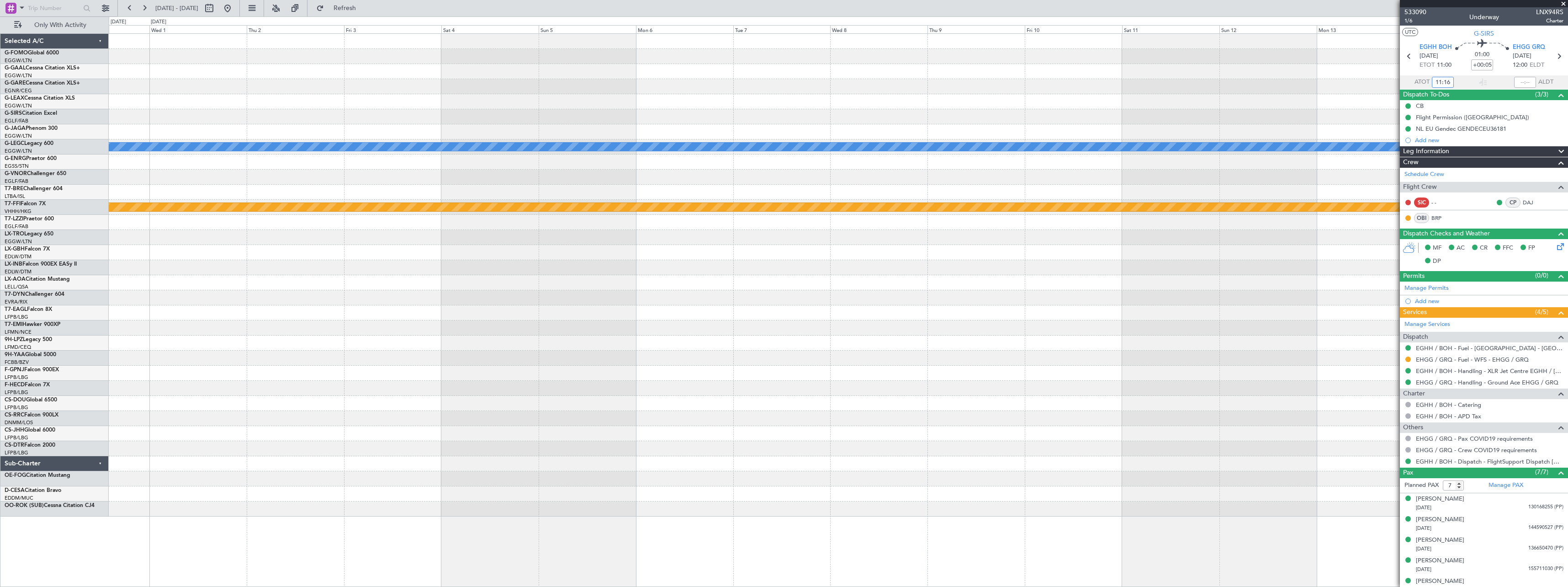
click at [265, 266] on div "A/C Unavailable London (Luton) Planned Maint Geneva (Cointrin)" at bounding box center [838, 275] width 1459 height 483
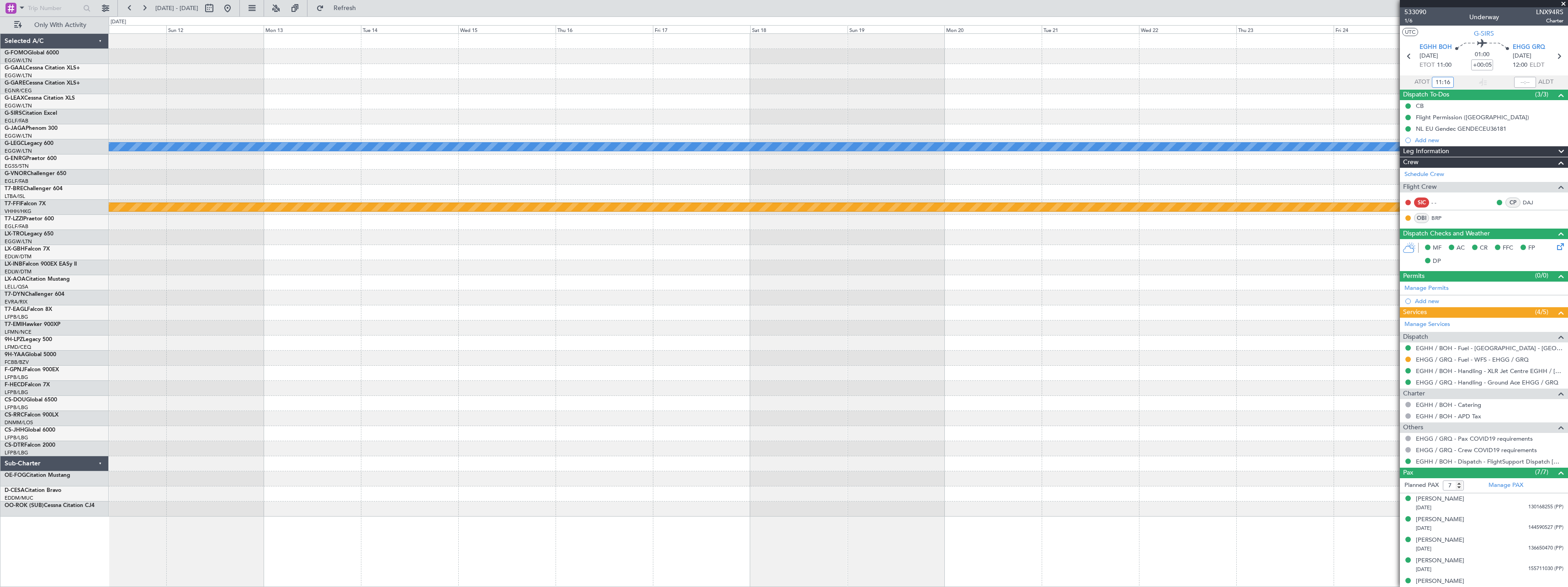
click at [486, 279] on div "A/C Unavailable London (Luton) Planned Maint Geneva (Cointrin)" at bounding box center [838, 275] width 1459 height 483
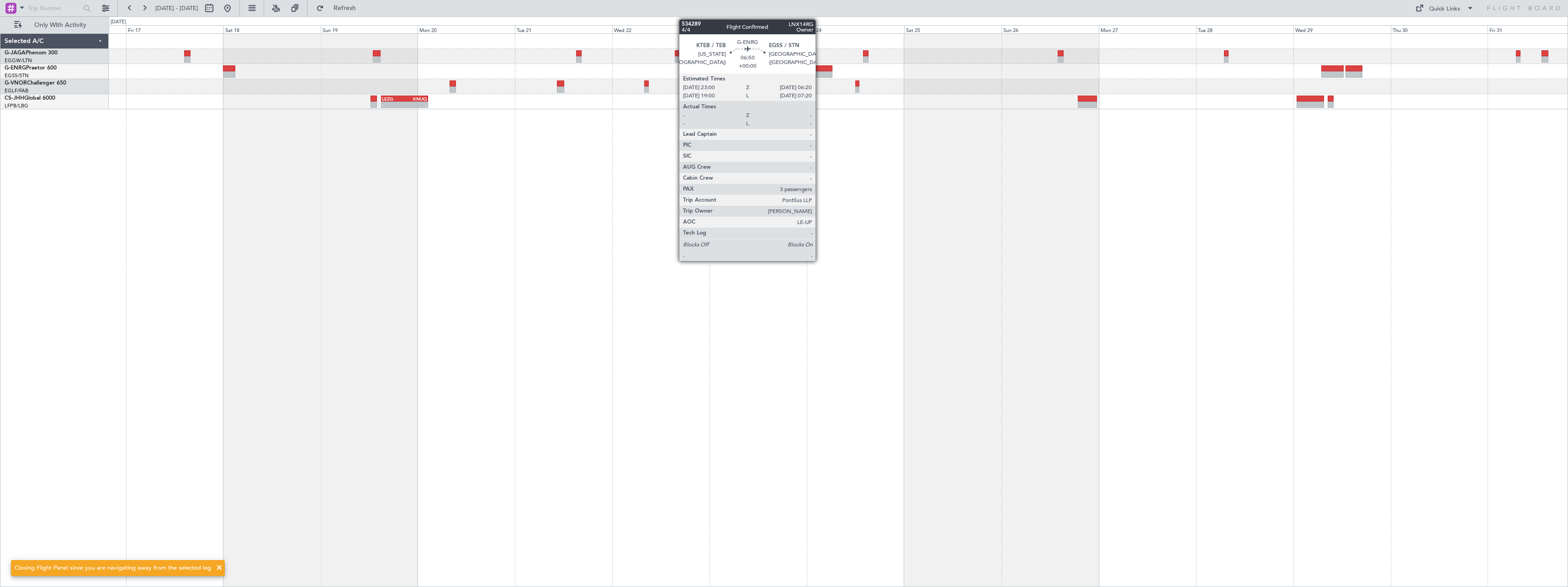
click at [819, 70] on div at bounding box center [818, 69] width 30 height 7
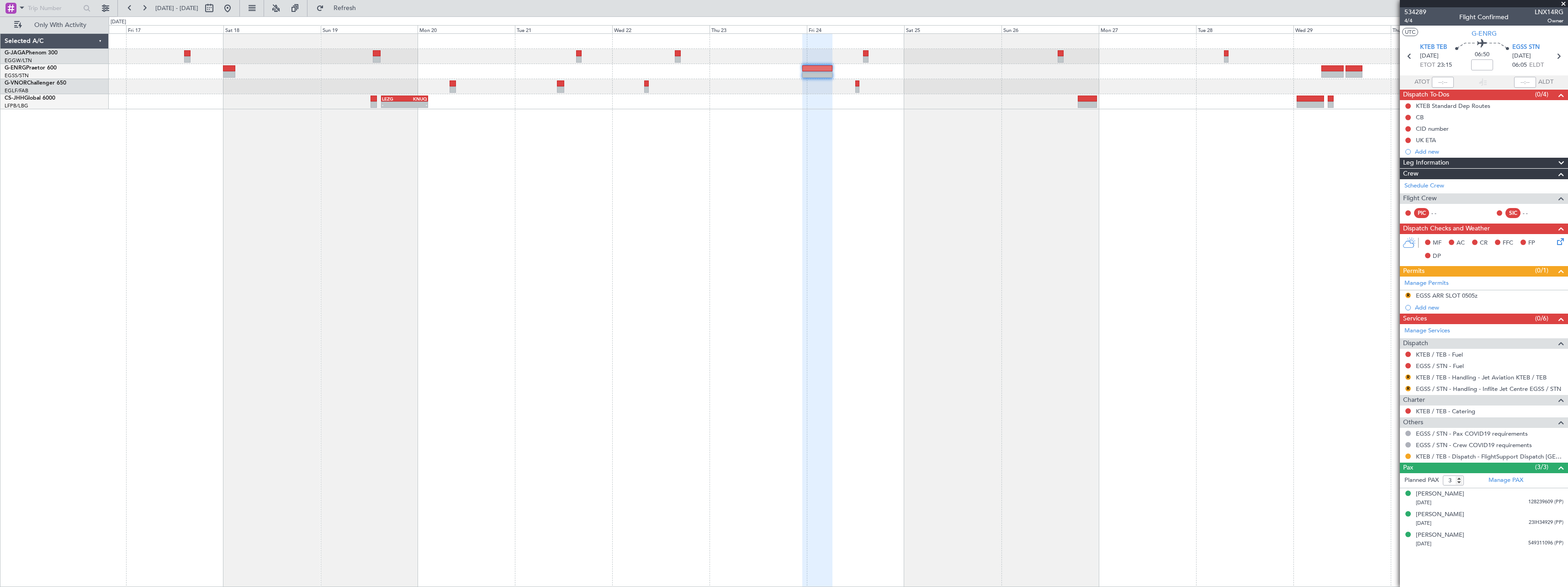
click at [1455, 162] on div "Leg Information" at bounding box center [1484, 163] width 168 height 11
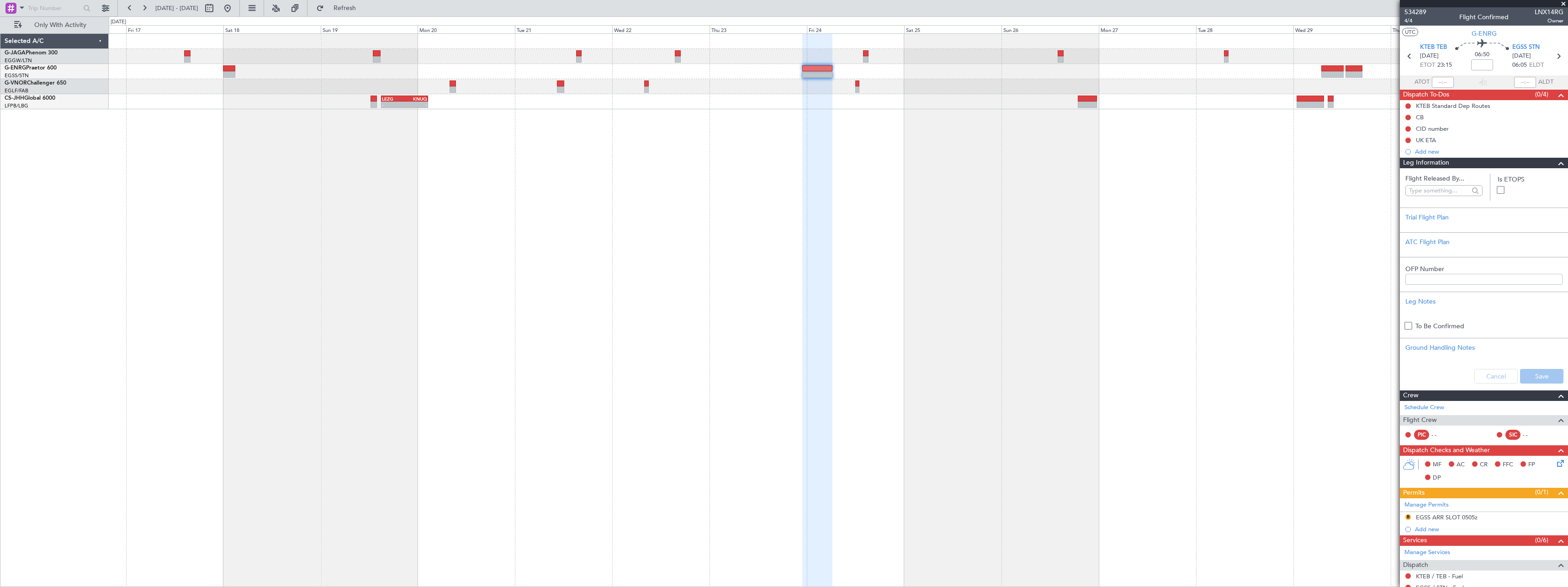
click at [1455, 162] on div "Leg Information" at bounding box center [1484, 163] width 168 height 11
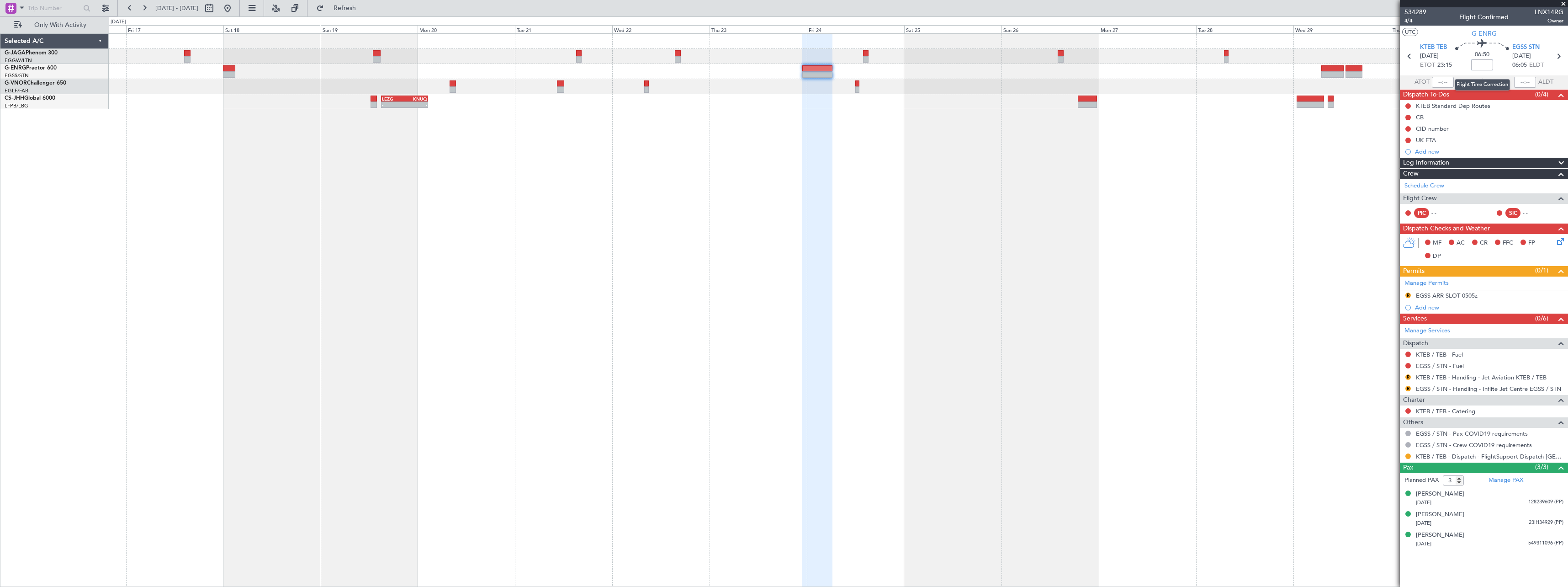
click at [1486, 64] on input at bounding box center [1482, 65] width 22 height 11
type input "-00:0040"
type input "-00:00"
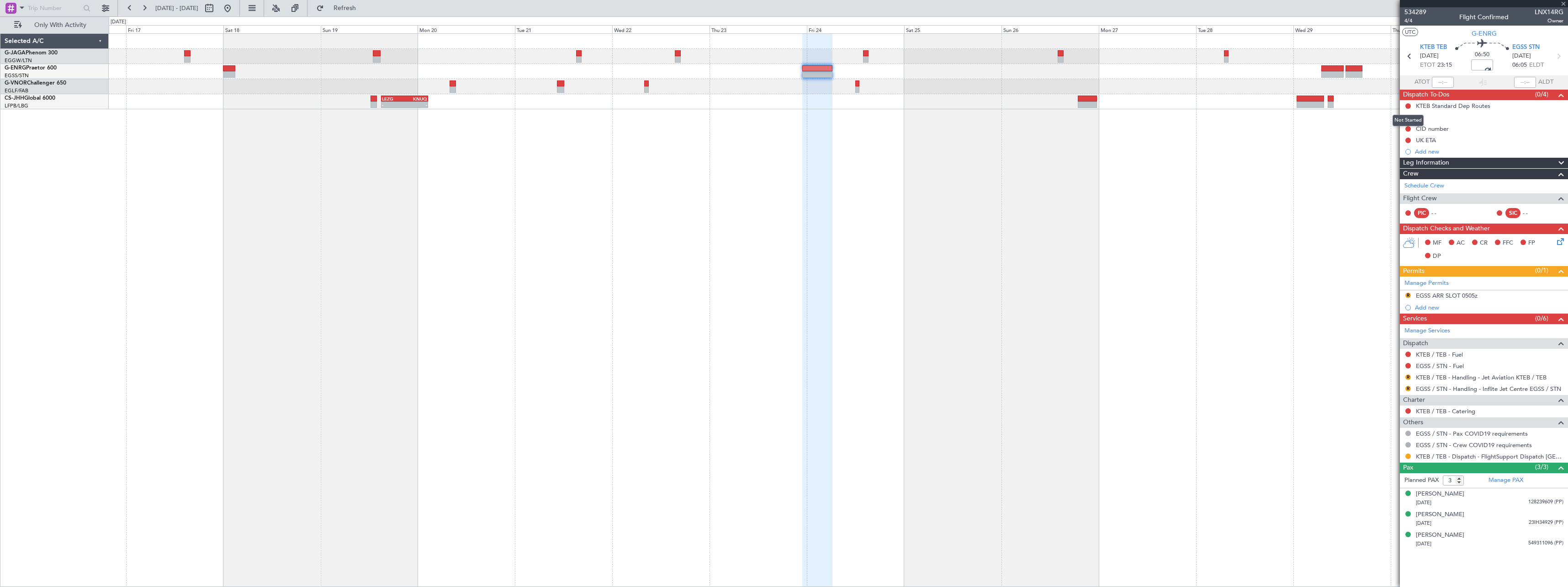
click at [1455, 164] on div "Leg Information" at bounding box center [1484, 163] width 168 height 11
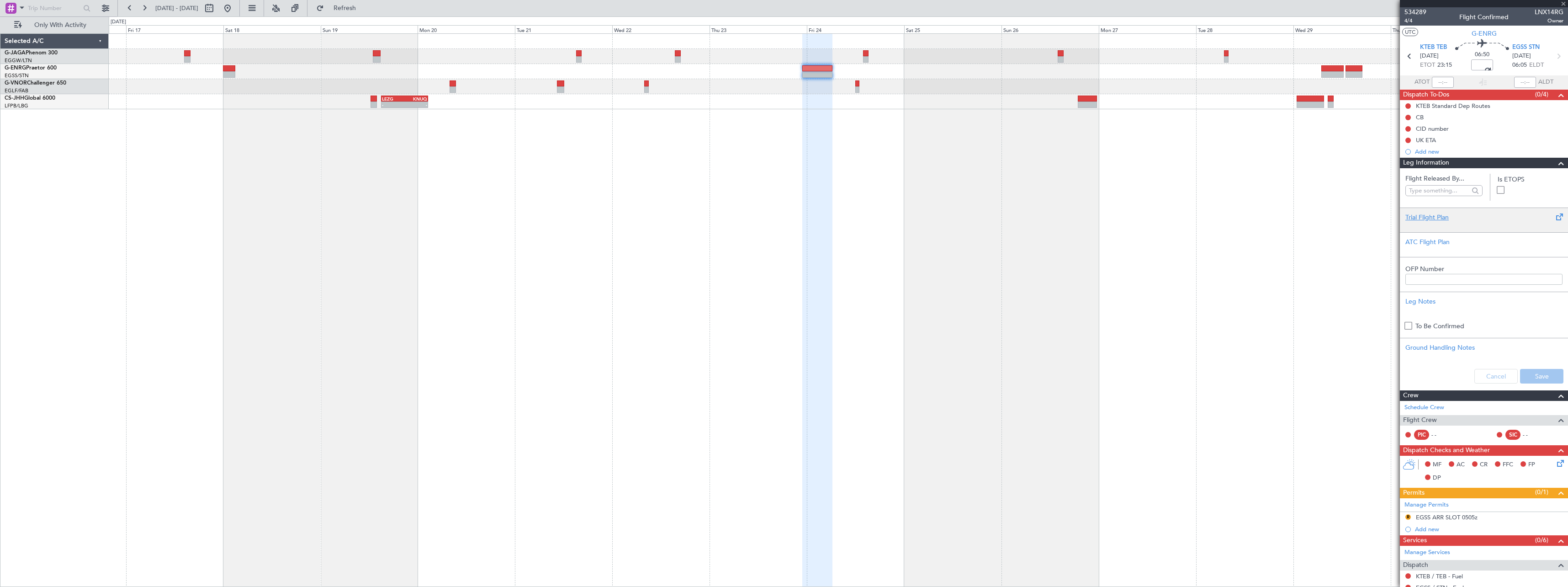
click at [1425, 219] on div "Trial Flight Plan" at bounding box center [1483, 217] width 157 height 9
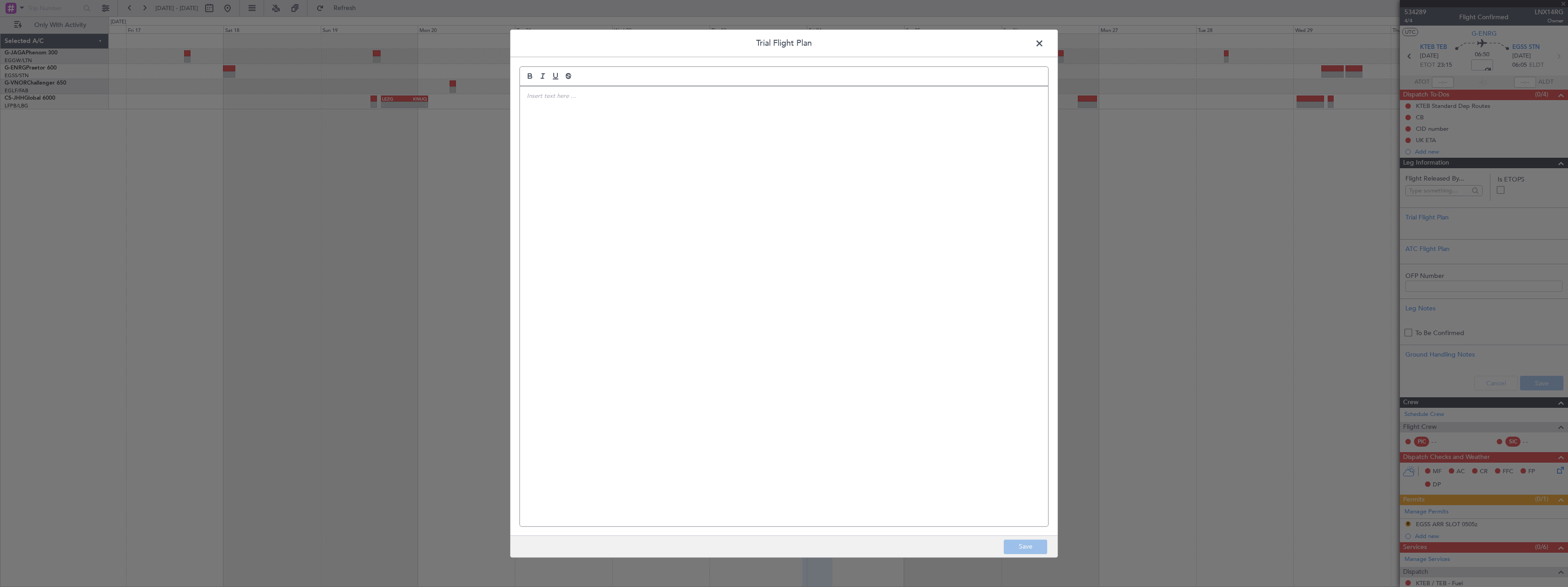
click at [822, 202] on div at bounding box center [784, 306] width 528 height 440
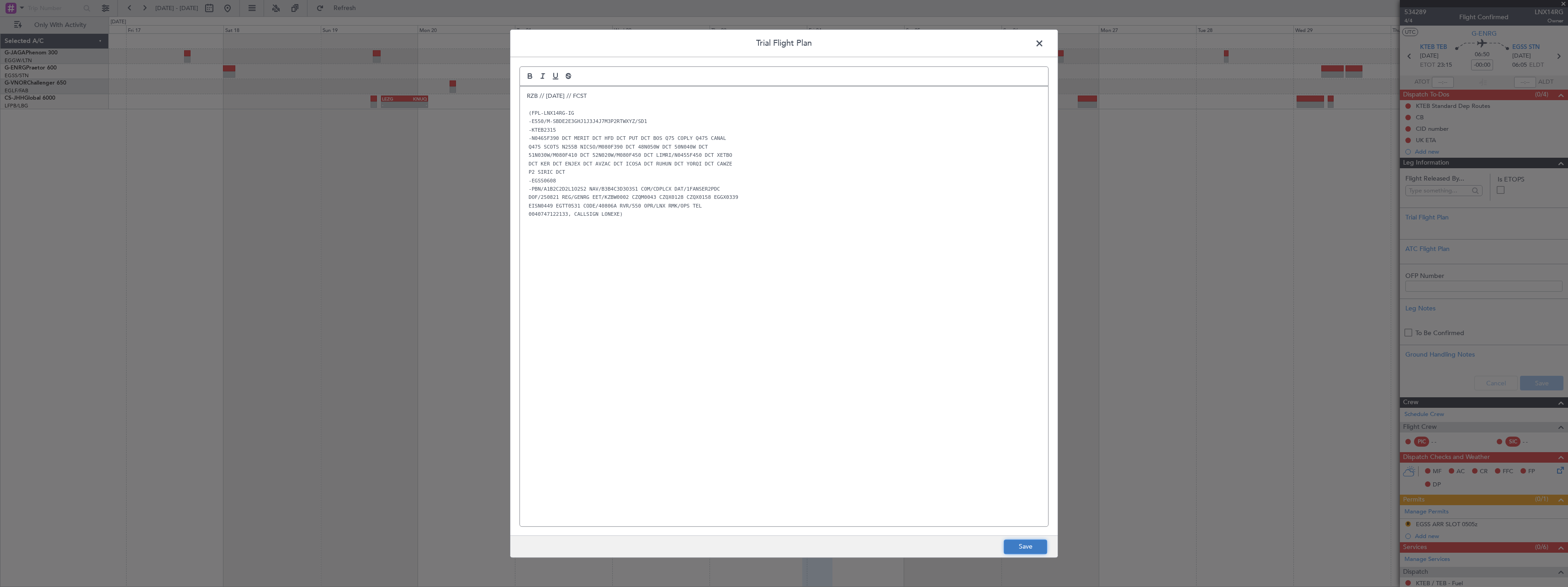
click at [1034, 544] on button "Save" at bounding box center [1025, 547] width 44 height 14
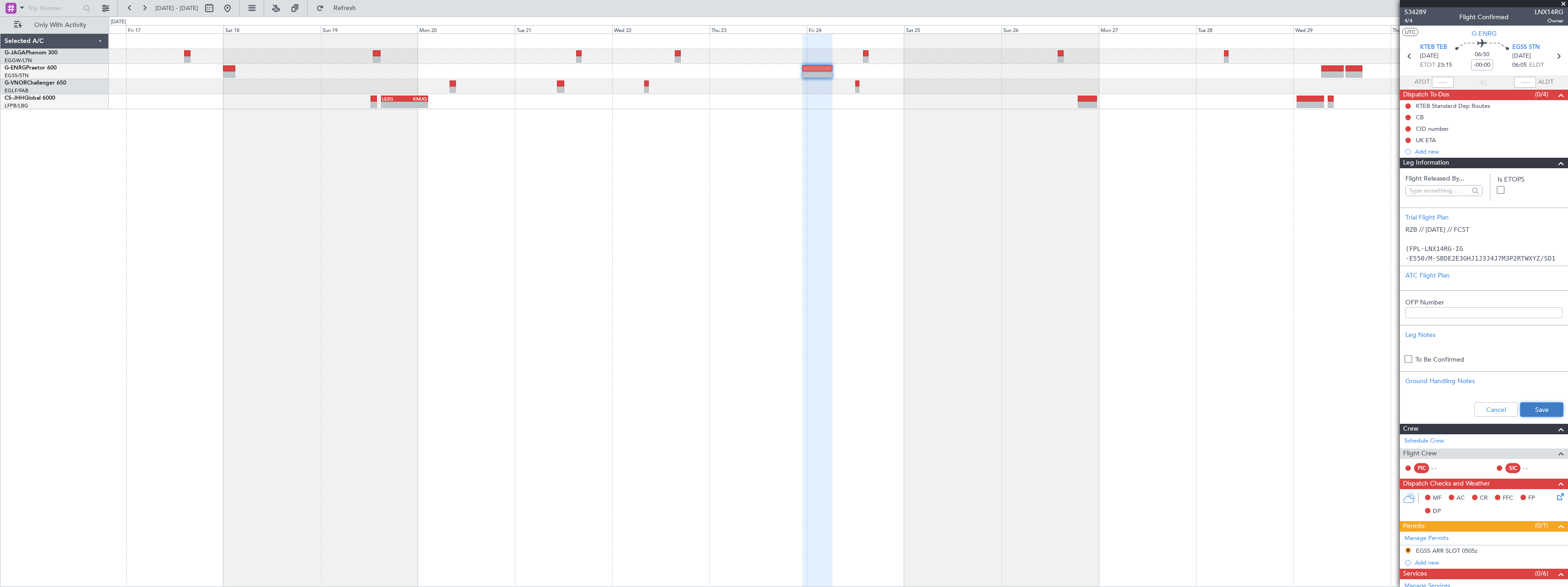
click at [1525, 405] on button "Save" at bounding box center [1542, 409] width 44 height 14
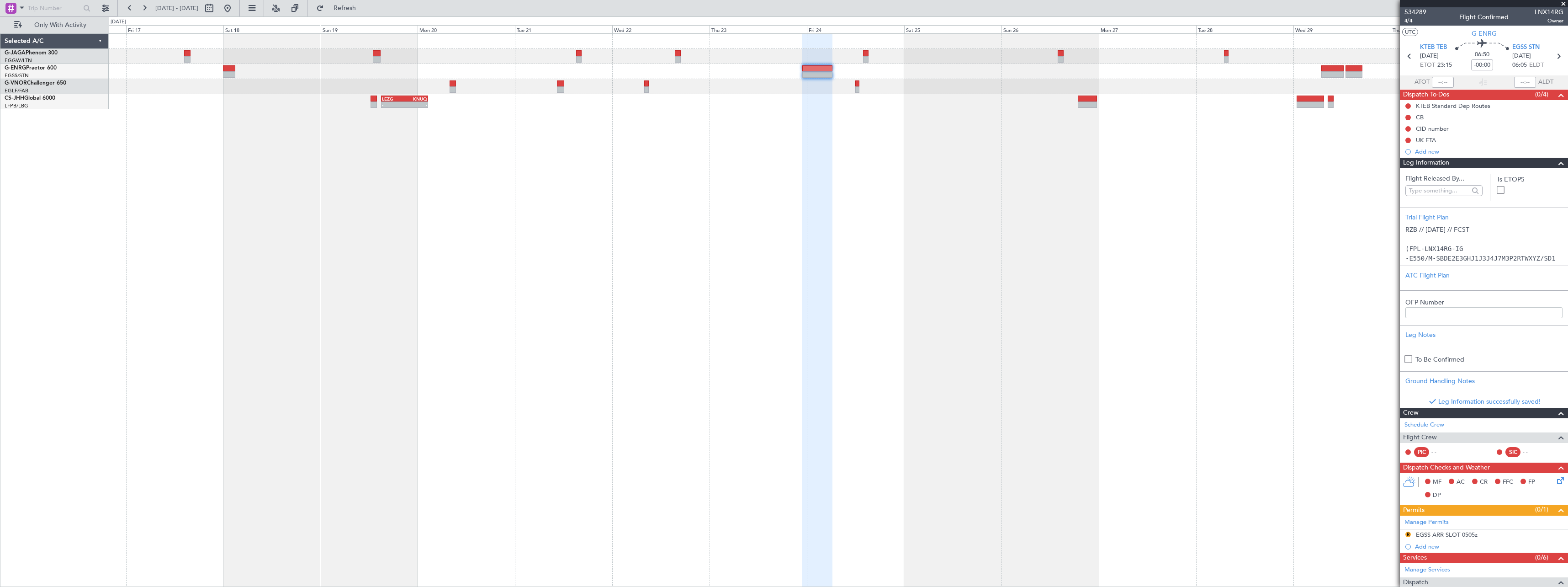
click at [1485, 162] on div "Leg Information" at bounding box center [1484, 163] width 168 height 11
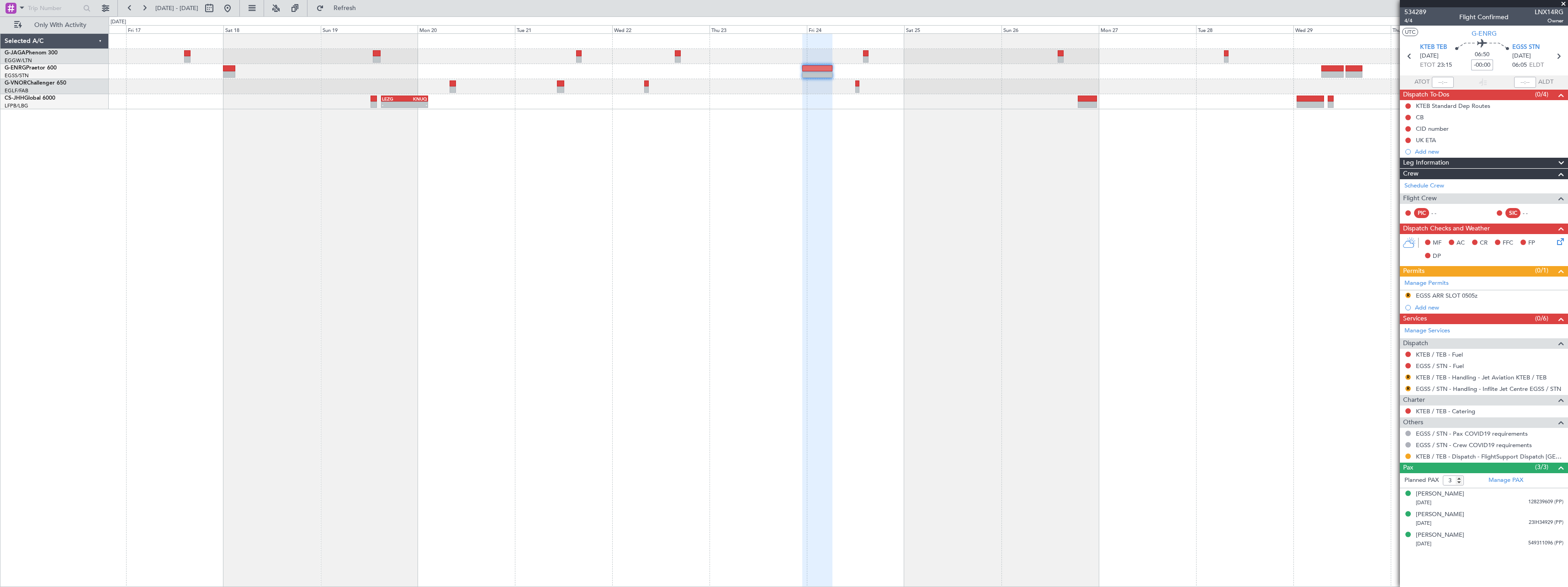
click at [1485, 64] on input "-00:00" at bounding box center [1482, 65] width 22 height 11
click at [1487, 65] on input "-00:00" at bounding box center [1482, 65] width 22 height 11
type input "-00:40"
click at [1465, 379] on link "KTEB / TEB - Handling - Jet Aviation KTEB / TEB" at bounding box center [1481, 377] width 130 height 8
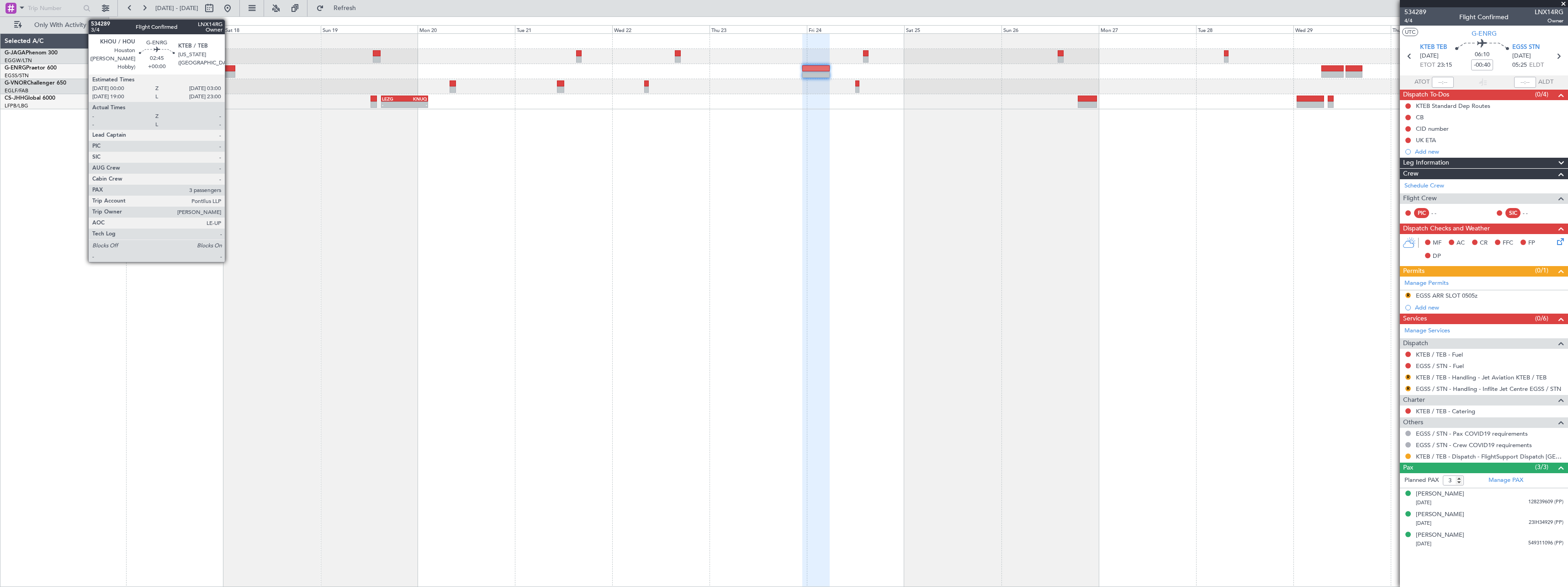
click at [229, 71] on div at bounding box center [229, 69] width 13 height 7
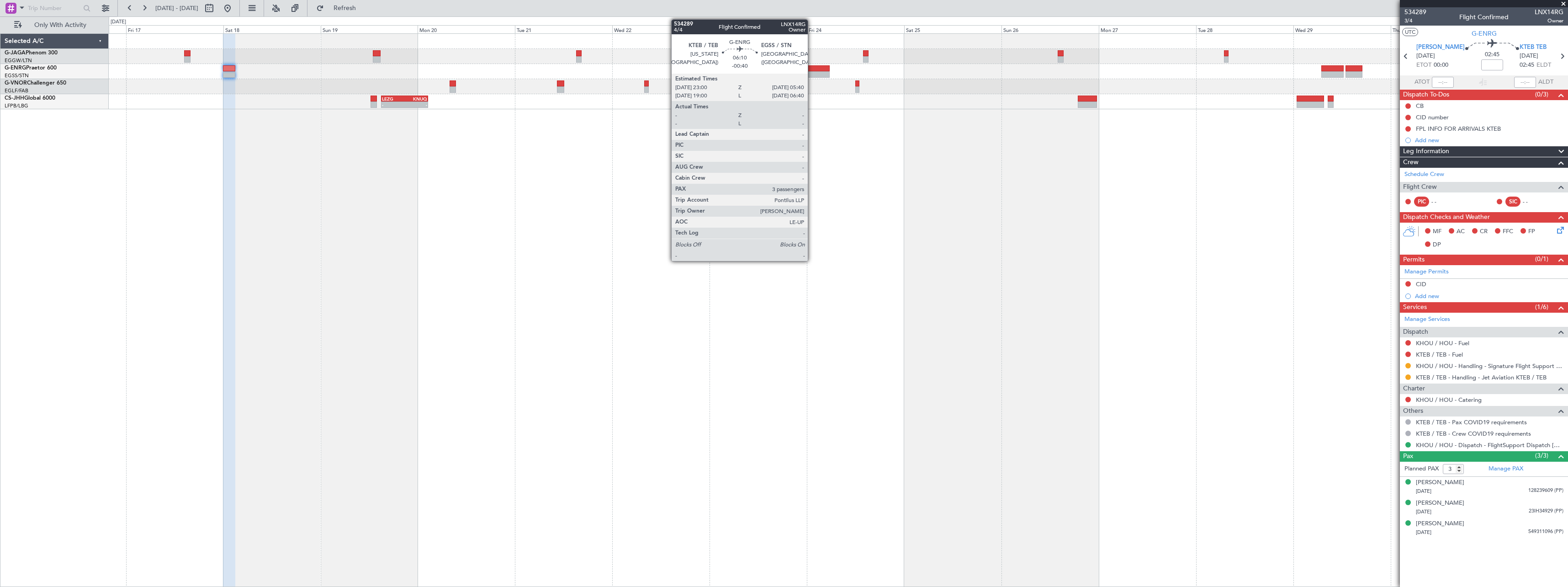
click at [812, 74] on div at bounding box center [816, 75] width 28 height 7
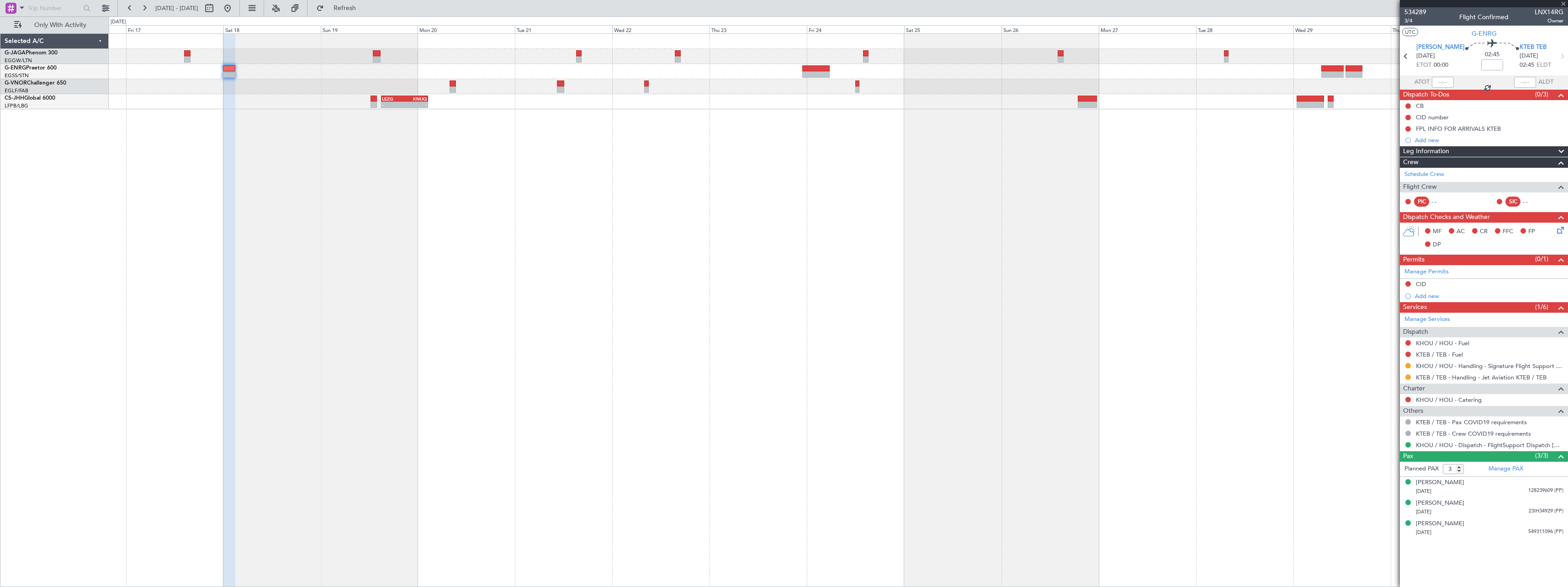
type input "-00:40"
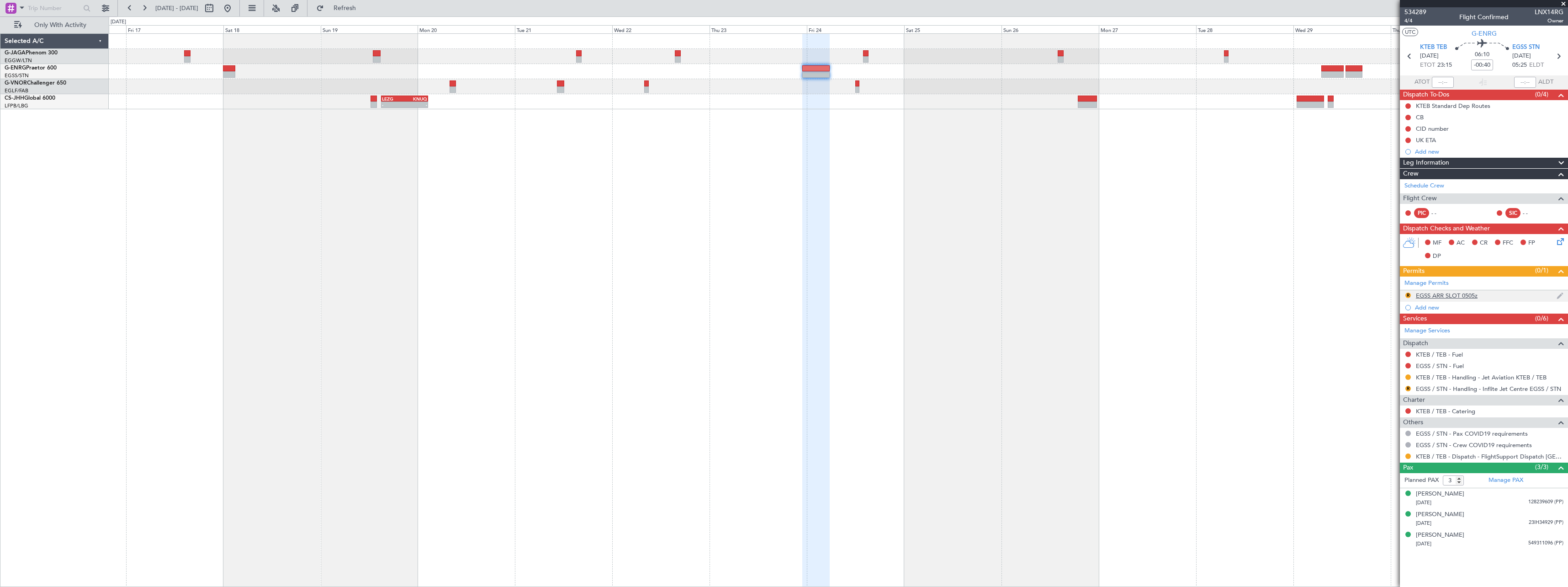
click at [1470, 297] on div "EGSS ARR SLOT 0505z" at bounding box center [1446, 295] width 61 height 8
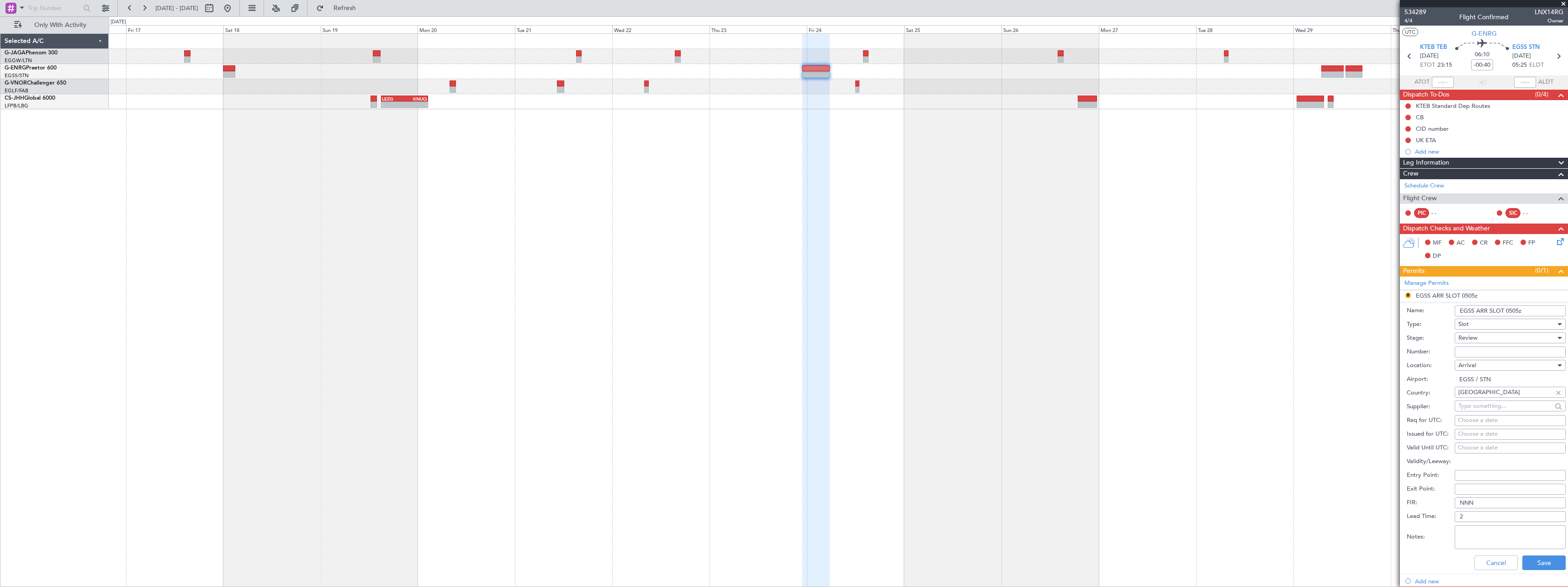
click at [1513, 312] on input "EGSS ARR SLOT 0505z" at bounding box center [1510, 310] width 111 height 11
type input "EGSS ARR SLOT 0525z"
click at [1480, 337] on div "Review" at bounding box center [1507, 338] width 97 height 13
click at [1480, 397] on span "Requested" at bounding box center [1507, 398] width 96 height 13
click at [1531, 565] on button "Save" at bounding box center [1544, 563] width 44 height 14
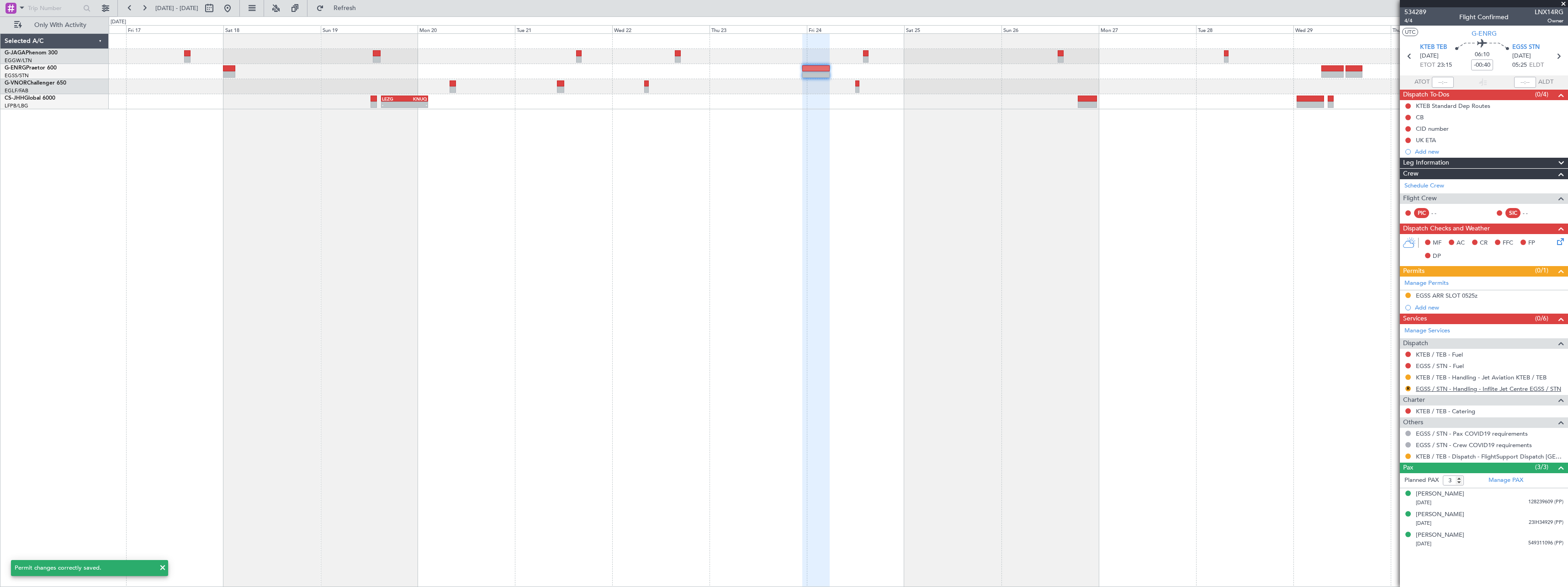
click at [1464, 389] on link "EGSS / STN - Handling - Inflite Jet Centre EGSS / STN" at bounding box center [1488, 389] width 145 height 8
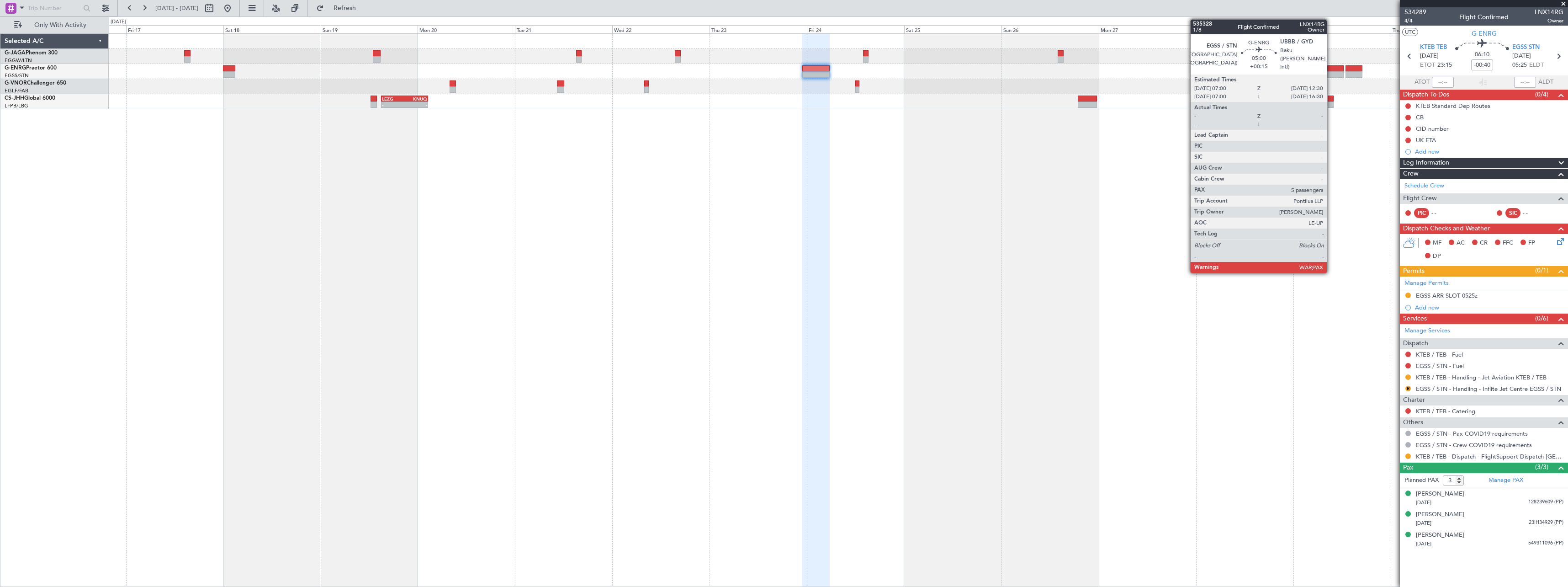
click at [1331, 72] on div at bounding box center [1332, 75] width 23 height 7
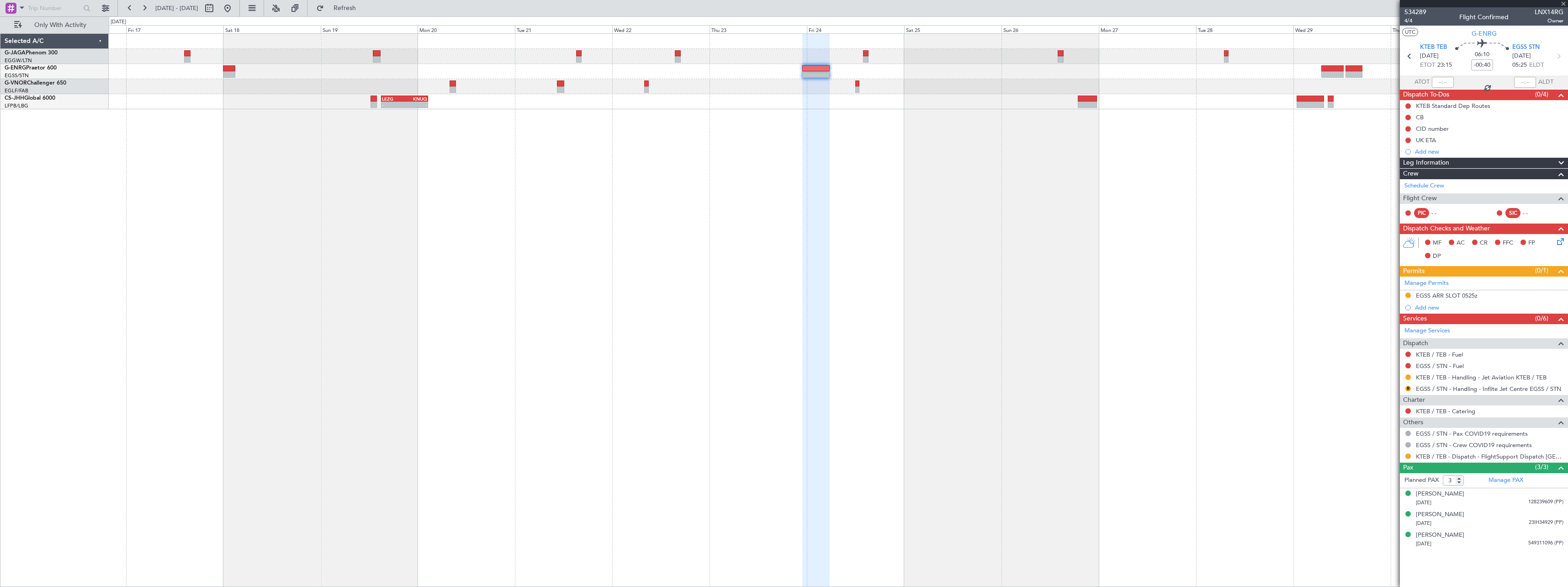
type input "+00:15"
type input "5"
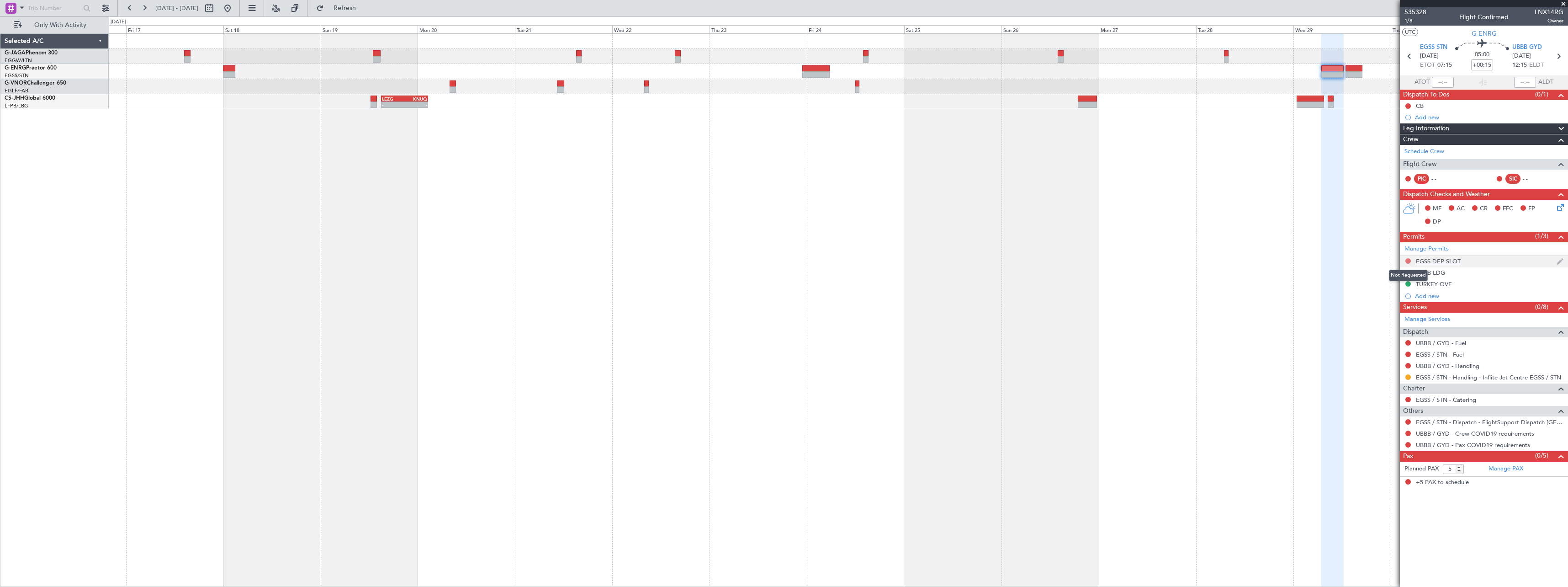
click at [1408, 260] on button at bounding box center [1408, 261] width 6 height 6
click at [1396, 299] on span "Requested" at bounding box center [1382, 301] width 29 height 9
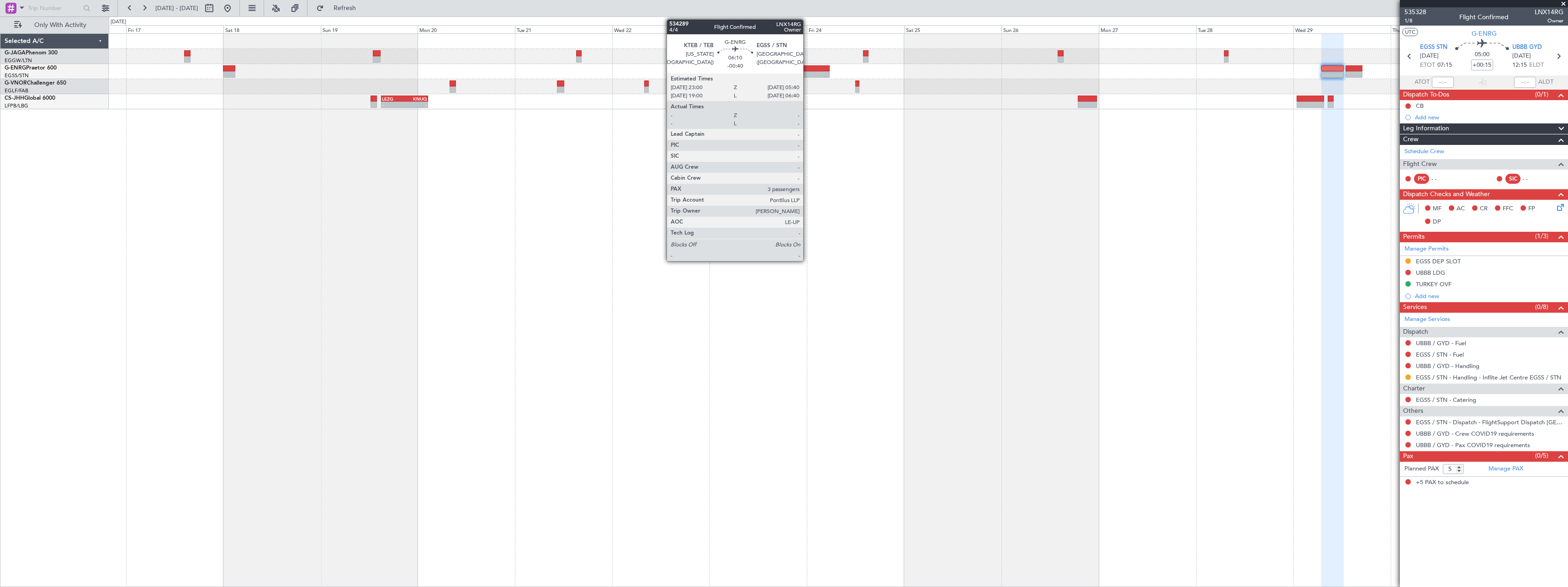
click at [808, 68] on div at bounding box center [816, 69] width 28 height 7
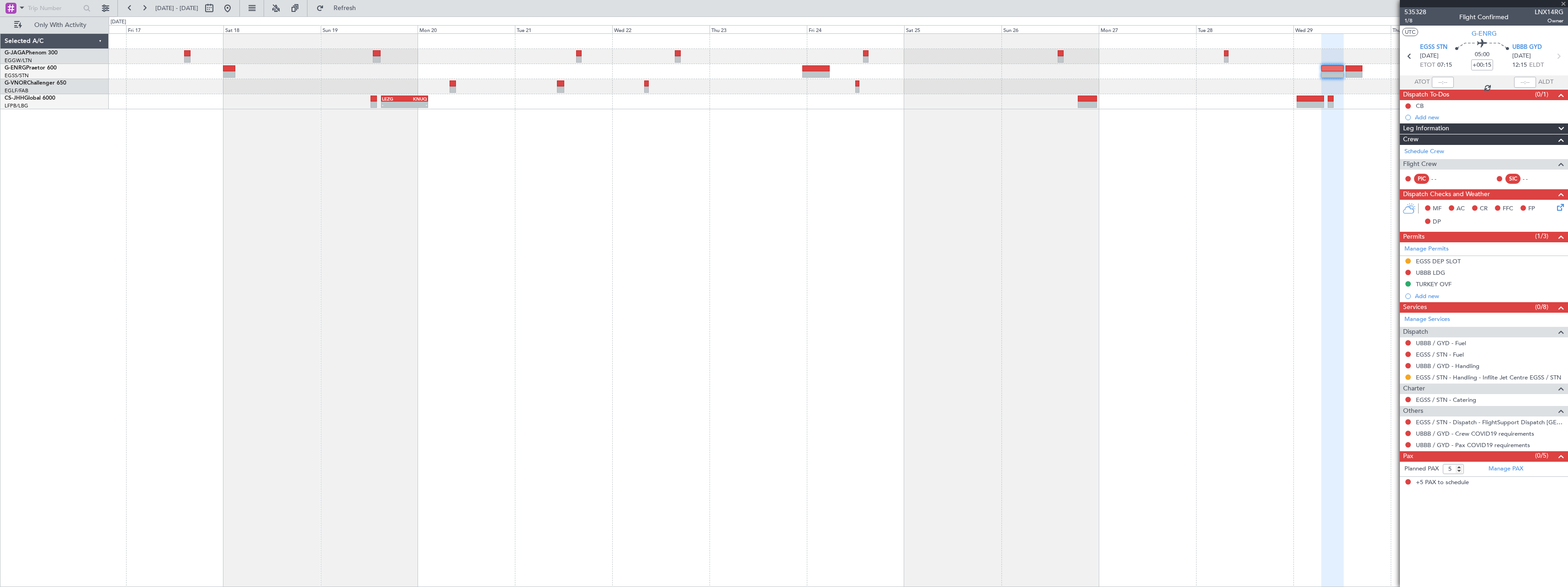
type input "-00:40"
type input "3"
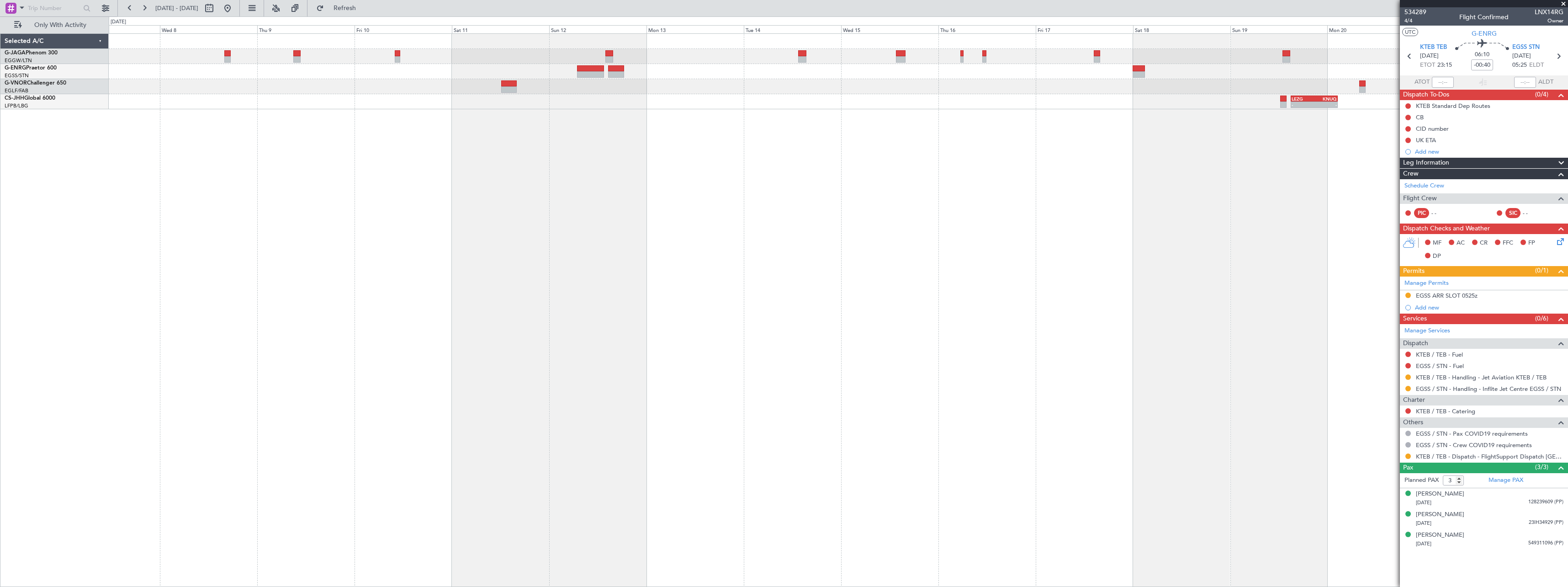
click at [1308, 308] on div "- - LEZG 15:00 Z KNUQ 02:35 Z" at bounding box center [838, 310] width 1459 height 553
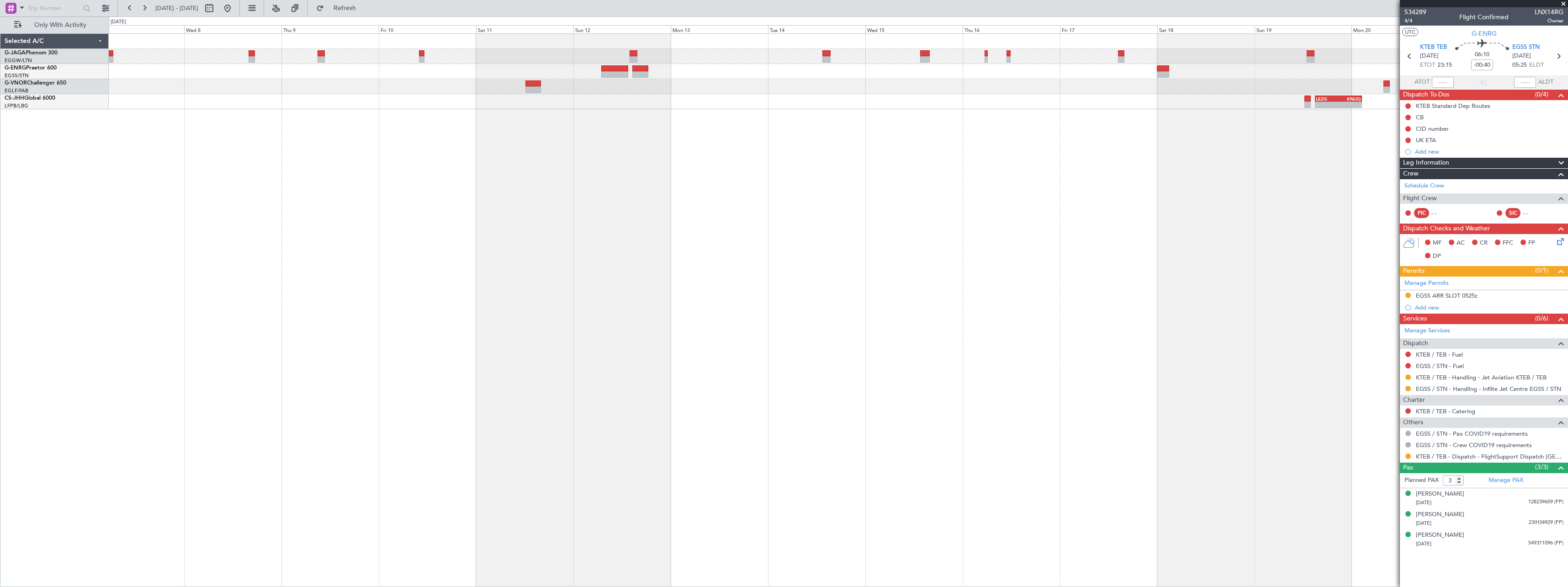
click at [1188, 316] on div "- - LEZG 15:00 Z KNUQ 02:35 Z" at bounding box center [838, 310] width 1459 height 553
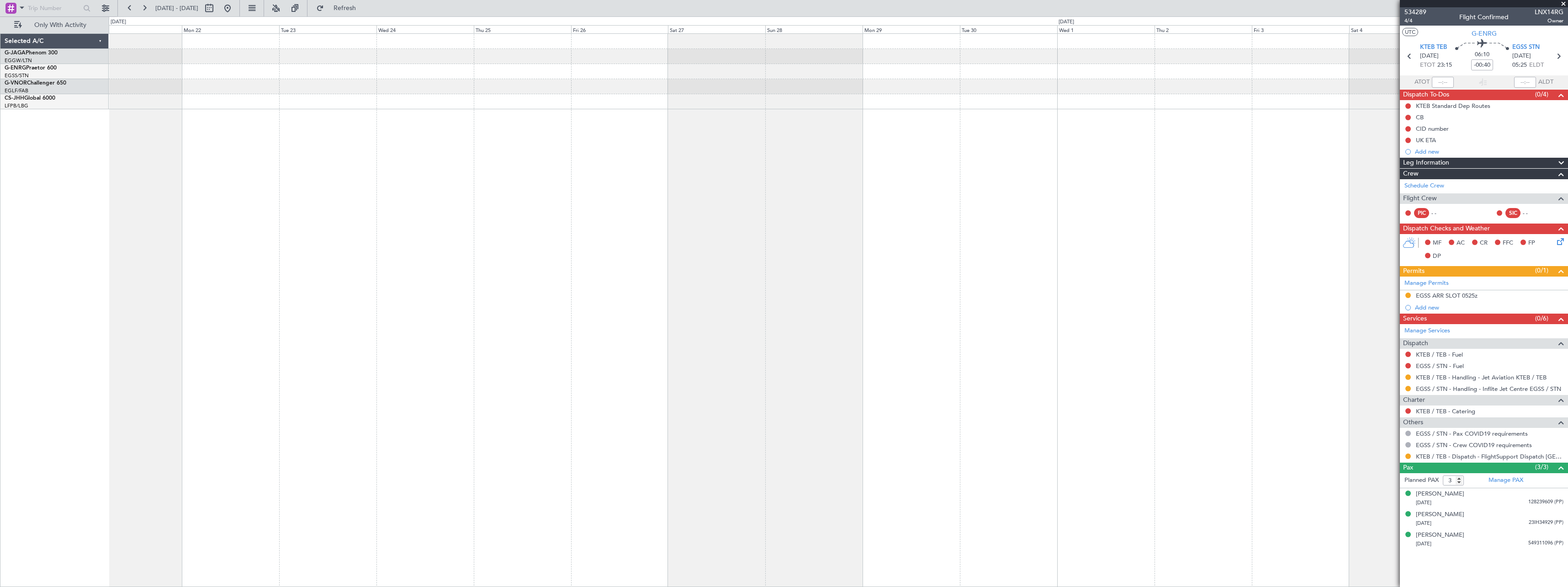
click at [1207, 347] on div at bounding box center [838, 310] width 1459 height 553
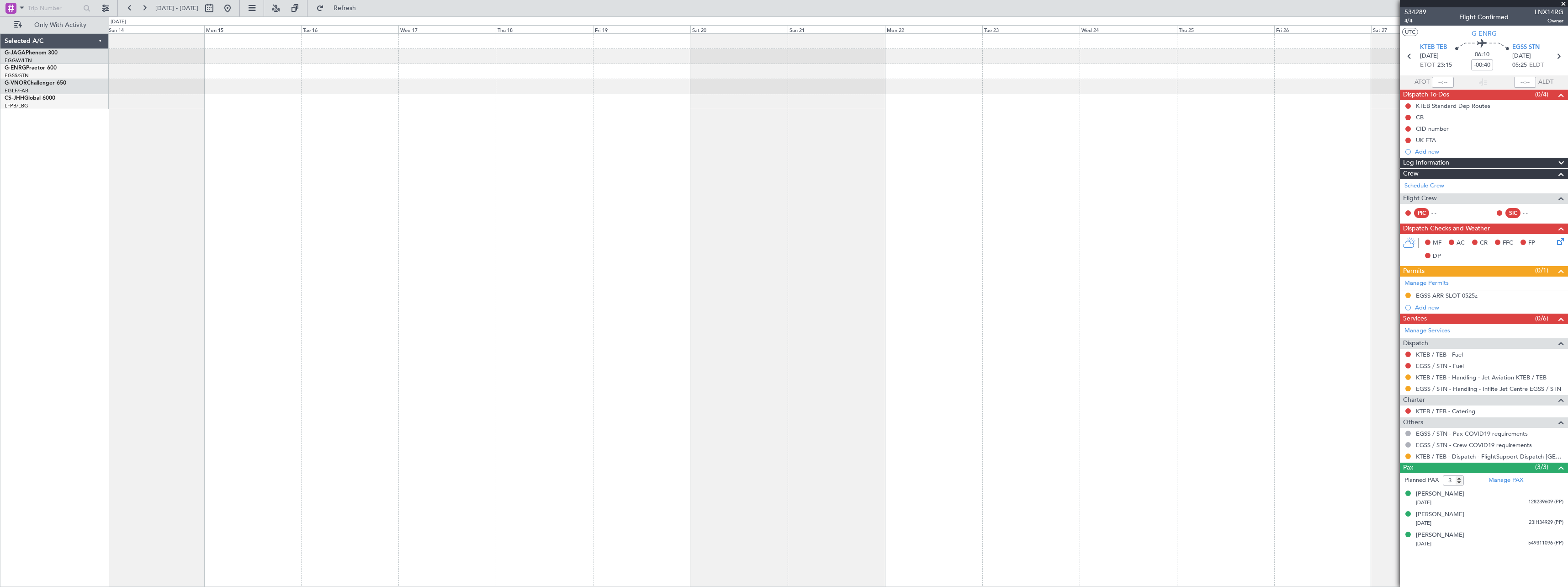
click at [1151, 362] on div at bounding box center [838, 310] width 1459 height 553
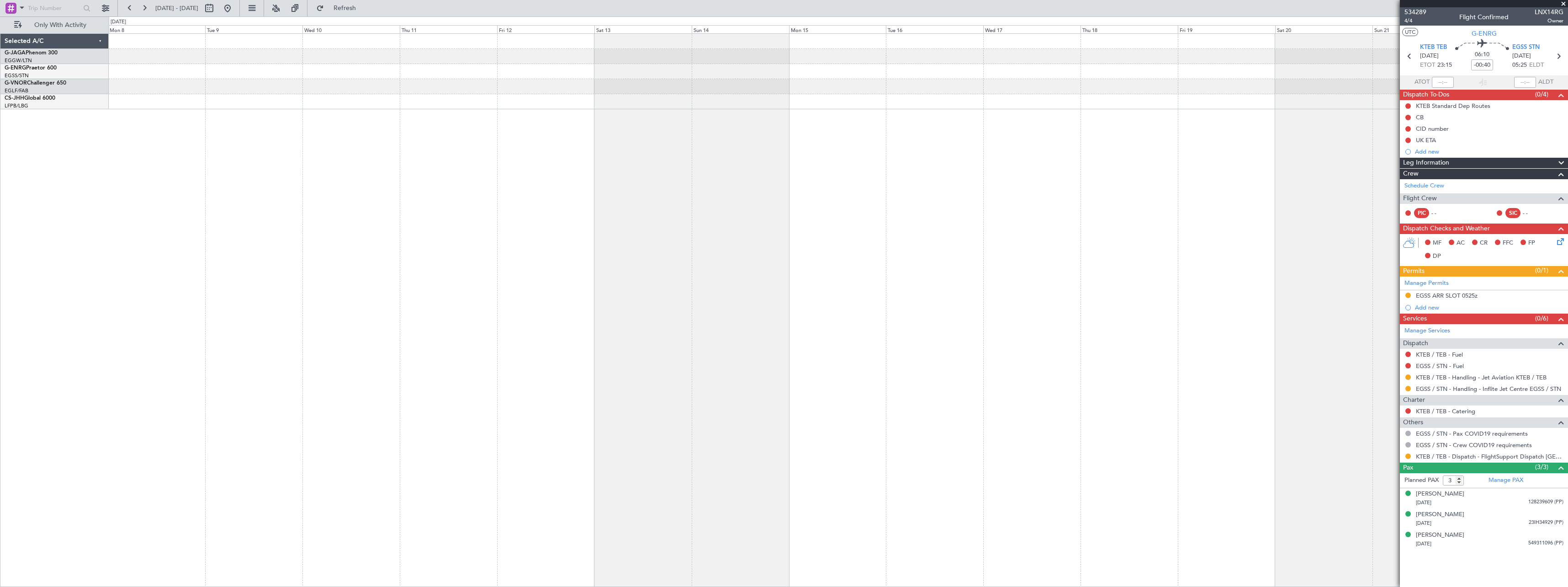
click at [1216, 370] on div at bounding box center [838, 310] width 1459 height 553
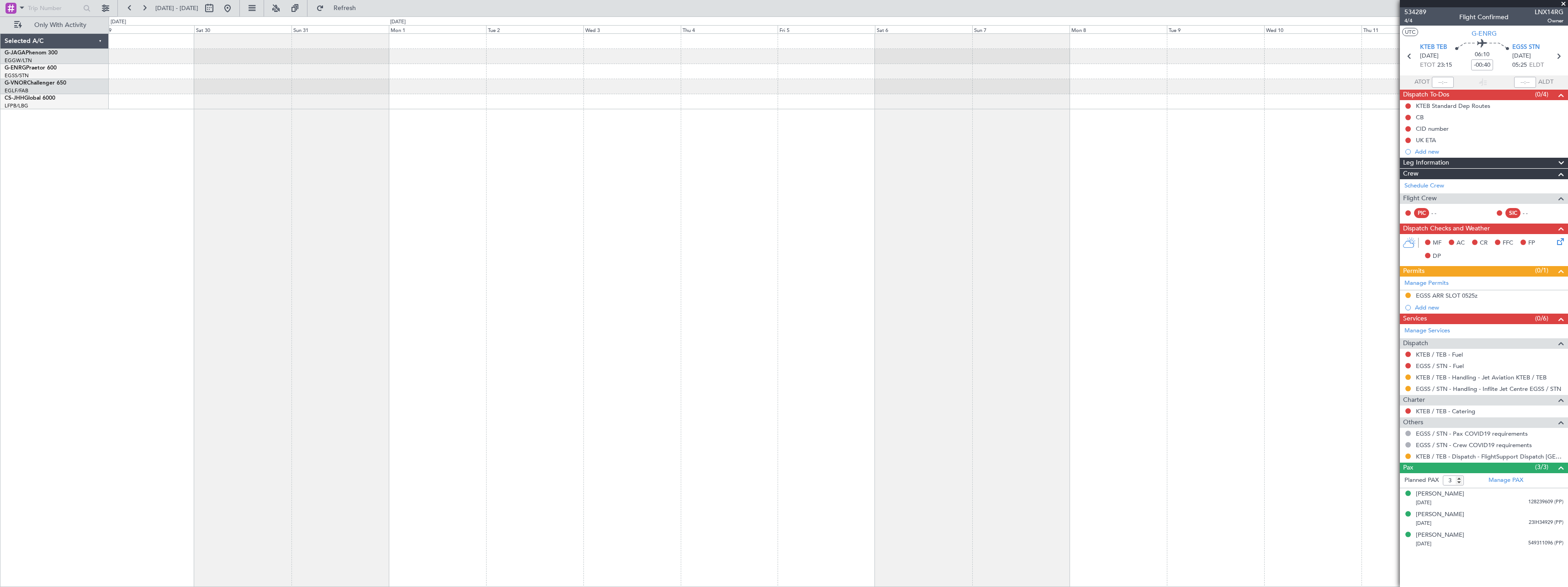
click at [1232, 355] on div at bounding box center [838, 310] width 1459 height 553
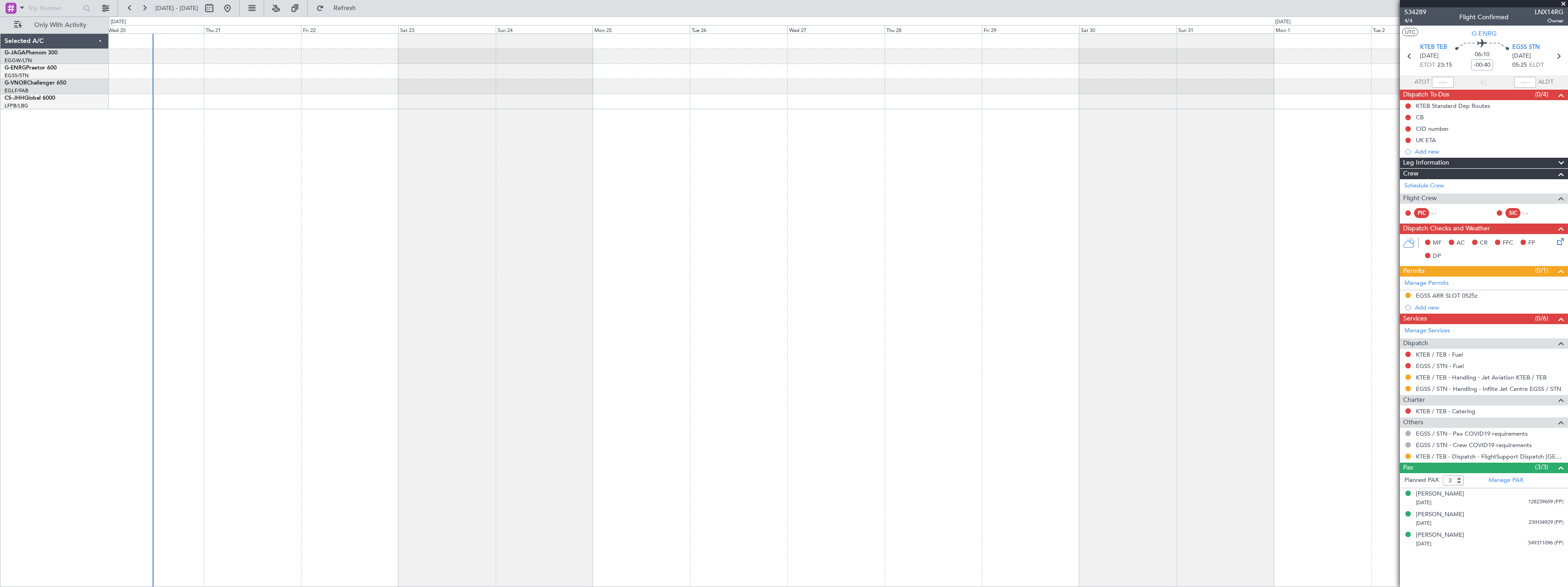
click at [1148, 347] on div "Owner Owner Planned Maint London (Biggin Hill)" at bounding box center [838, 310] width 1459 height 553
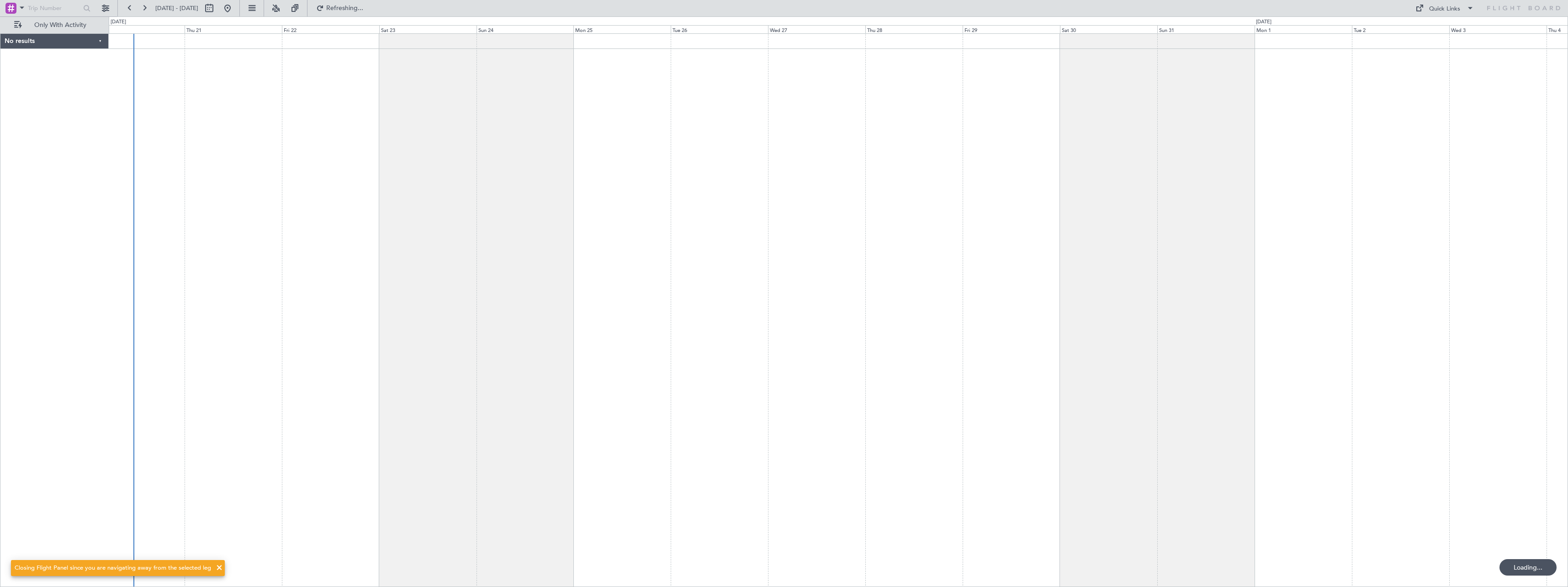
click at [839, 352] on div at bounding box center [838, 310] width 1459 height 553
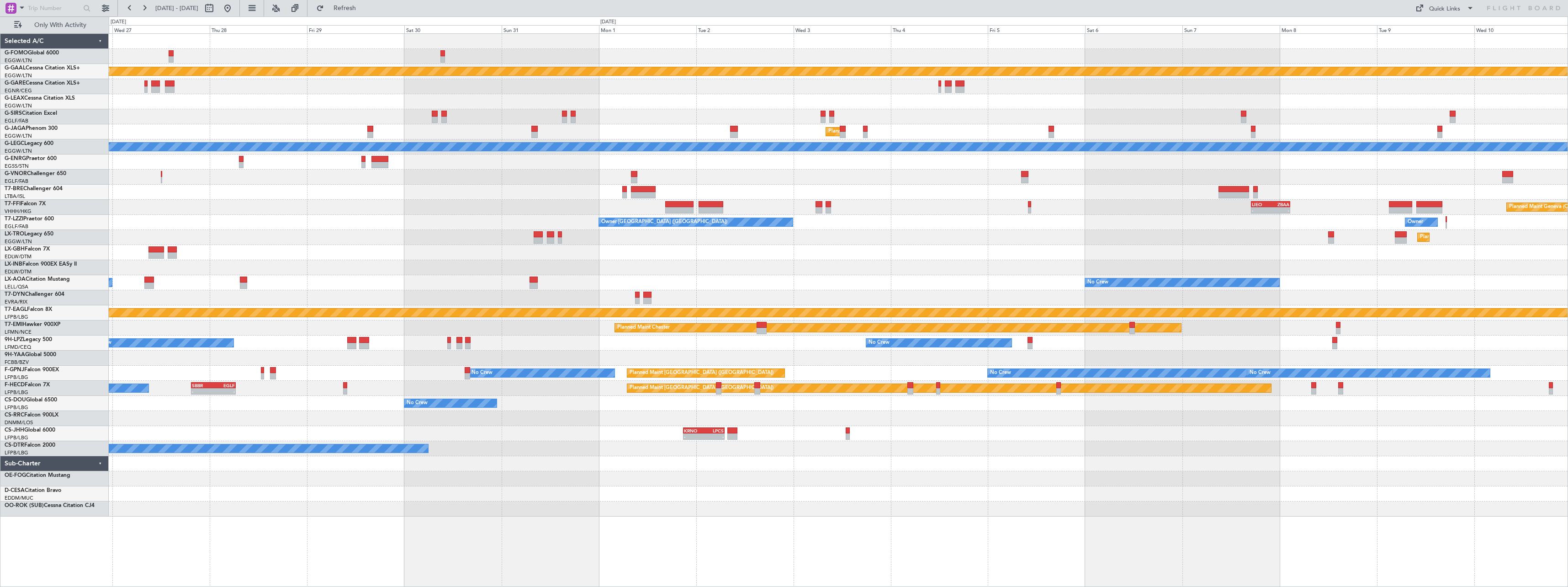
click at [392, 250] on div at bounding box center [838, 252] width 1459 height 15
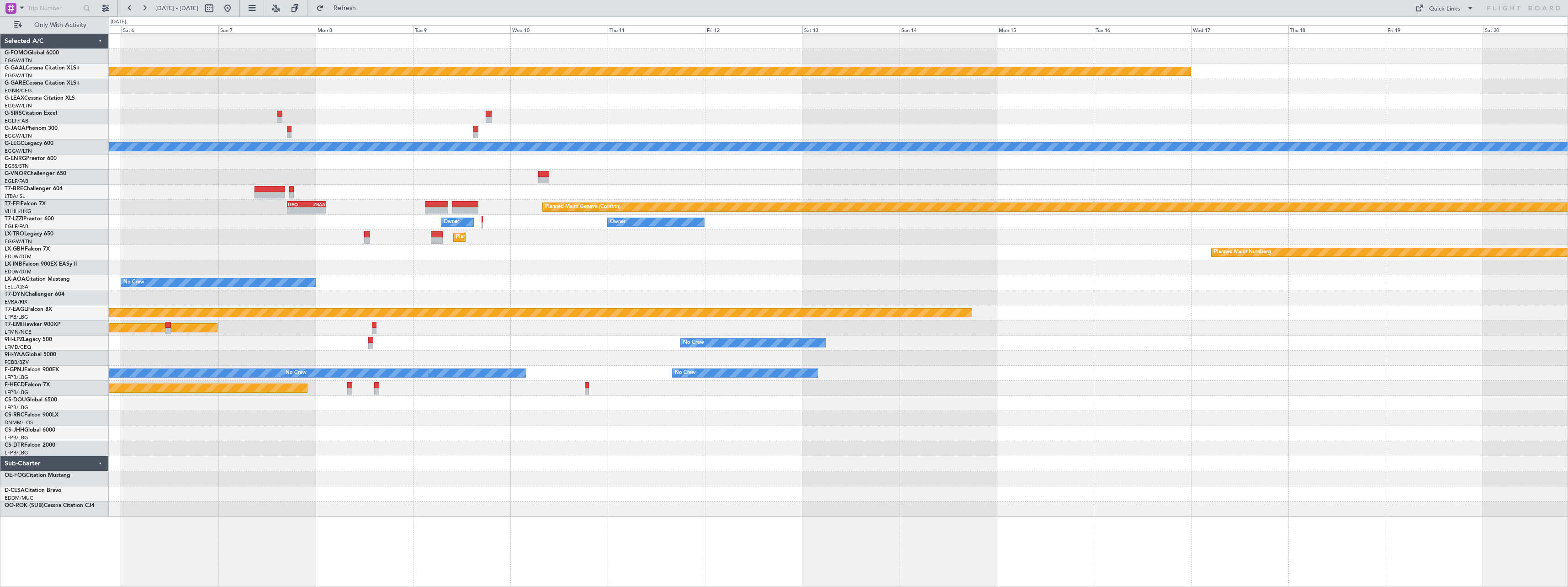
click at [276, 249] on div "Planned Maint Nurnberg" at bounding box center [838, 252] width 1459 height 15
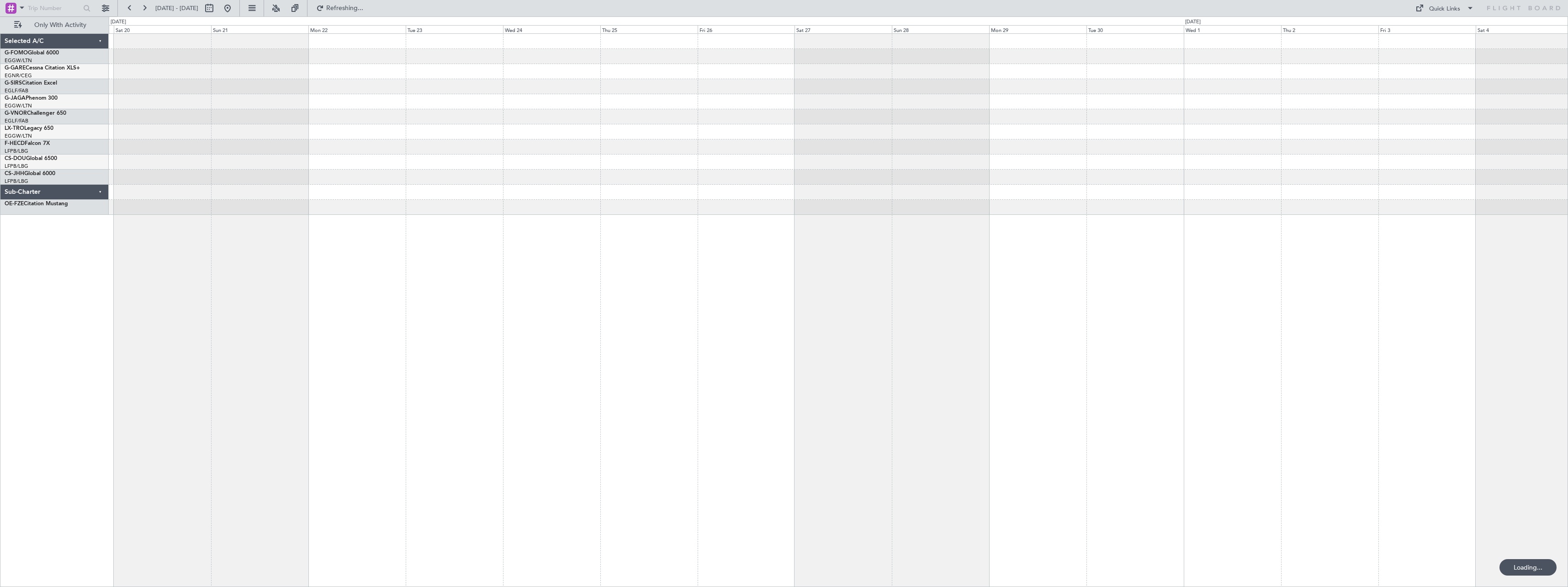
click at [237, 264] on div at bounding box center [838, 310] width 1459 height 553
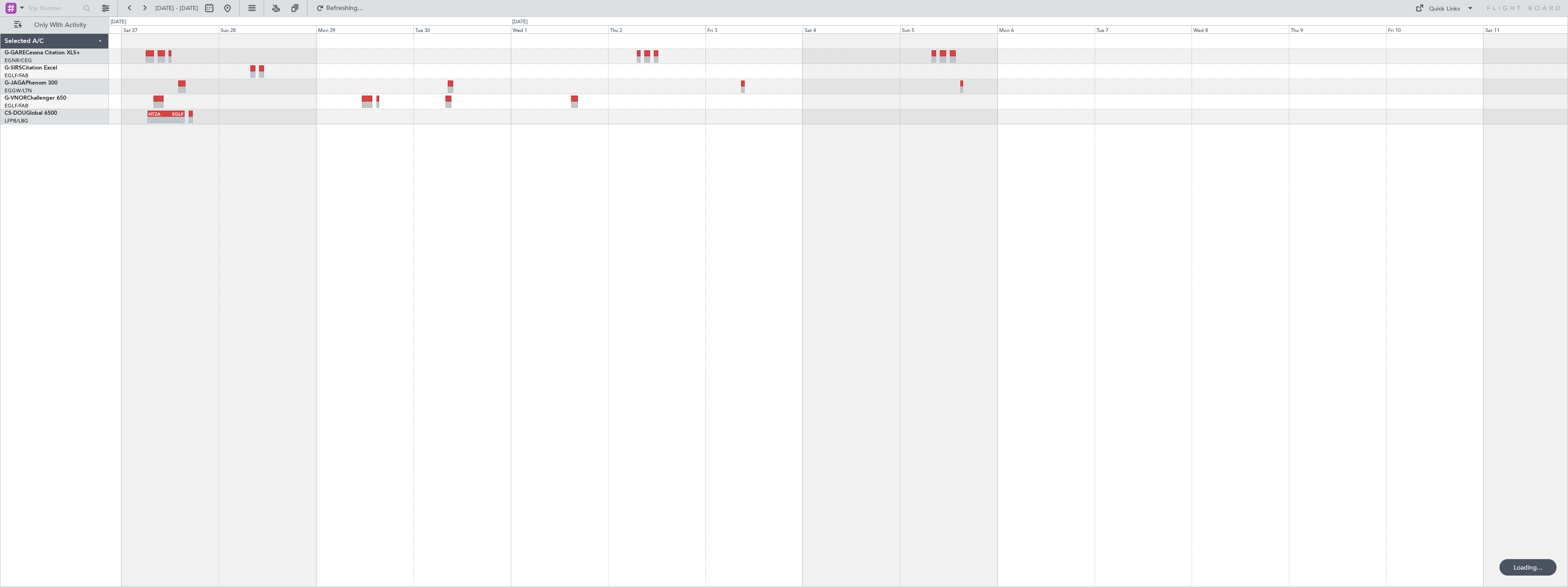
click at [402, 260] on div "- - HTZA 06:30 Z EGLF 15:35 Z" at bounding box center [838, 310] width 1459 height 553
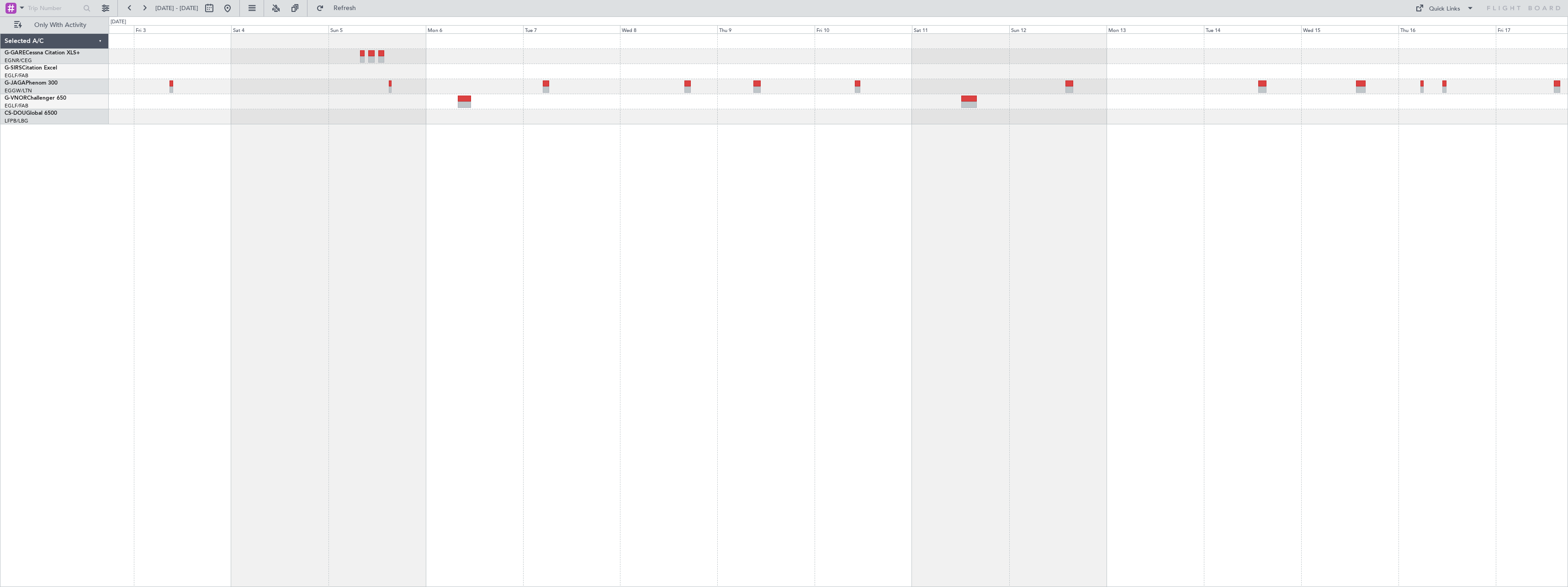
click at [484, 262] on div at bounding box center [838, 310] width 1459 height 553
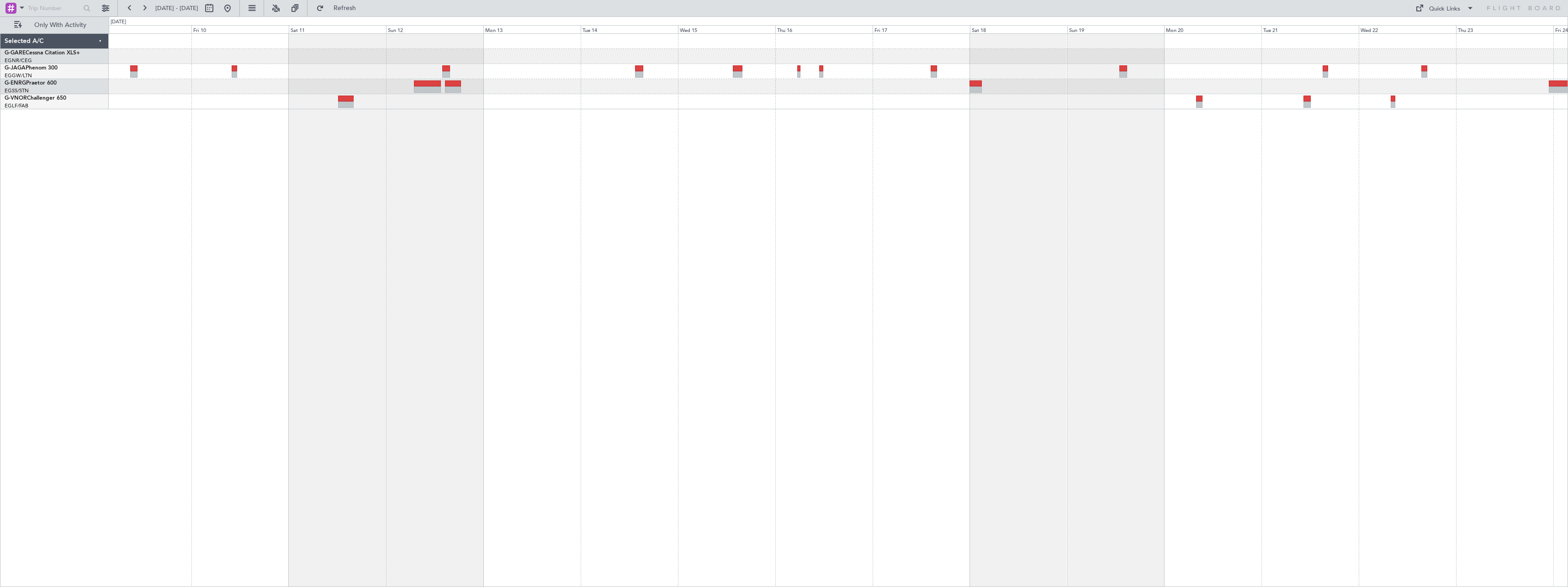
click at [281, 163] on div at bounding box center [838, 310] width 1459 height 553
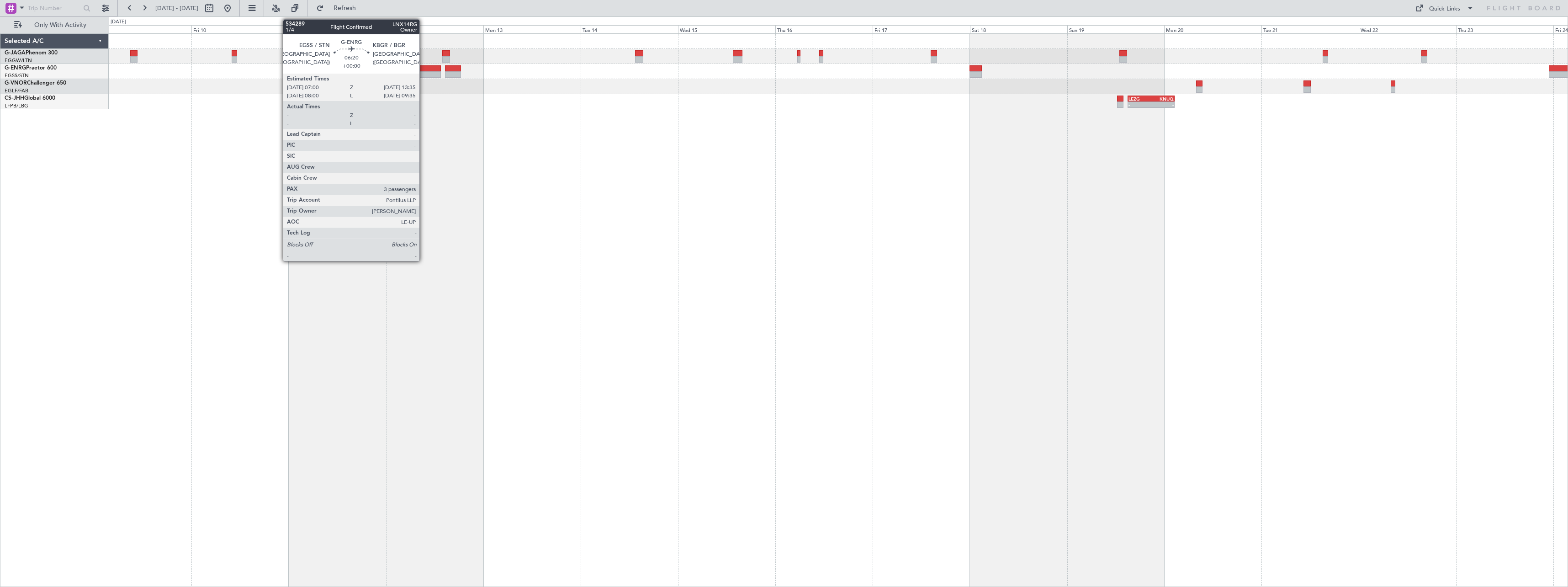
click at [424, 71] on div at bounding box center [428, 69] width 27 height 7
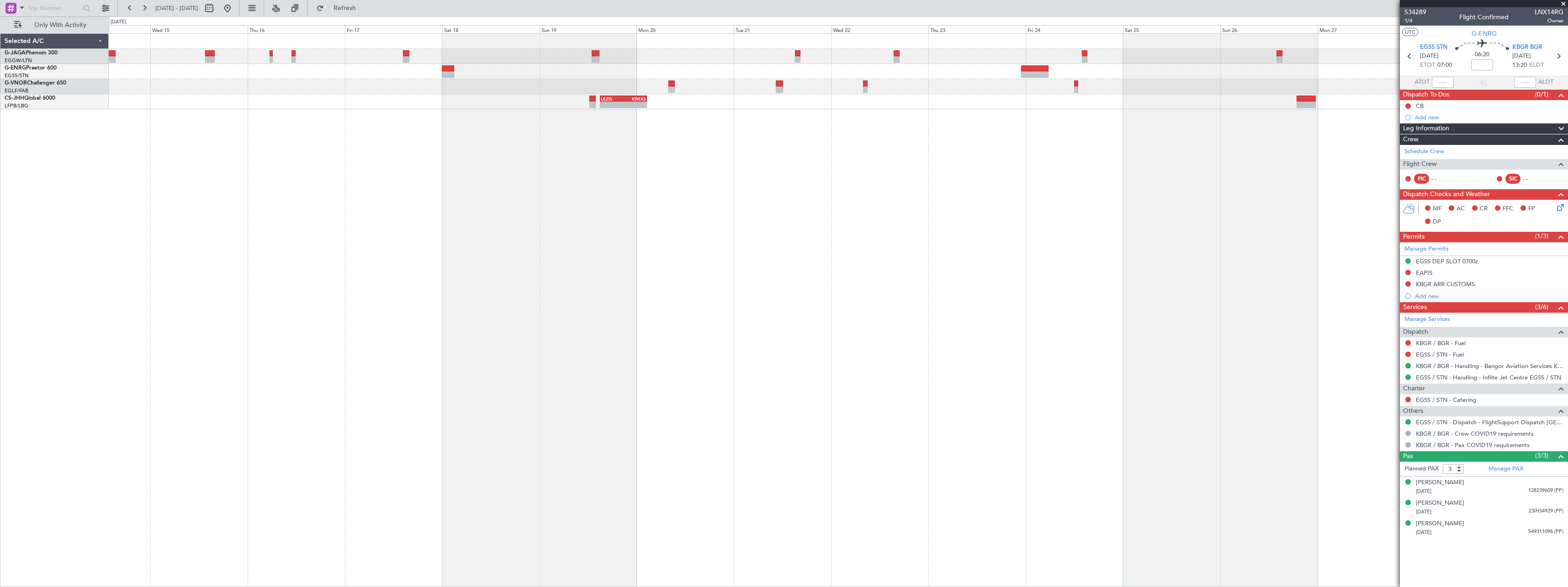
click at [254, 161] on div "- - LEZG 15:00 Z KNUQ 02:35 Z" at bounding box center [838, 310] width 1459 height 553
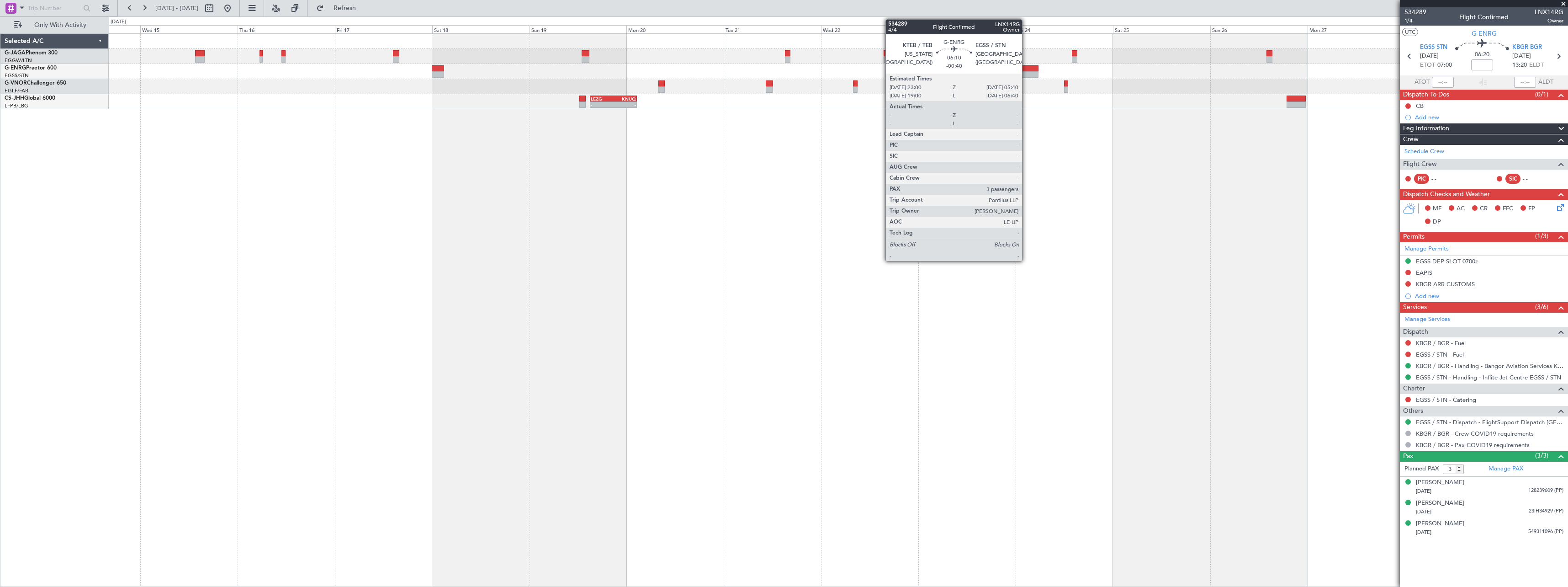
click at [1026, 67] on div at bounding box center [1024, 69] width 28 height 7
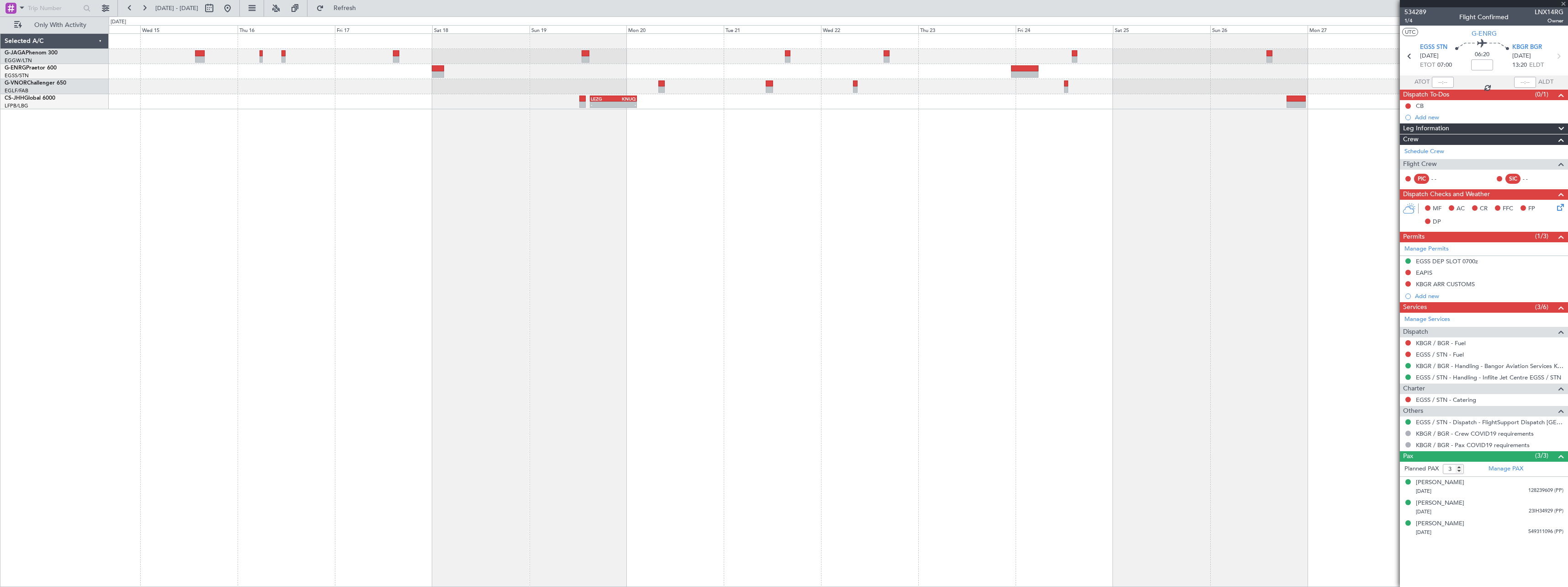
type input "-00:40"
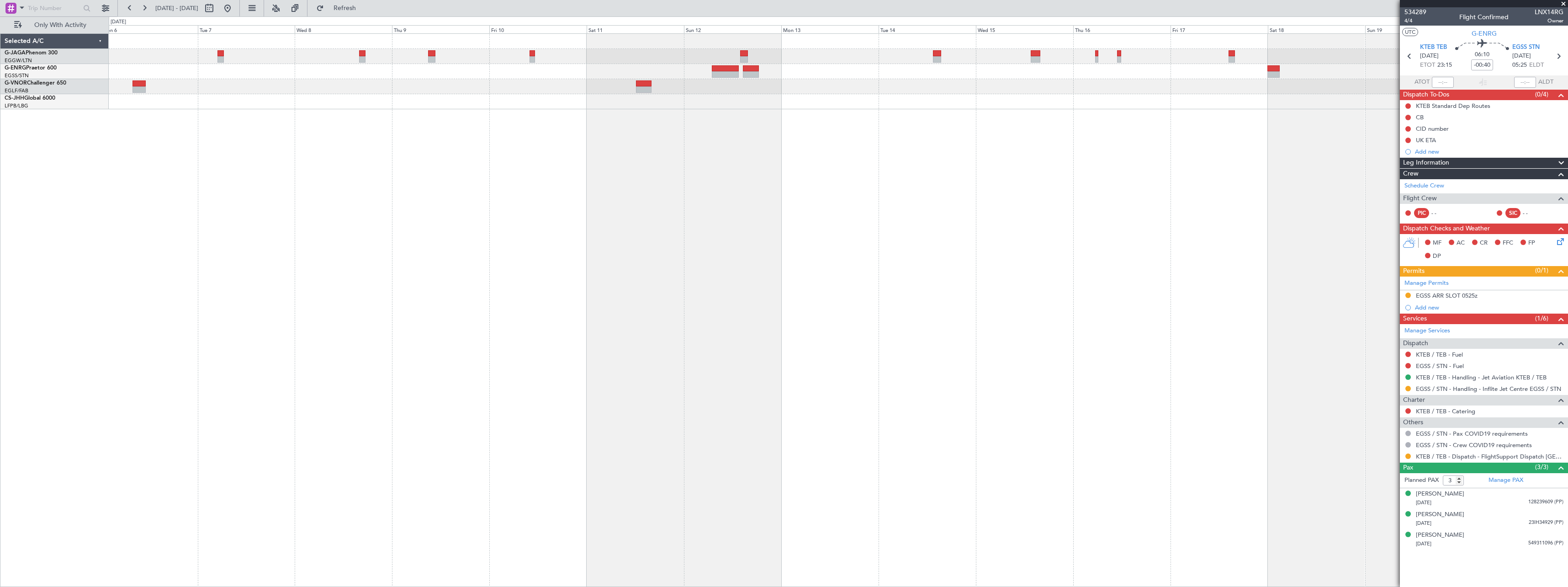
click at [1097, 370] on div "- - LEZG 15:00 Z KNUQ 02:35 Z" at bounding box center [838, 310] width 1459 height 553
click at [1080, 364] on div at bounding box center [838, 310] width 1459 height 553
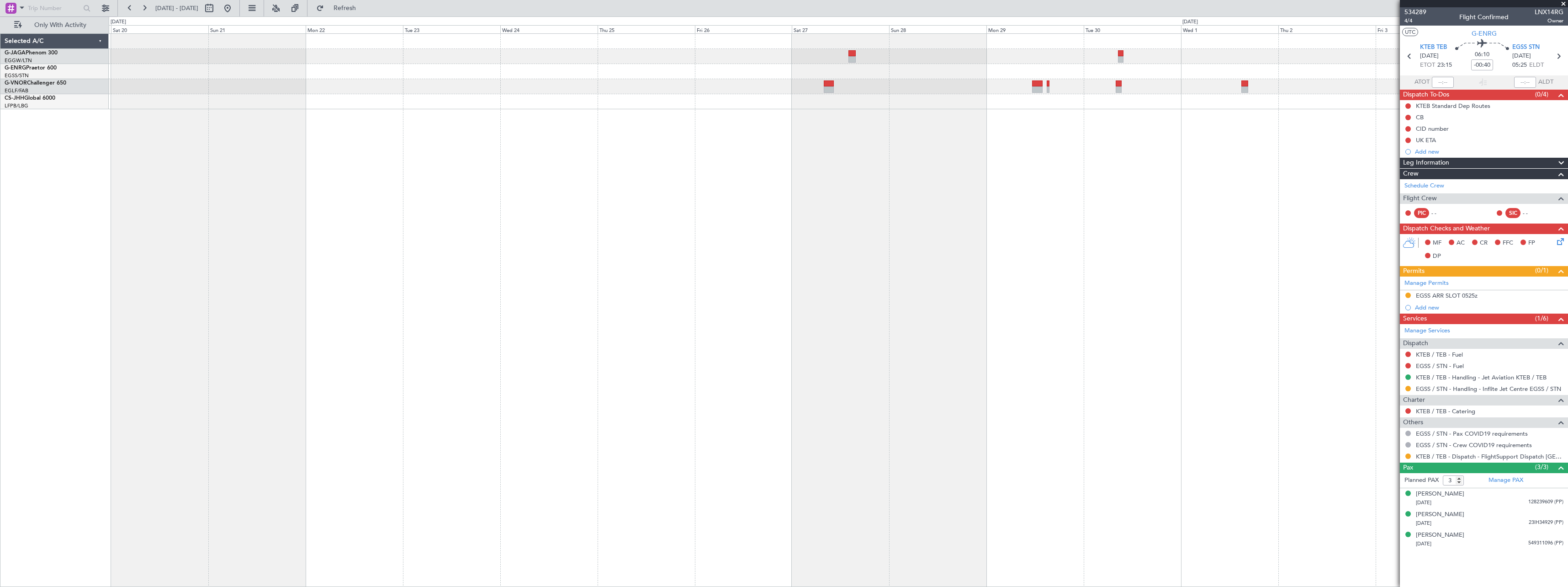
click at [1452, 352] on fb-app "14 Oct 2025 - 29 Oct 2025 Refresh Quick Links Only With Activity Selected A/C G…" at bounding box center [784, 297] width 1568 height 580
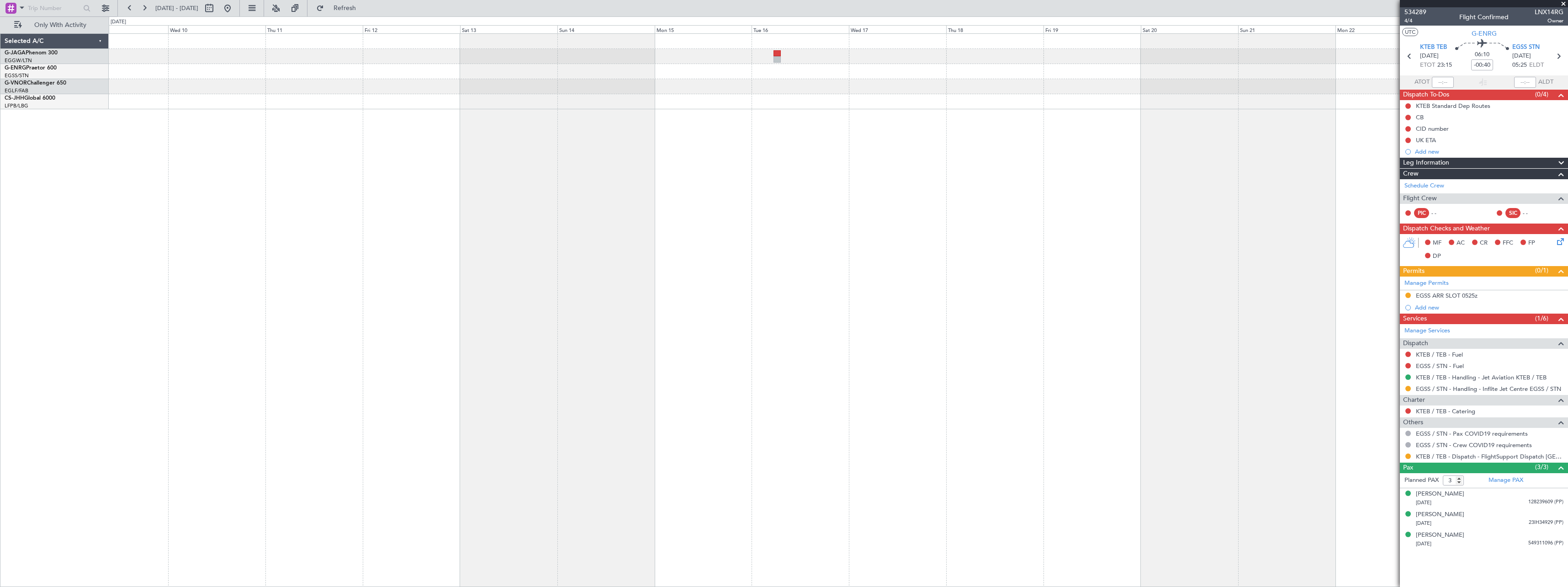
click at [1199, 365] on div at bounding box center [838, 310] width 1459 height 553
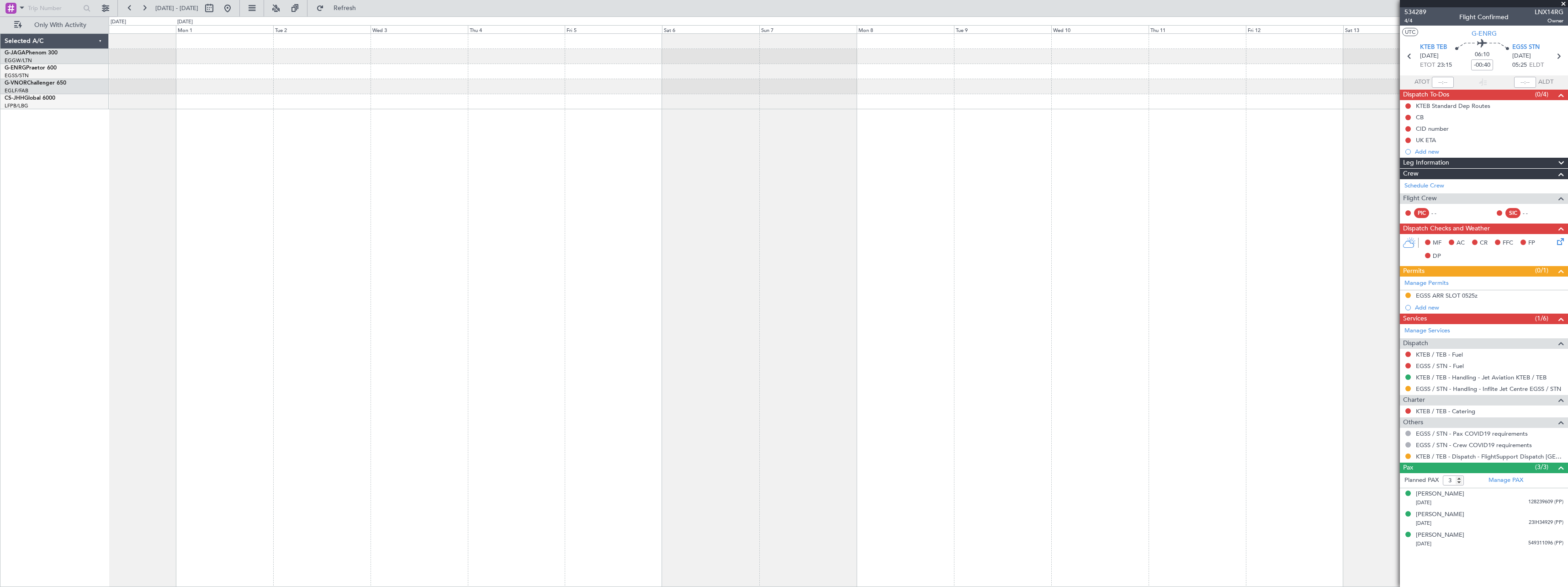
click at [1191, 370] on div at bounding box center [838, 310] width 1459 height 553
click at [1017, 388] on div at bounding box center [838, 310] width 1459 height 553
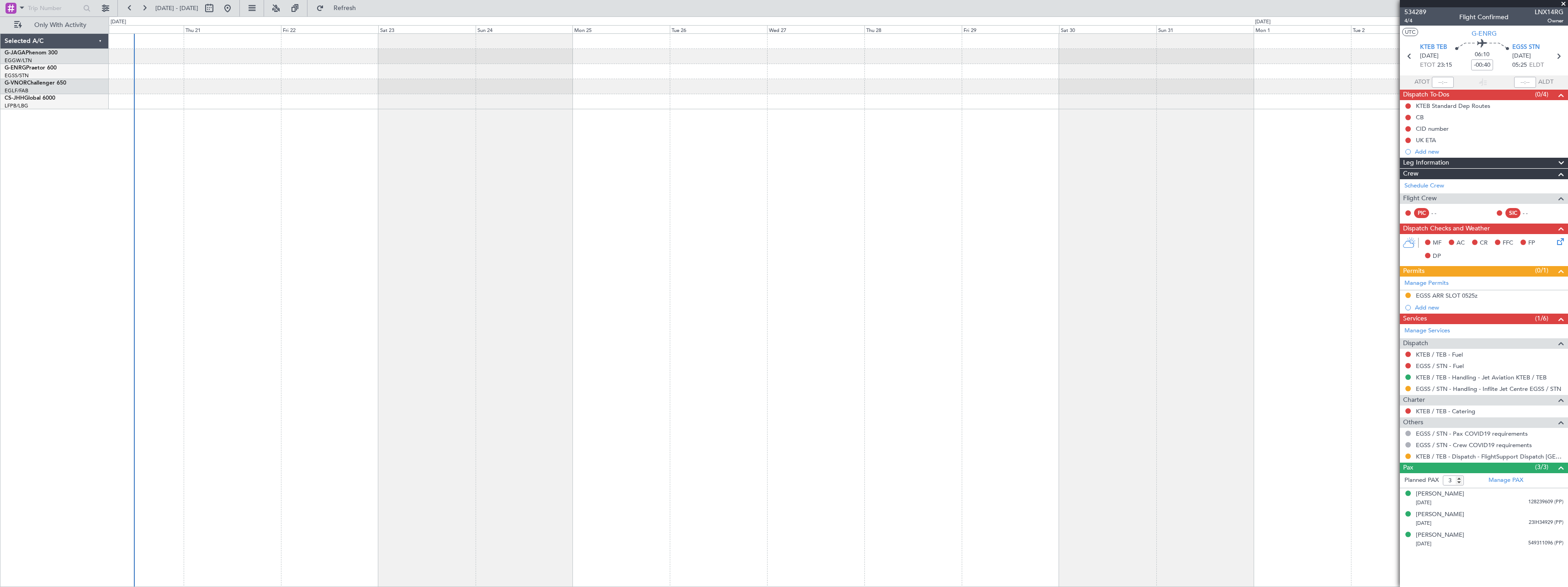
click at [595, 420] on div "Owner Owner Planned Maint London (Biggin Hill)" at bounding box center [838, 310] width 1459 height 553
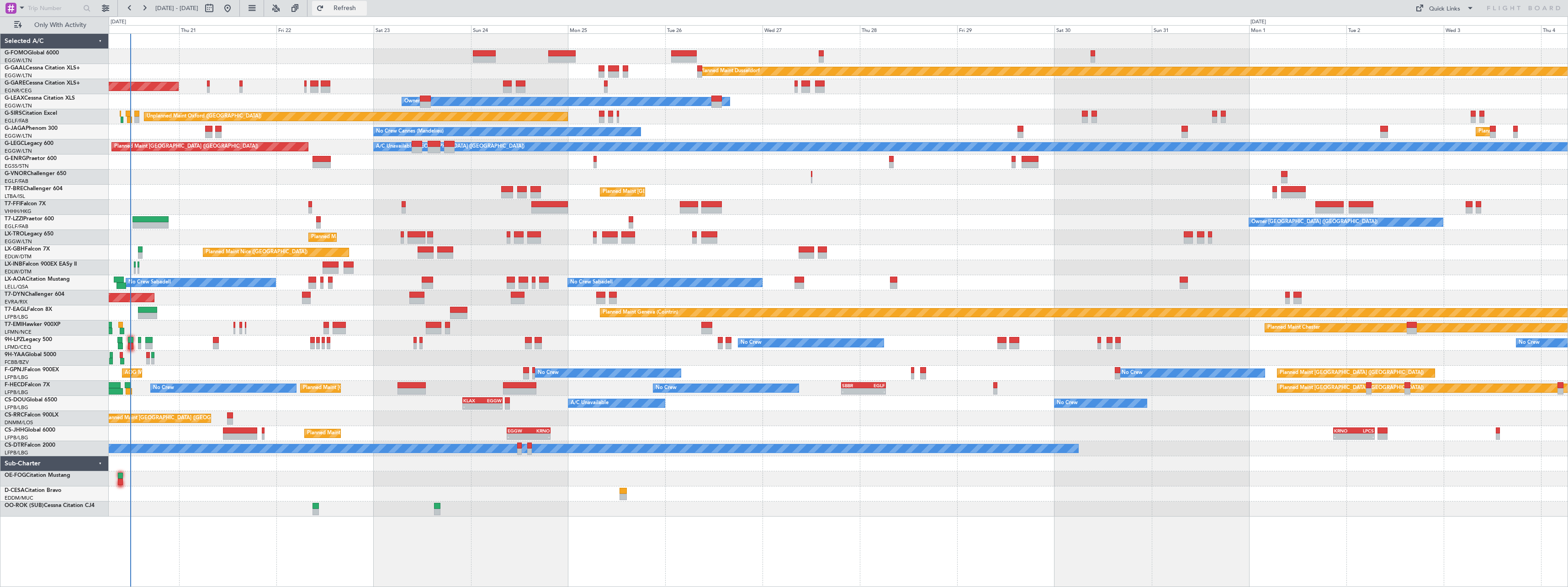
click at [364, 8] on span "Refresh" at bounding box center [345, 8] width 39 height 7
click at [364, 5] on span "Refresh" at bounding box center [345, 8] width 39 height 7
click at [364, 7] on span "Refresh" at bounding box center [345, 8] width 39 height 7
click at [364, 5] on span "Refresh" at bounding box center [345, 8] width 39 height 7
click at [155, 216] on div "Owner [GEOGRAPHIC_DATA] ([GEOGRAPHIC_DATA])" at bounding box center [838, 223] width 1459 height 15
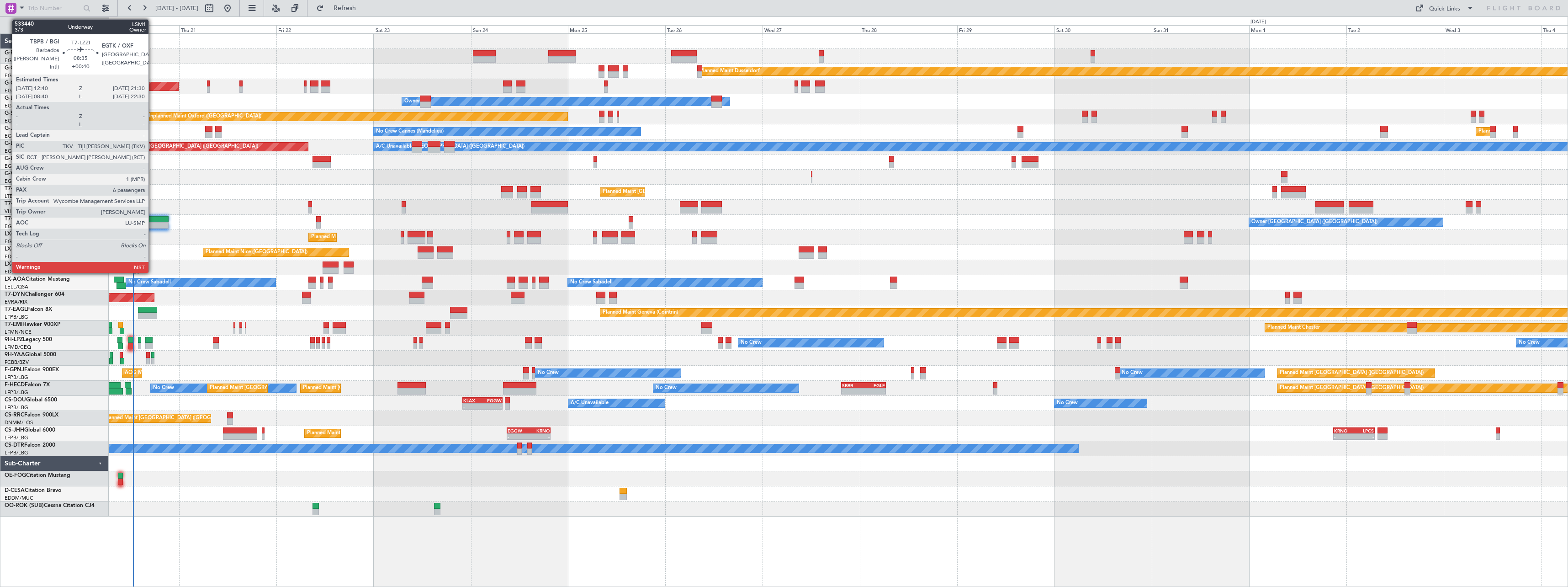
click at [153, 218] on div at bounding box center [150, 219] width 36 height 7
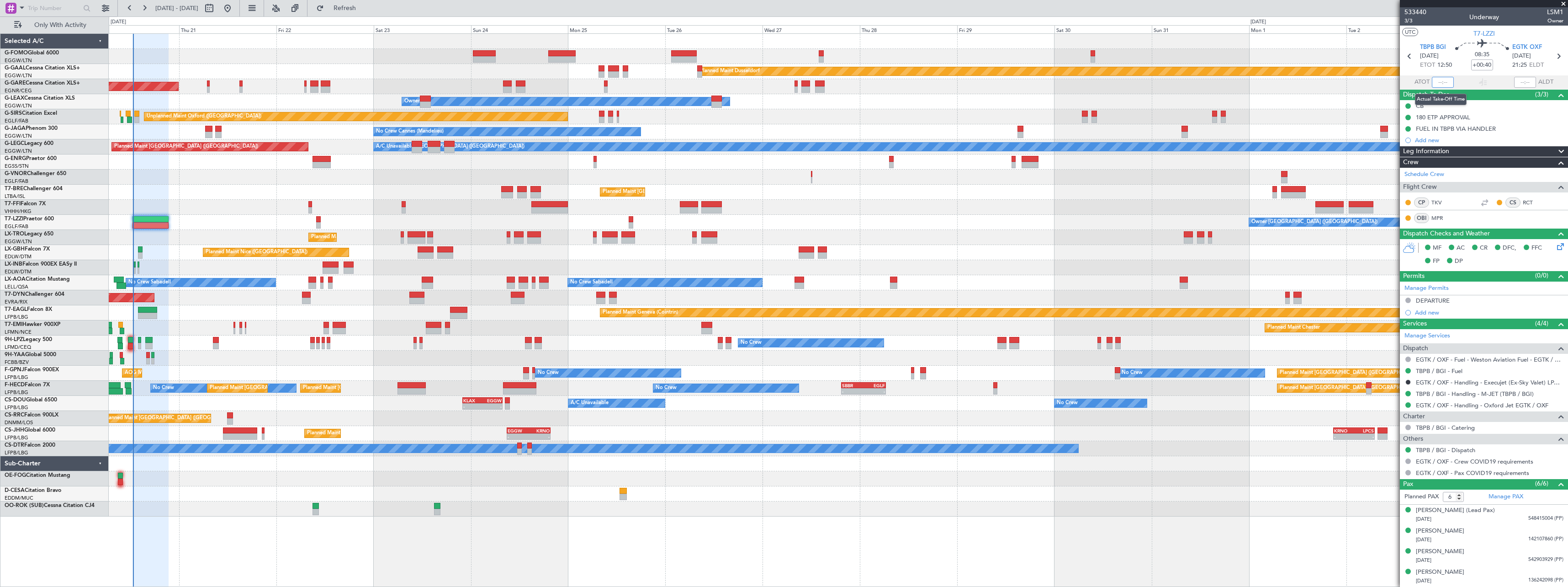
click at [1439, 80] on input "text" at bounding box center [1443, 82] width 22 height 11
type input "12:40"
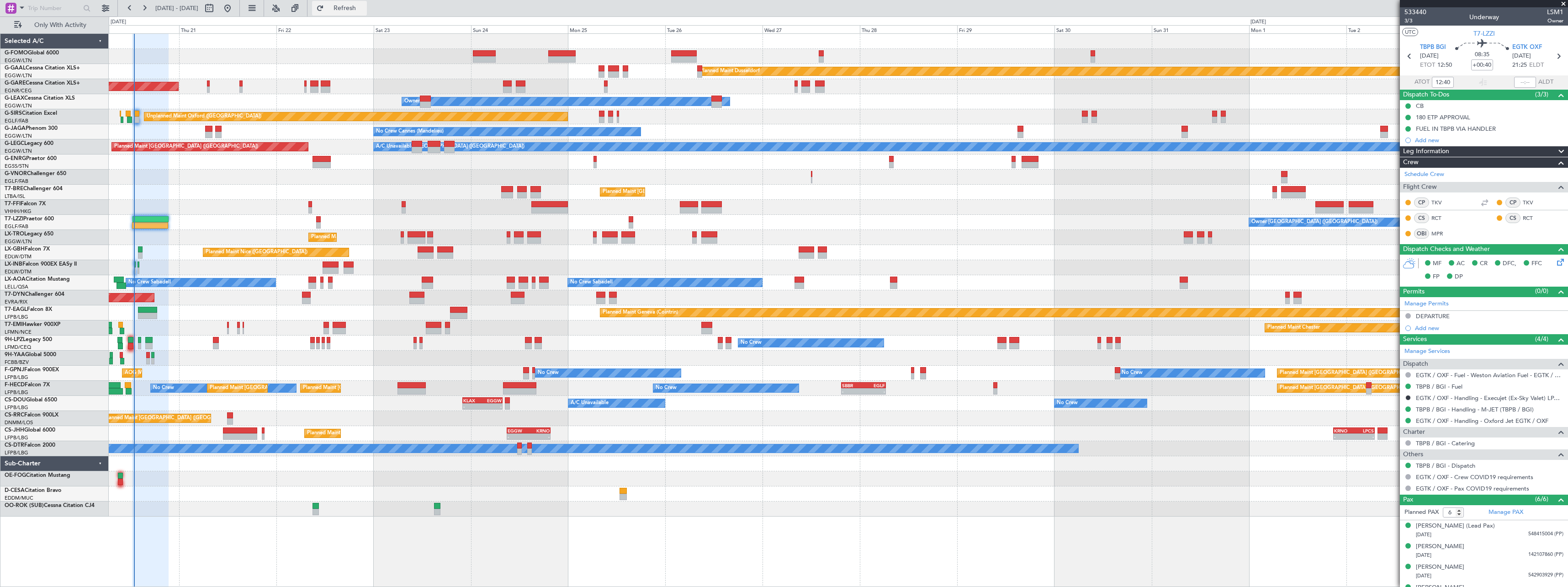
click at [364, 5] on span "Refresh" at bounding box center [345, 8] width 39 height 7
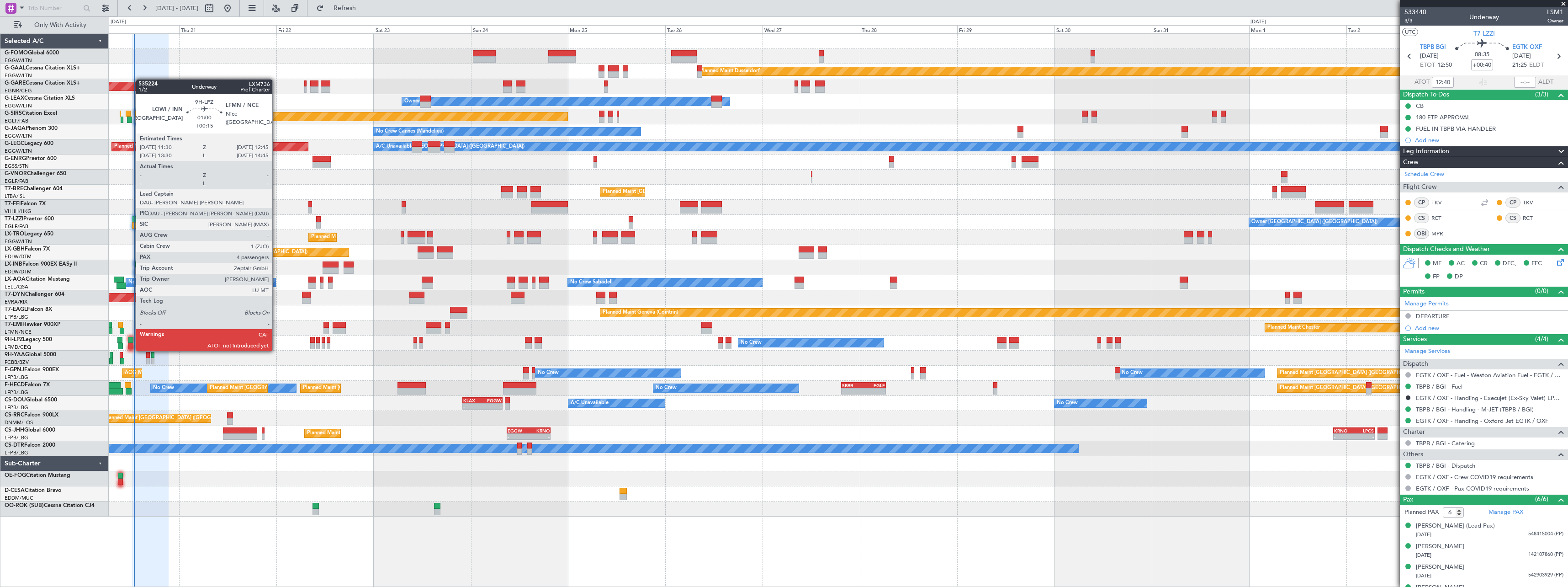
click at [131, 342] on div at bounding box center [130, 341] width 6 height 7
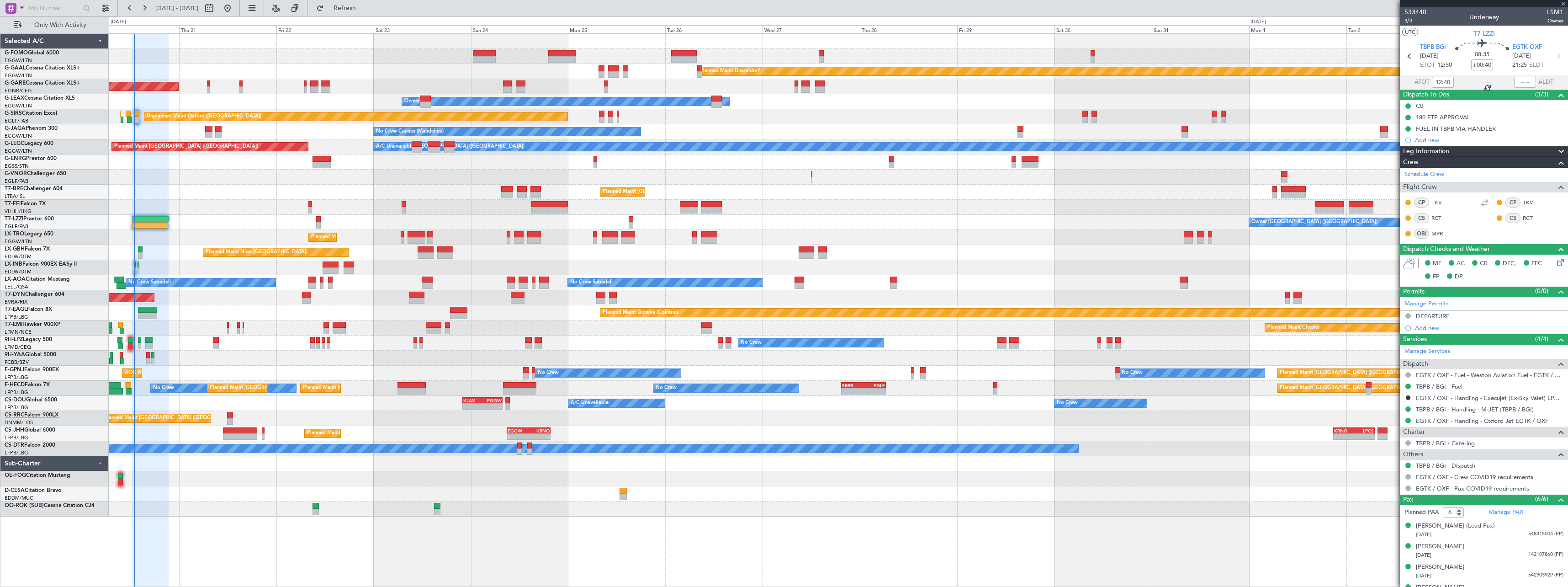
type input "+00:15"
type input "4"
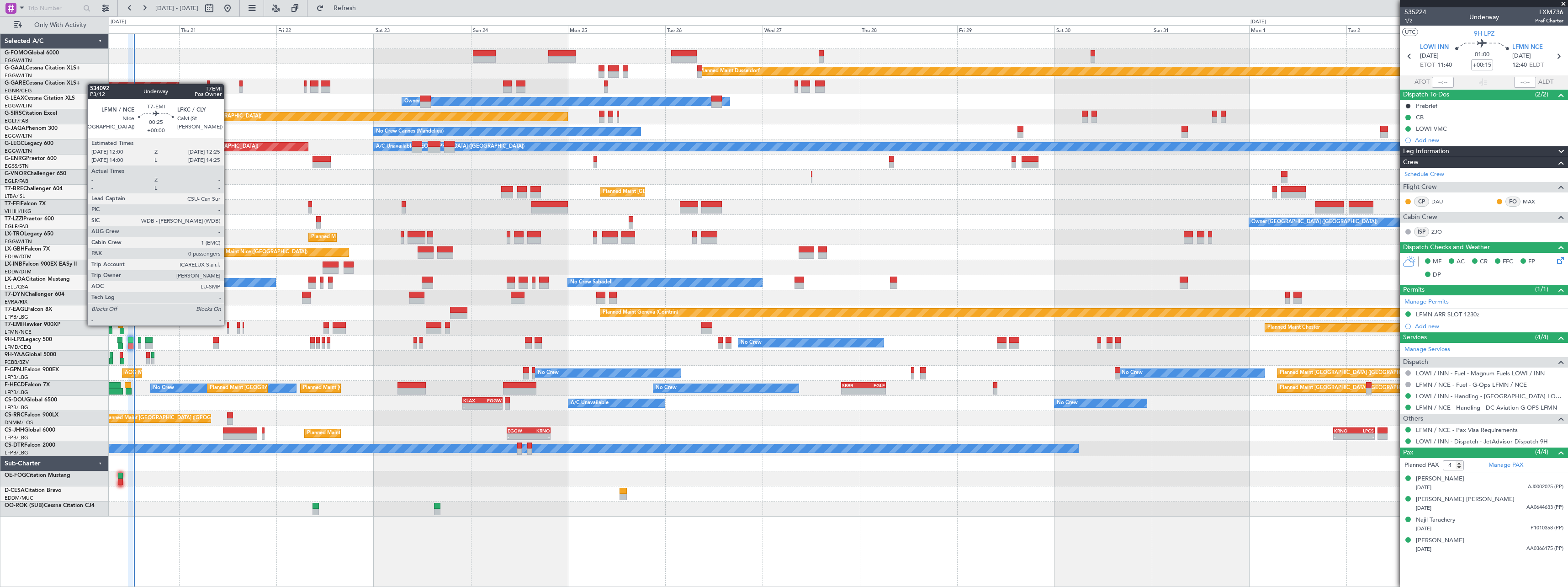
click at [228, 325] on div at bounding box center [228, 325] width 2 height 7
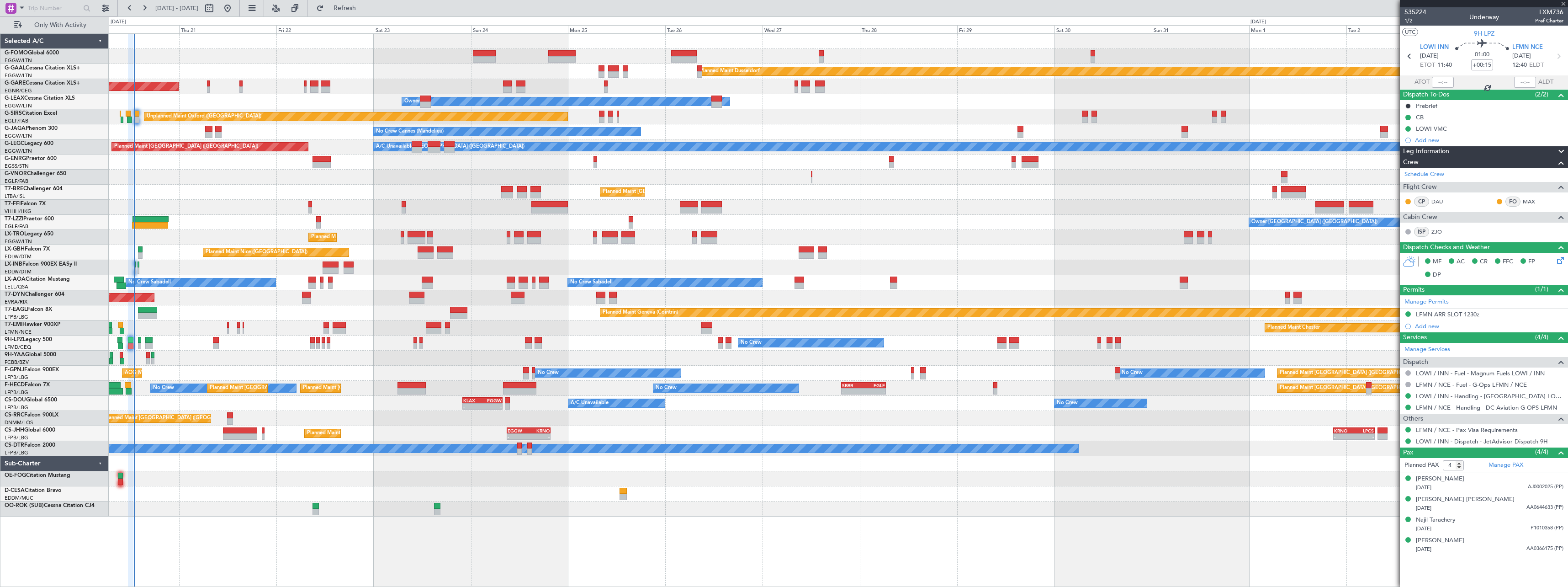
type input "0"
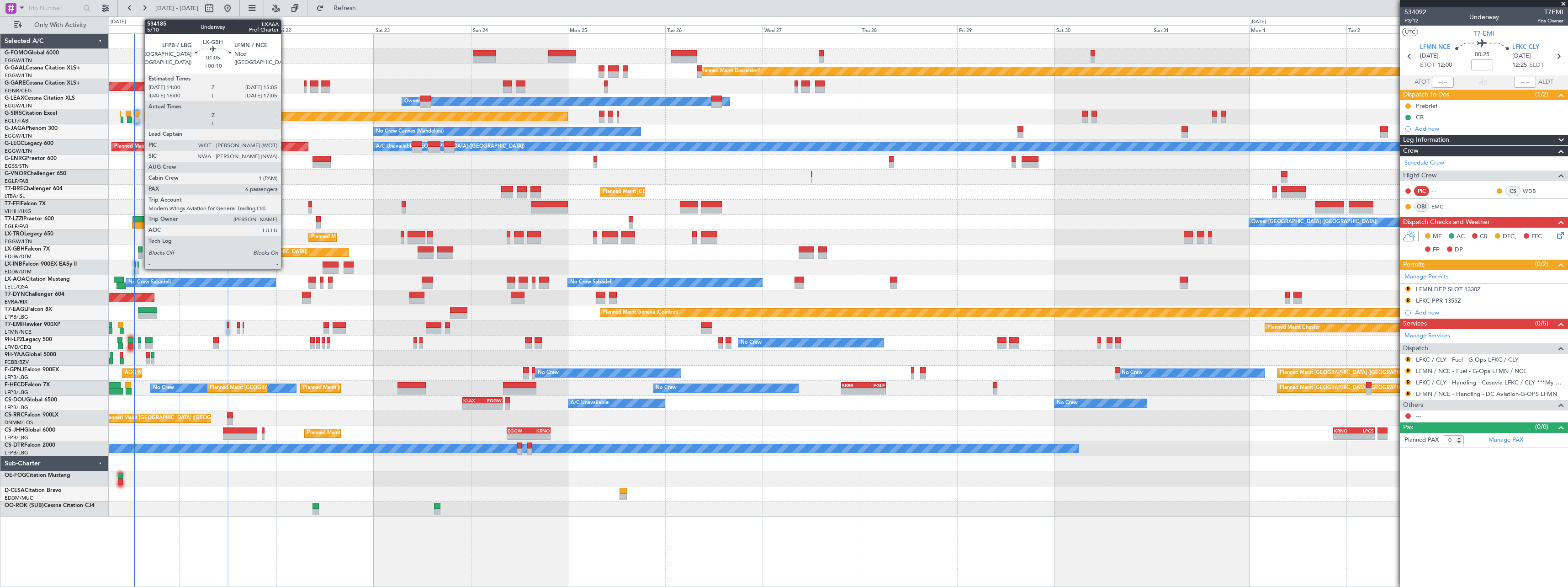
click at [139, 250] on div at bounding box center [139, 250] width 4 height 7
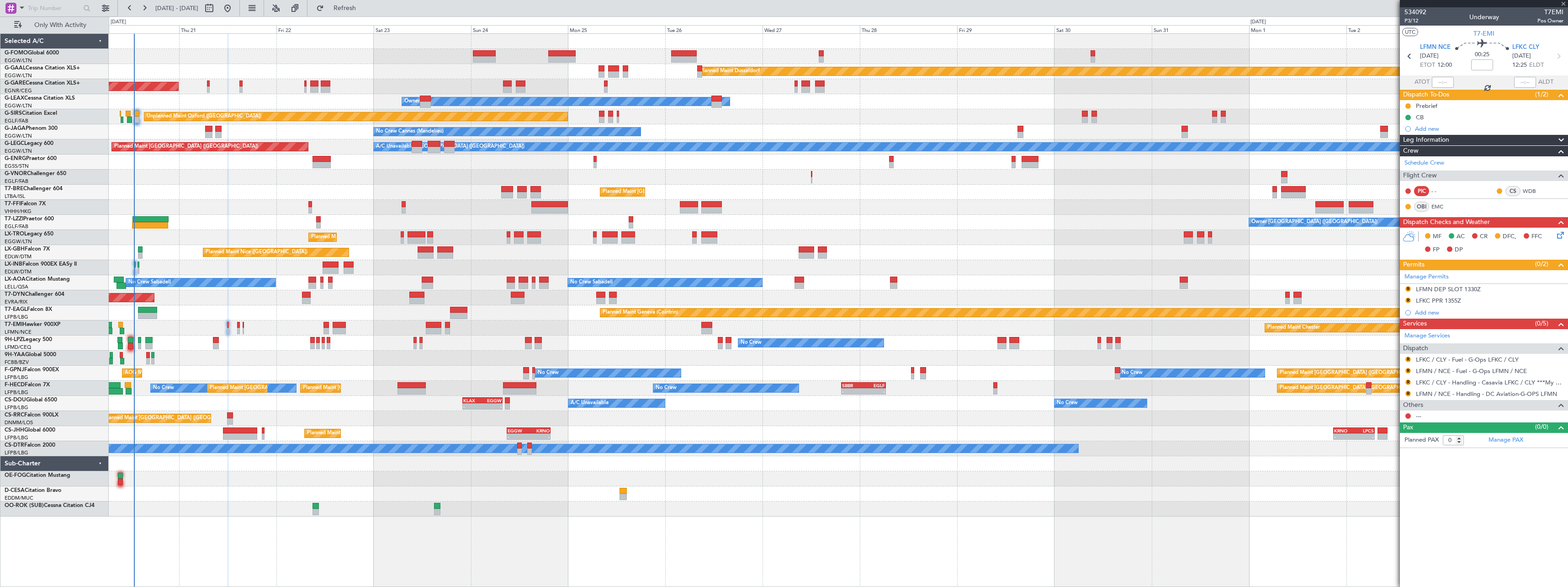
type input "+00:10"
type input "6"
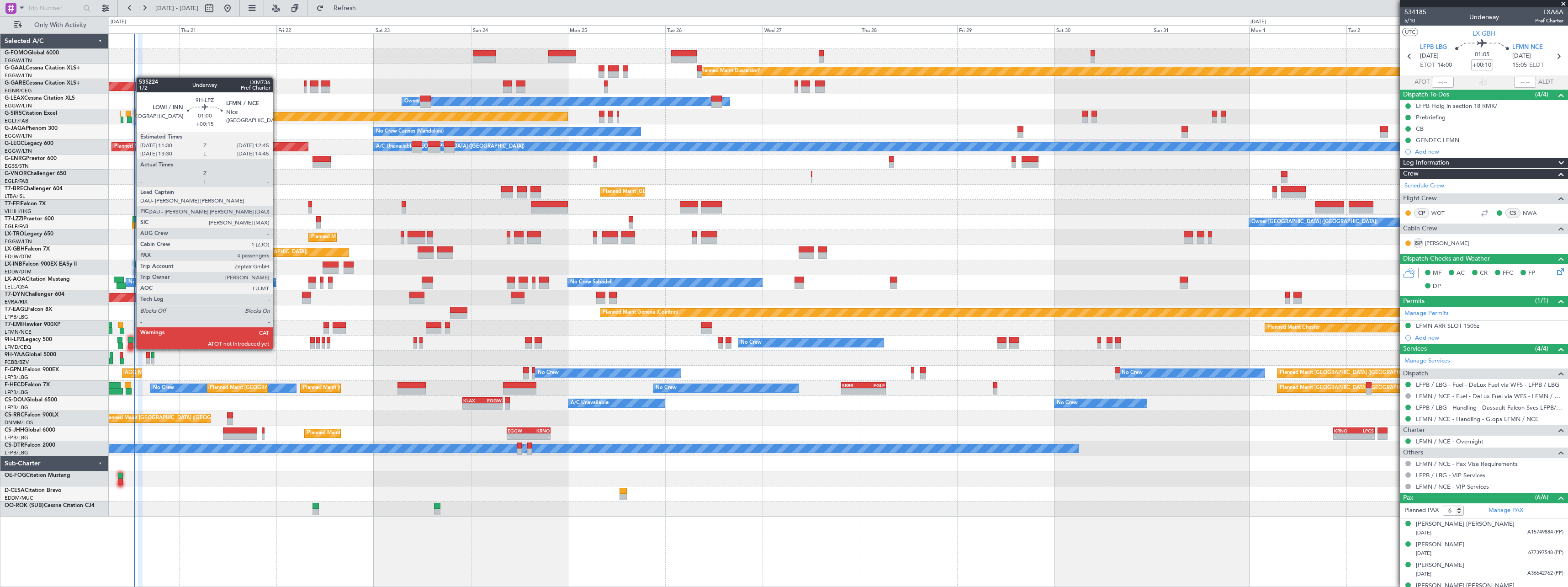
click at [132, 340] on div at bounding box center [130, 341] width 6 height 7
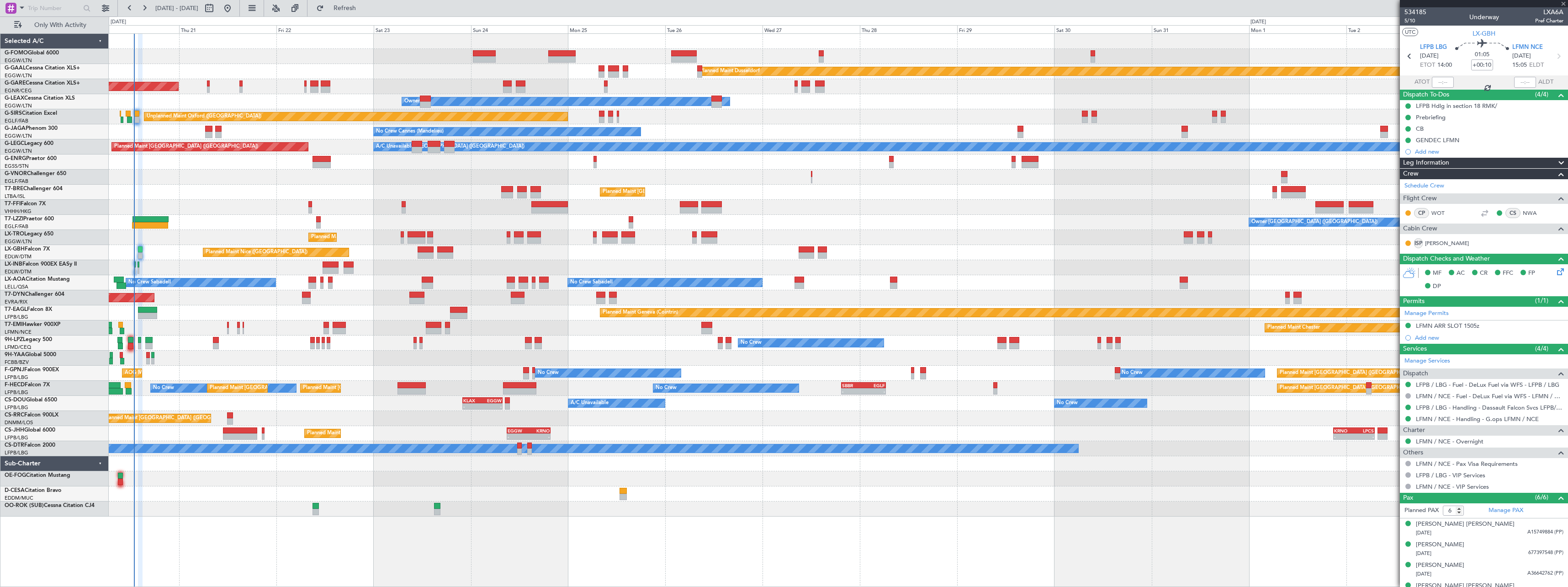
type input "+00:15"
type input "4"
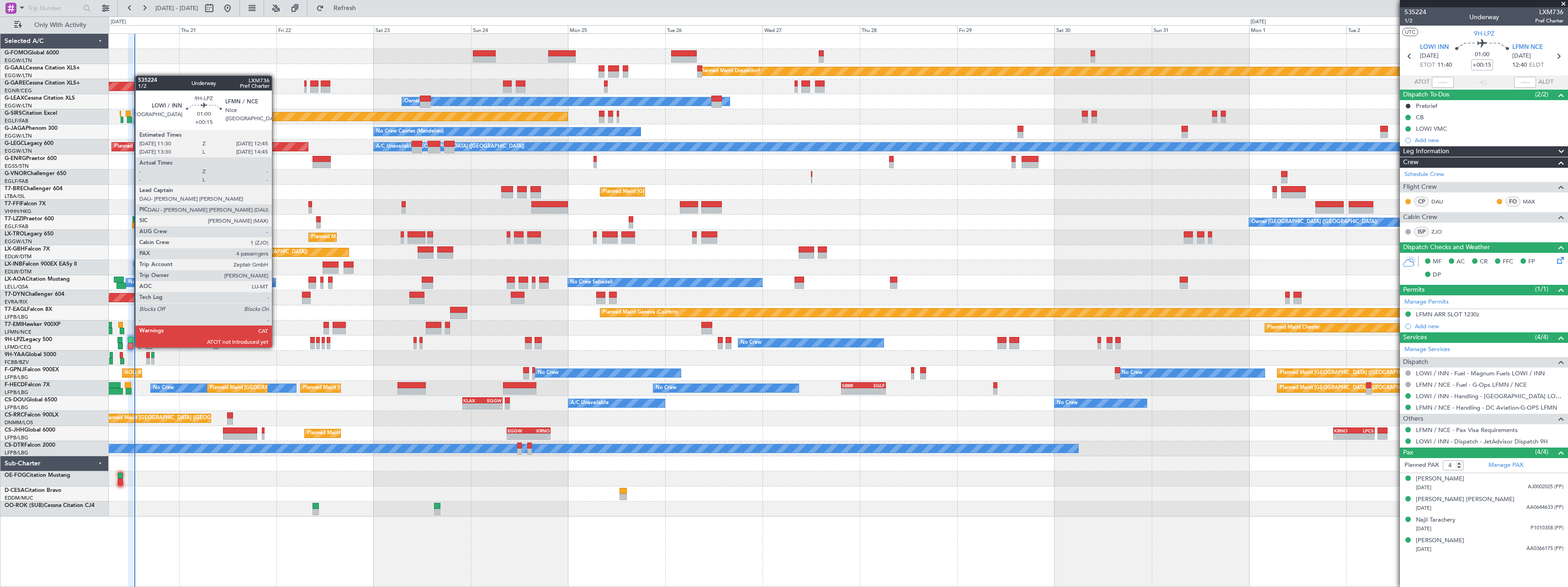
click at [130, 338] on div at bounding box center [130, 341] width 6 height 7
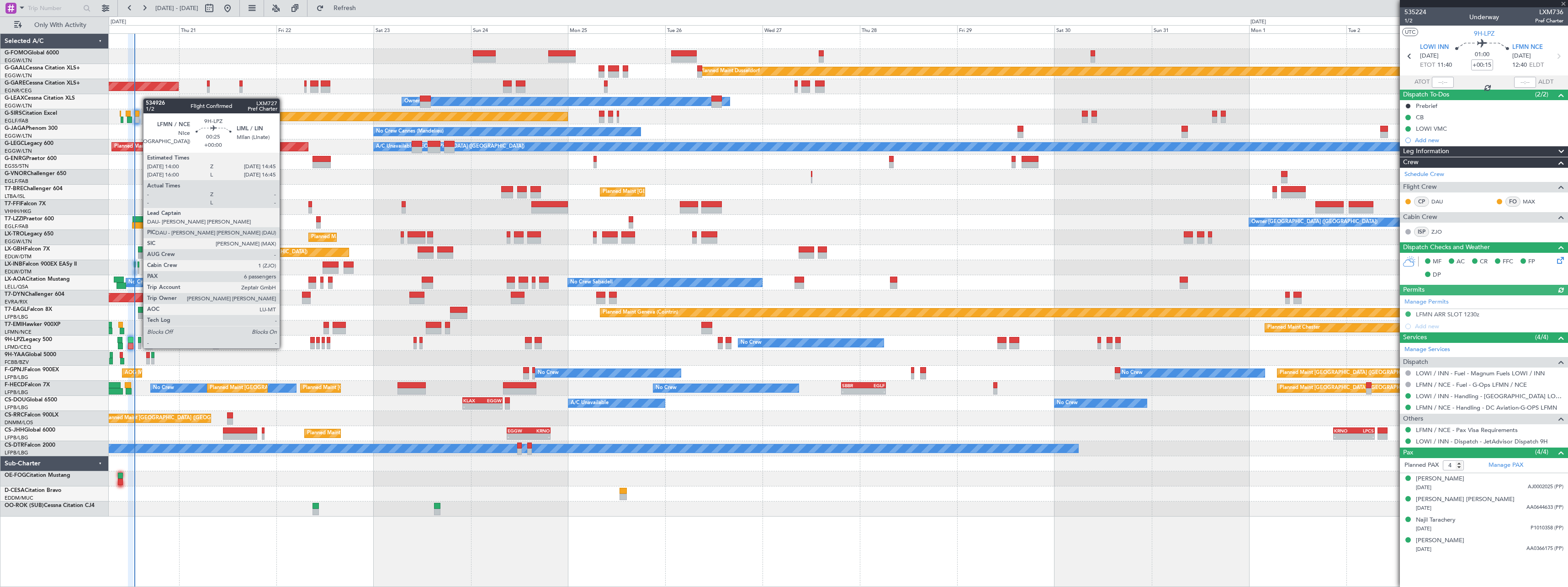
click at [139, 339] on div at bounding box center [139, 341] width 3 height 7
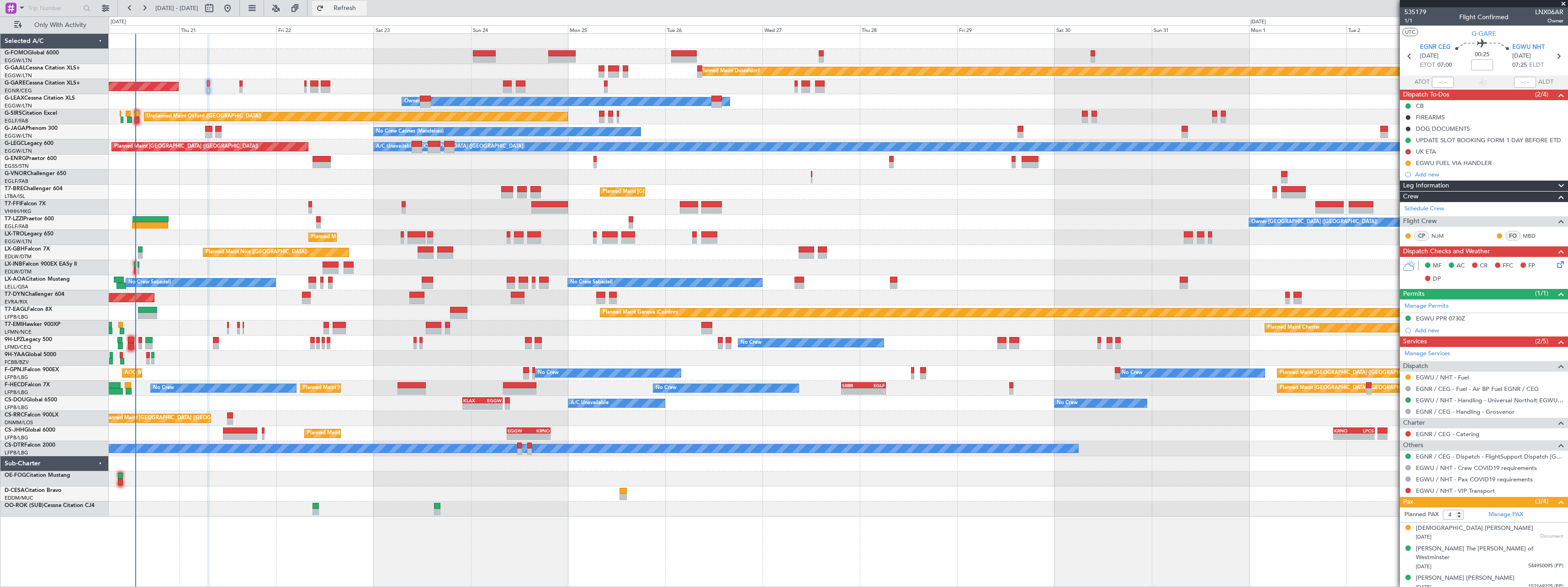
click at [364, 6] on span "Refresh" at bounding box center [345, 8] width 39 height 7
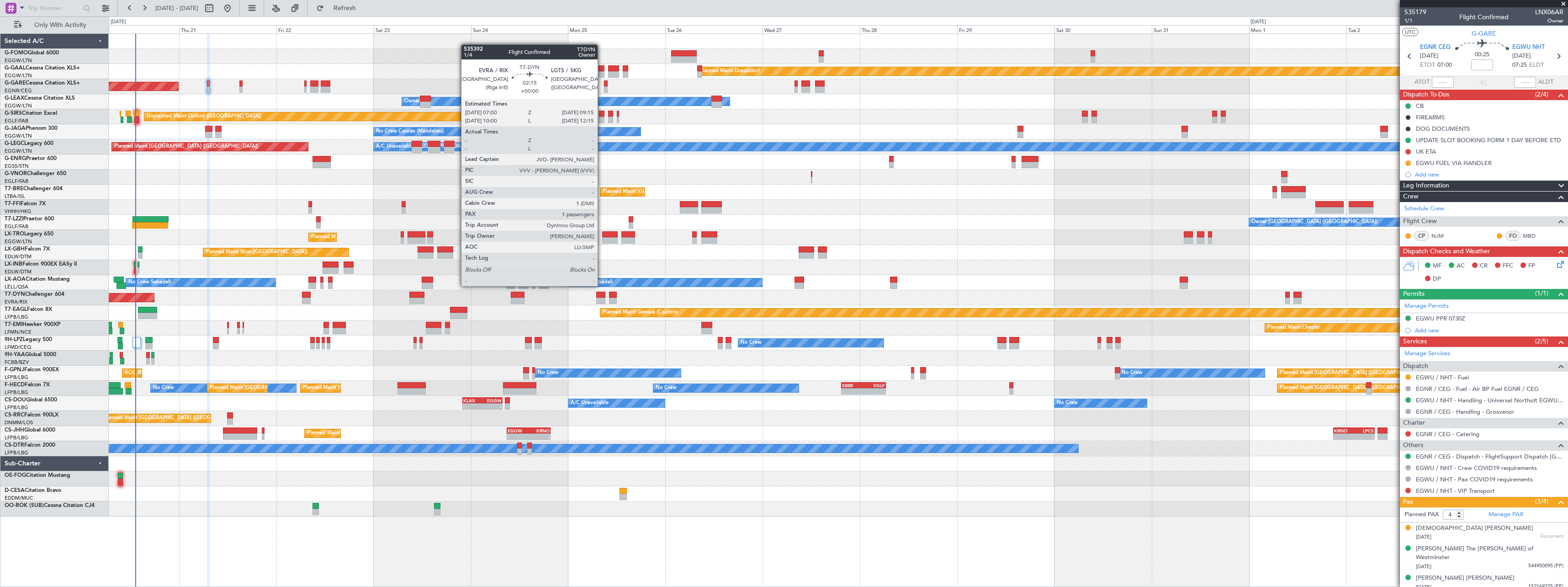
click at [602, 294] on div at bounding box center [600, 295] width 9 height 7
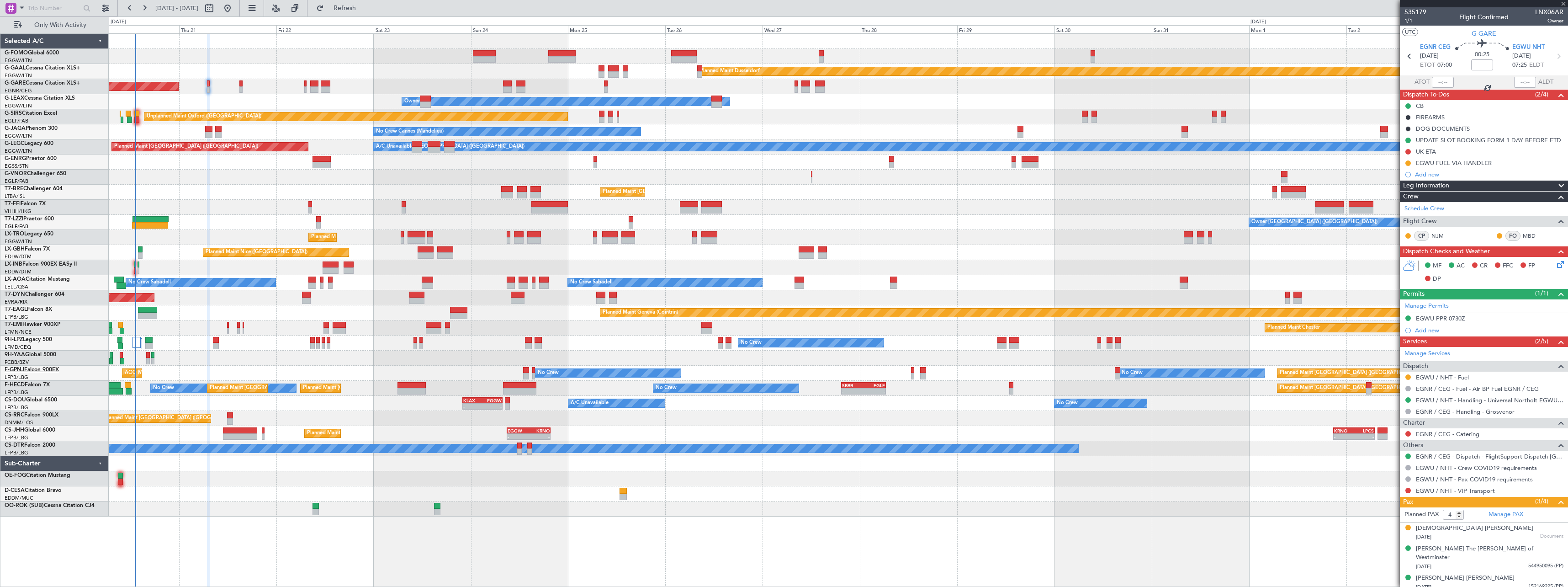
type input "1"
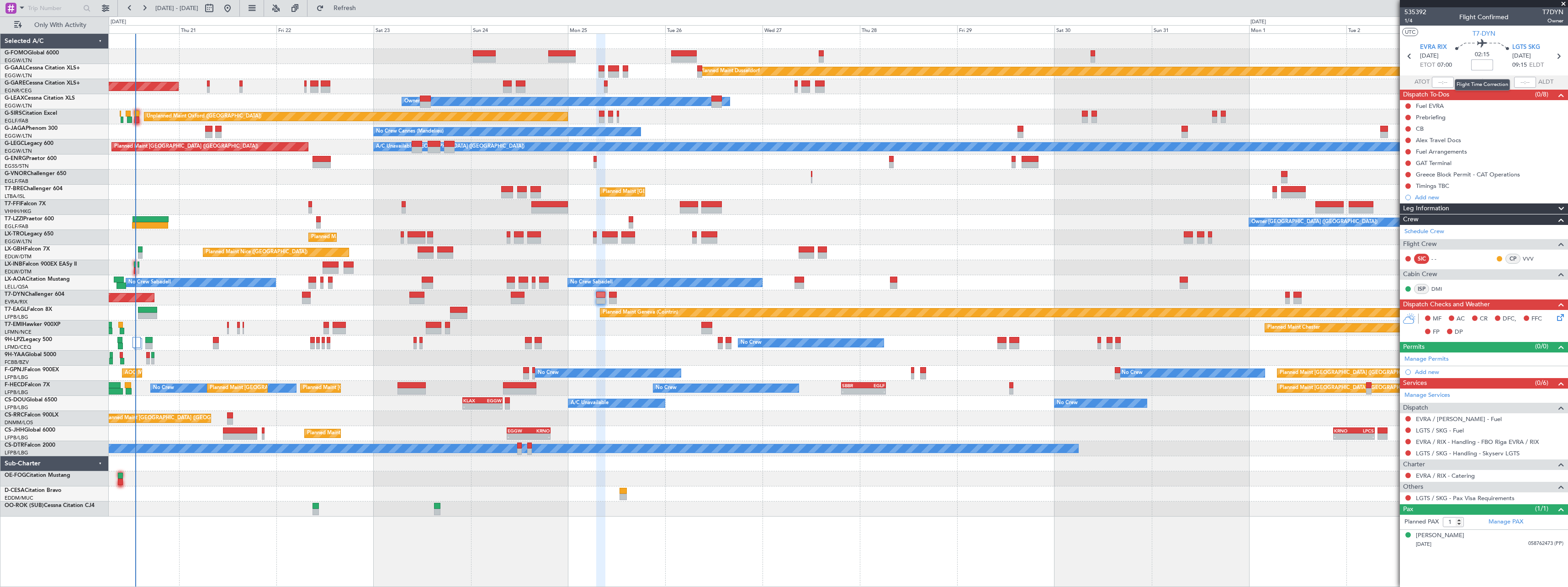
click at [1492, 65] on input at bounding box center [1482, 65] width 22 height 11
type input "+00:10"
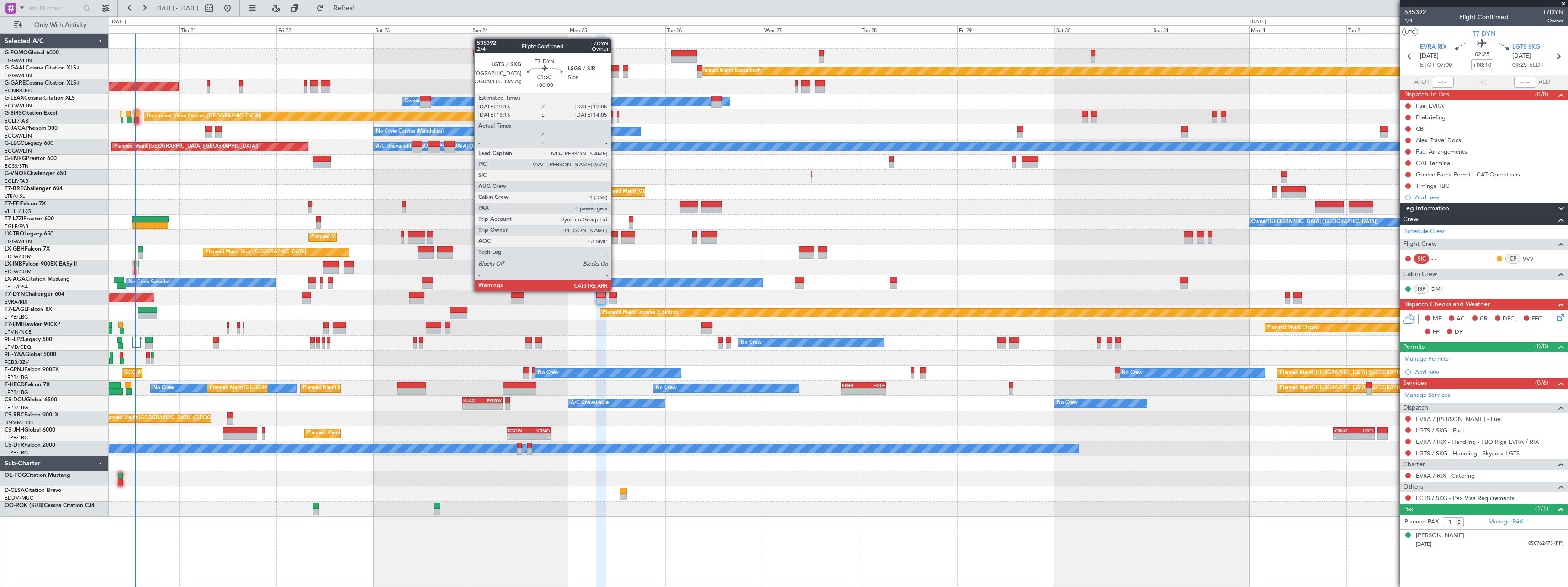
click at [615, 299] on div at bounding box center [613, 301] width 8 height 7
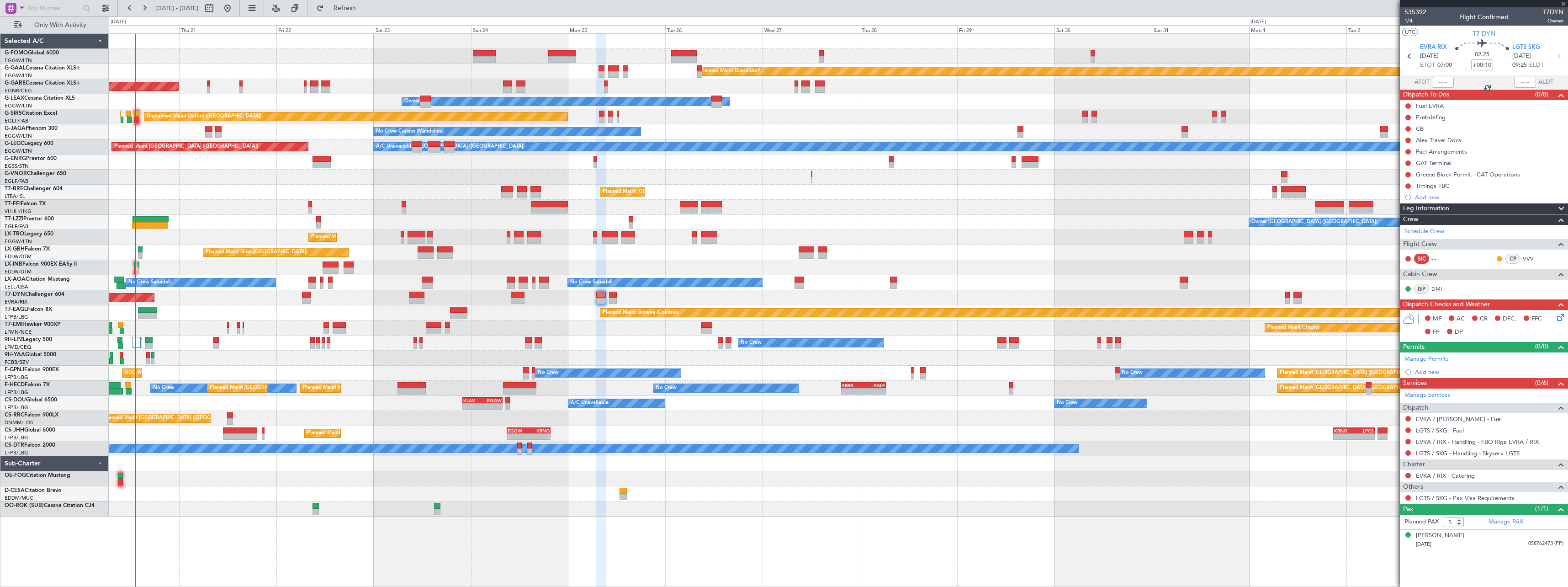
type input "4"
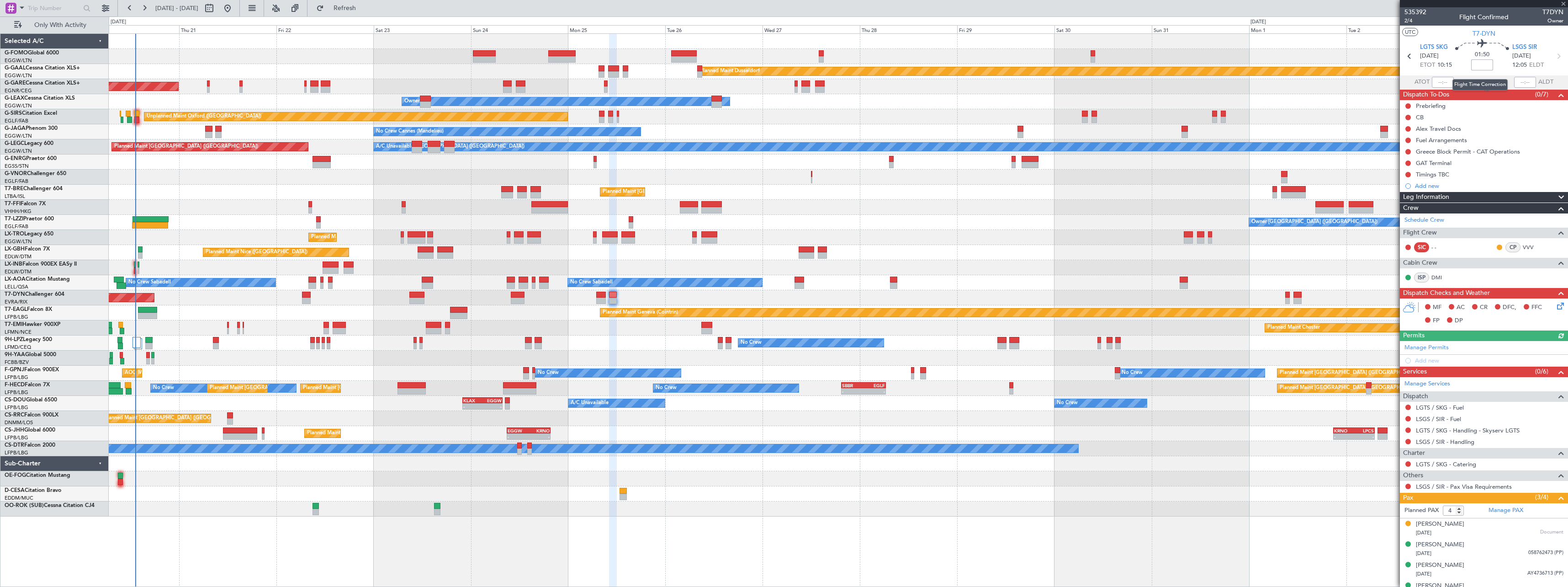
click at [1478, 65] on input at bounding box center [1482, 65] width 22 height 11
type input "+00:10"
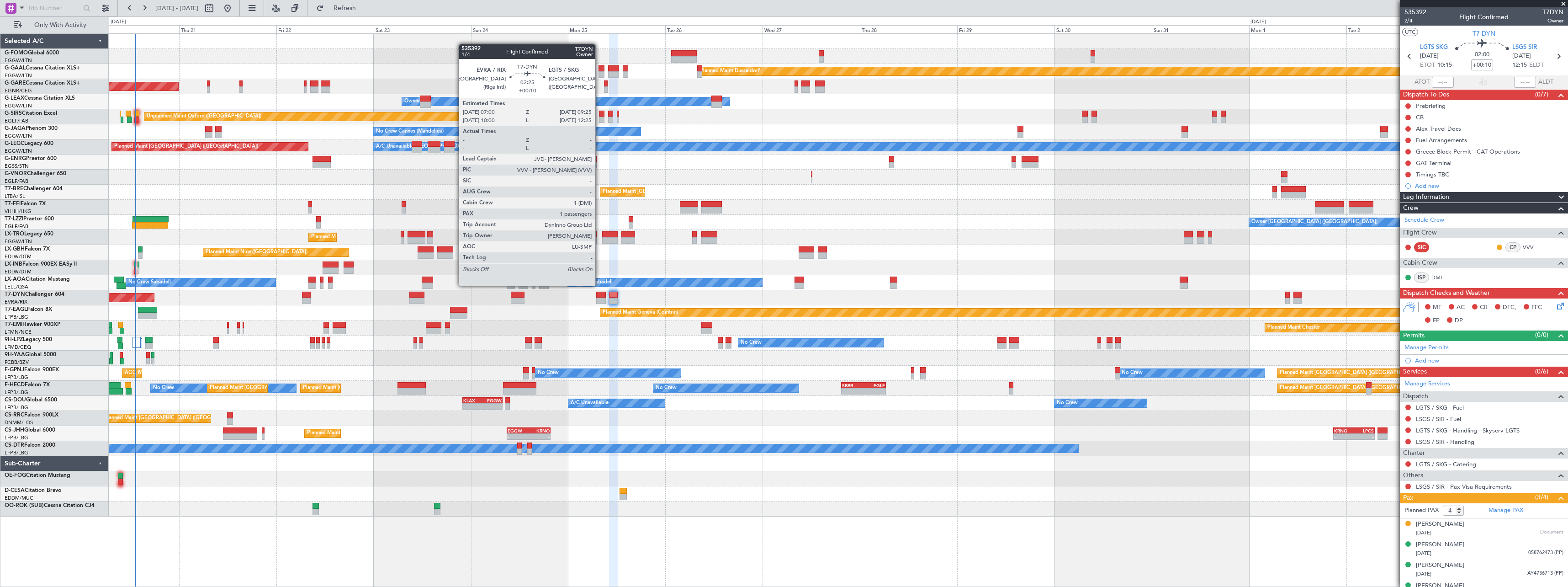
click at [599, 293] on div at bounding box center [601, 295] width 10 height 7
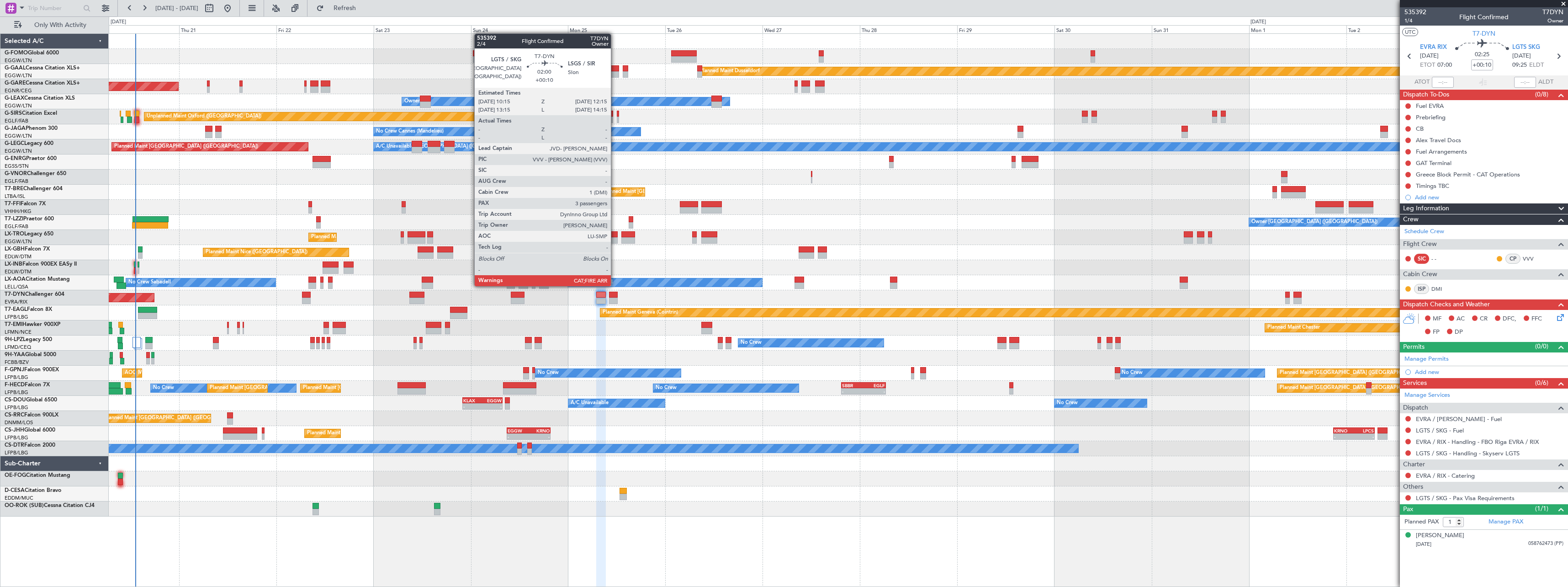
click at [615, 294] on div at bounding box center [613, 295] width 8 height 7
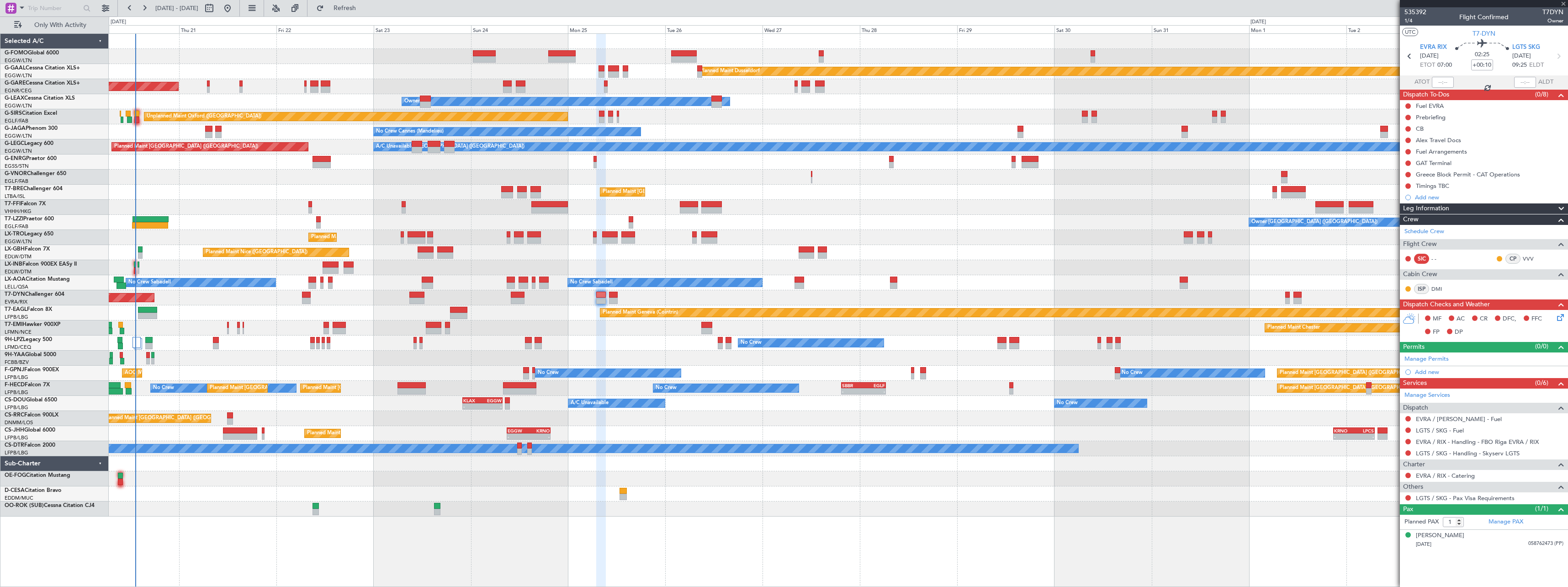
type input "4"
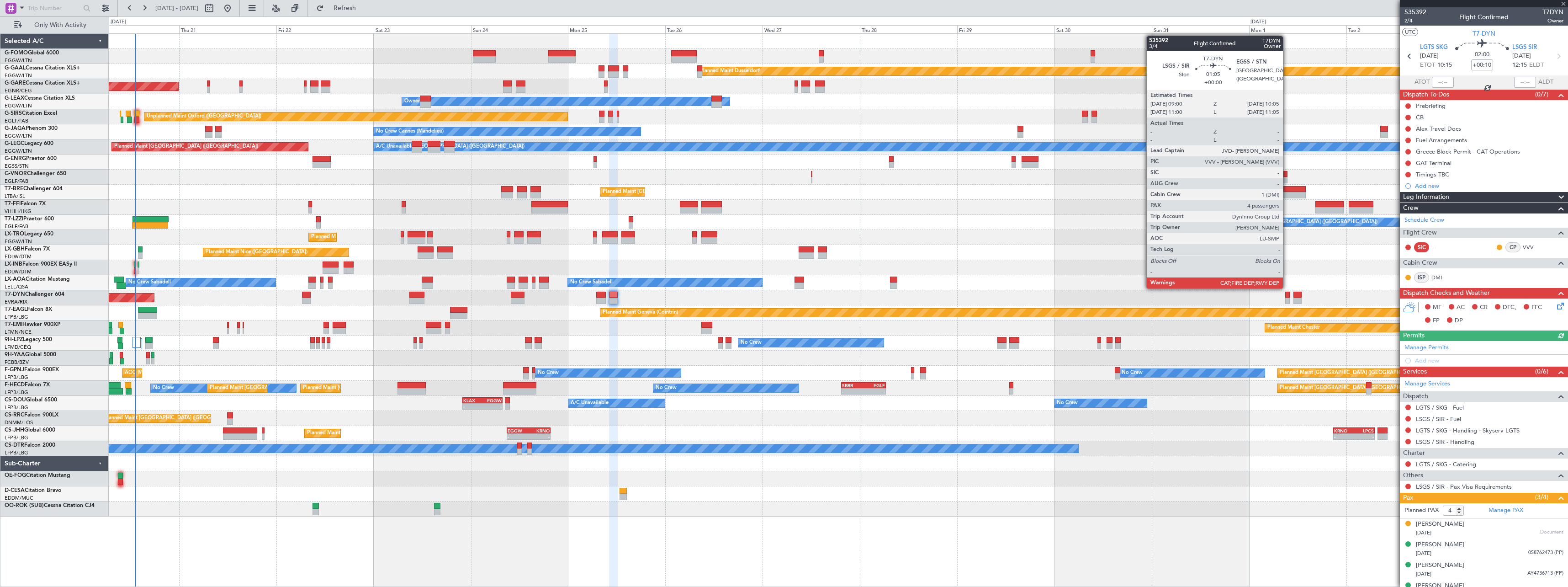
click at [1287, 296] on div at bounding box center [1286, 295] width 4 height 7
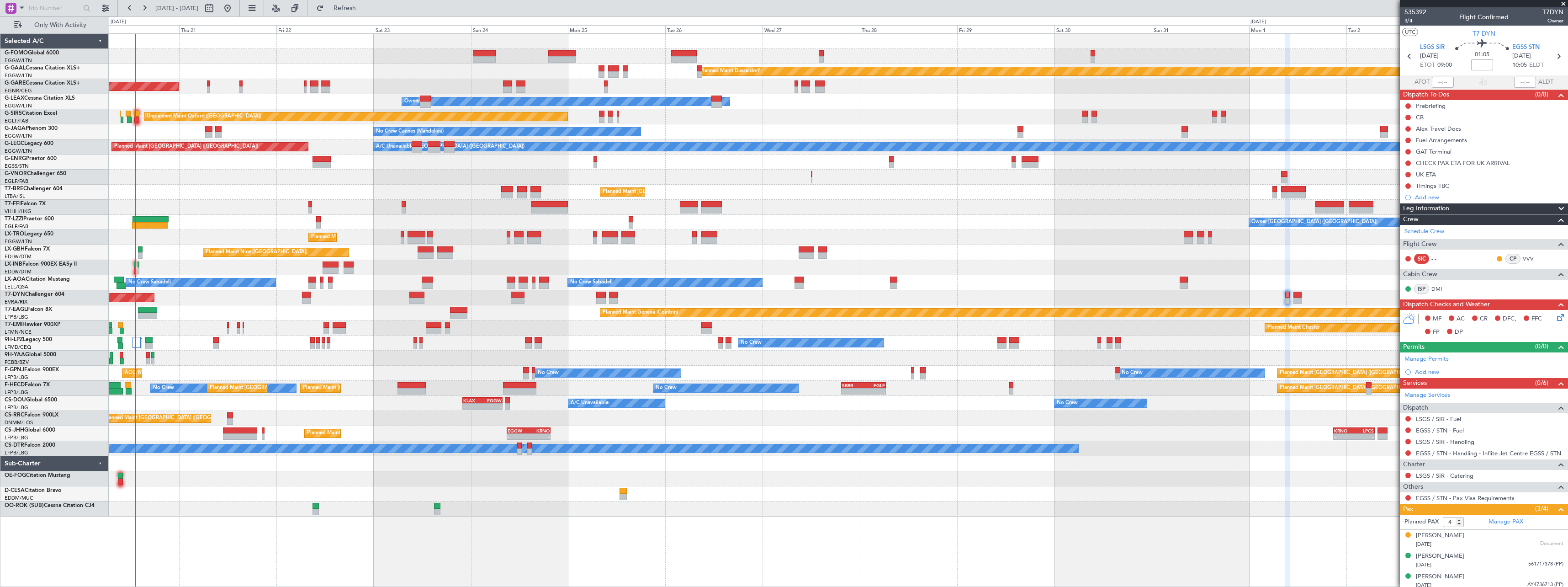
click at [1482, 65] on input at bounding box center [1482, 65] width 22 height 11
type input "+00:10"
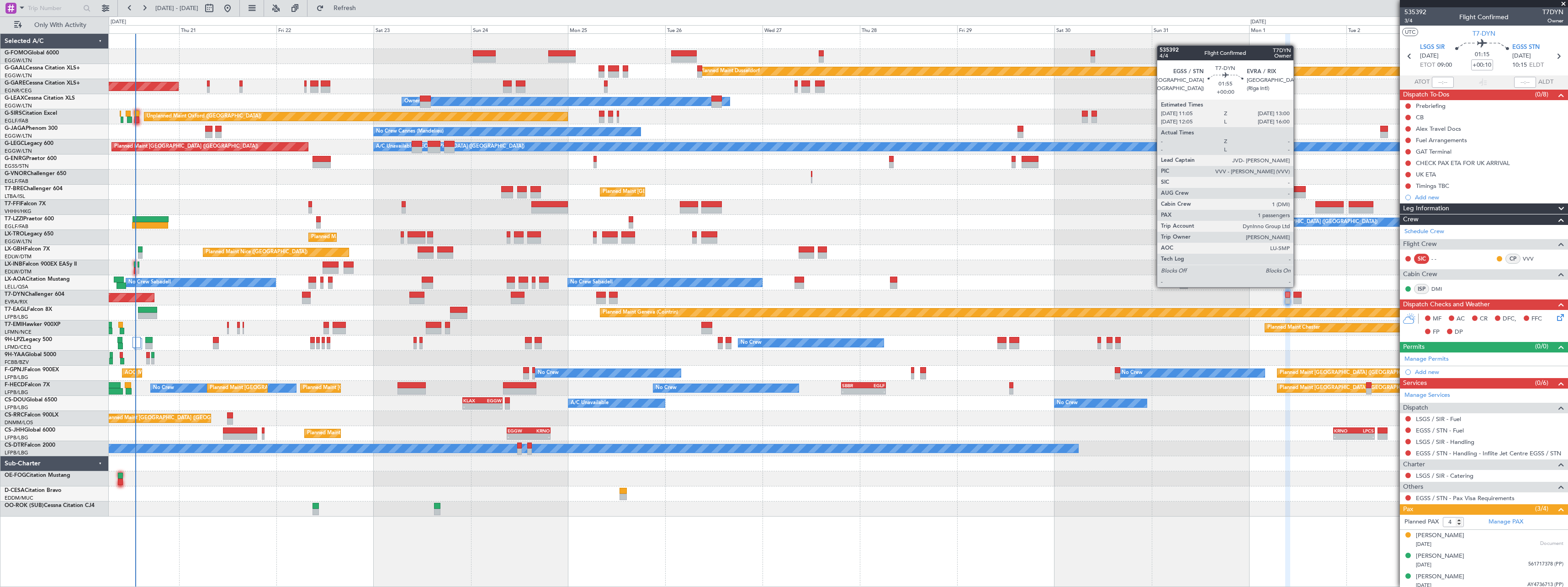
click at [1297, 294] on div at bounding box center [1297, 295] width 8 height 7
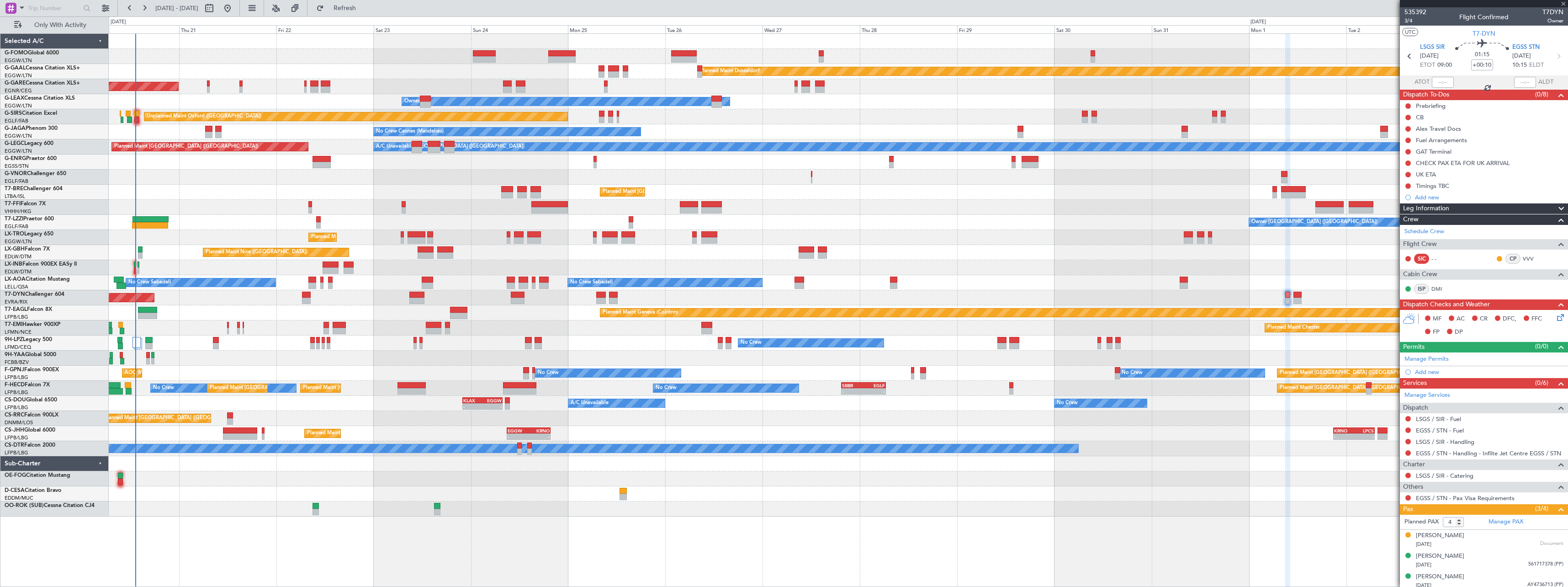
type input "1"
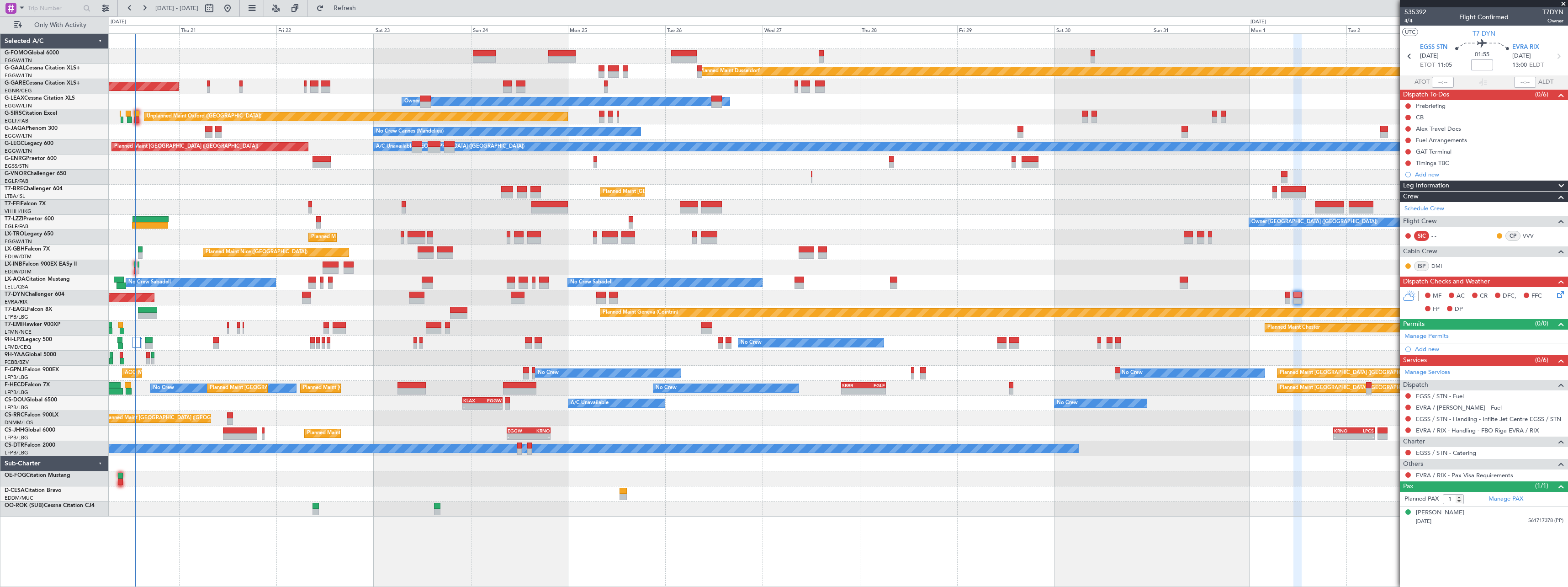
click at [1480, 65] on input at bounding box center [1482, 65] width 22 height 11
type input "+00:15"
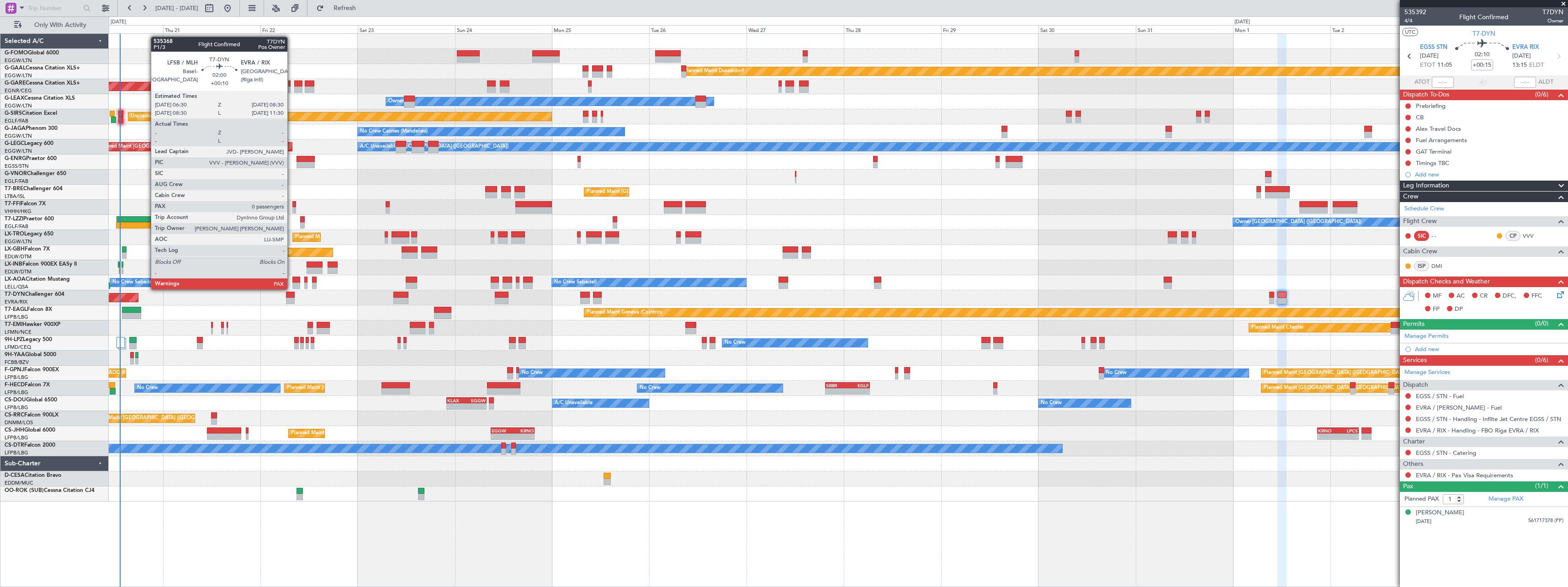
click at [292, 297] on div at bounding box center [290, 295] width 8 height 7
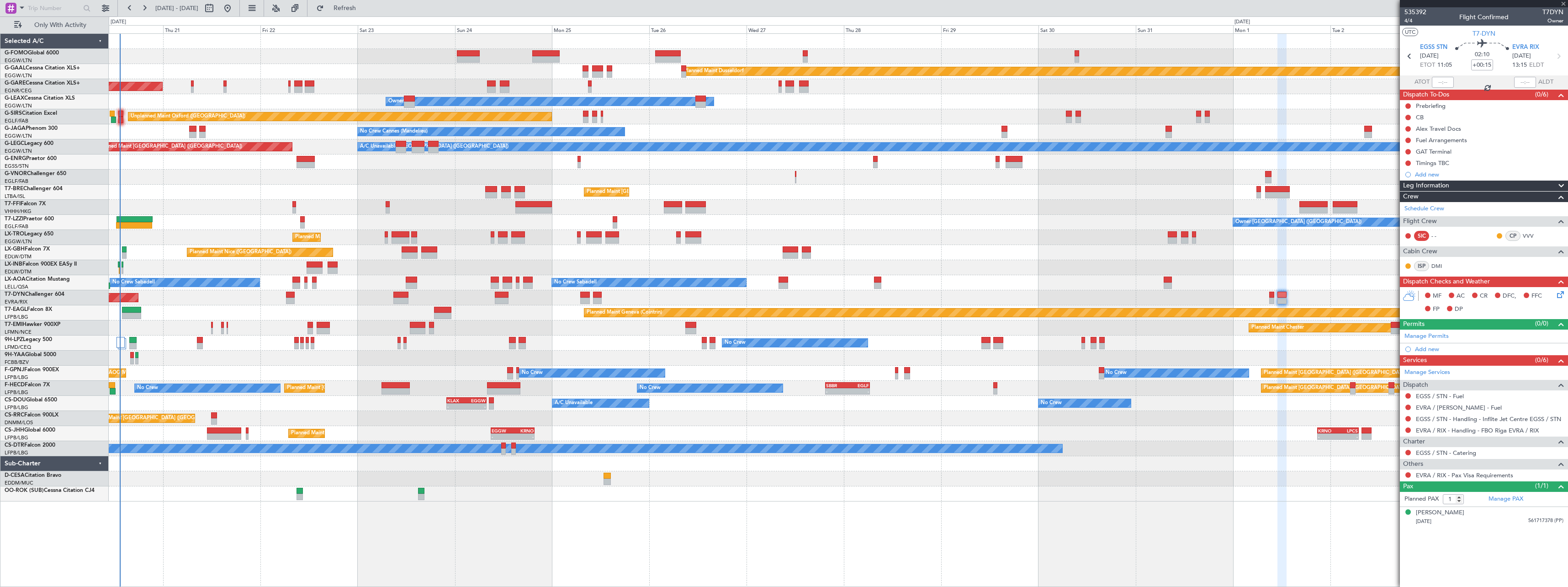
type input "+00:10"
type input "0"
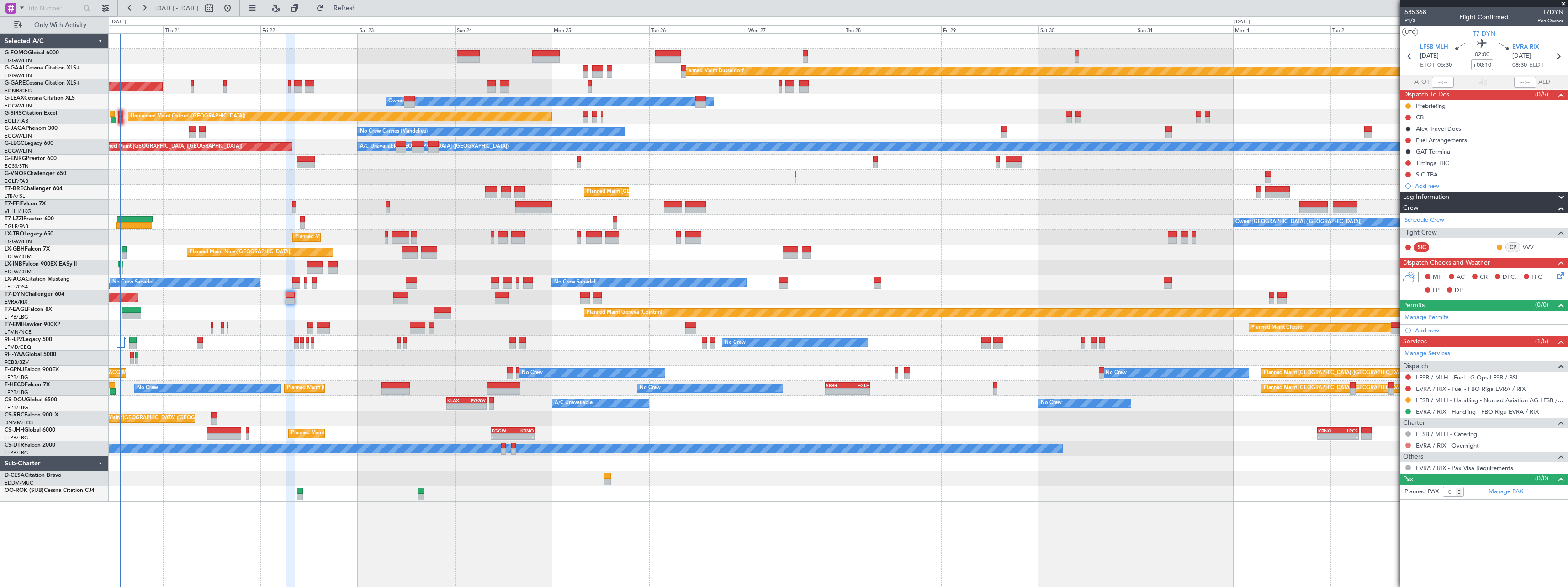
click at [1409, 443] on button at bounding box center [1408, 445] width 6 height 6
click at [1388, 455] on span "Not Required" at bounding box center [1386, 457] width 36 height 9
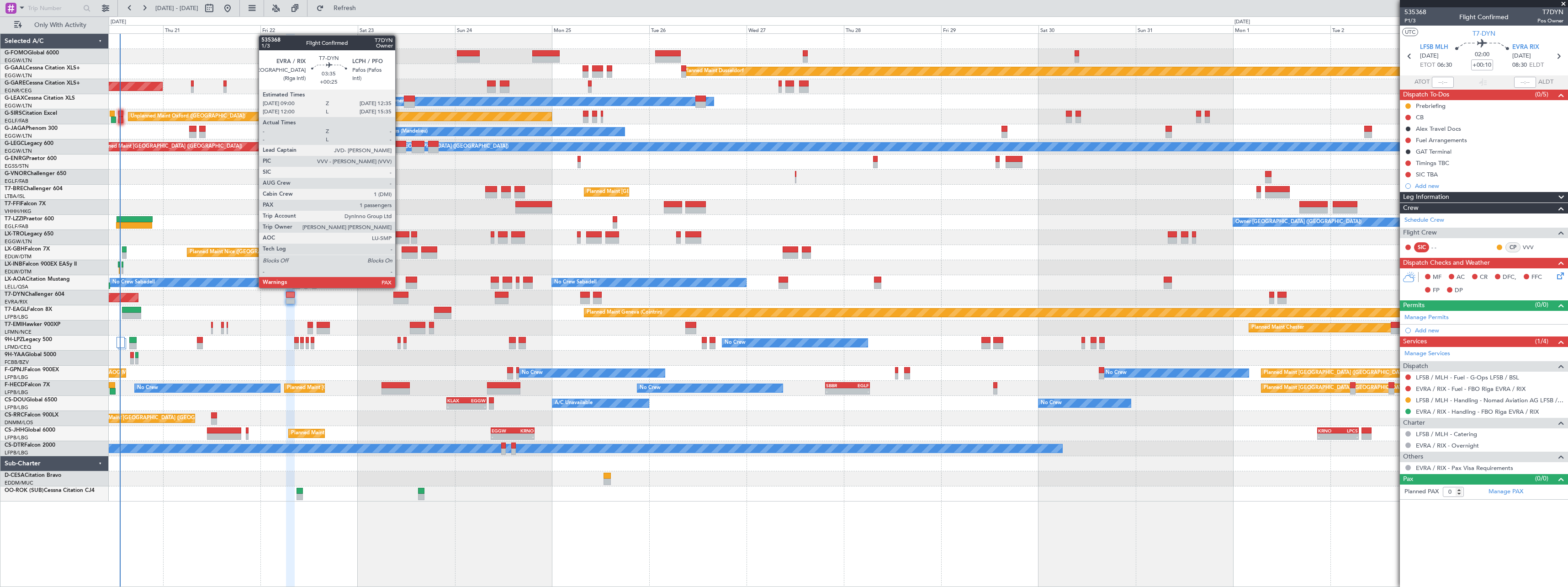
click at [399, 295] on div at bounding box center [400, 295] width 14 height 7
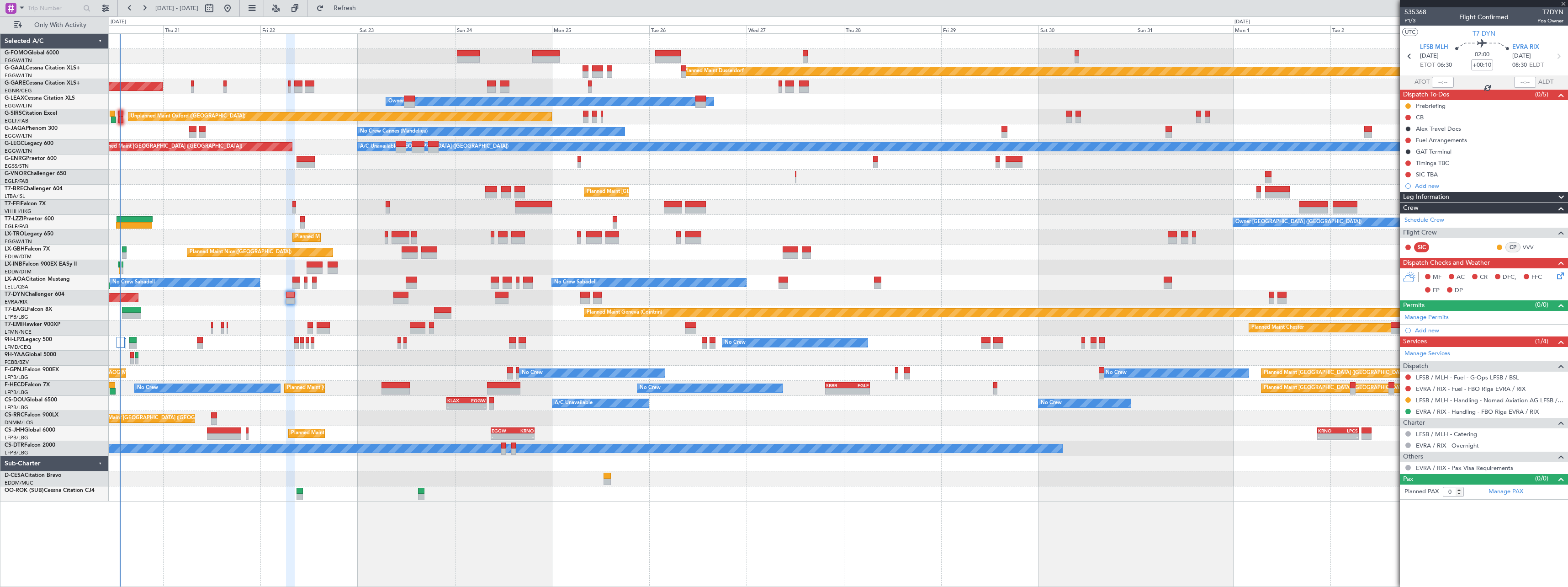
type input "+00:25"
type input "3"
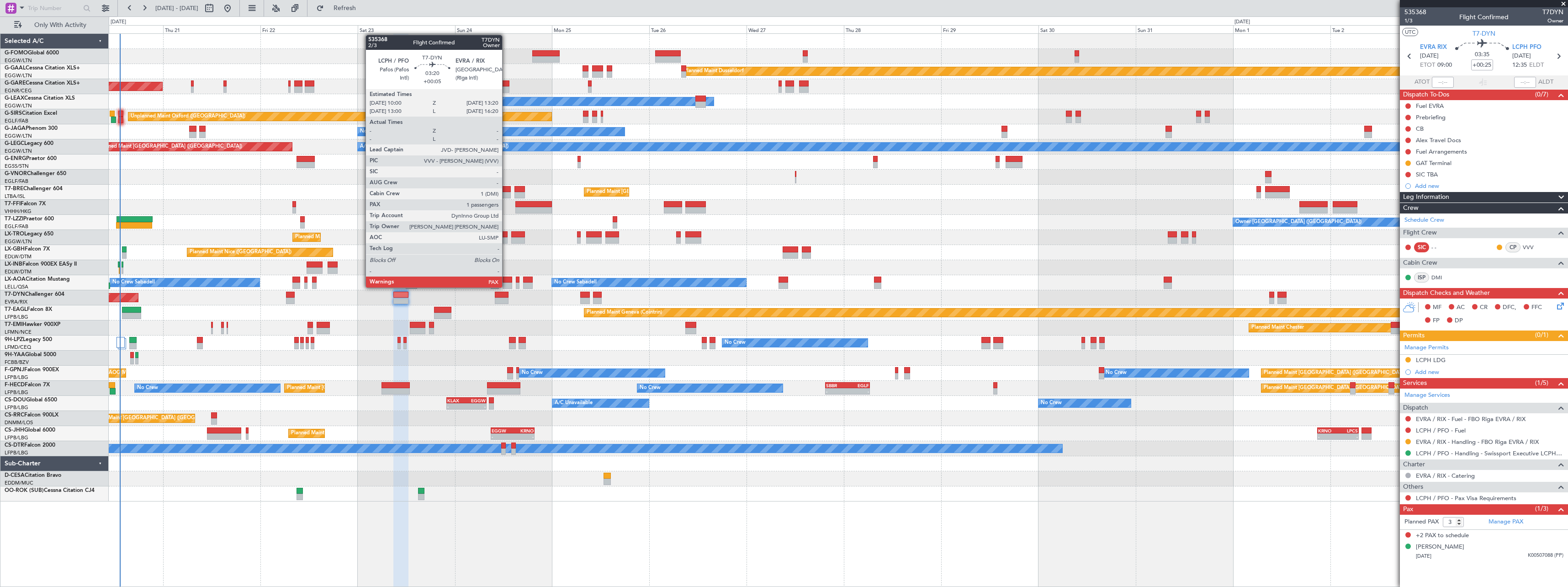
click at [506, 295] on div at bounding box center [502, 295] width 13 height 7
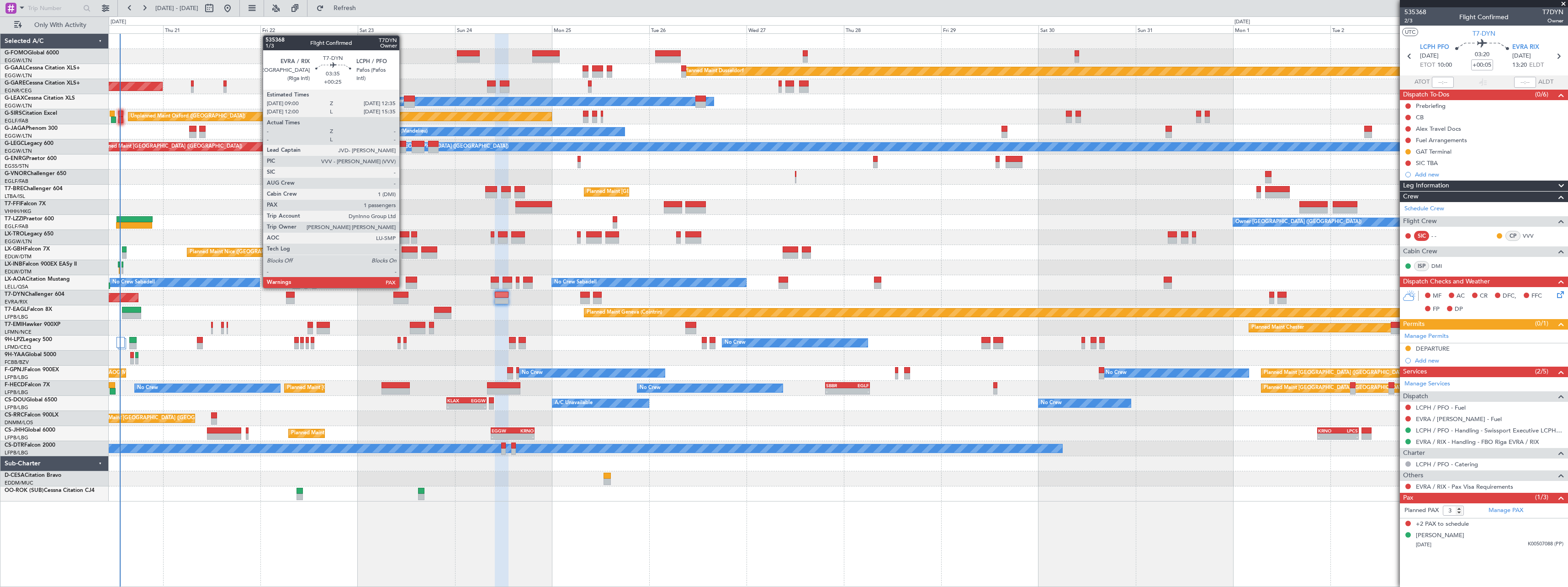
click at [403, 295] on div at bounding box center [400, 295] width 14 height 7
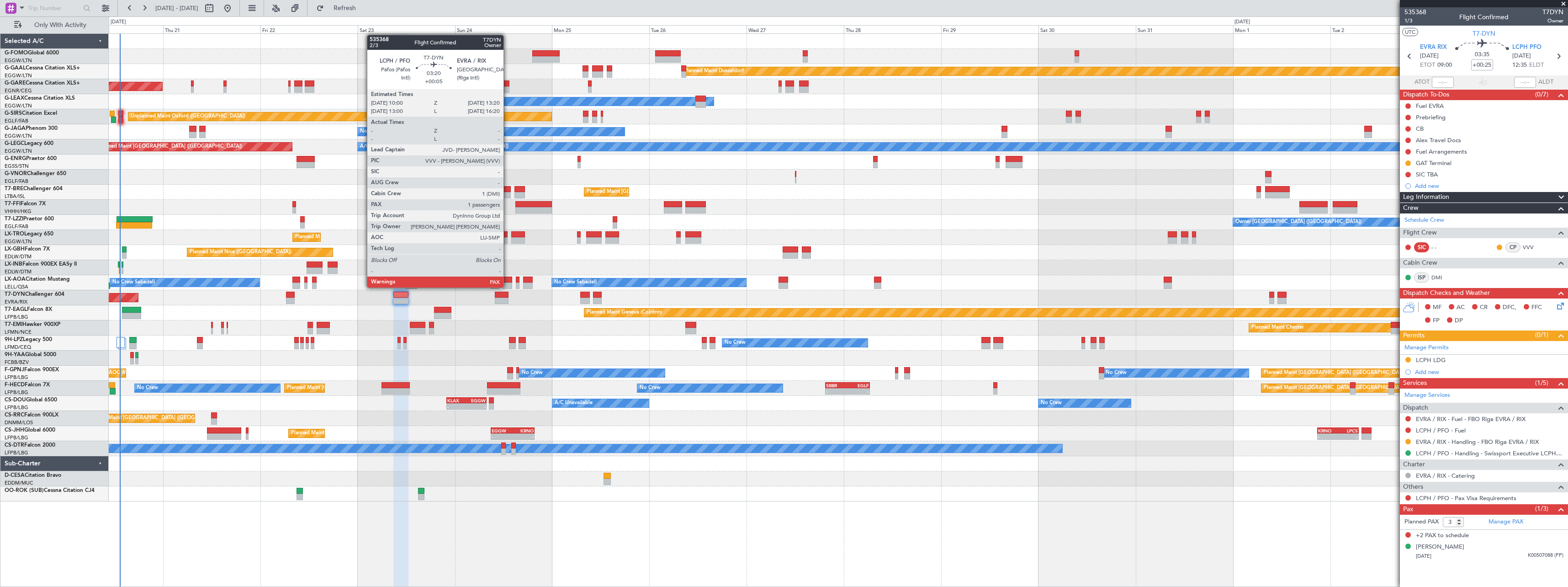
click at [508, 295] on div at bounding box center [502, 295] width 13 height 7
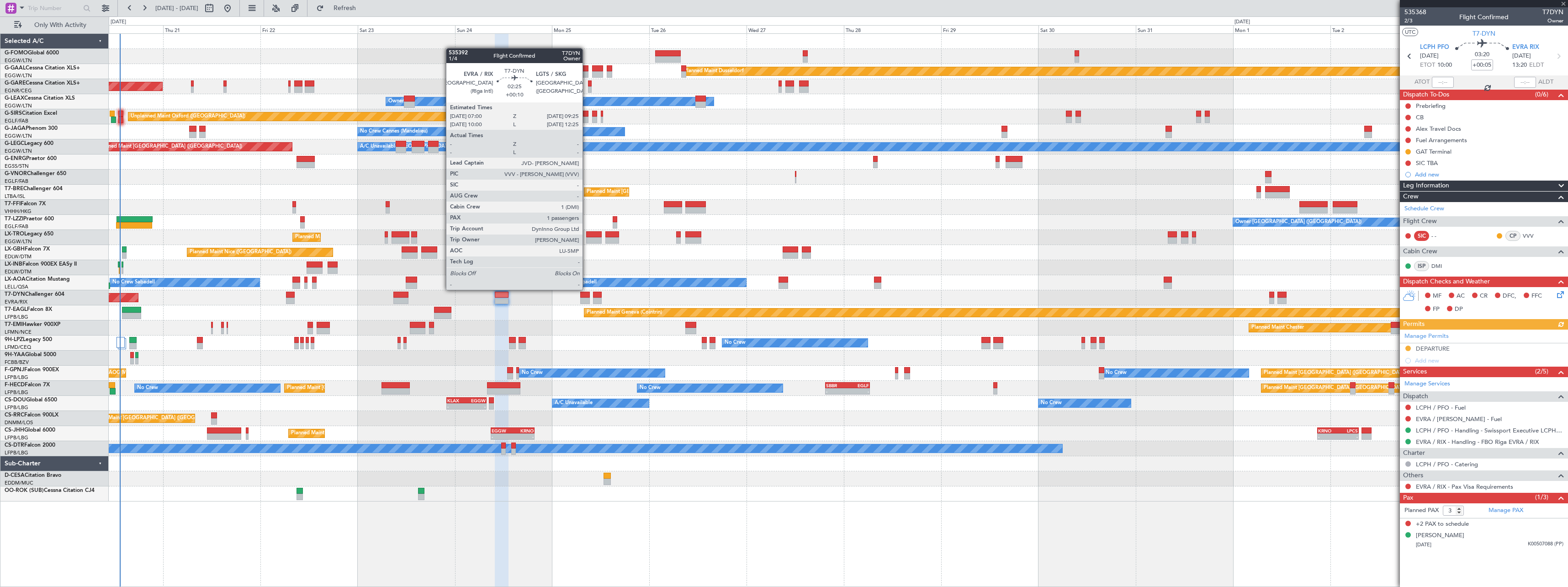
click at [587, 297] on div at bounding box center [585, 295] width 10 height 7
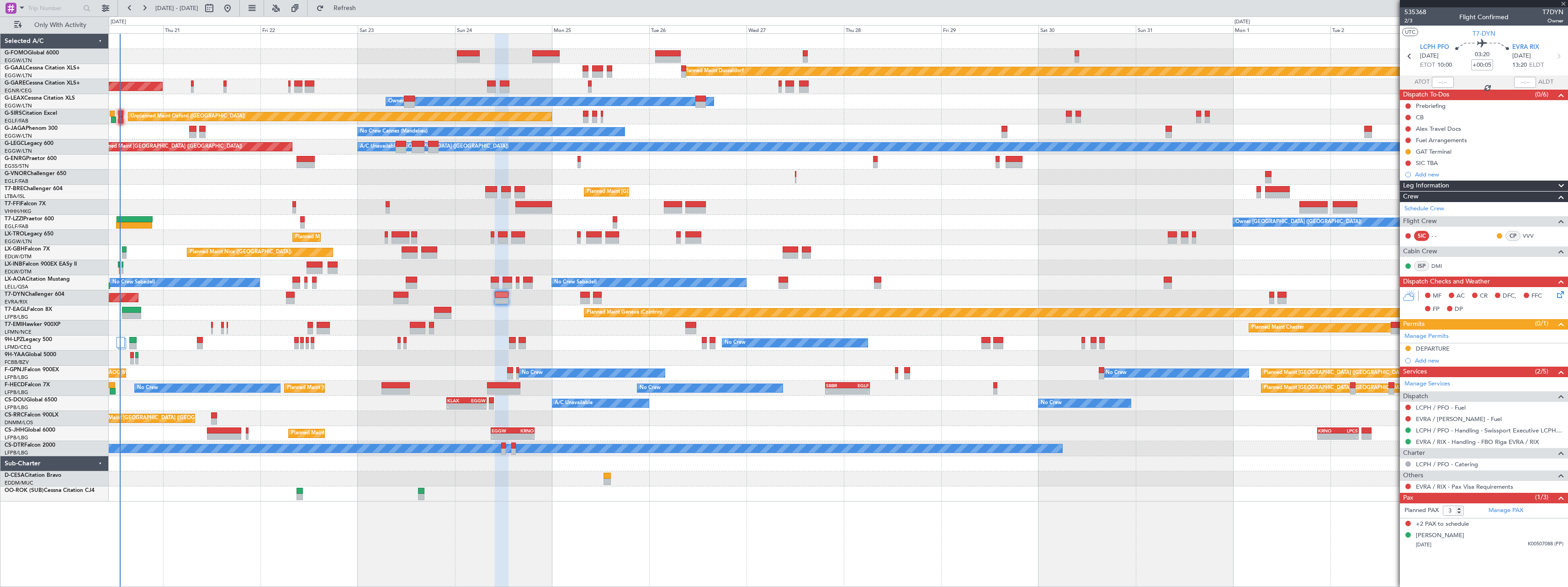
type input "+00:10"
type input "1"
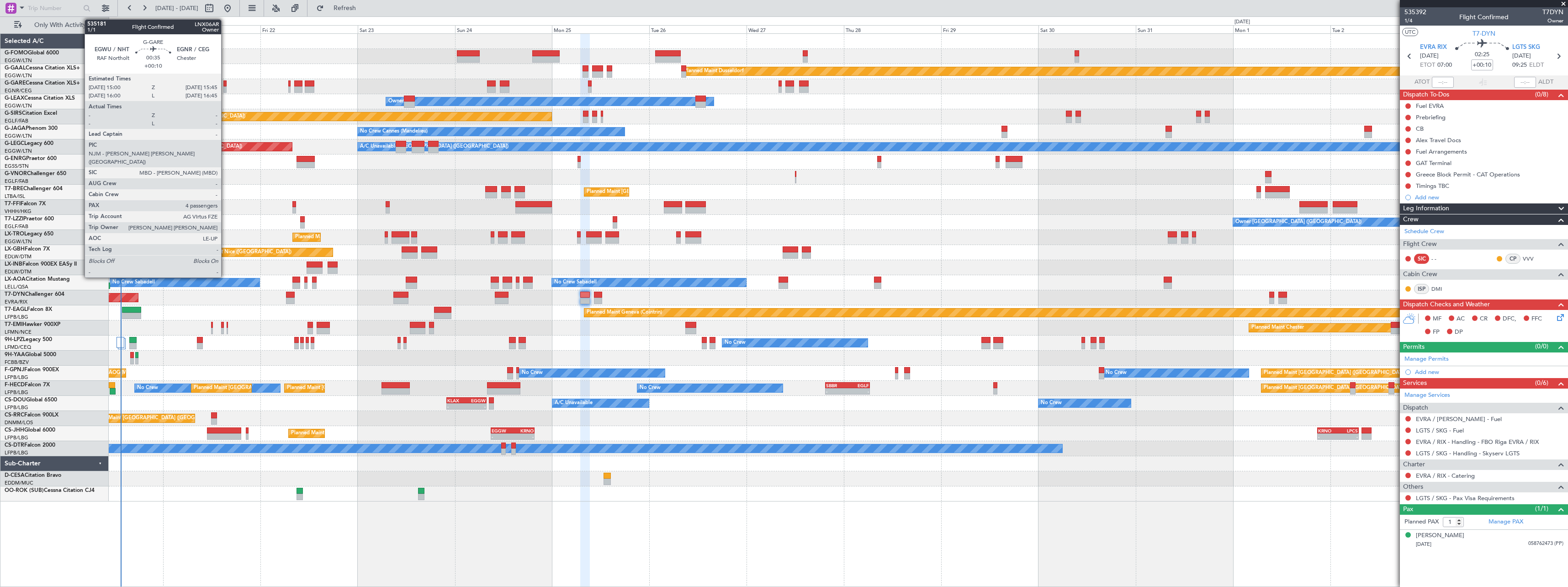
click at [225, 83] on div at bounding box center [225, 84] width 3 height 7
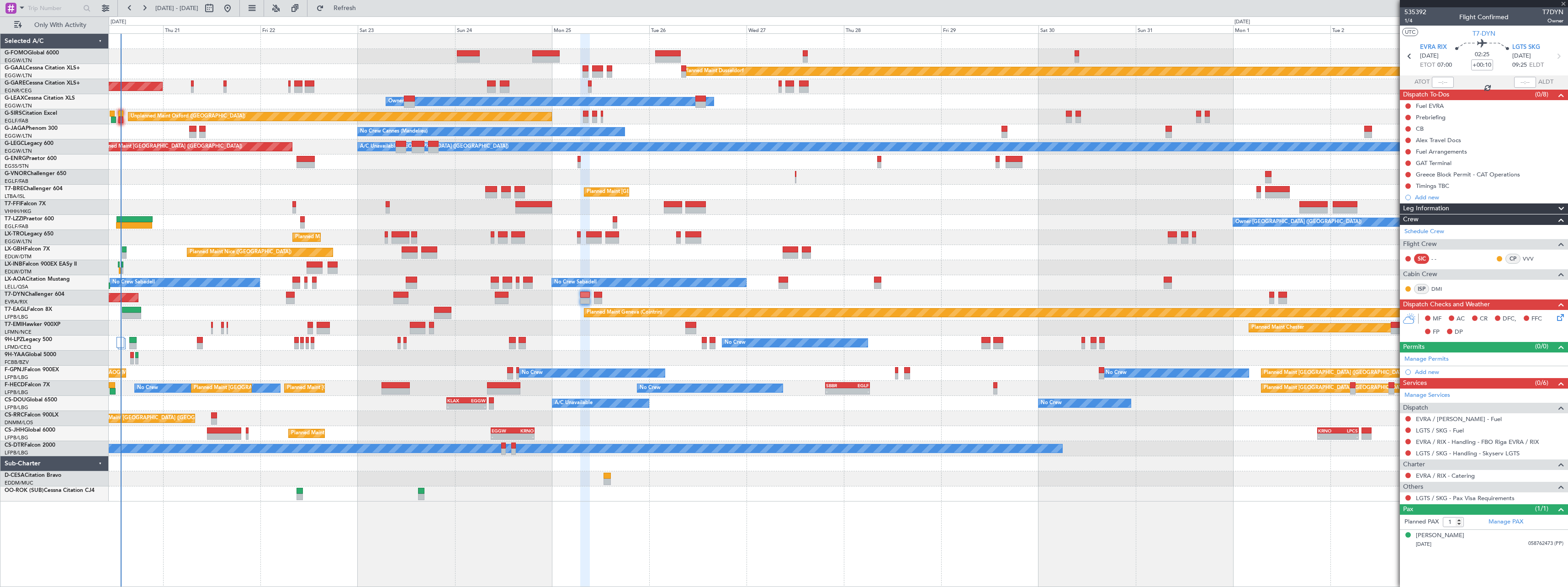
type input "4"
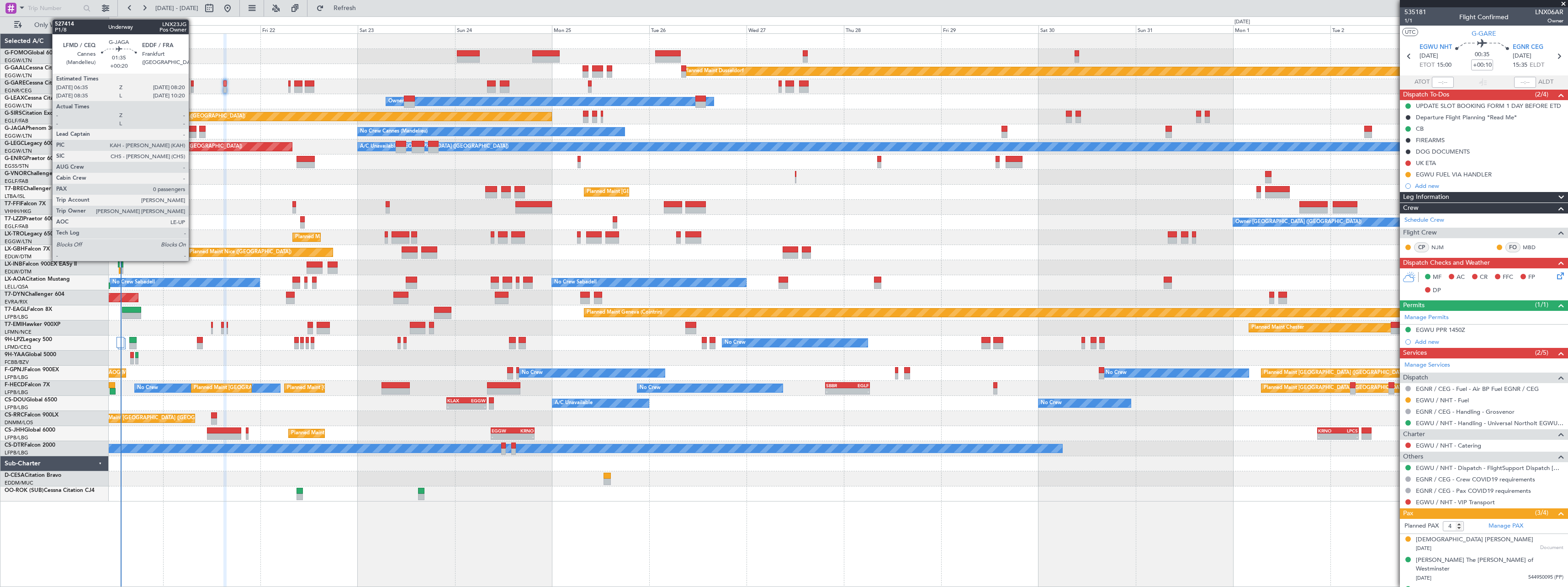
click at [192, 130] on div at bounding box center [192, 130] width 8 height 7
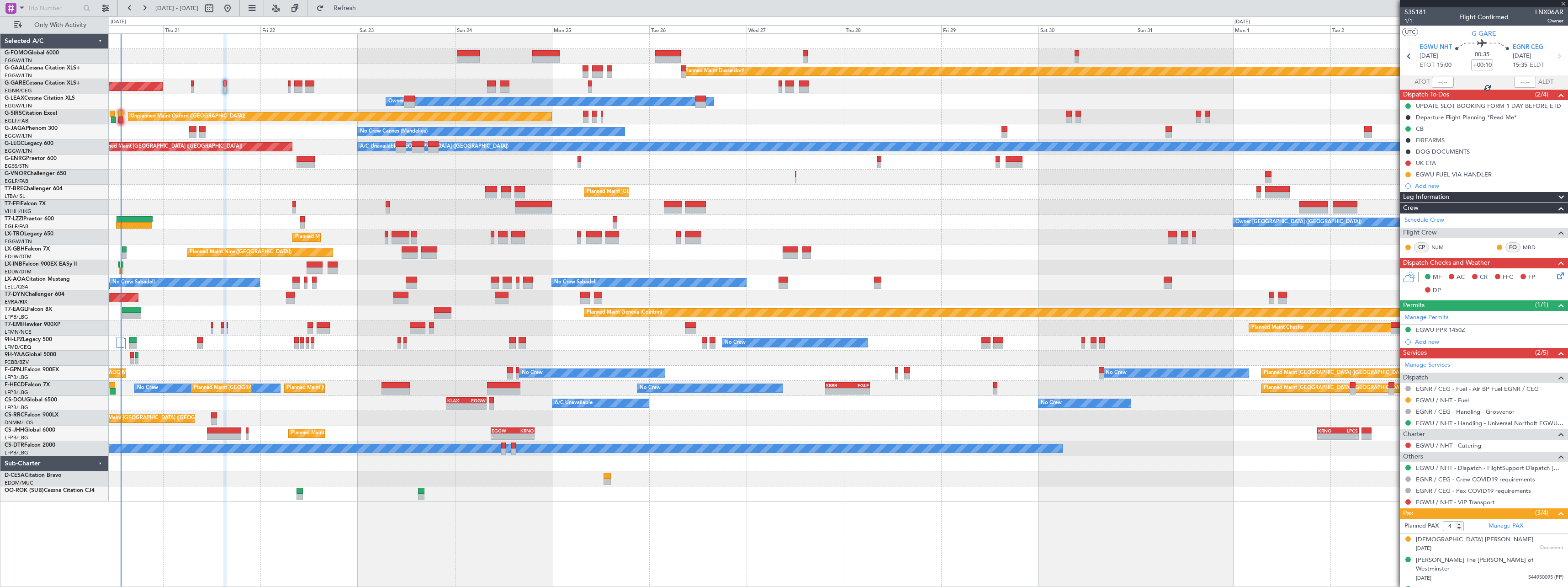
type input "+00:20"
type input "0"
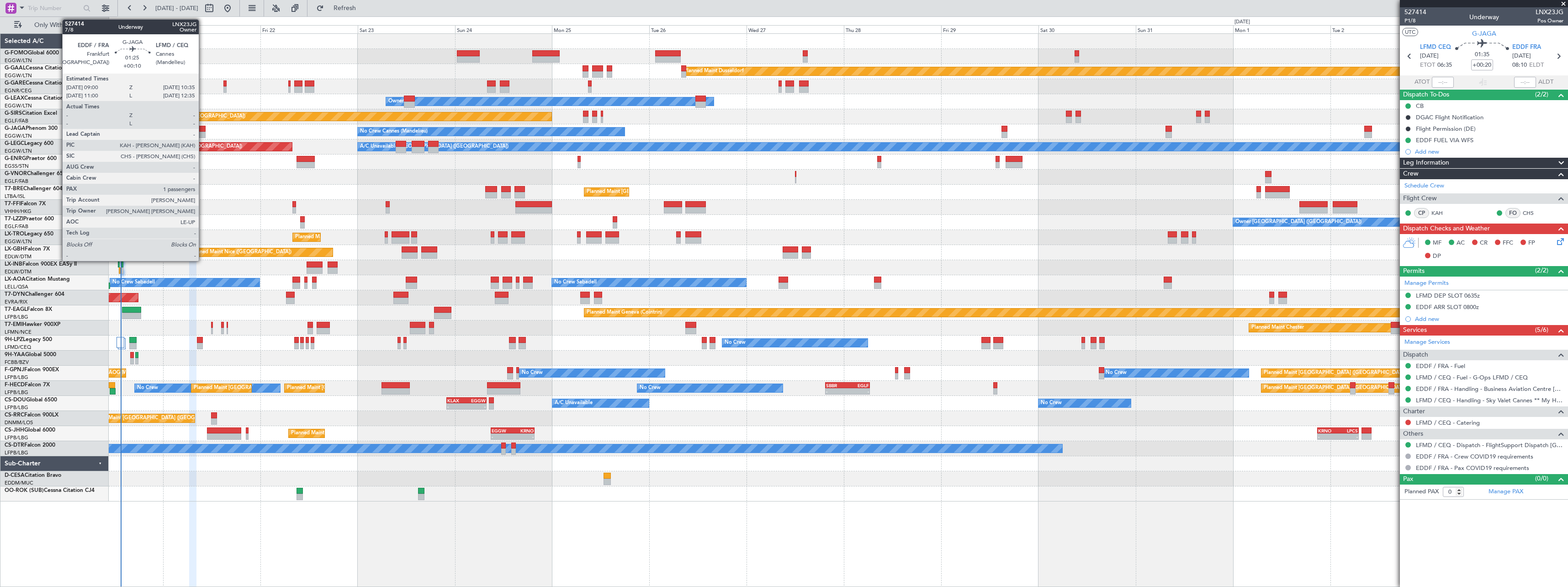
click at [203, 129] on div at bounding box center [203, 130] width 7 height 7
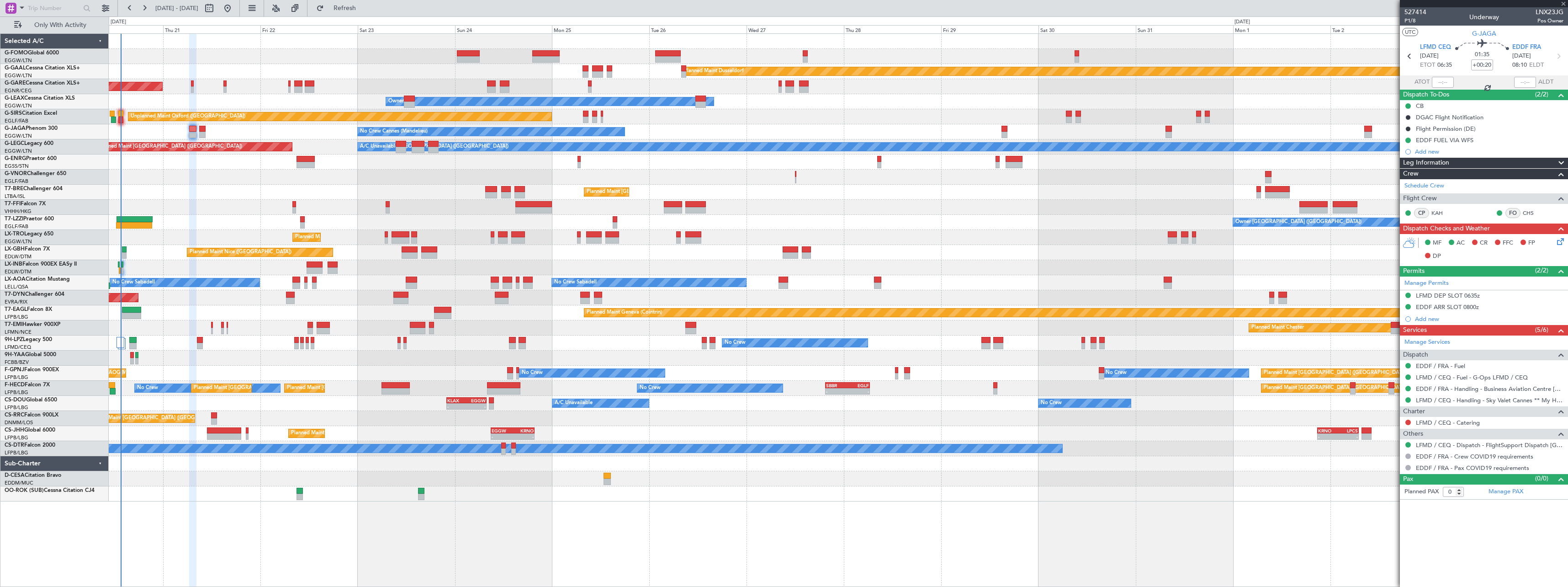
type input "+00:10"
type input "1"
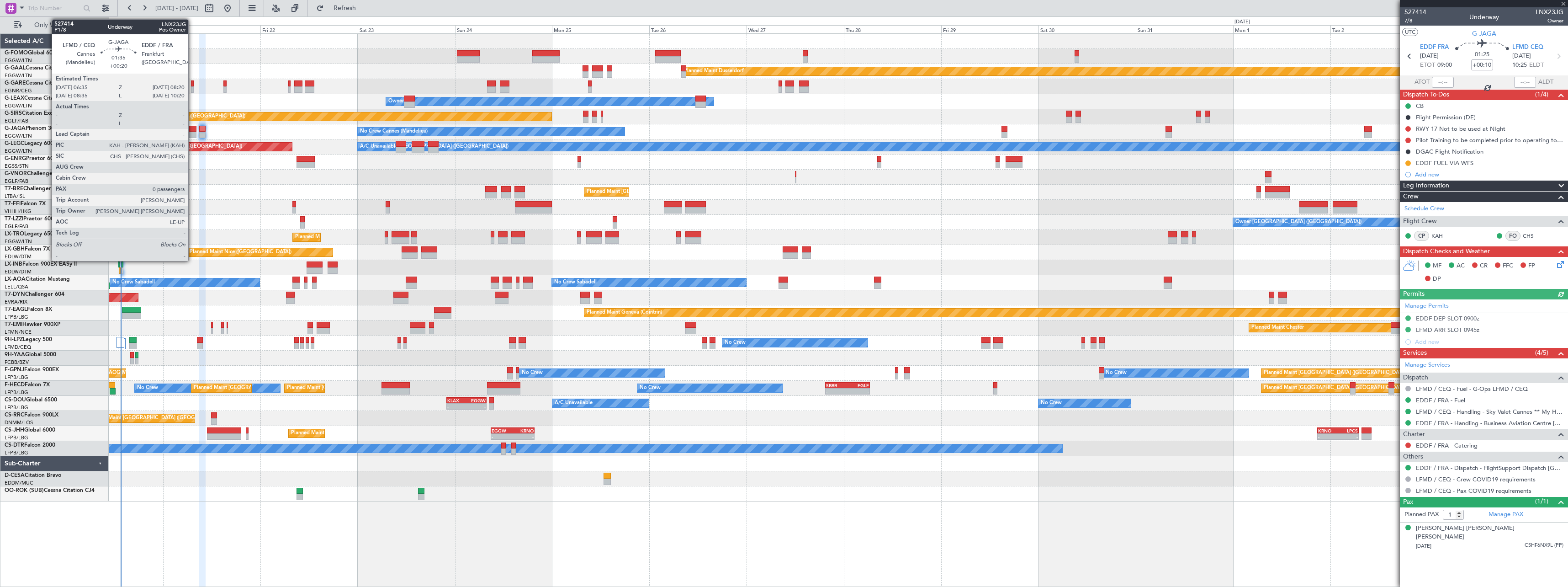
click at [192, 129] on div at bounding box center [192, 130] width 8 height 7
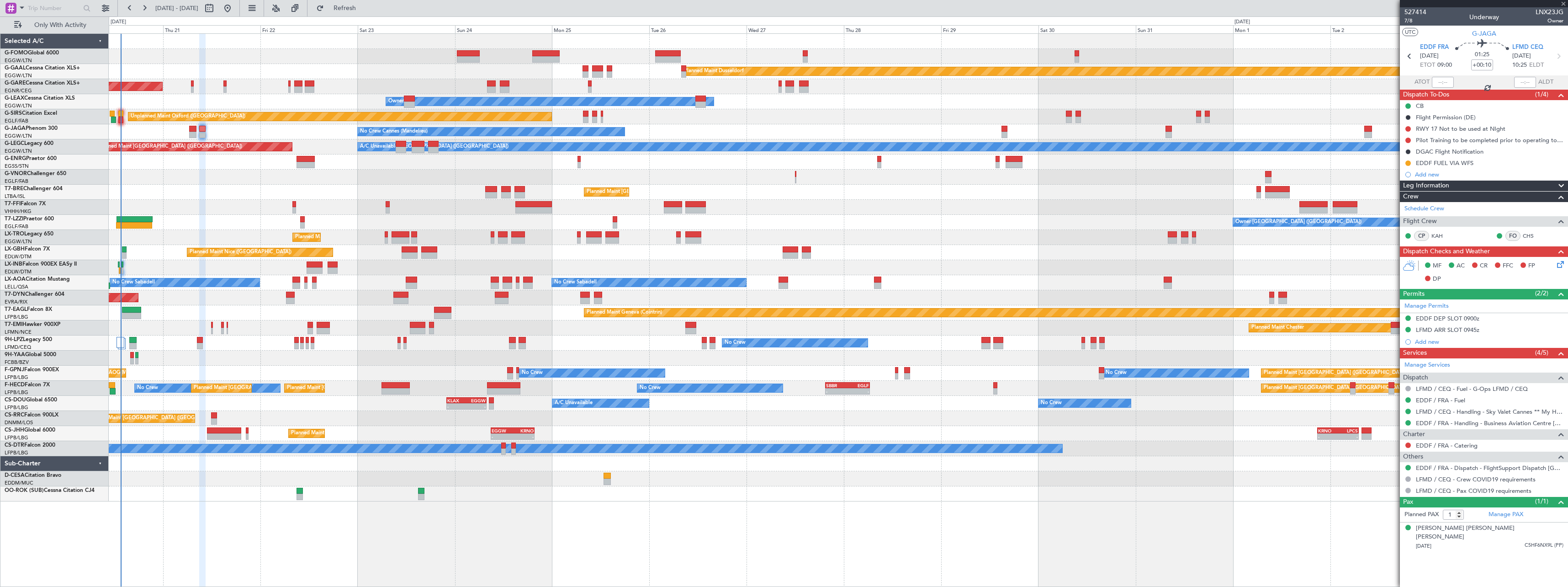
type input "+00:20"
type input "0"
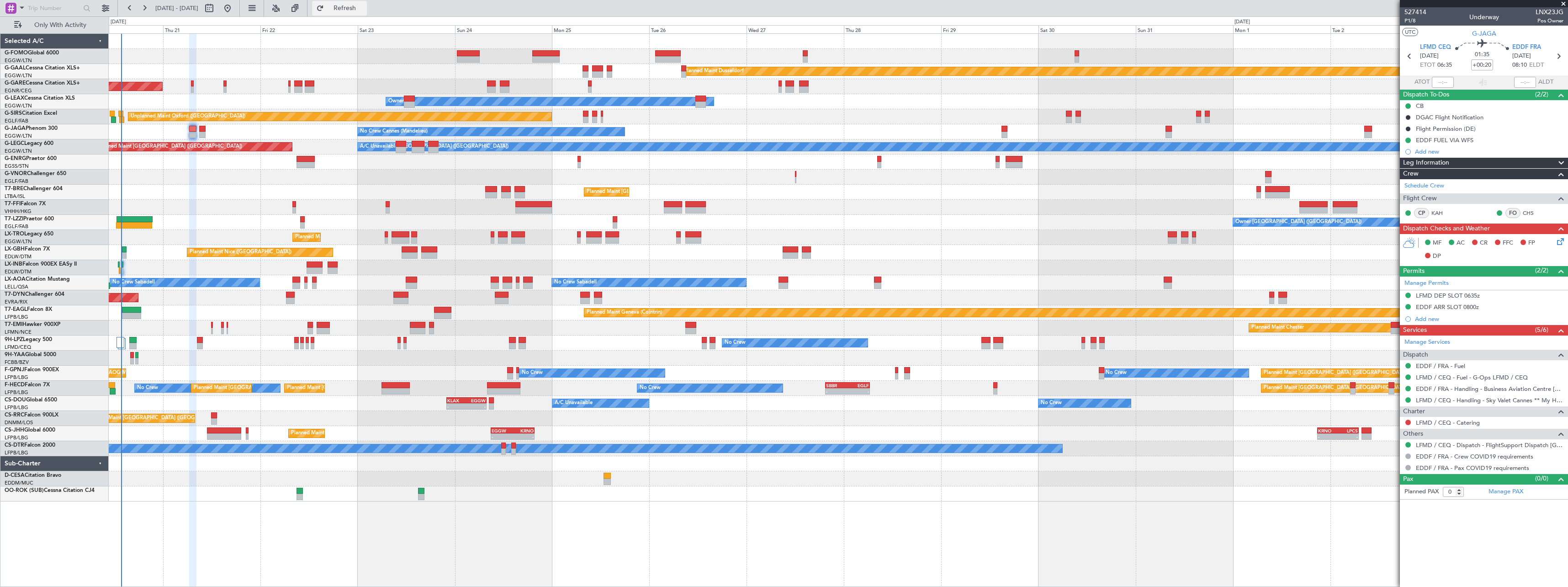
click at [364, 7] on span "Refresh" at bounding box center [345, 8] width 39 height 7
click at [364, 8] on span "Refresh" at bounding box center [345, 8] width 39 height 7
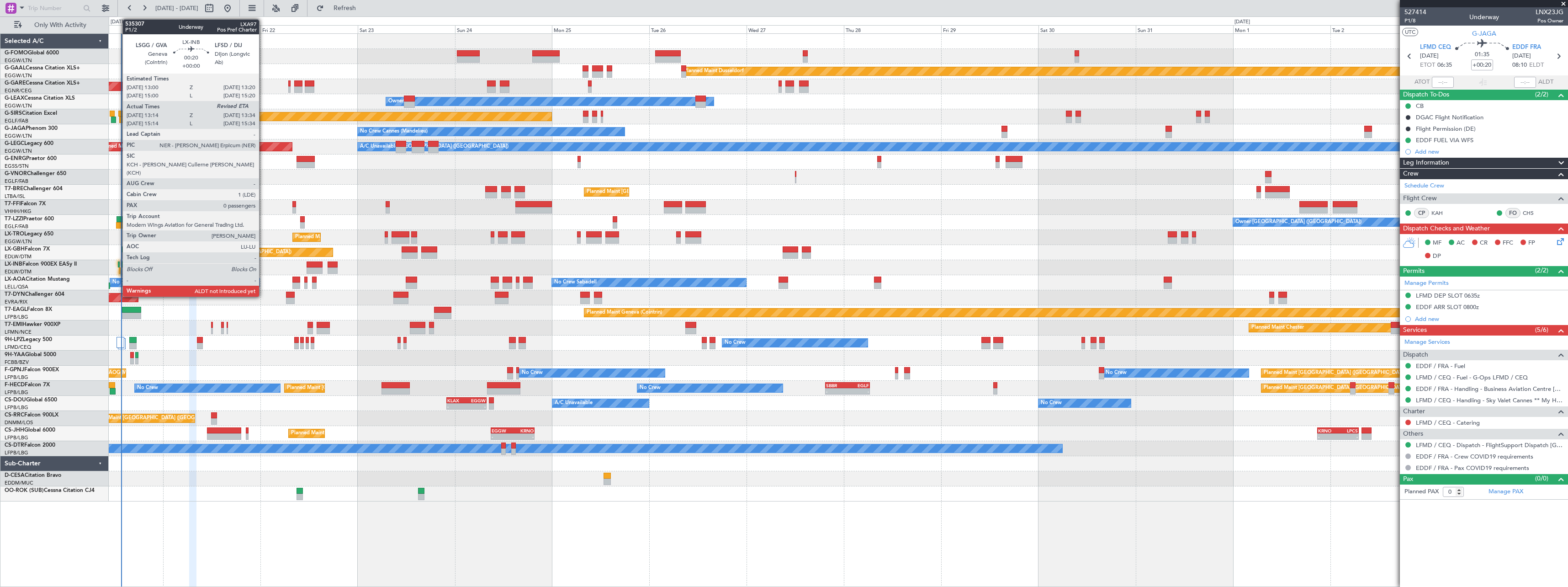
click at [118, 263] on div at bounding box center [118, 265] width 2 height 7
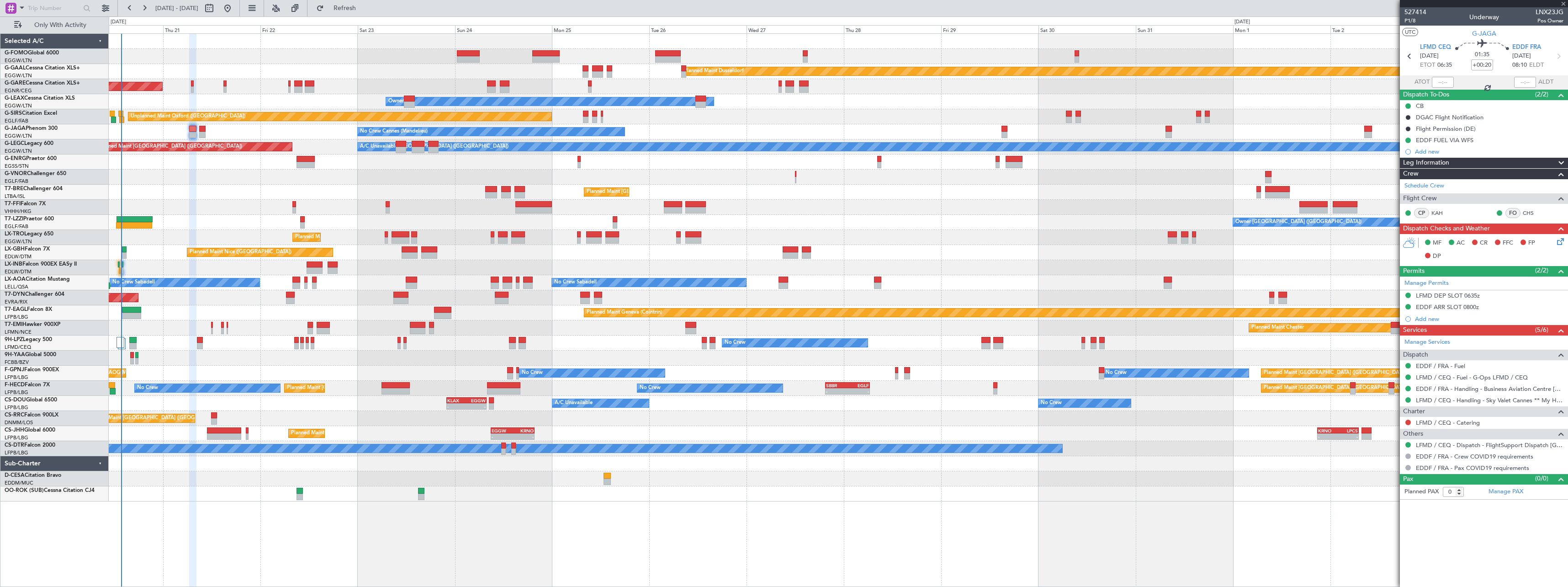
type input "13:14"
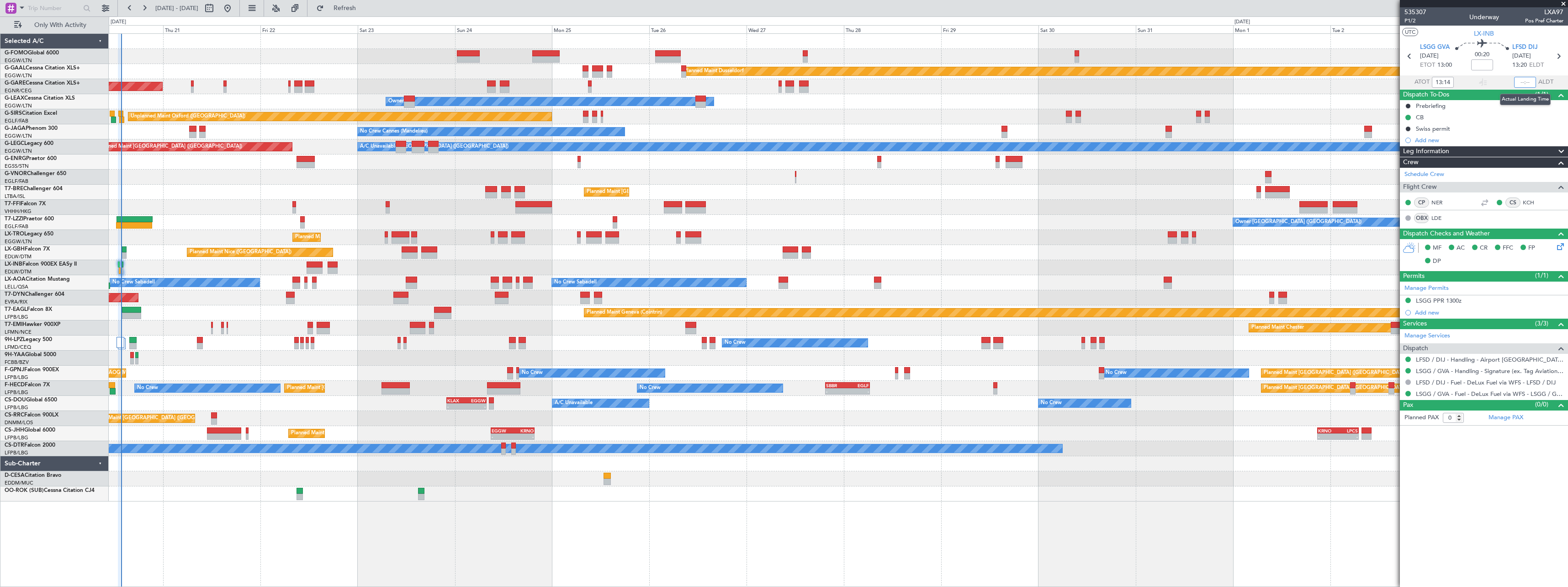
click at [1525, 82] on input "text" at bounding box center [1525, 82] width 22 height 11
type input "13:34"
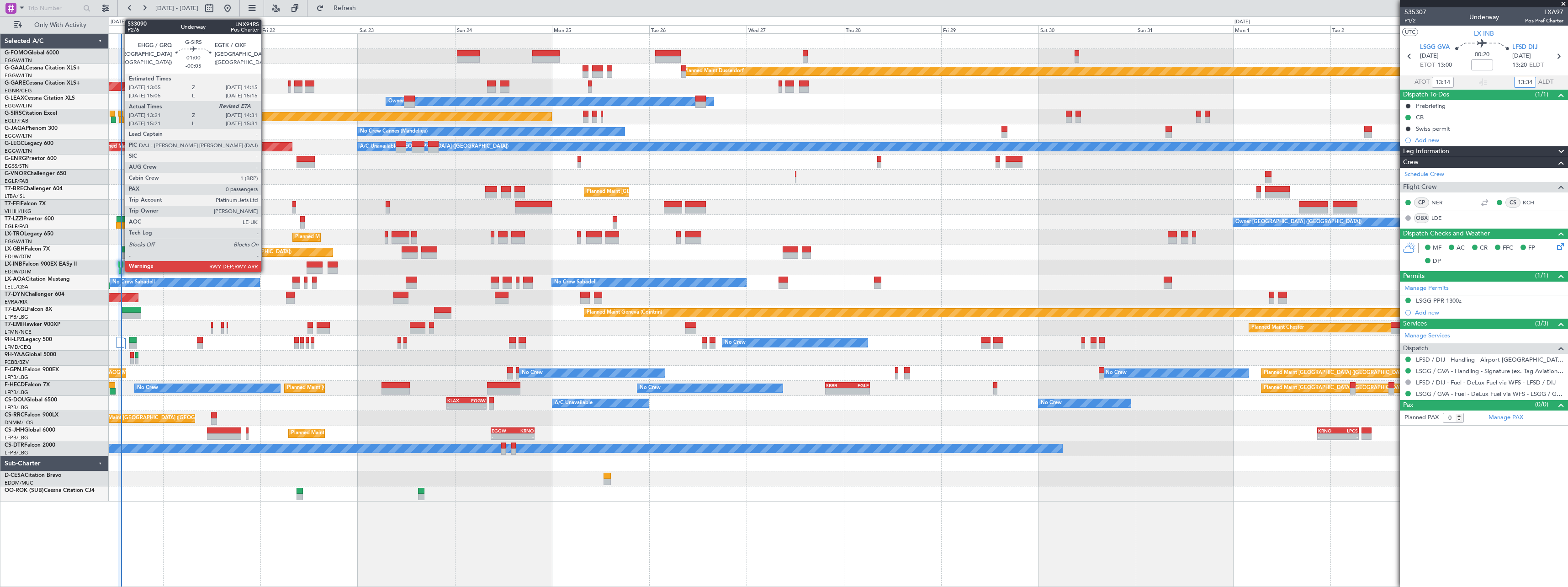
click at [120, 112] on div at bounding box center [121, 114] width 5 height 7
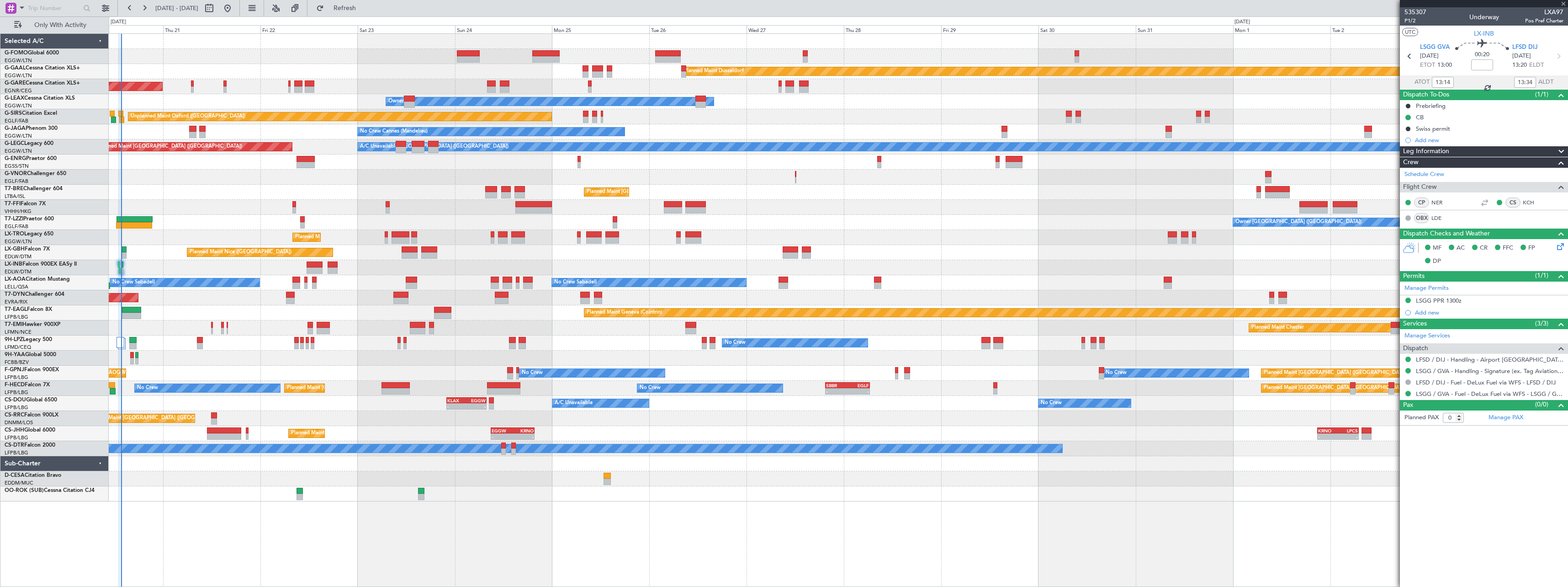
type input "-00:05"
type input "13:21"
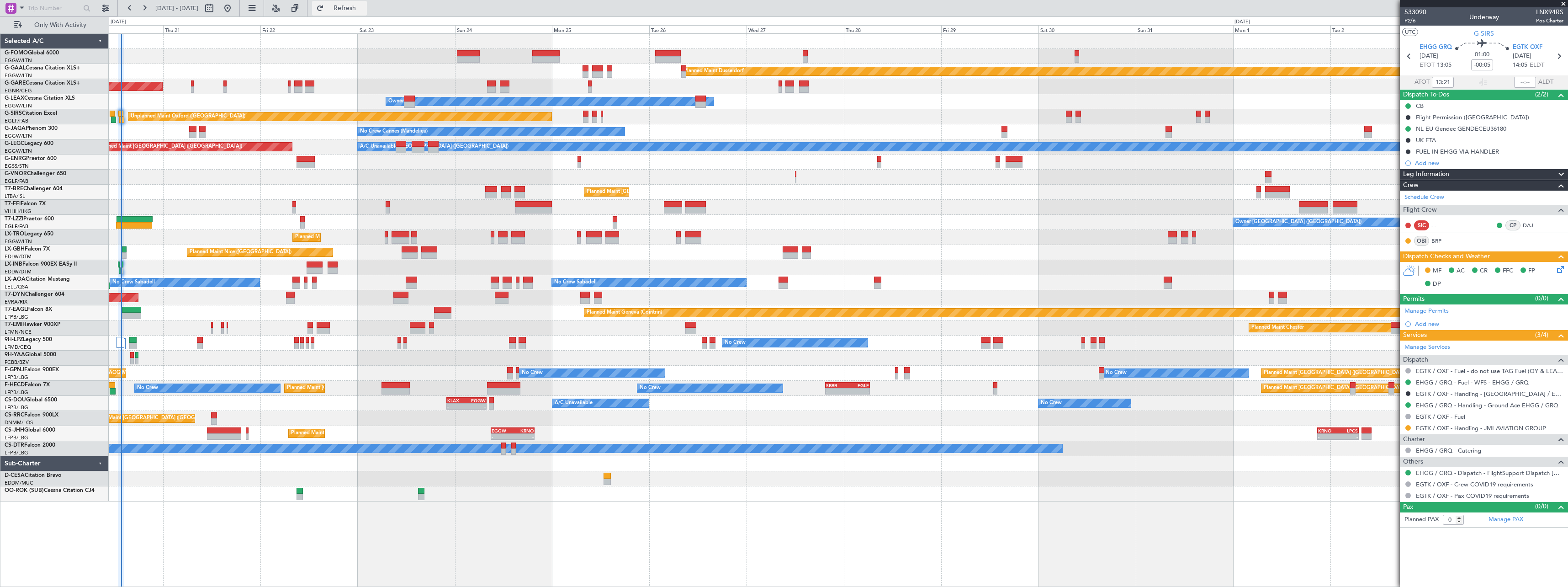
click at [364, 8] on span "Refresh" at bounding box center [345, 8] width 39 height 7
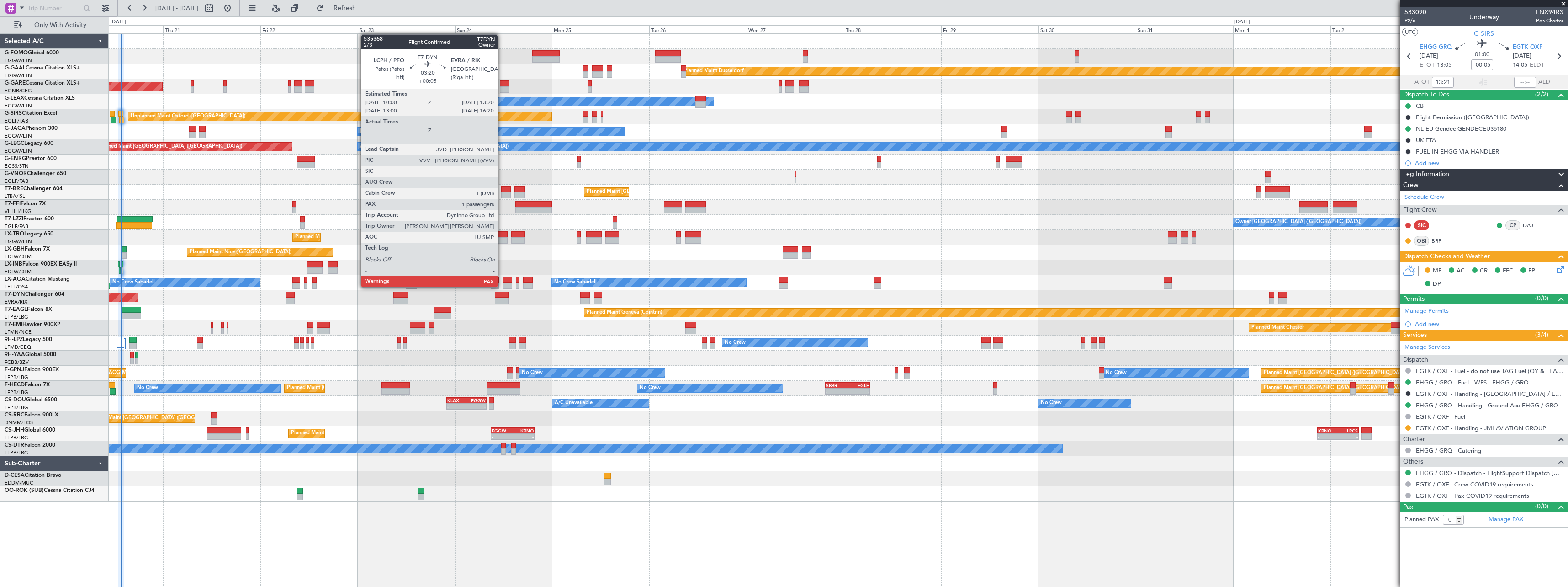
click at [502, 294] on div at bounding box center [502, 295] width 13 height 7
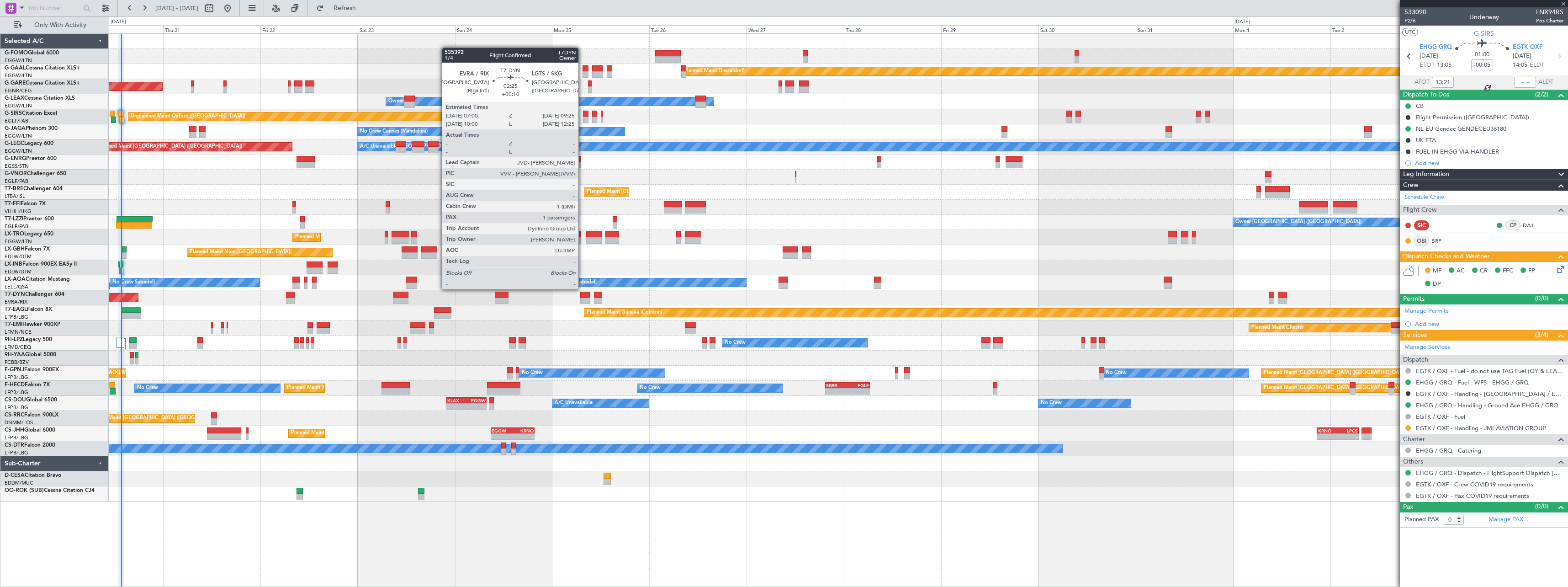
type input "+00:05"
type input "3"
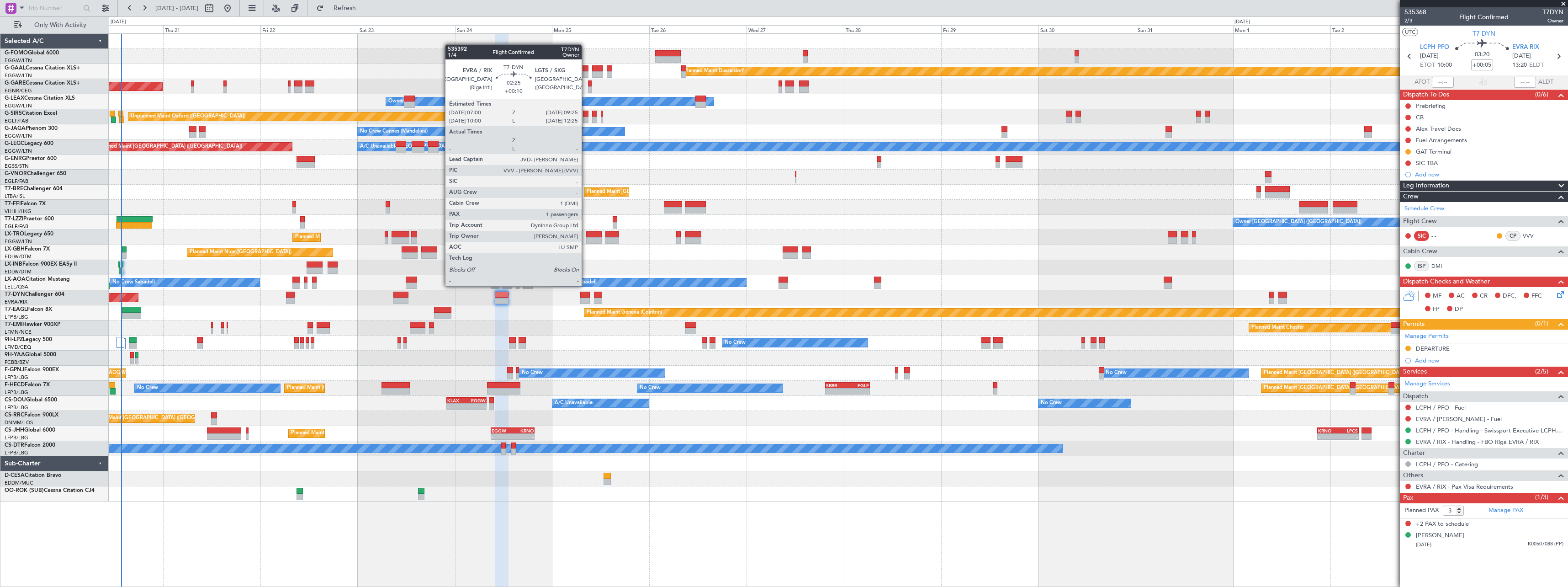
click at [586, 294] on div at bounding box center [585, 295] width 10 height 7
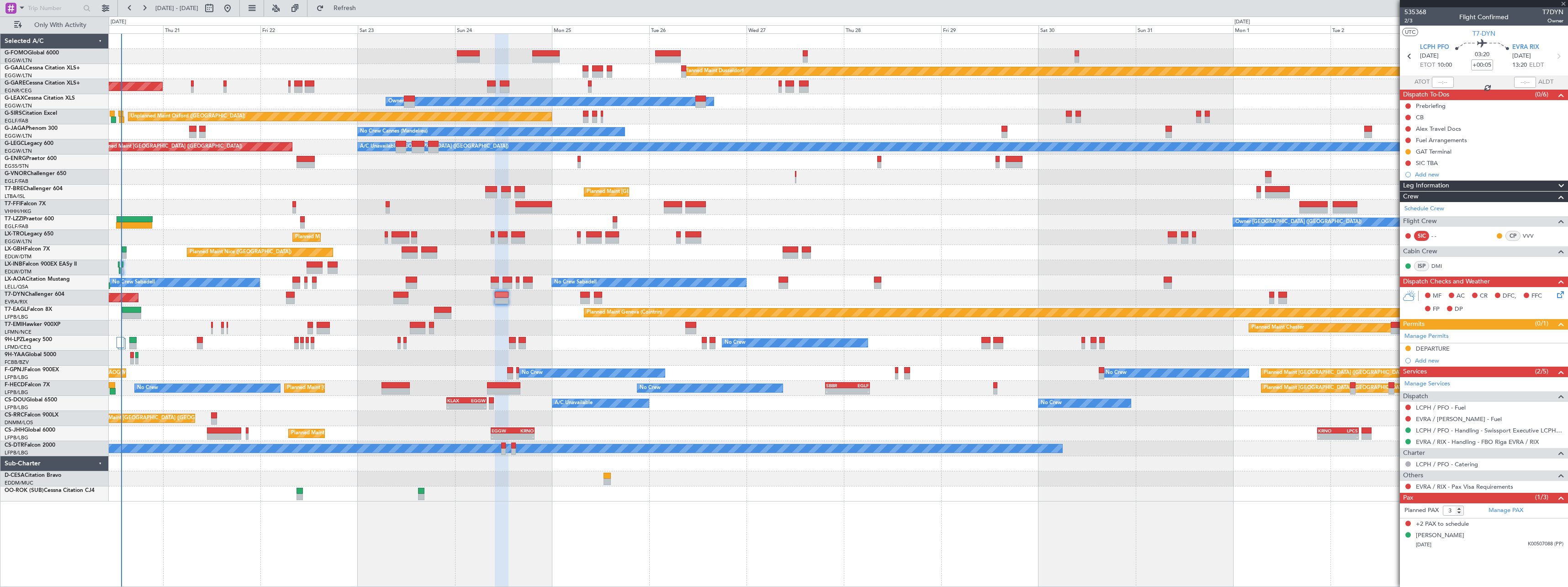
type input "+00:10"
type input "1"
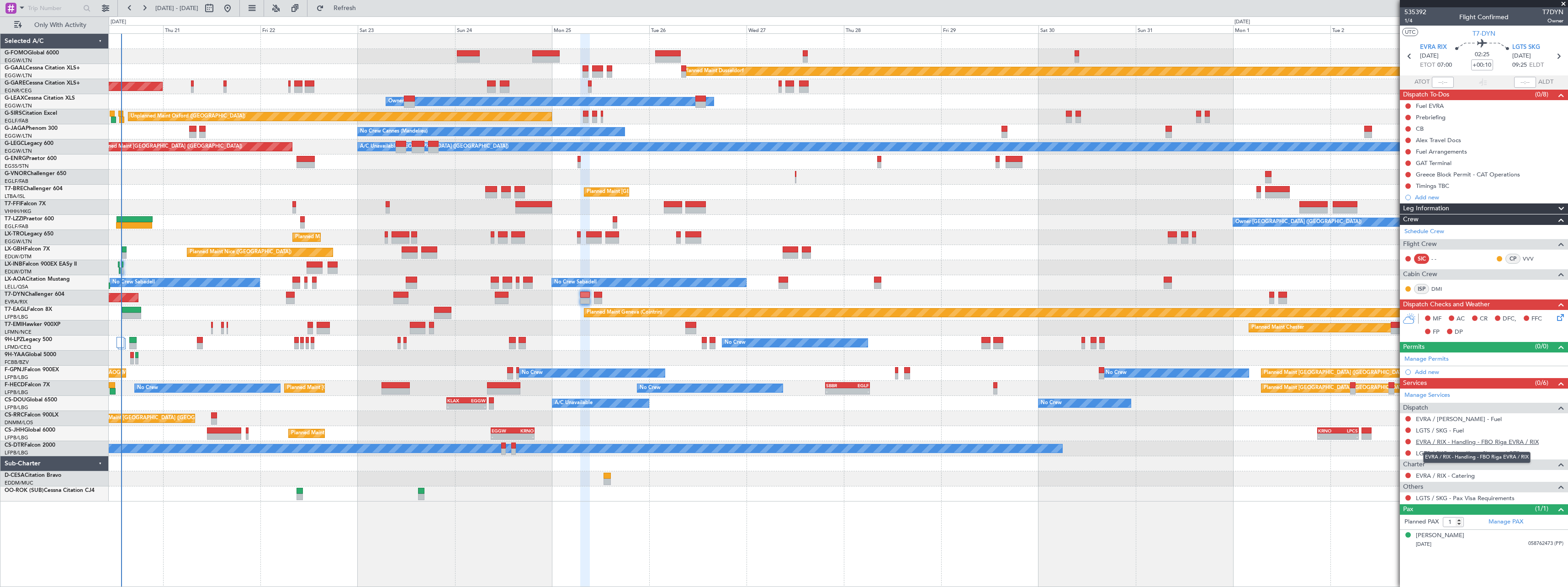
click at [1477, 442] on link "EVRA / RIX - Handling - FBO Riga EVRA / RIX" at bounding box center [1477, 442] width 123 height 8
click at [1432, 374] on div "Add new" at bounding box center [1485, 372] width 140 height 8
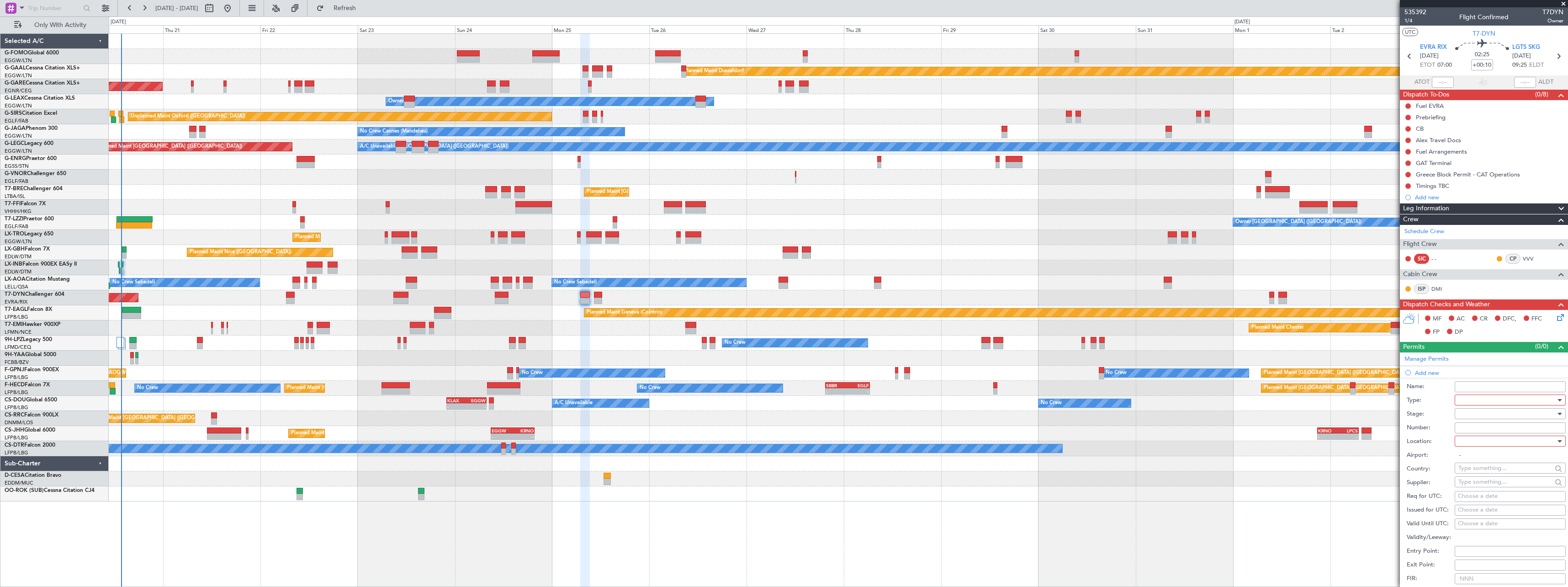
click at [1464, 399] on div at bounding box center [1507, 400] width 97 height 13
click at [1477, 484] on span "Slot" at bounding box center [1507, 486] width 96 height 13
click at [1477, 410] on div at bounding box center [1507, 414] width 97 height 13
click at [1473, 472] on span "Requested" at bounding box center [1507, 473] width 96 height 13
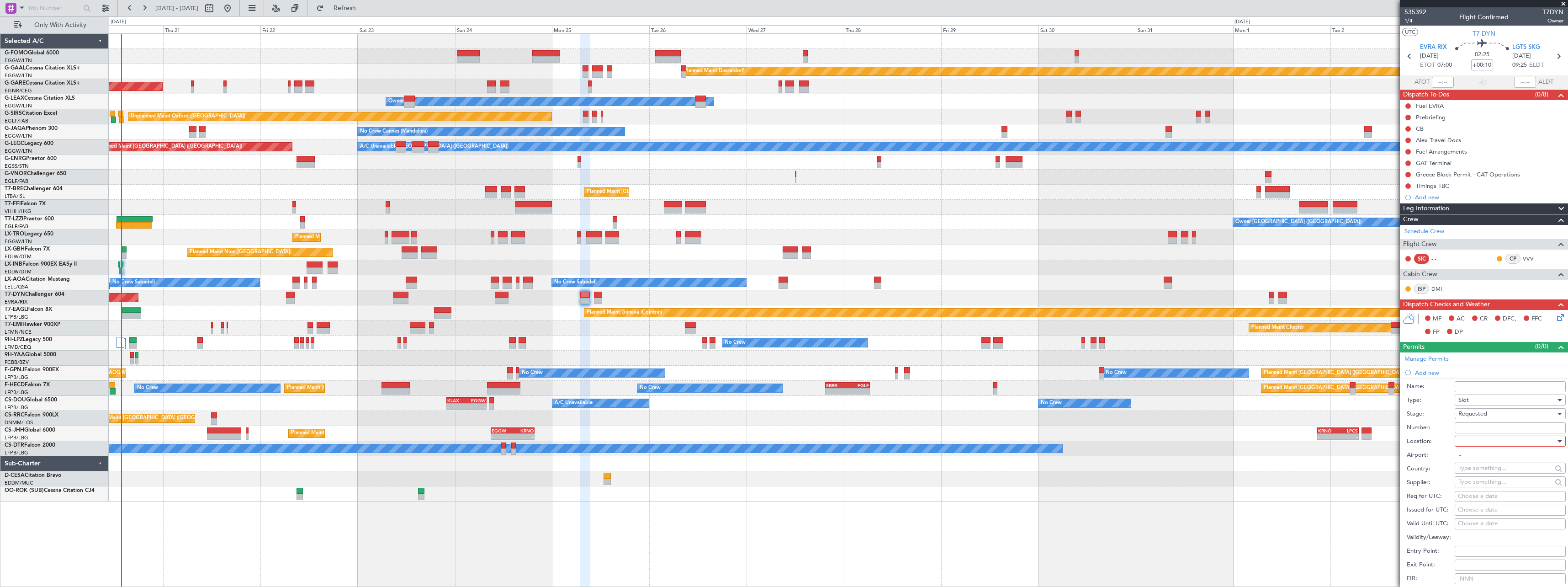
click at [1476, 442] on div at bounding box center [1507, 441] width 97 height 13
click at [1471, 484] on span "Arrival" at bounding box center [1507, 487] width 96 height 13
type input "LGTS / SKG"
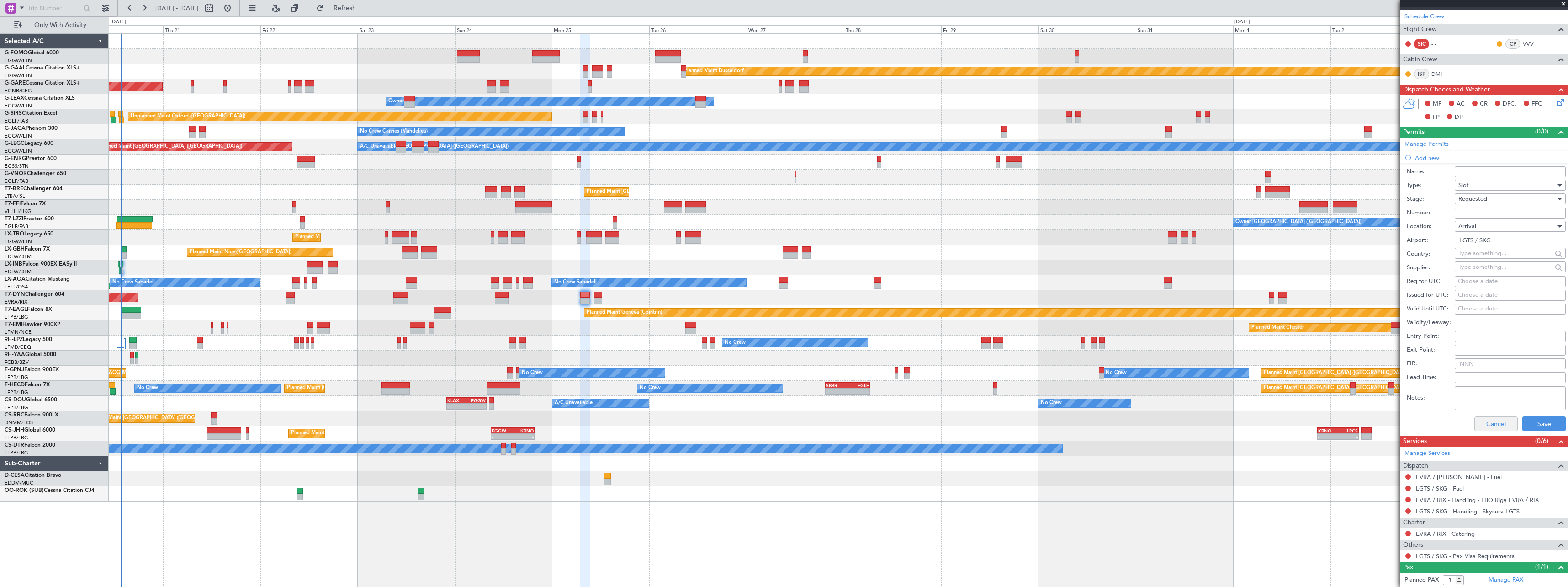
scroll to position [236, 0]
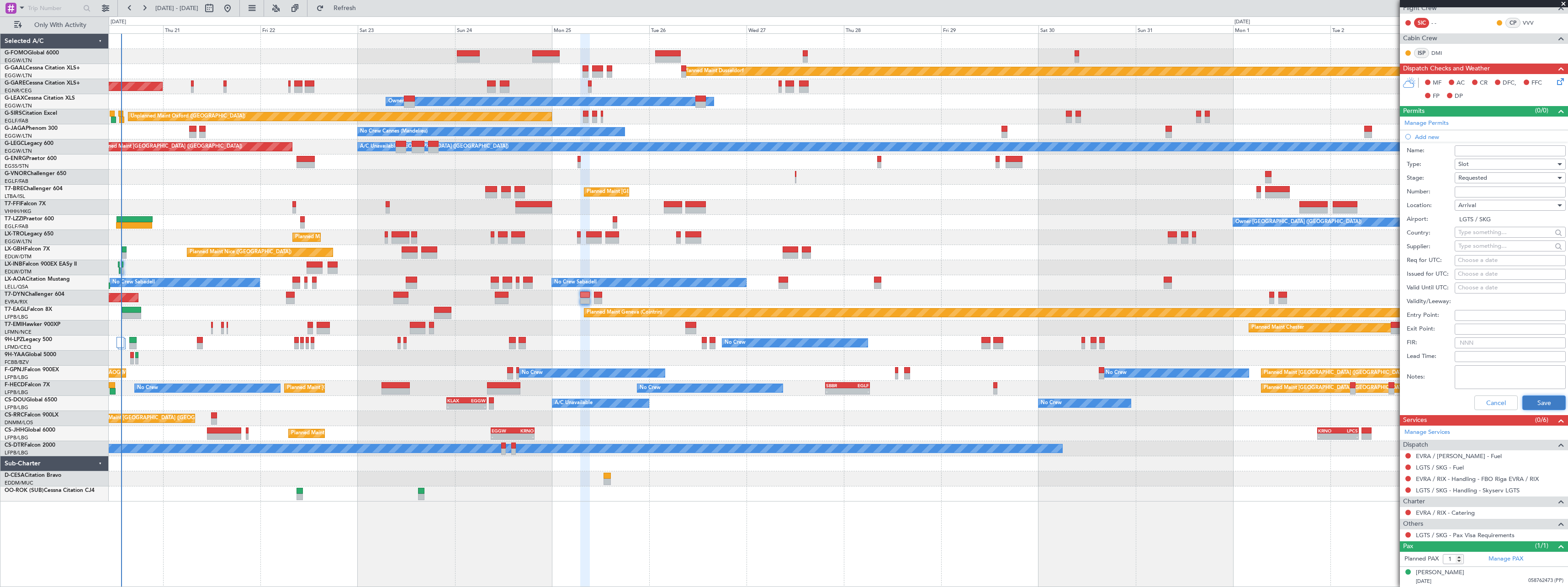
click at [1529, 395] on button "Save" at bounding box center [1544, 402] width 44 height 14
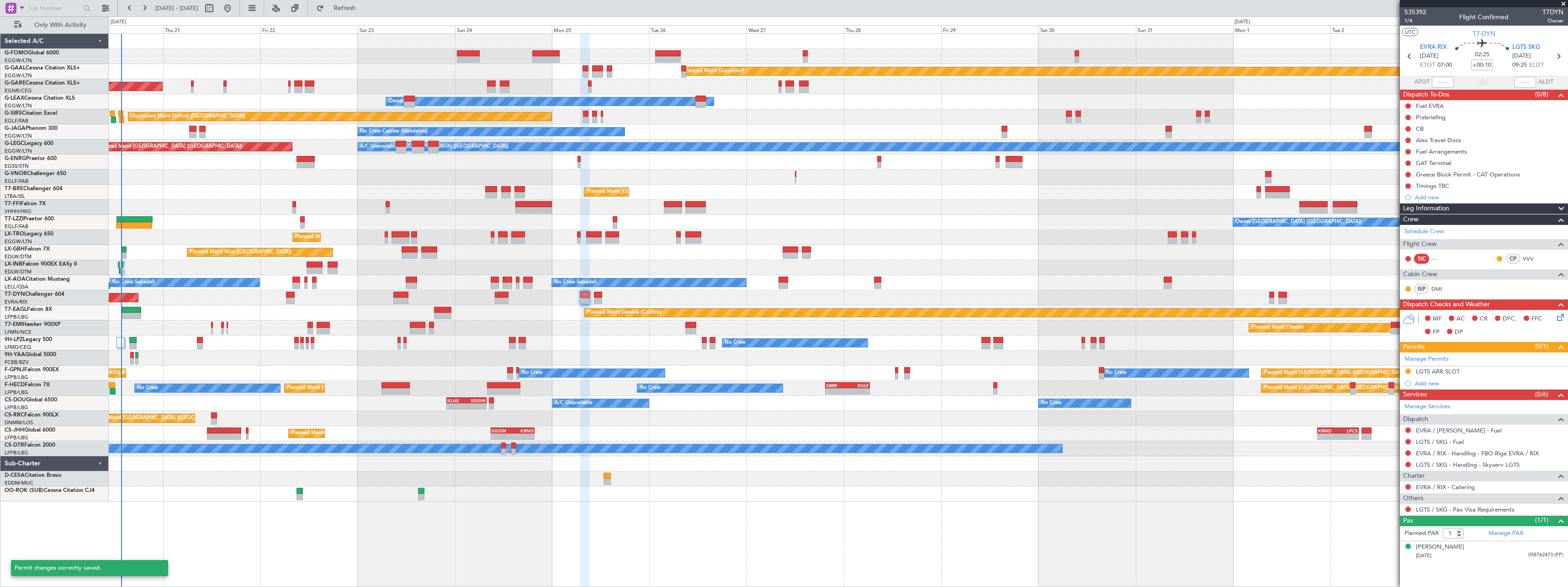
scroll to position [0, 0]
click at [1510, 463] on div "EVRA / RIX - Handling - FBO Riga EVRA / RIX" at bounding box center [1477, 469] width 108 height 12
click at [1469, 464] on link "LGTS / SKG - Handling - Skyserv LGTS" at bounding box center [1467, 464] width 103 height 8
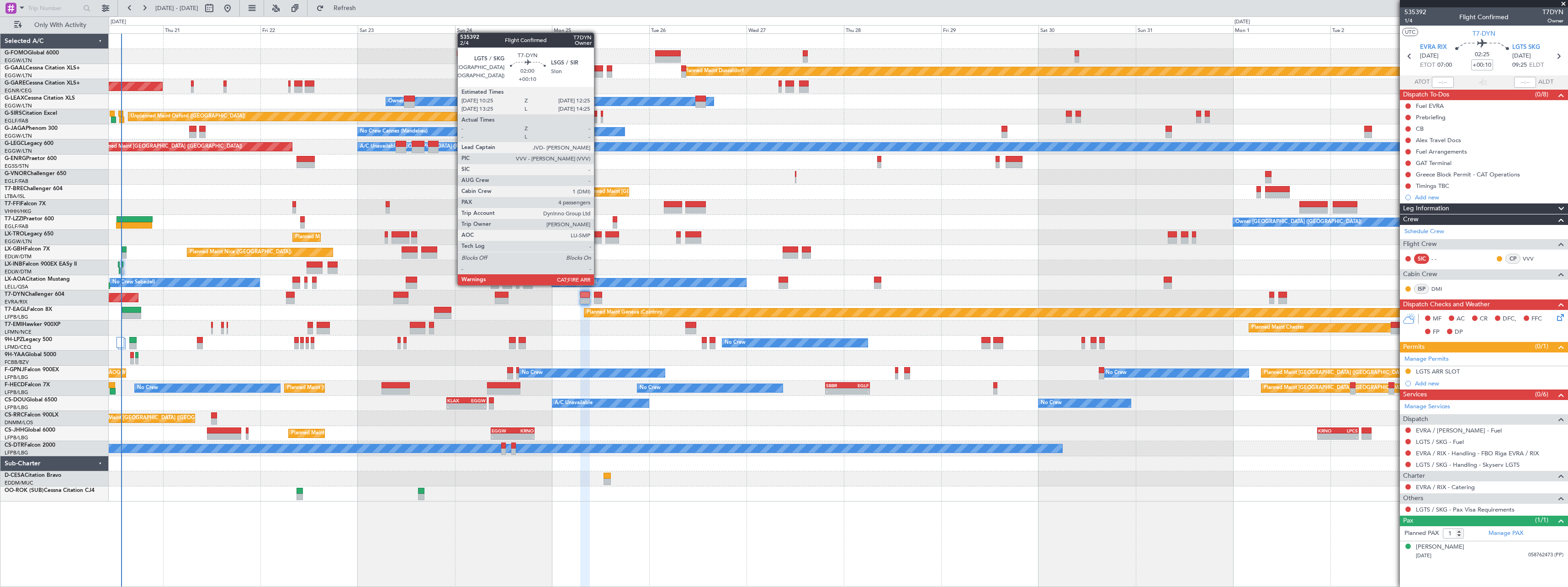
click at [598, 293] on div at bounding box center [598, 295] width 8 height 7
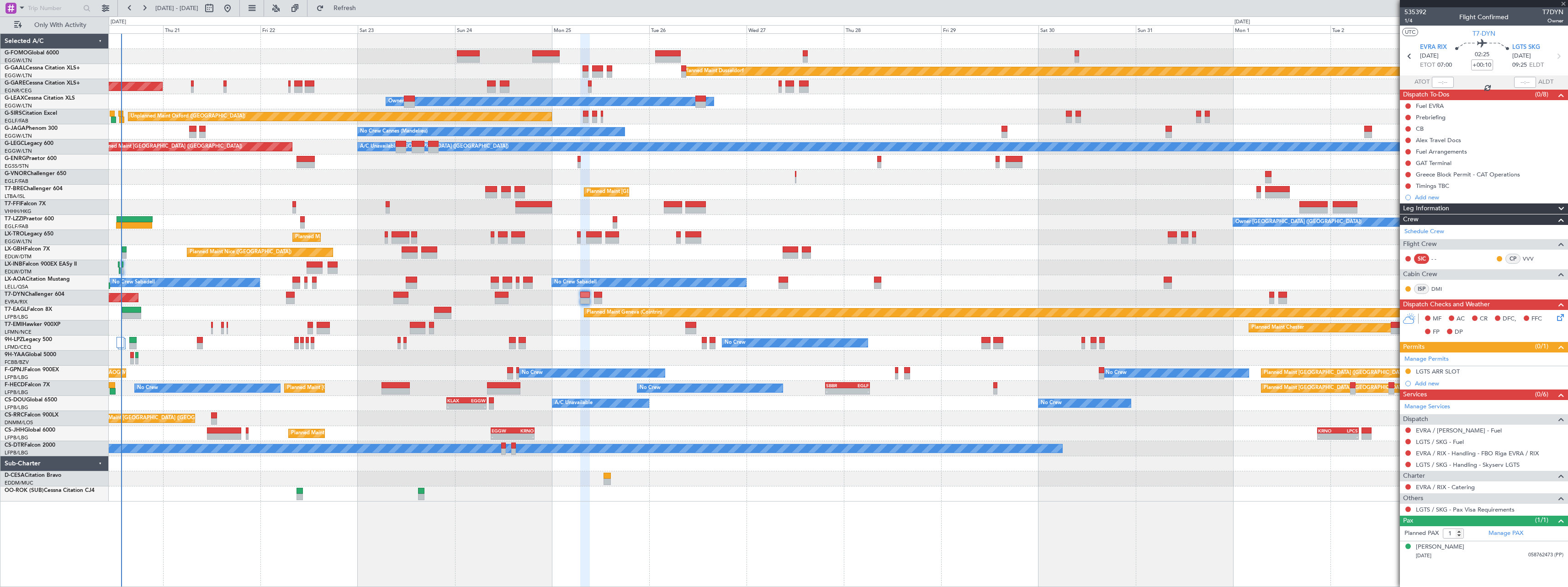
type input "4"
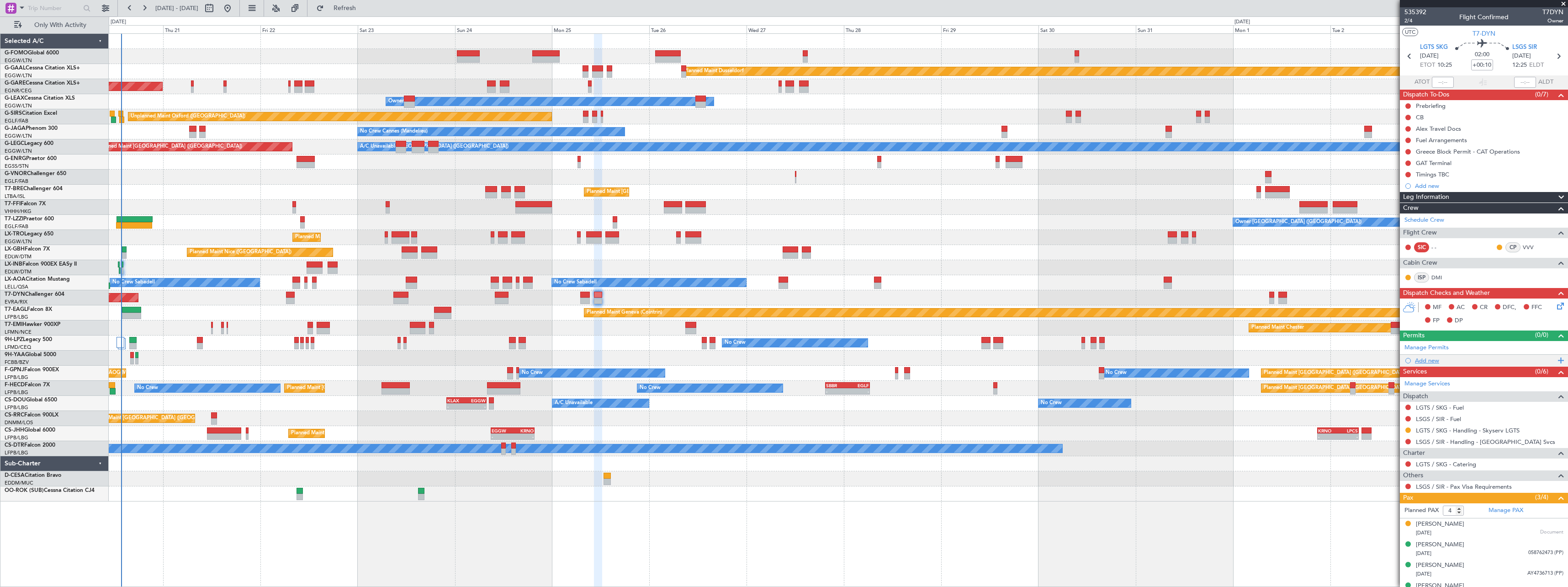
click at [1431, 361] on div "Add new" at bounding box center [1485, 360] width 140 height 8
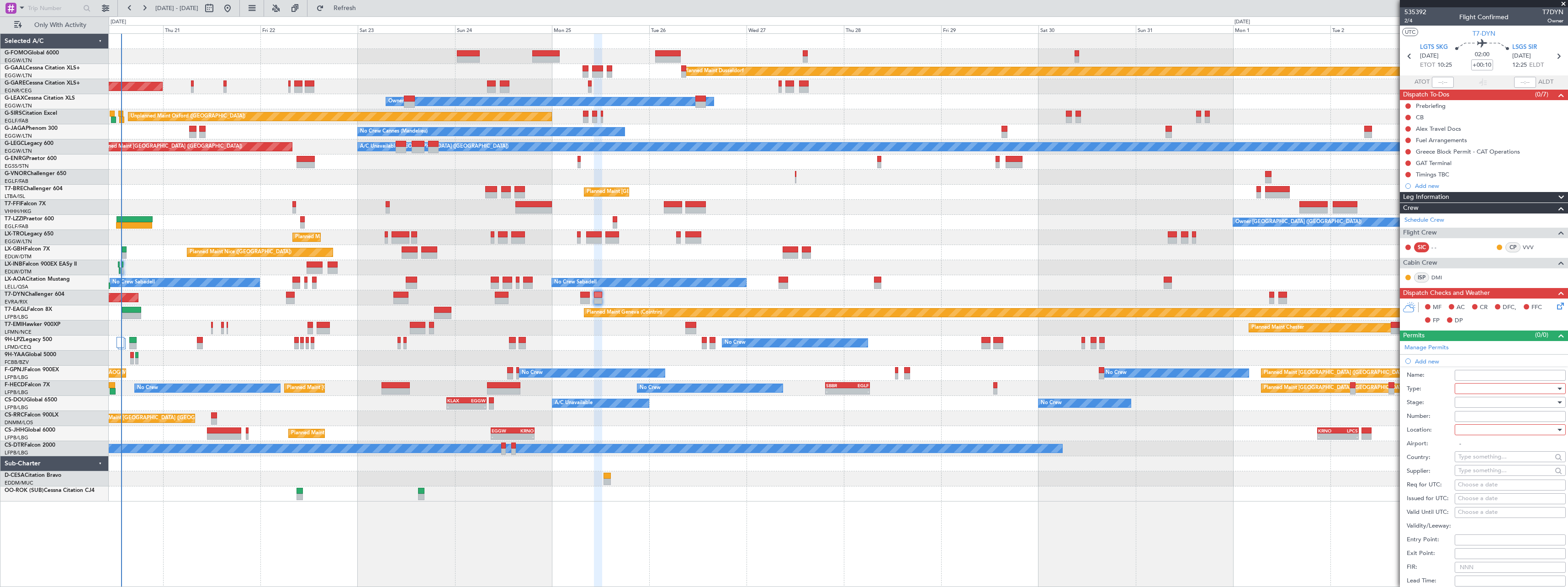
click at [1469, 389] on div at bounding box center [1507, 389] width 97 height 13
click at [1466, 472] on span "Slot" at bounding box center [1507, 475] width 96 height 13
click at [1471, 399] on div at bounding box center [1507, 402] width 97 height 13
click at [1471, 457] on span "Requested" at bounding box center [1507, 462] width 96 height 13
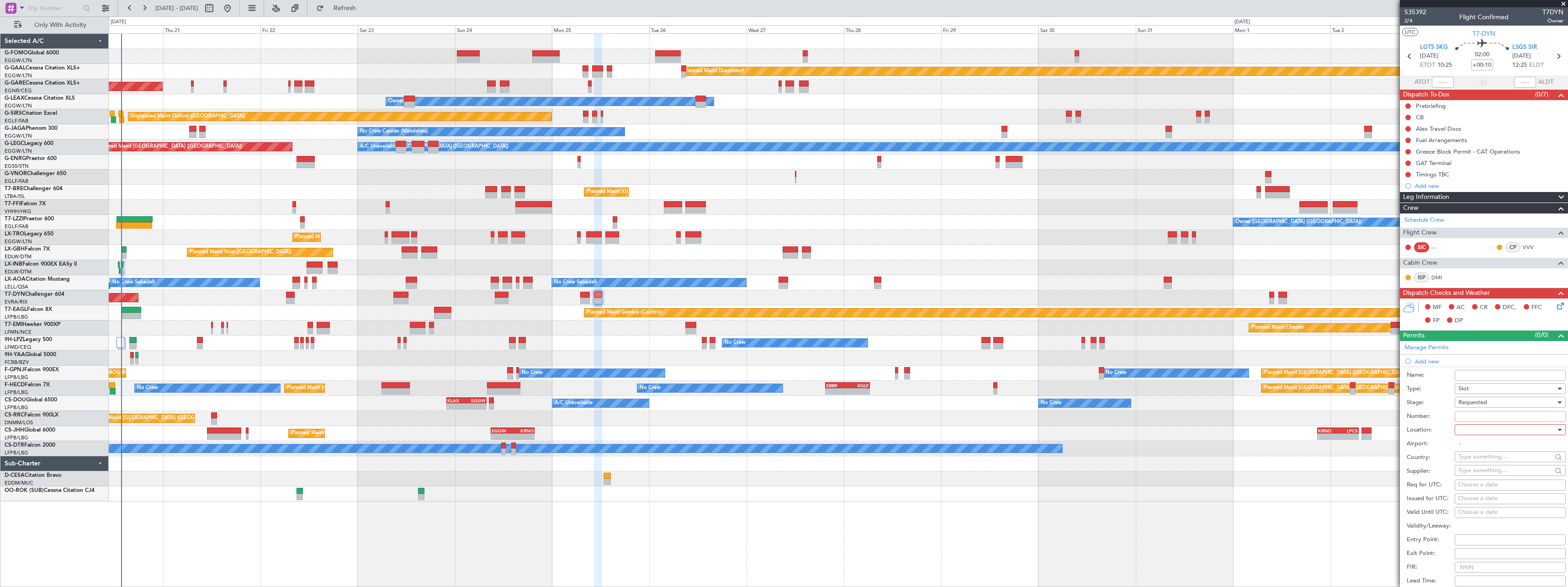
click at [1471, 427] on div at bounding box center [1507, 430] width 97 height 13
click at [1476, 447] on span "Departure" at bounding box center [1507, 448] width 96 height 13
type input "LGTS / SKG"
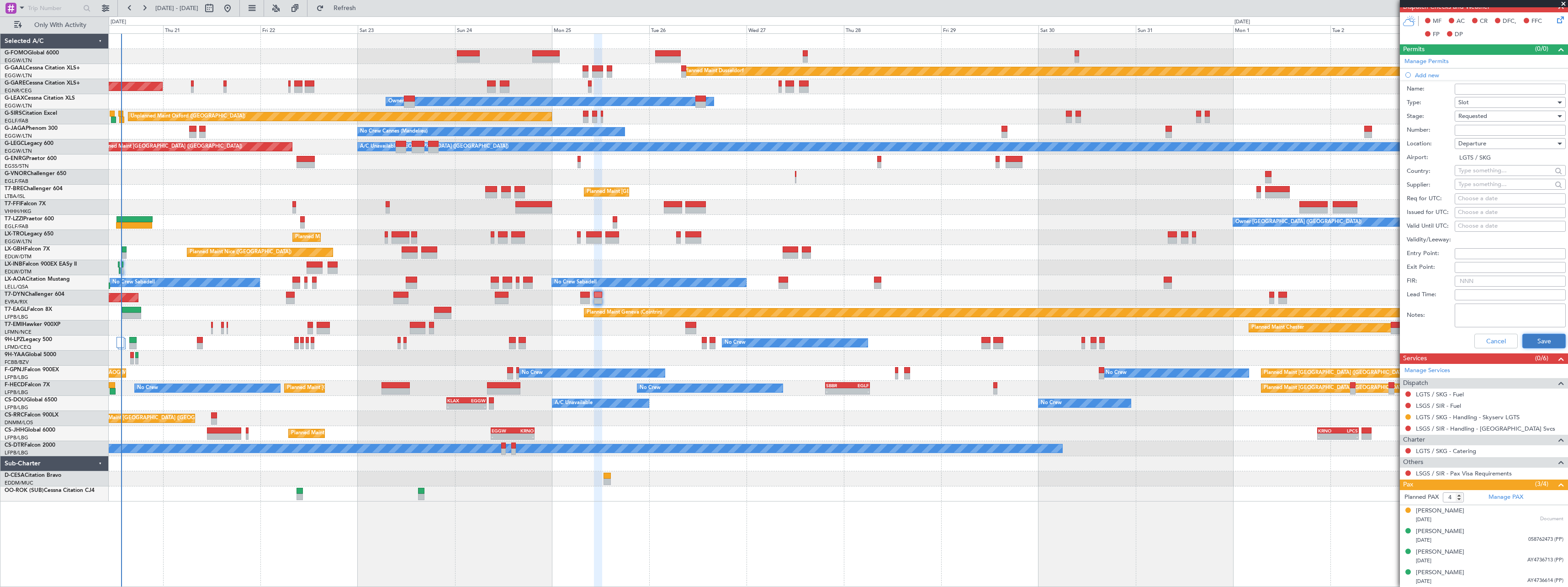
click at [1544, 339] on button "Save" at bounding box center [1544, 341] width 44 height 14
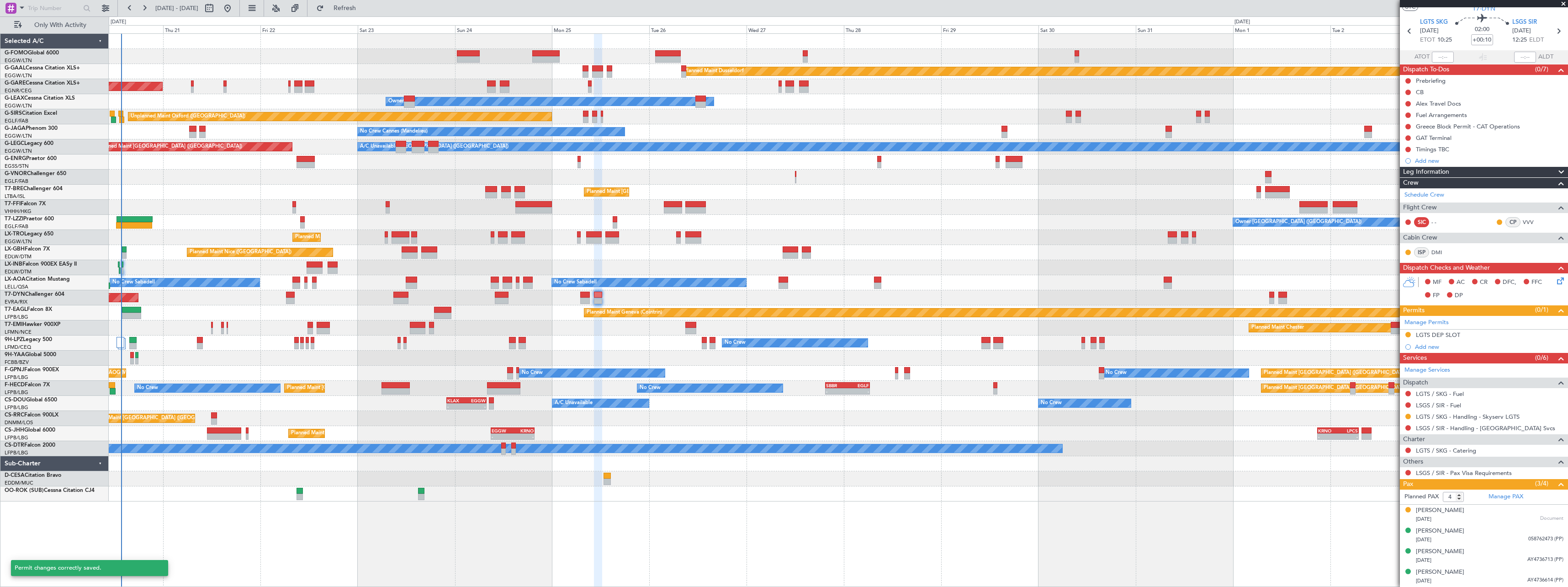
scroll to position [24, 0]
click at [1437, 431] on link "LSGS / SIR - Handling - [GEOGRAPHIC_DATA] Svcs" at bounding box center [1486, 428] width 139 height 8
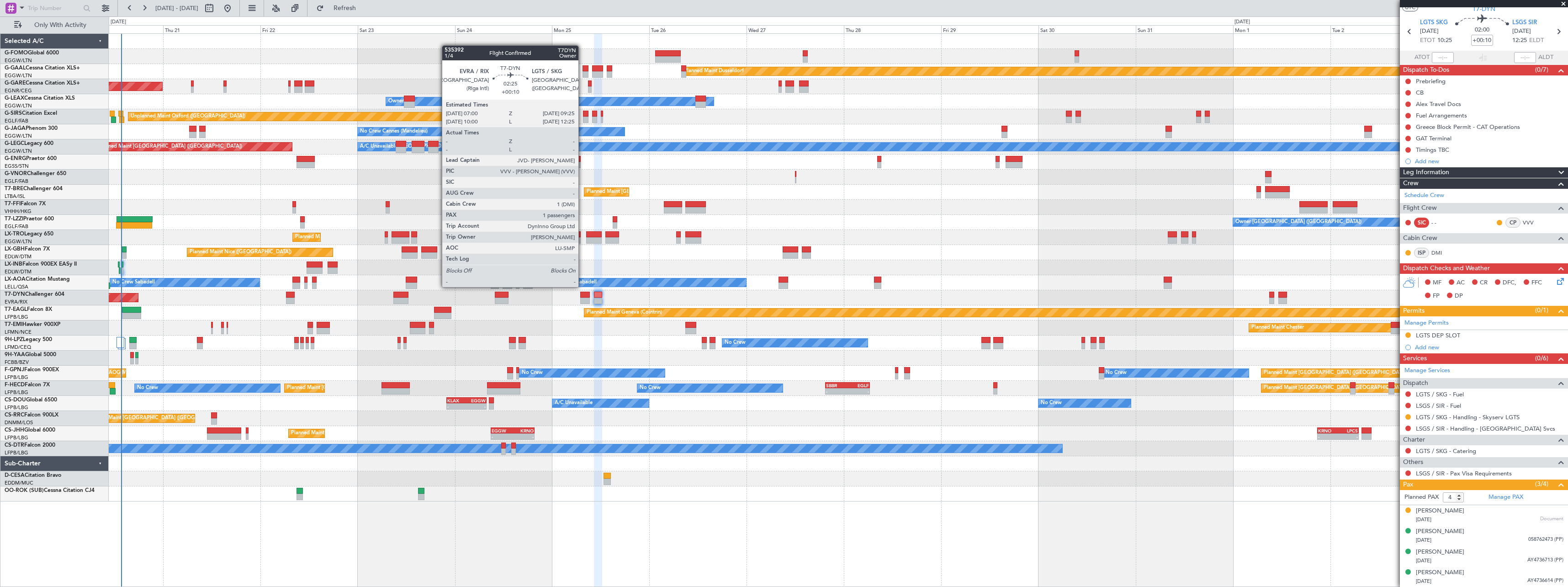
click at [582, 294] on div at bounding box center [585, 295] width 10 height 7
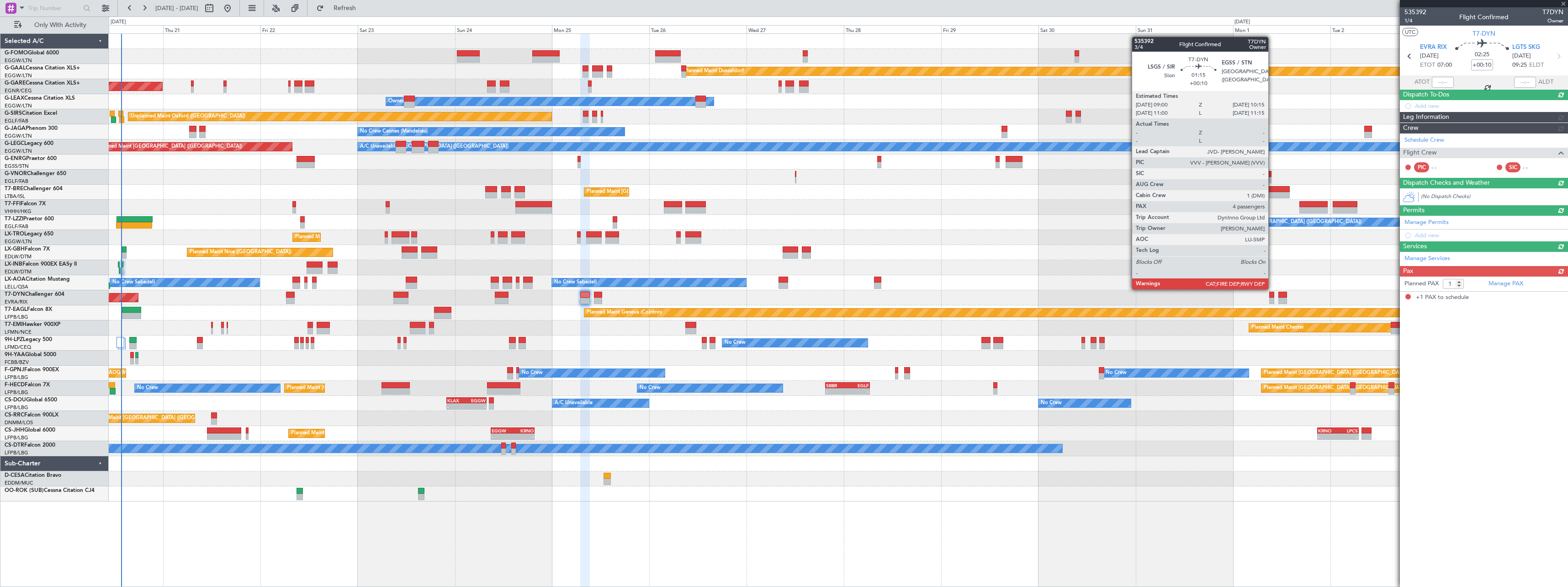
scroll to position [0, 0]
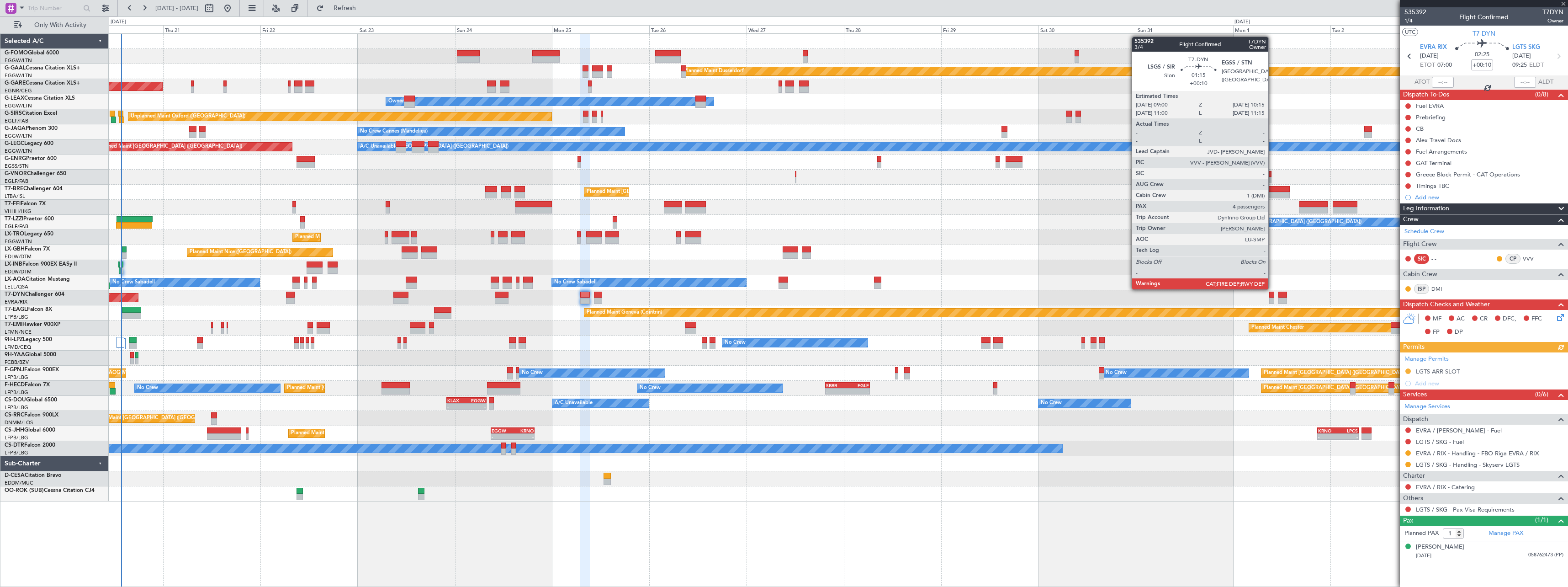
click at [1272, 297] on div at bounding box center [1271, 295] width 6 height 7
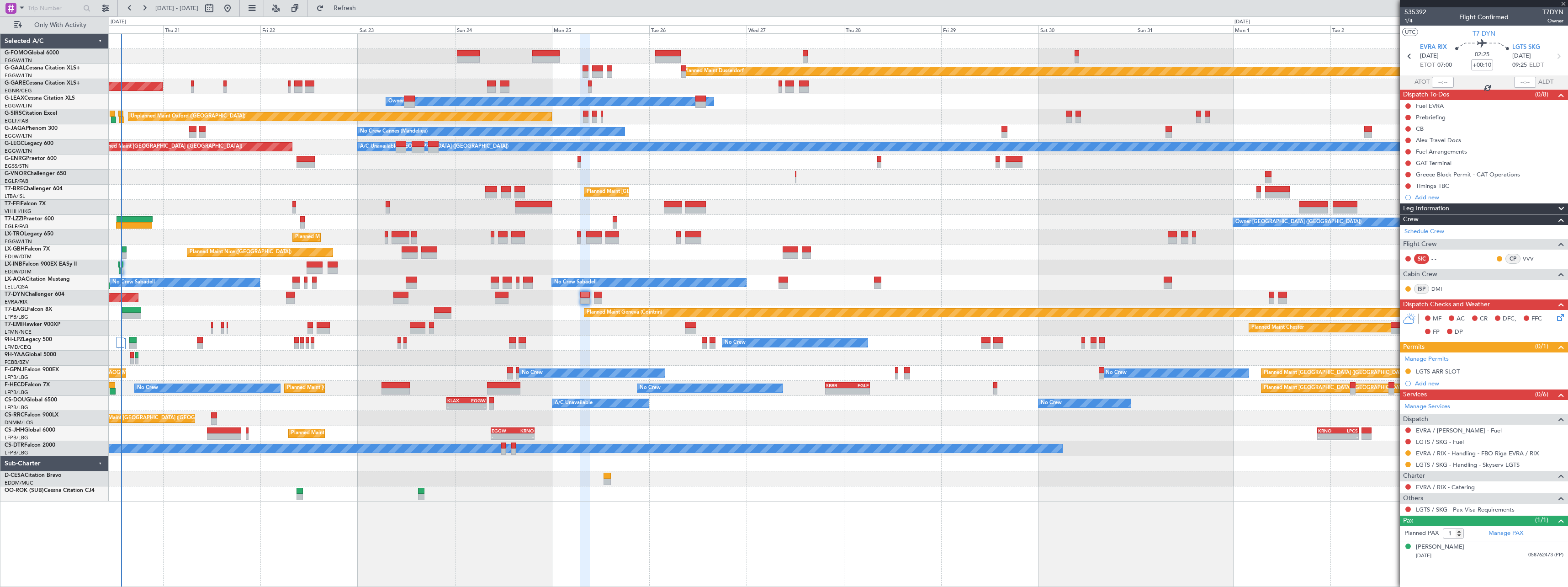
type input "4"
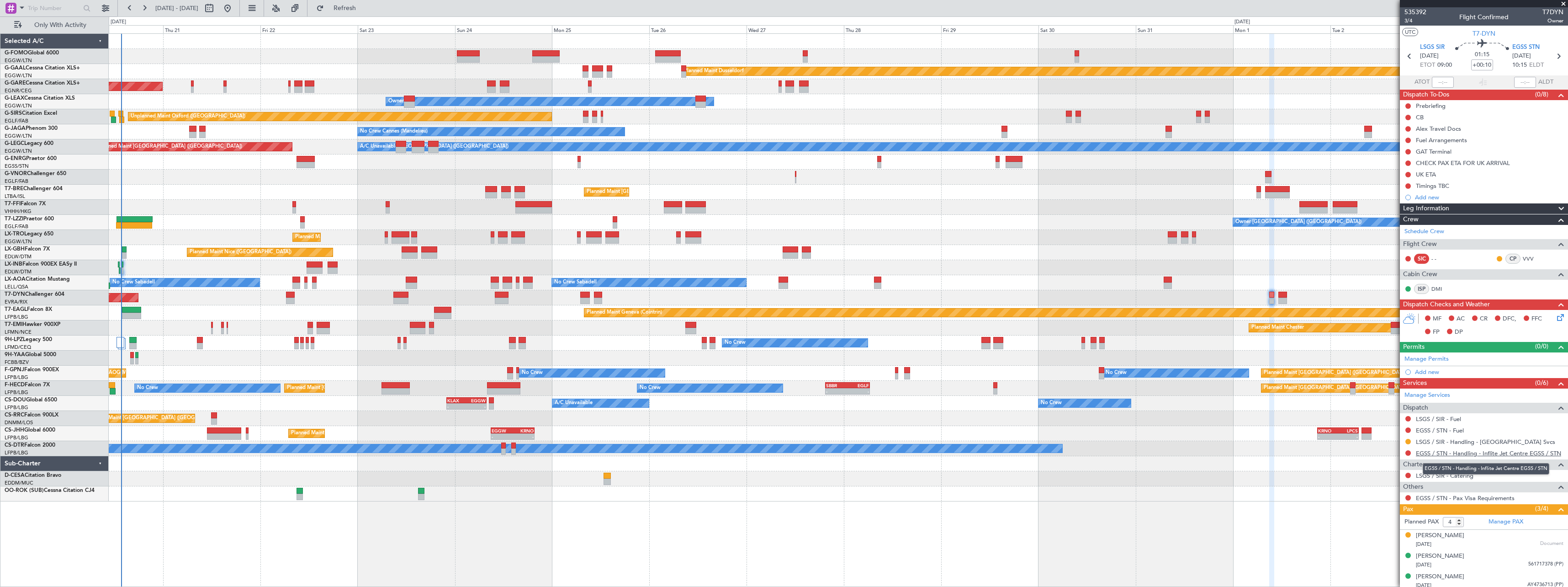
click at [1463, 453] on link "EGSS / STN - Handling - Inflite Jet Centre EGSS / STN" at bounding box center [1488, 452] width 145 height 8
click at [1430, 375] on div "Add new" at bounding box center [1484, 372] width 168 height 12
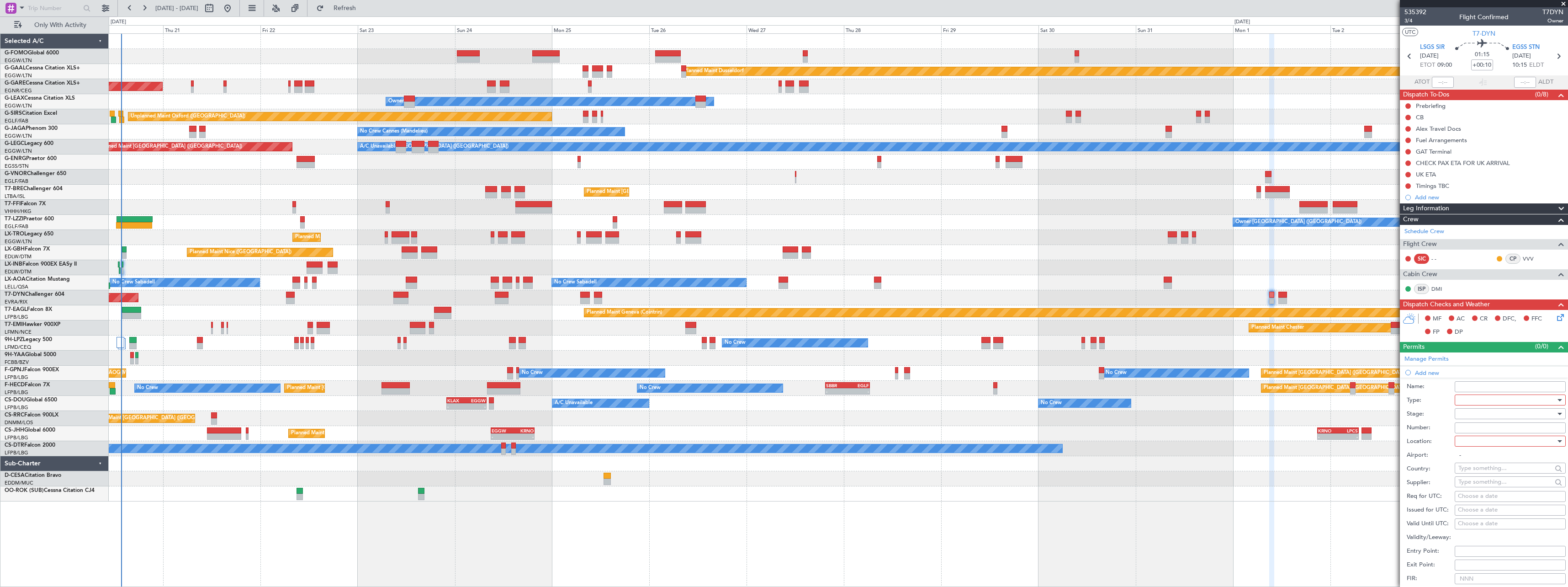
click at [1465, 399] on div at bounding box center [1507, 400] width 97 height 13
click at [1485, 482] on span "Slot" at bounding box center [1507, 486] width 96 height 13
drag, startPoint x: 1472, startPoint y: 413, endPoint x: 1480, endPoint y: 419, distance: 10.0
click at [1474, 414] on div at bounding box center [1507, 414] width 97 height 13
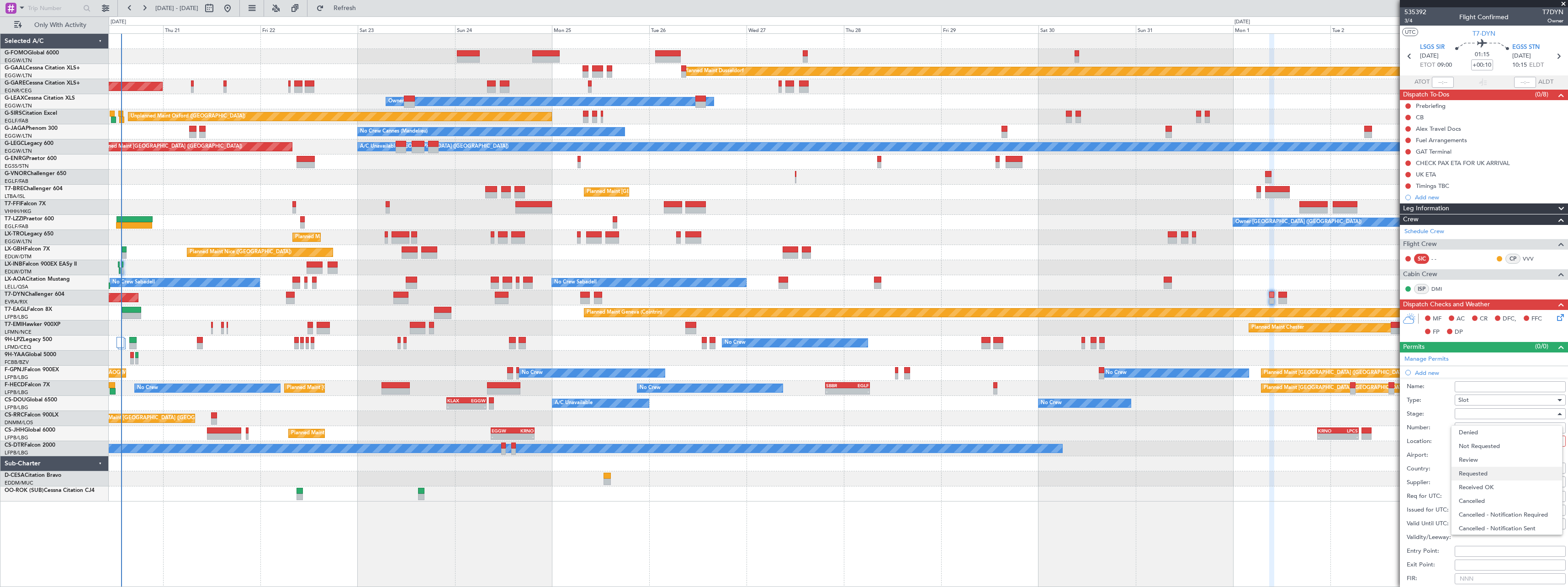
click at [1475, 469] on span "Requested" at bounding box center [1507, 473] width 96 height 13
click at [1474, 438] on div at bounding box center [1507, 441] width 97 height 13
click at [1469, 482] on span "Arrival" at bounding box center [1507, 487] width 96 height 13
type input "EGSS / STN"
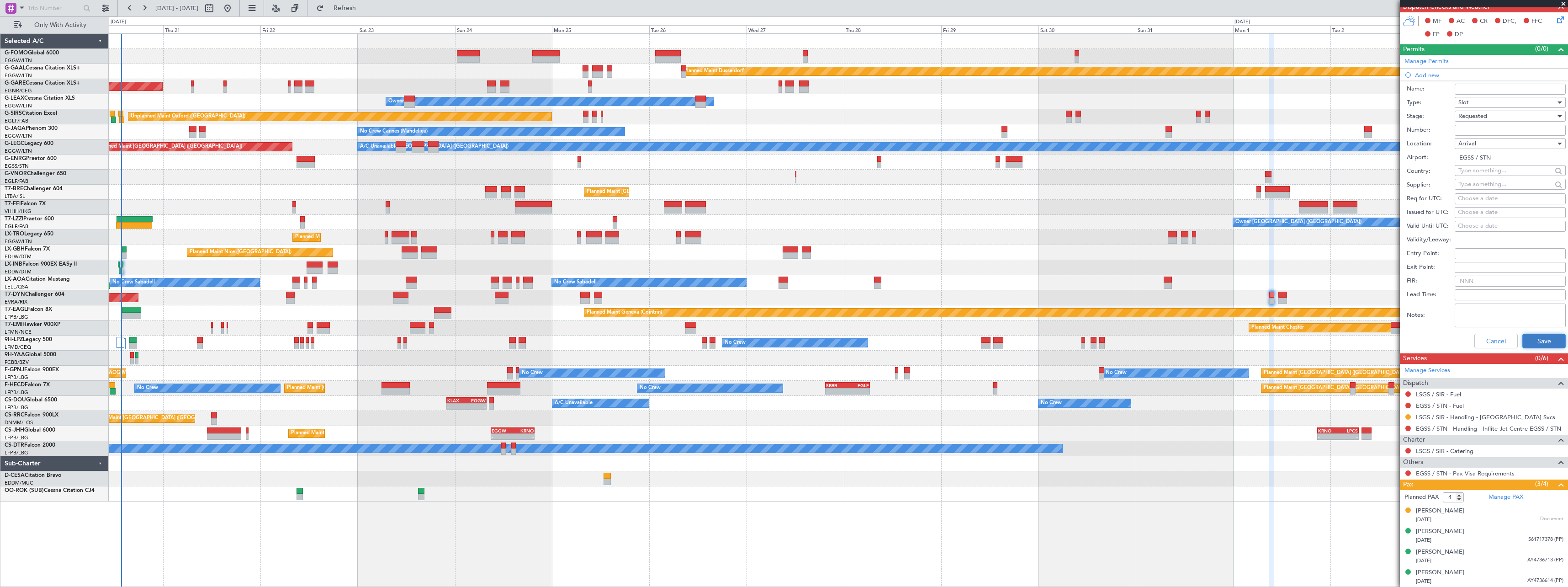
click at [1544, 334] on button "Save" at bounding box center [1544, 341] width 44 height 14
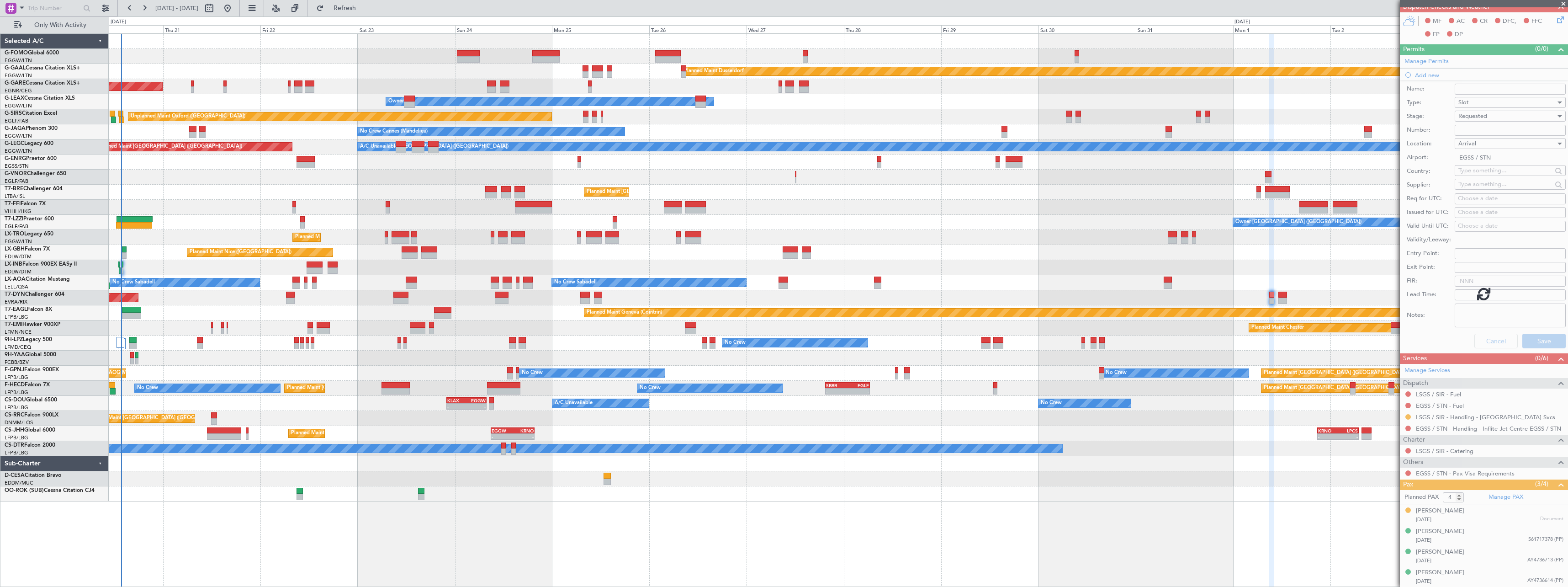
scroll to position [36, 0]
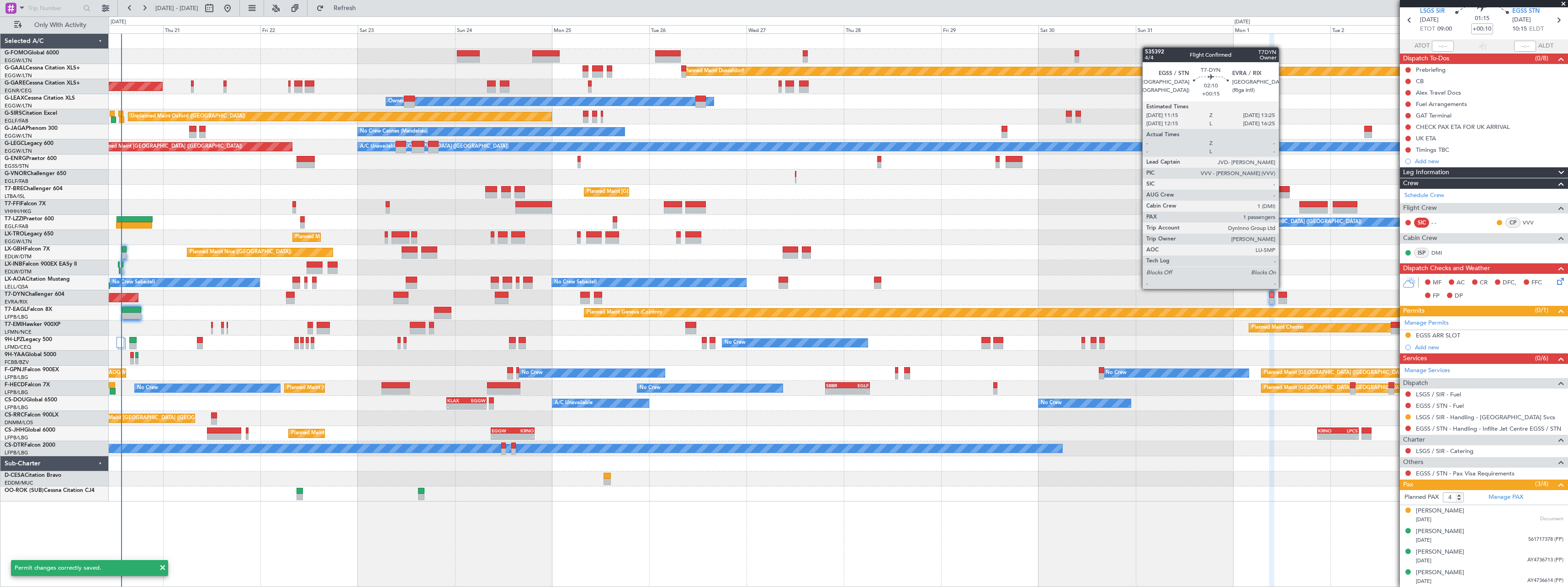
click at [1283, 296] on div at bounding box center [1282, 295] width 9 height 7
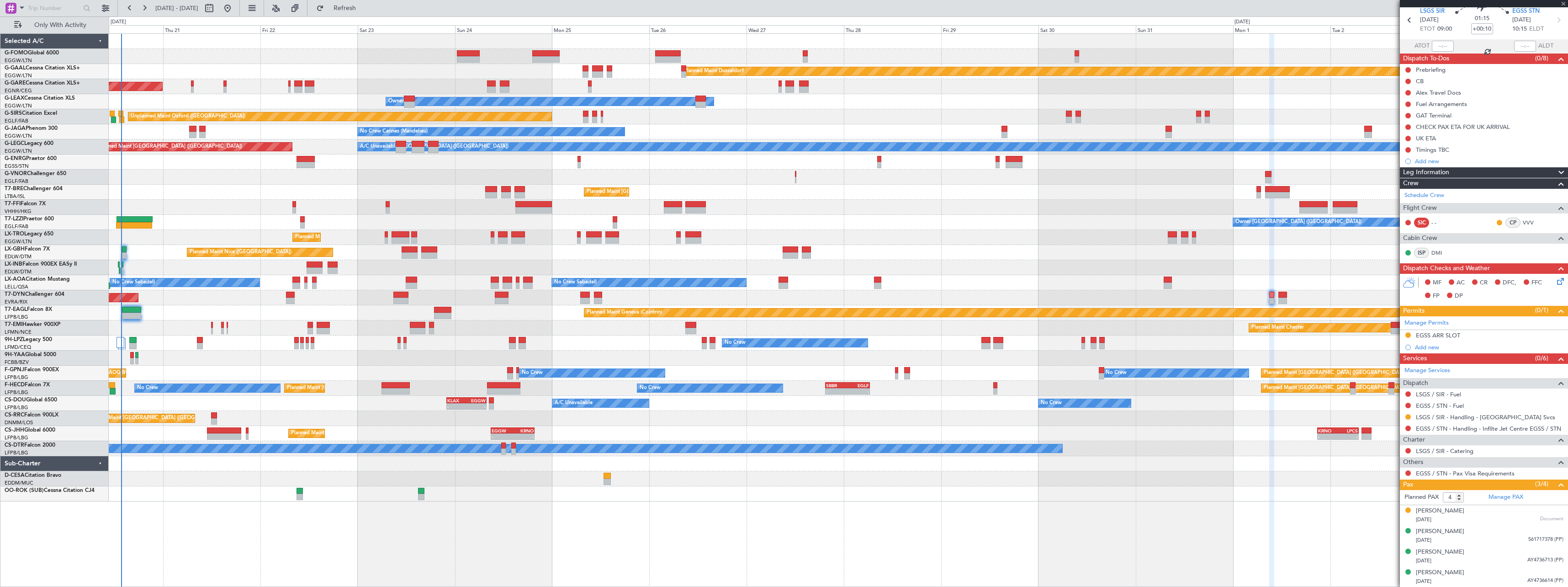
type input "+00:15"
type input "1"
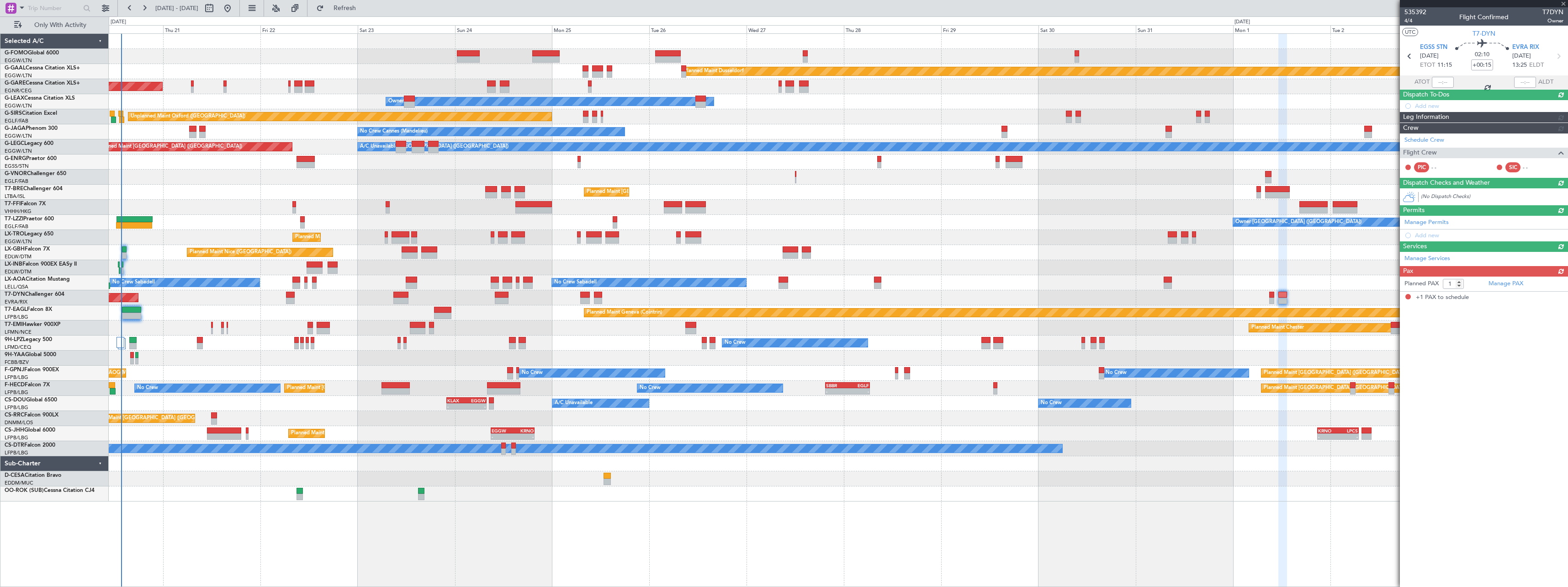
scroll to position [0, 0]
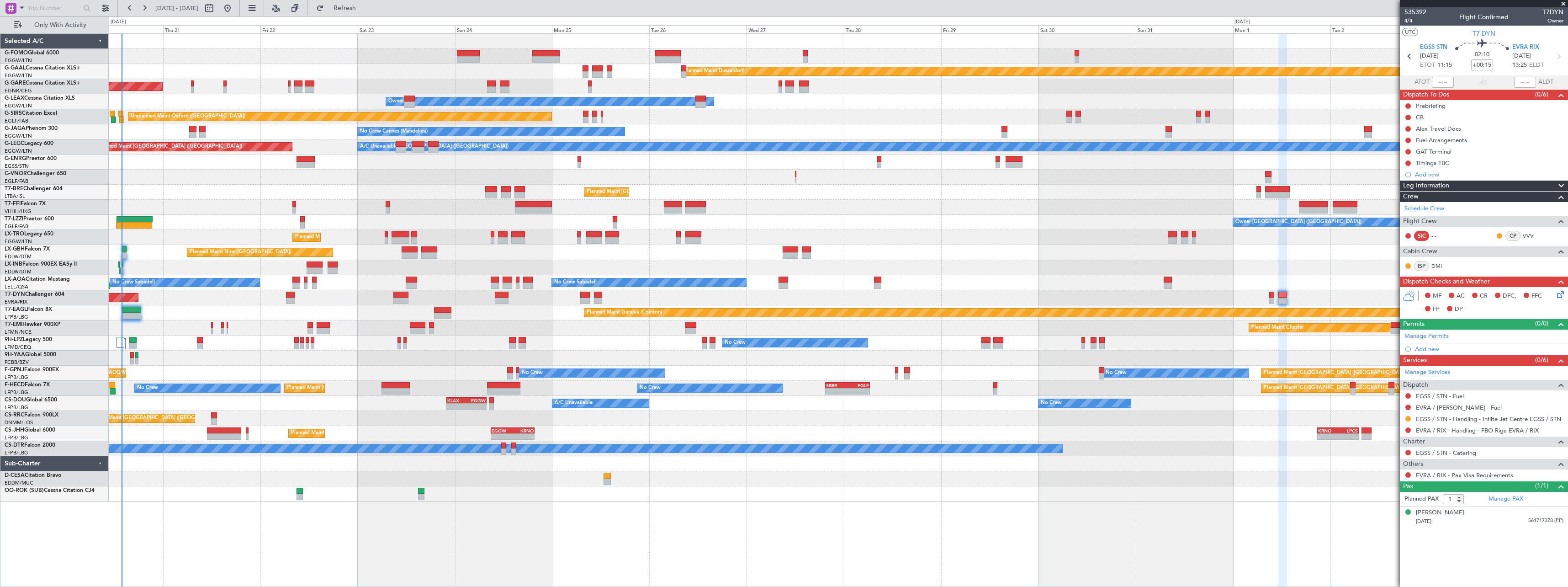
drag, startPoint x: 1432, startPoint y: 351, endPoint x: 1442, endPoint y: 354, distance: 10.4
click at [1432, 351] on div "Add new" at bounding box center [1489, 348] width 149 height 8
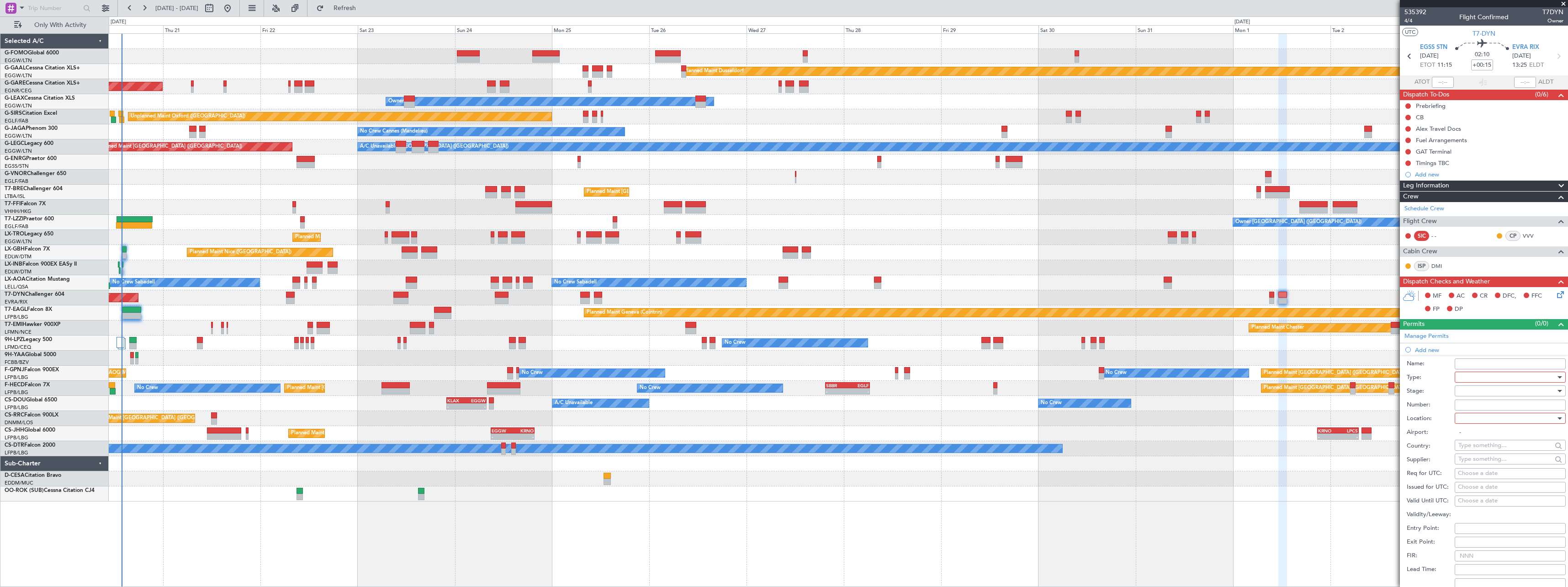
click at [1475, 377] on div at bounding box center [1507, 377] width 97 height 13
click at [1476, 462] on span "Slot" at bounding box center [1507, 463] width 96 height 13
click at [1481, 393] on div at bounding box center [1507, 391] width 97 height 13
click at [1474, 449] on span "Requested" at bounding box center [1507, 451] width 96 height 13
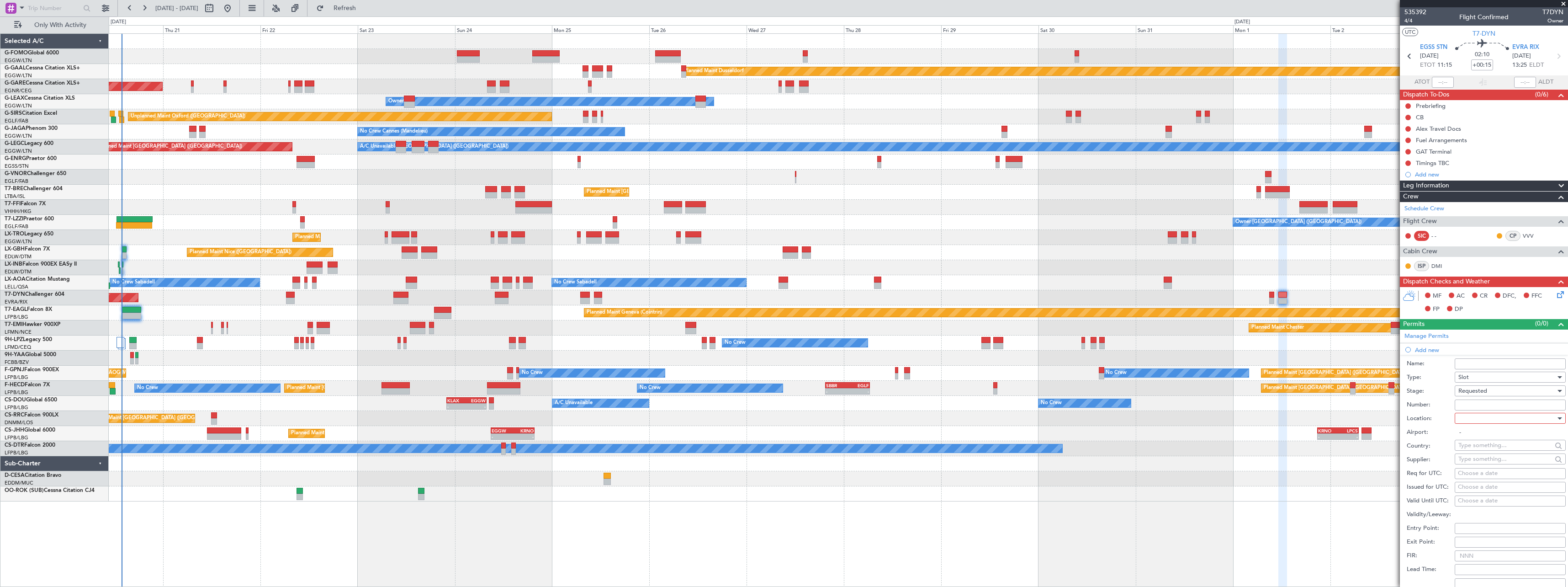
click at [1473, 420] on div at bounding box center [1507, 418] width 97 height 13
click at [1473, 436] on span "Departure" at bounding box center [1507, 437] width 96 height 13
type input "EGSS / STN"
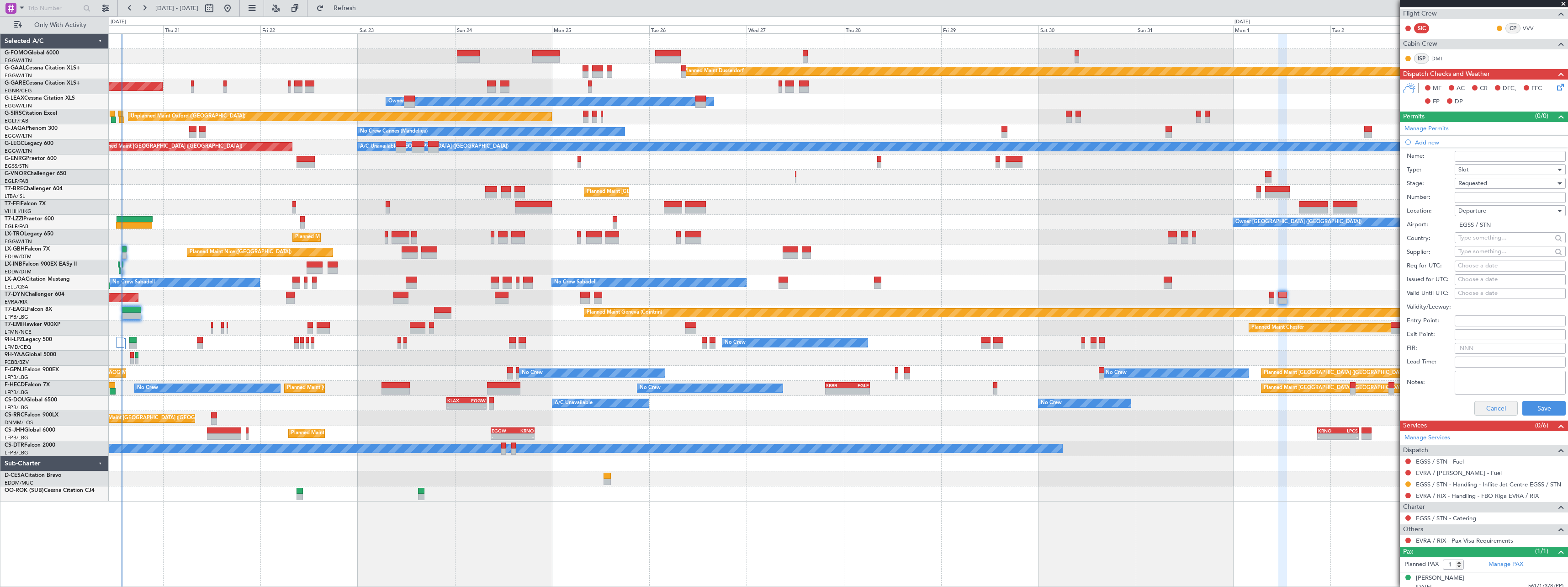
scroll to position [213, 0]
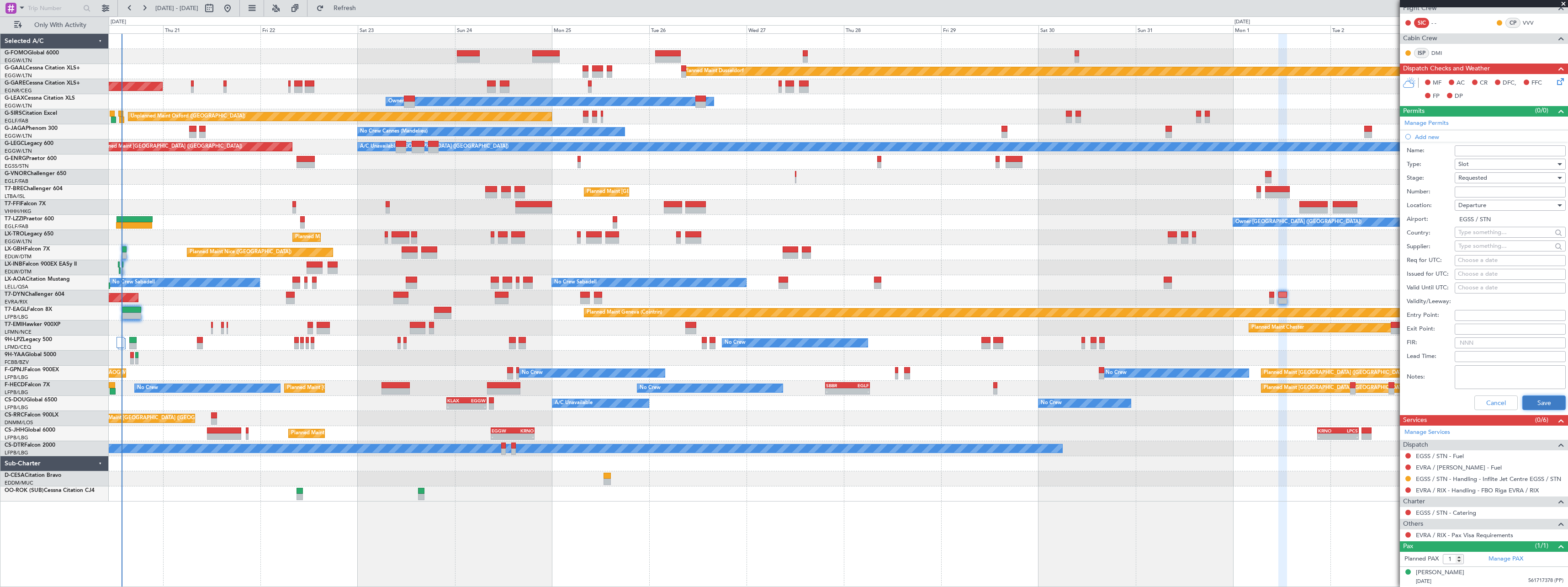
click at [1533, 399] on button "Save" at bounding box center [1544, 402] width 44 height 14
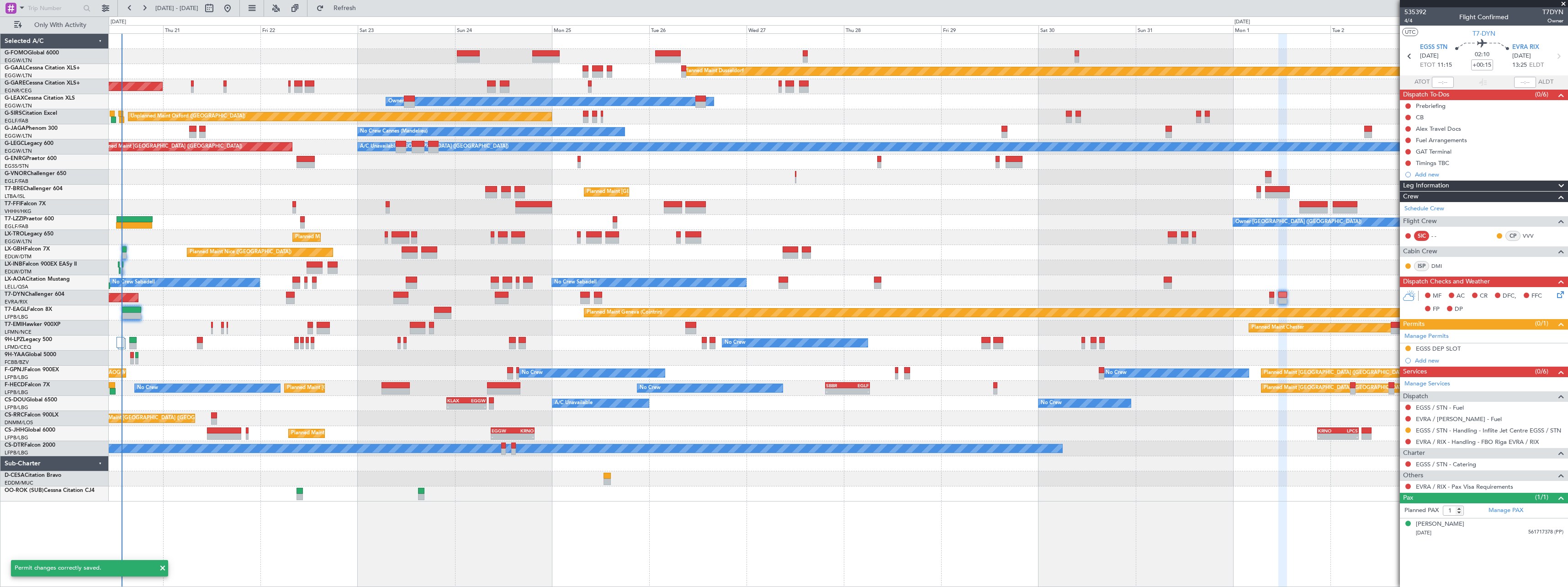
scroll to position [0, 0]
click at [1494, 441] on link "EVRA / RIX - Handling - FBO Riga EVRA / RIX" at bounding box center [1477, 442] width 123 height 8
click at [364, 7] on span "Refresh" at bounding box center [345, 8] width 39 height 7
